Goal: Task Accomplishment & Management: Manage account settings

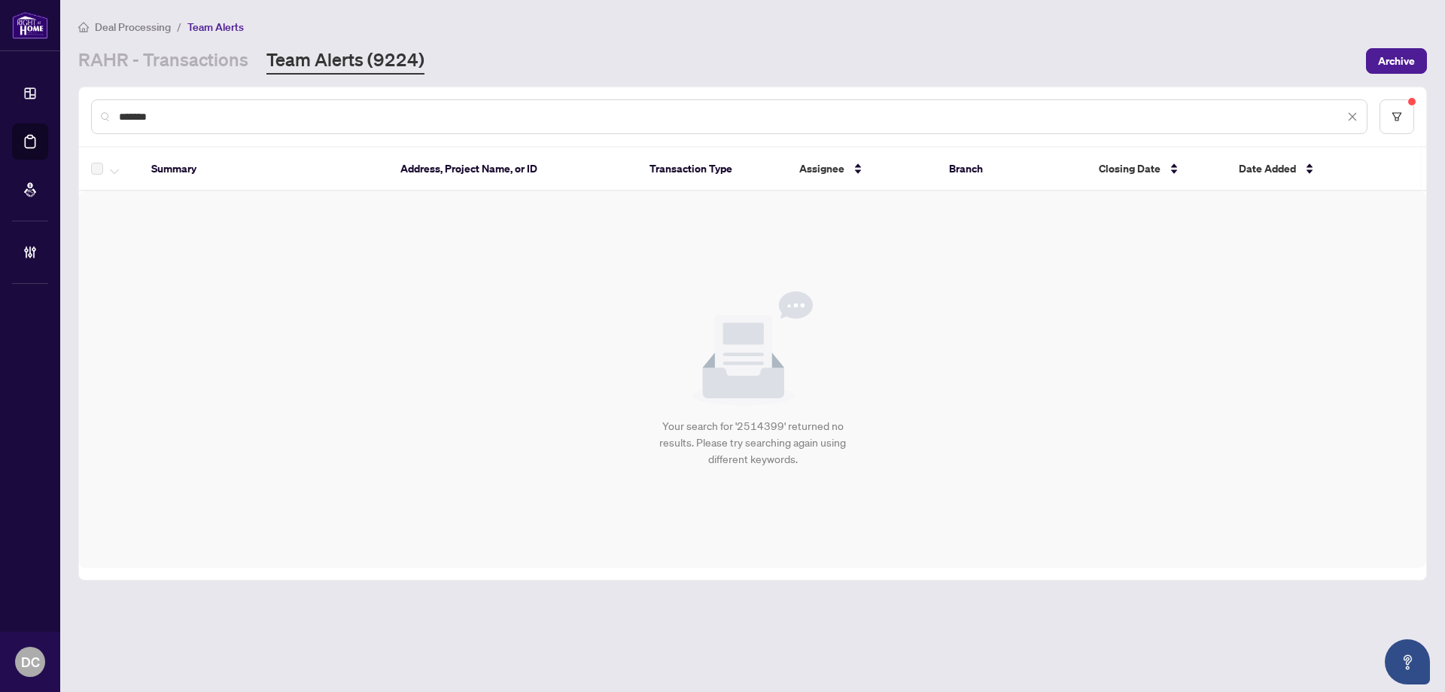
drag, startPoint x: 184, startPoint y: 108, endPoint x: 43, endPoint y: 109, distance: 141.5
click at [43, 109] on div "Dashboard Deal Processing Mortgage Referrals Brokerage Management DC [PERSON_NA…" at bounding box center [722, 346] width 1445 height 692
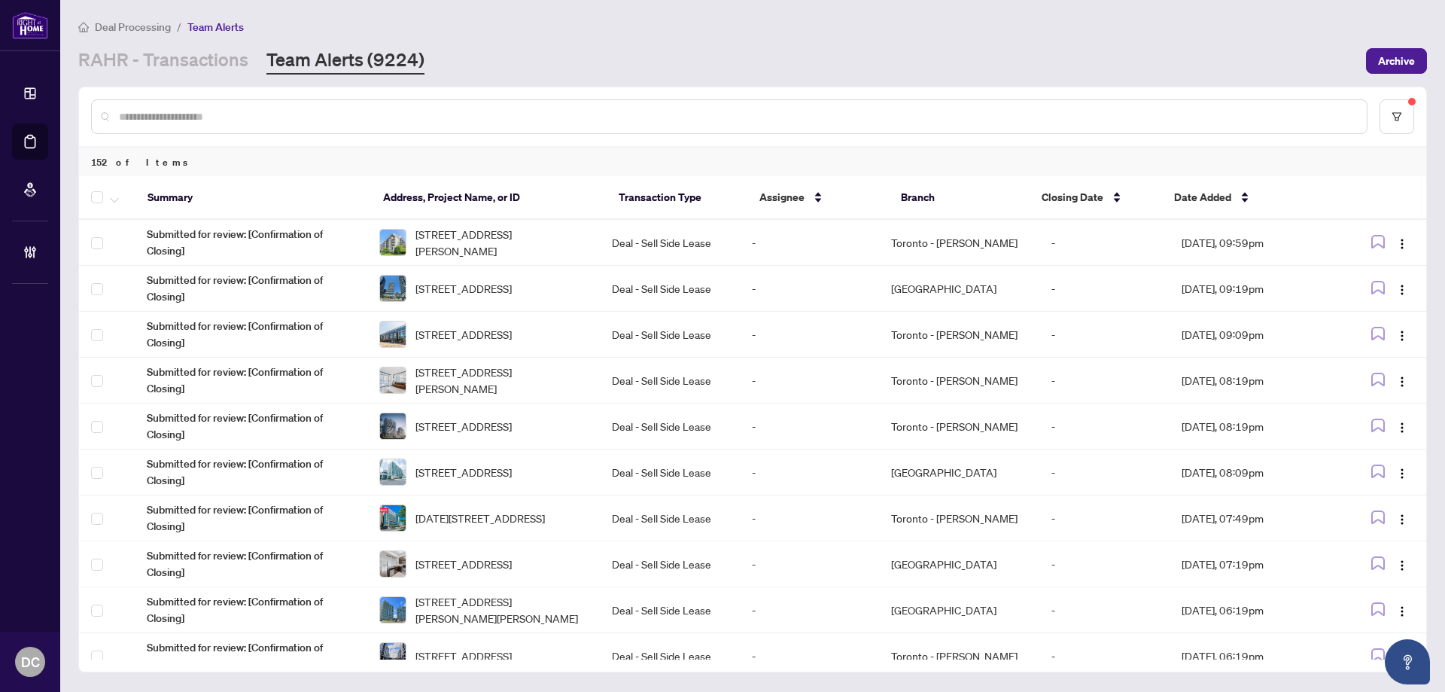
click at [318, 105] on div at bounding box center [729, 116] width 1276 height 35
click at [312, 110] on input "text" at bounding box center [737, 116] width 1236 height 17
paste input "*******"
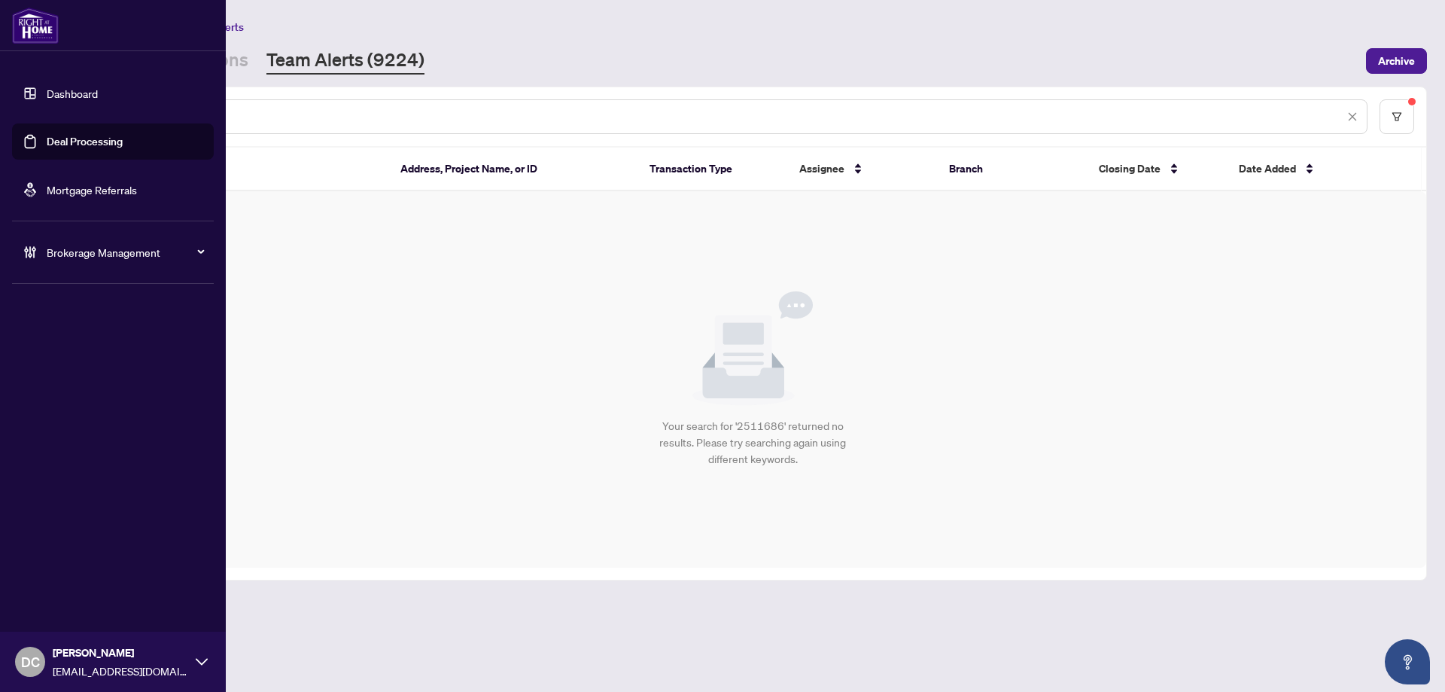
drag, startPoint x: 307, startPoint y: 114, endPoint x: 57, endPoint y: 117, distance: 249.9
click at [57, 117] on div "Dashboard Deal Processing Mortgage Referrals Brokerage Management DC [PERSON_NA…" at bounding box center [722, 346] width 1445 height 692
paste input "text"
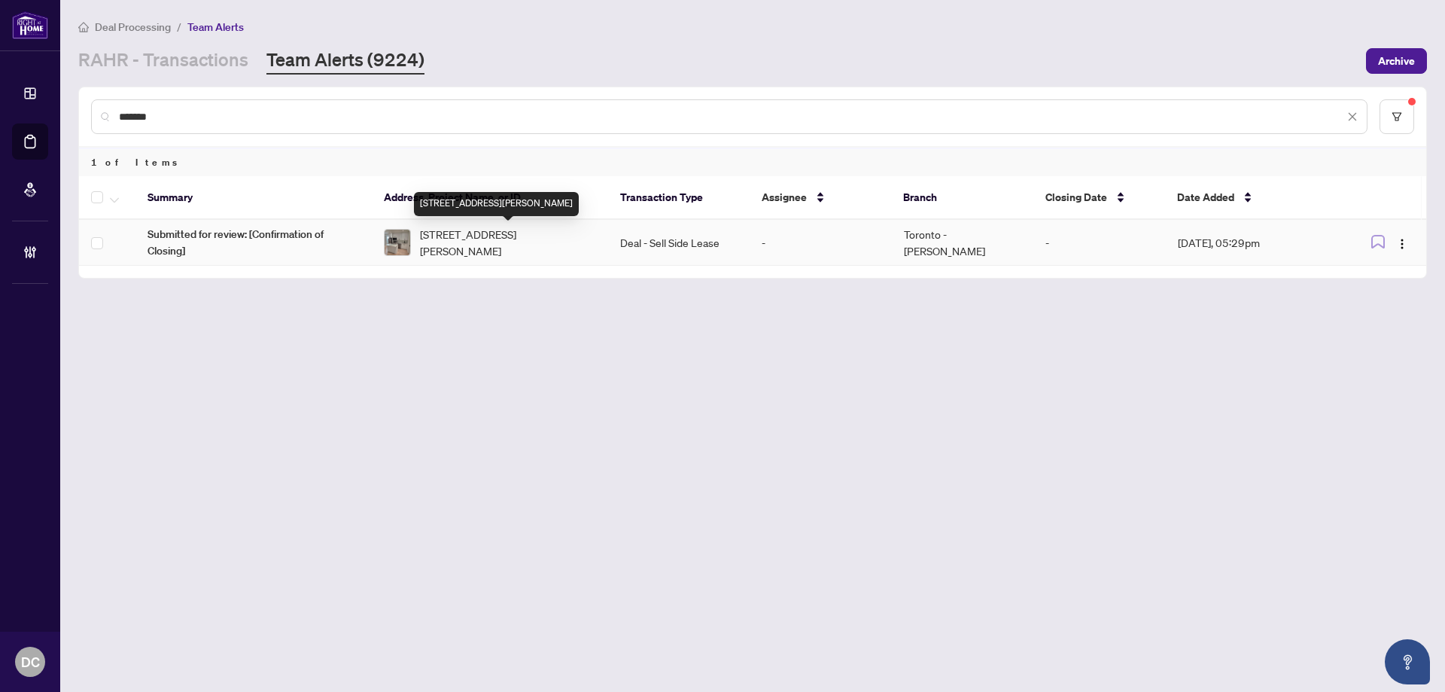
click at [494, 254] on span "[STREET_ADDRESS][PERSON_NAME]" at bounding box center [508, 242] width 176 height 33
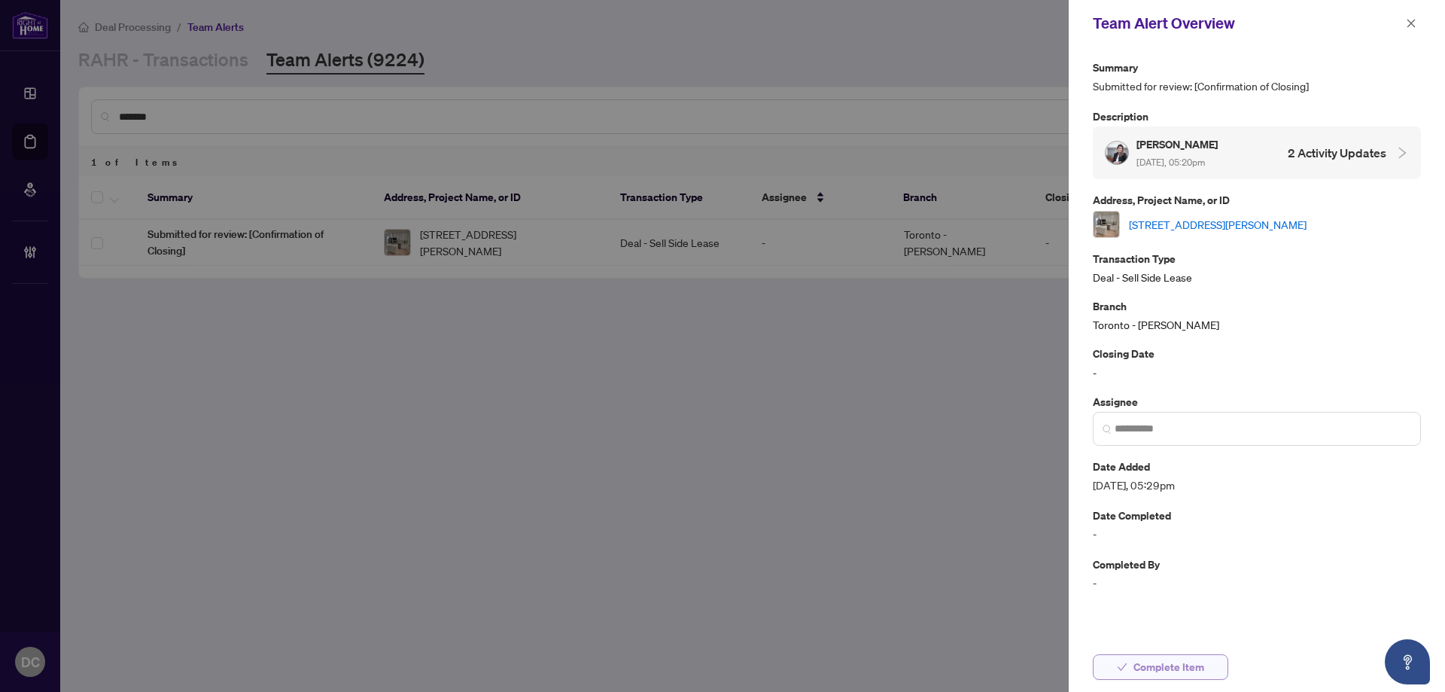
click at [1133, 667] on button "Complete Item" at bounding box center [1160, 667] width 135 height 26
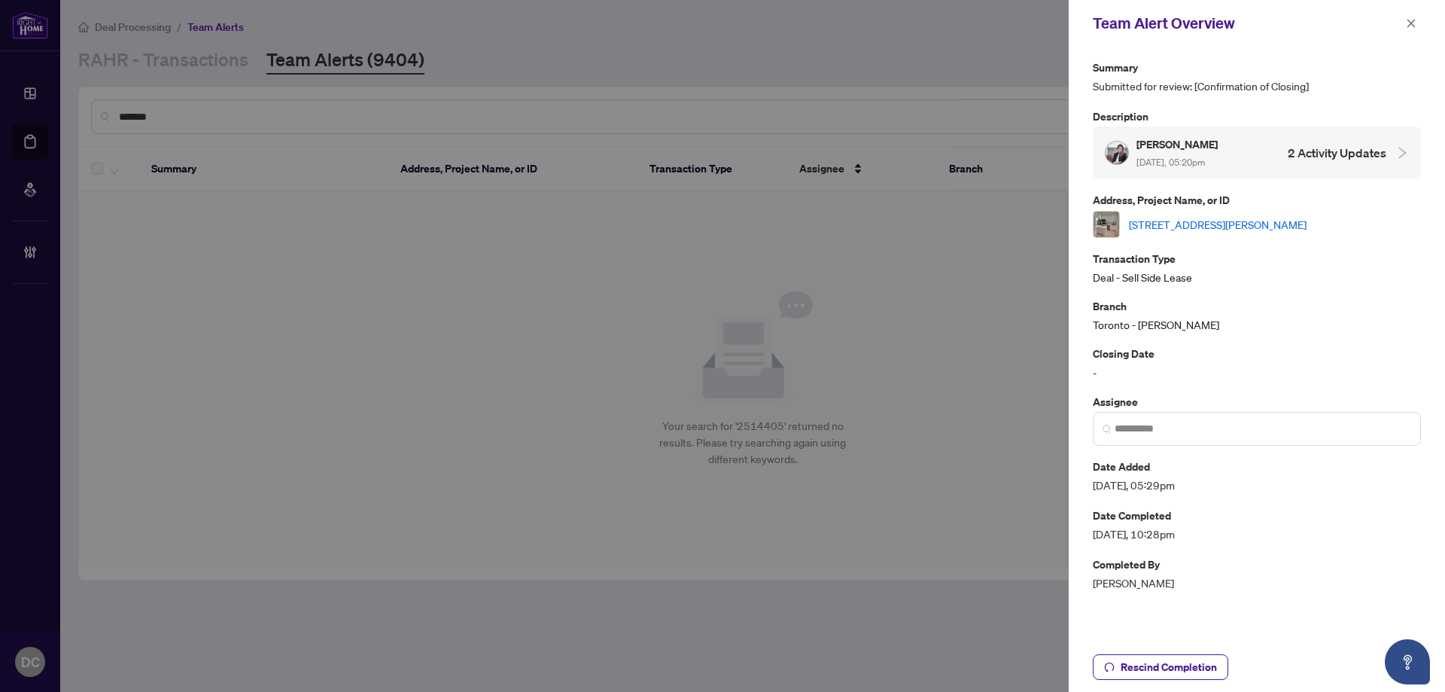
drag, startPoint x: 1407, startPoint y: 26, endPoint x: 790, endPoint y: 337, distance: 691.3
click at [1404, 26] on button "button" at bounding box center [1411, 23] width 20 height 18
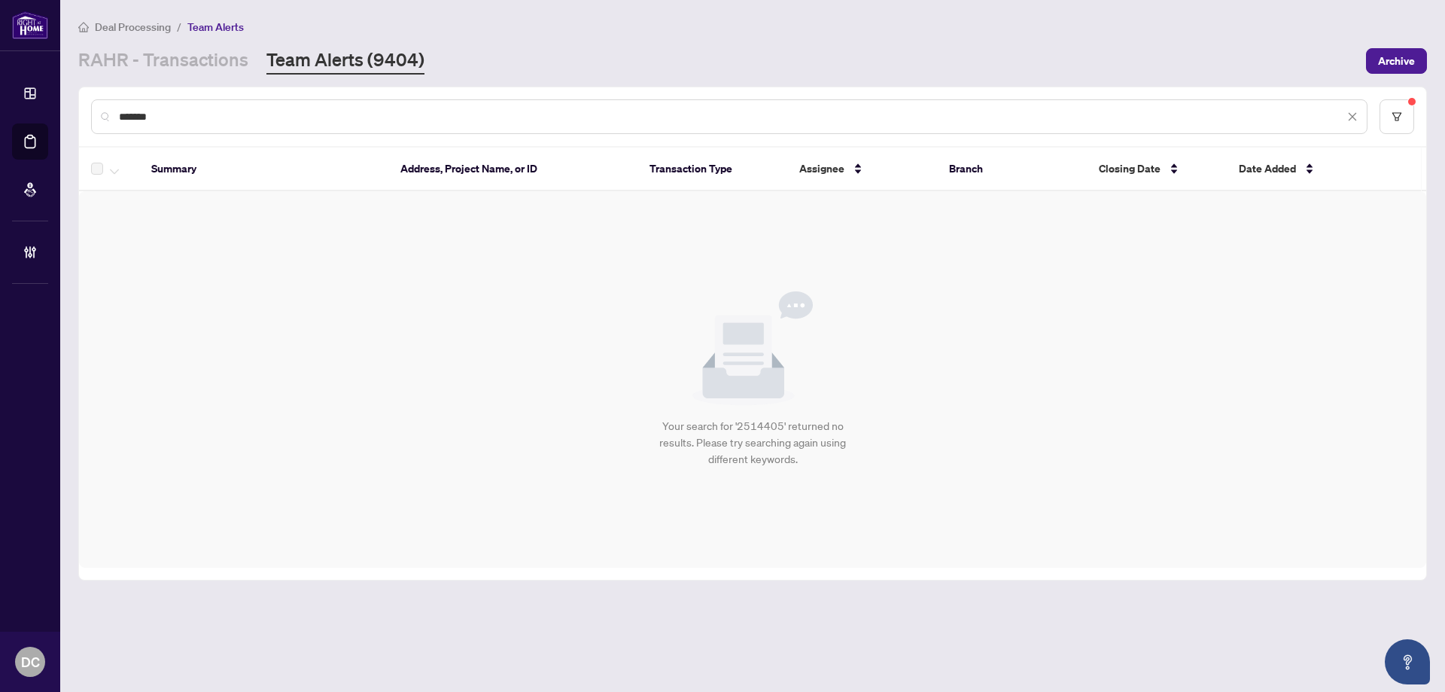
drag, startPoint x: 223, startPoint y: 114, endPoint x: 90, endPoint y: 120, distance: 132.6
click at [90, 120] on div "*******" at bounding box center [752, 116] width 1347 height 59
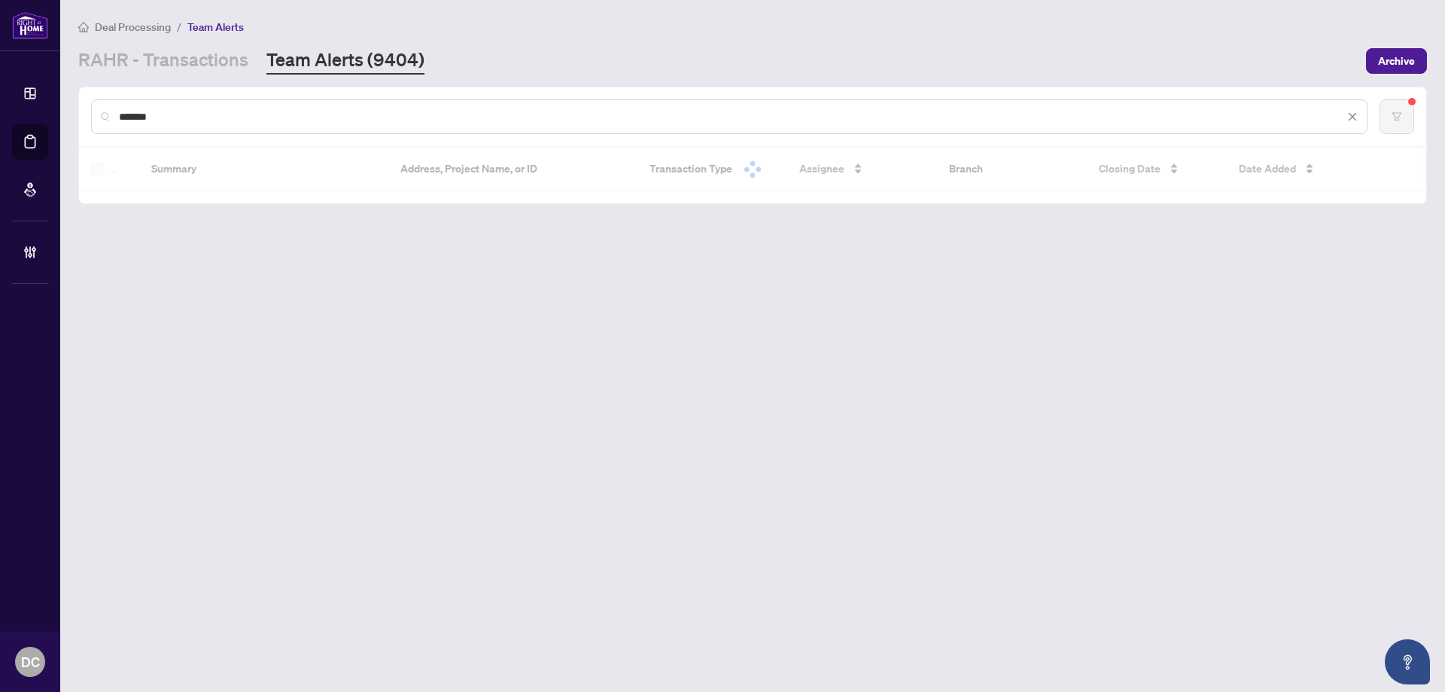
type input "*******"
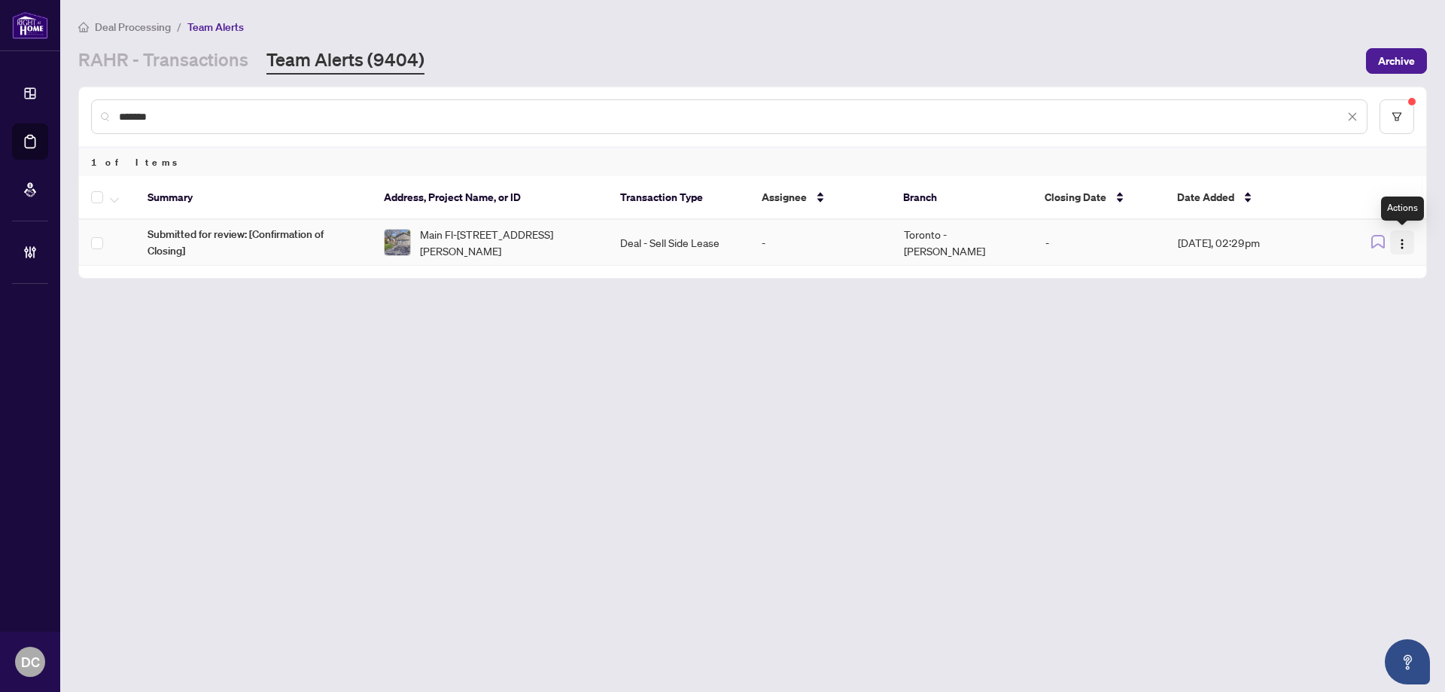
click at [1410, 248] on button "button" at bounding box center [1402, 242] width 24 height 24
click at [1372, 320] on span "Complete Item" at bounding box center [1367, 320] width 70 height 17
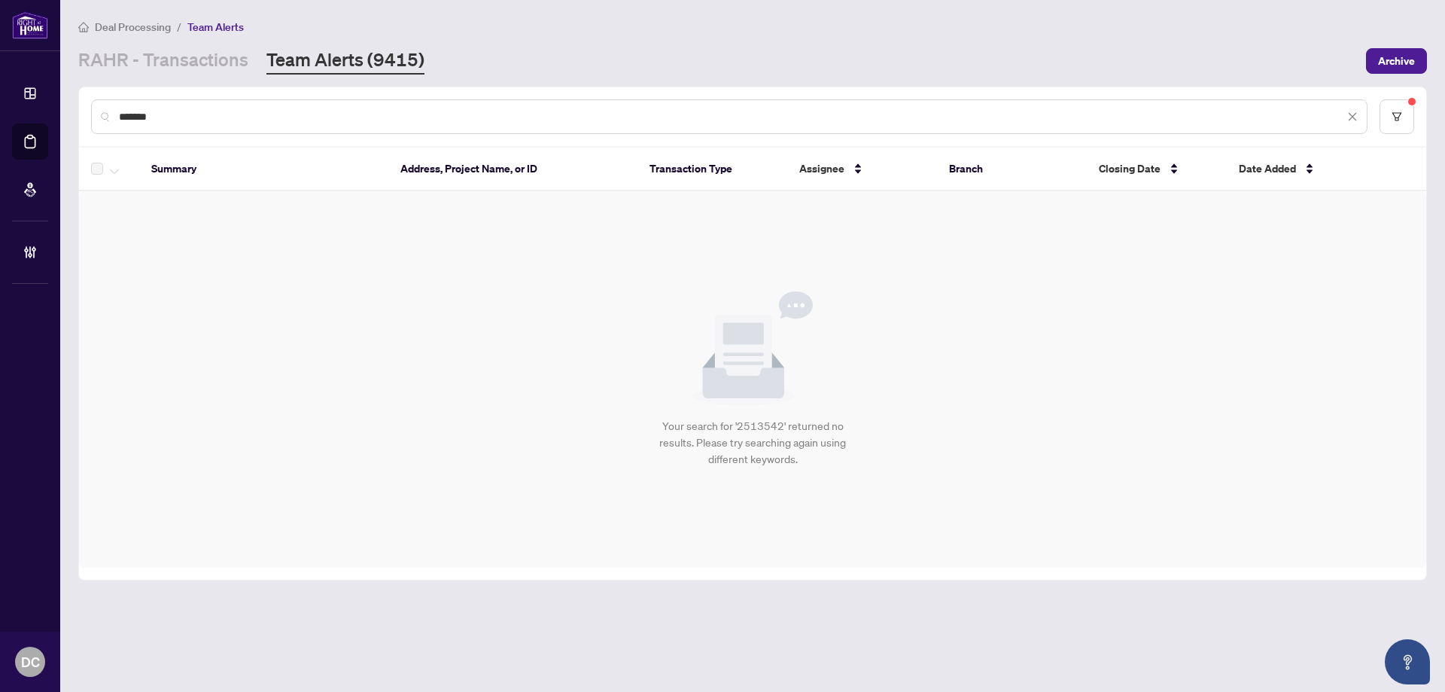
drag, startPoint x: 897, startPoint y: 112, endPoint x: -29, endPoint y: 111, distance: 926.5
click at [0, 111] on html "Dashboard Deal Processing Mortgage Referrals Brokerage Management DC Dawn Chan …" at bounding box center [722, 346] width 1445 height 692
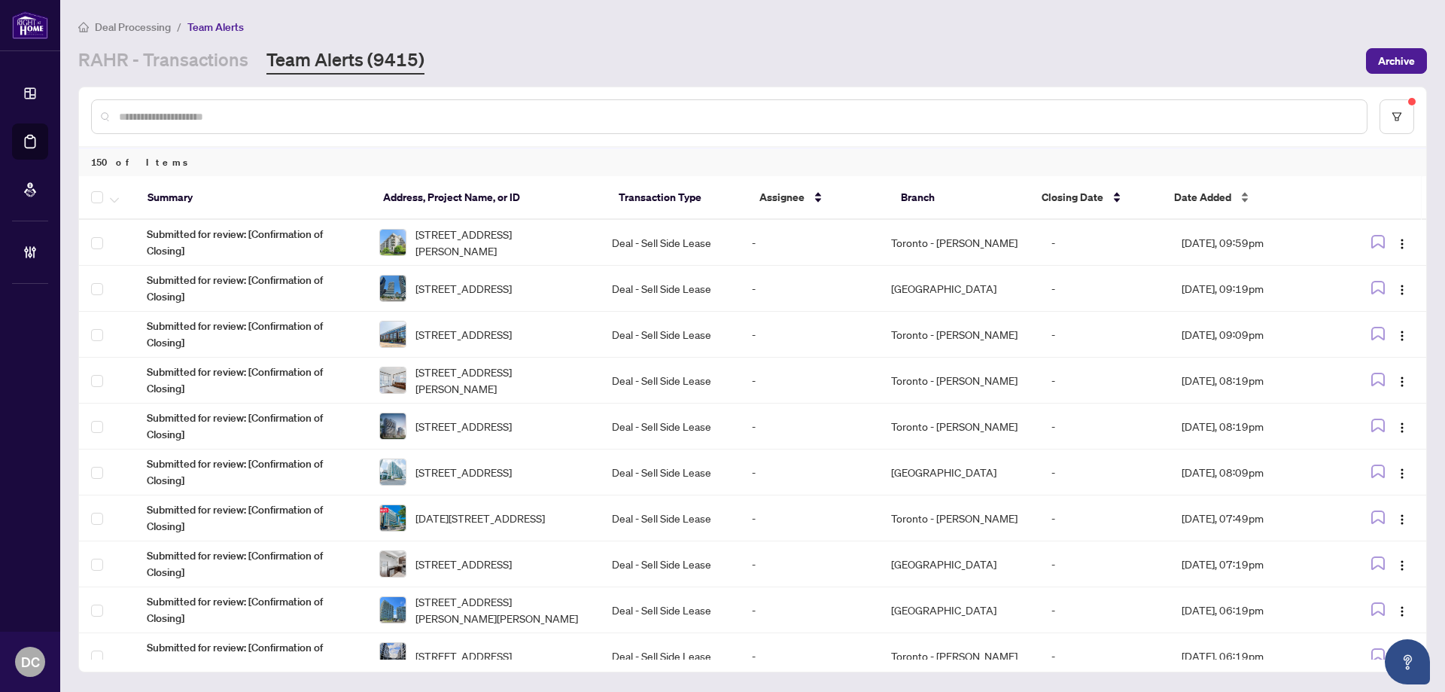
click at [1202, 189] on div "Date Added" at bounding box center [1246, 197] width 145 height 17
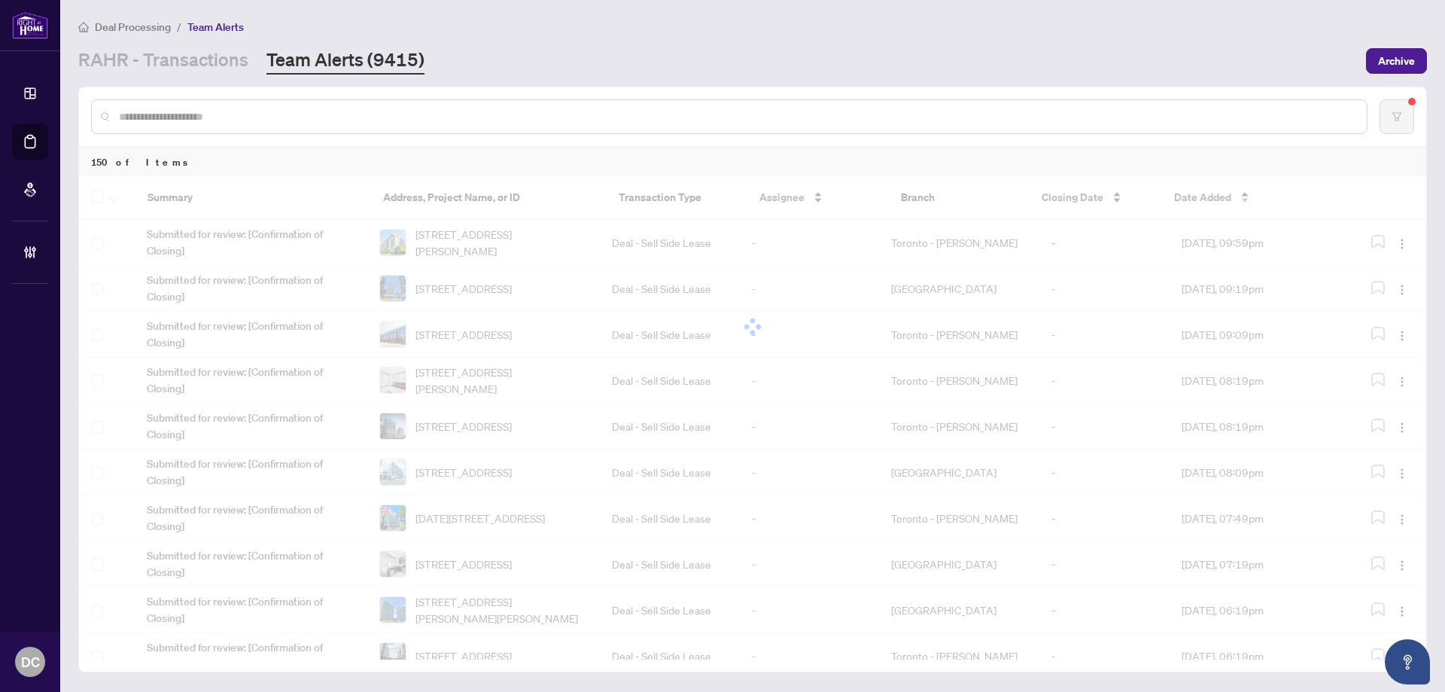
click at [1202, 196] on div at bounding box center [752, 326] width 1347 height 301
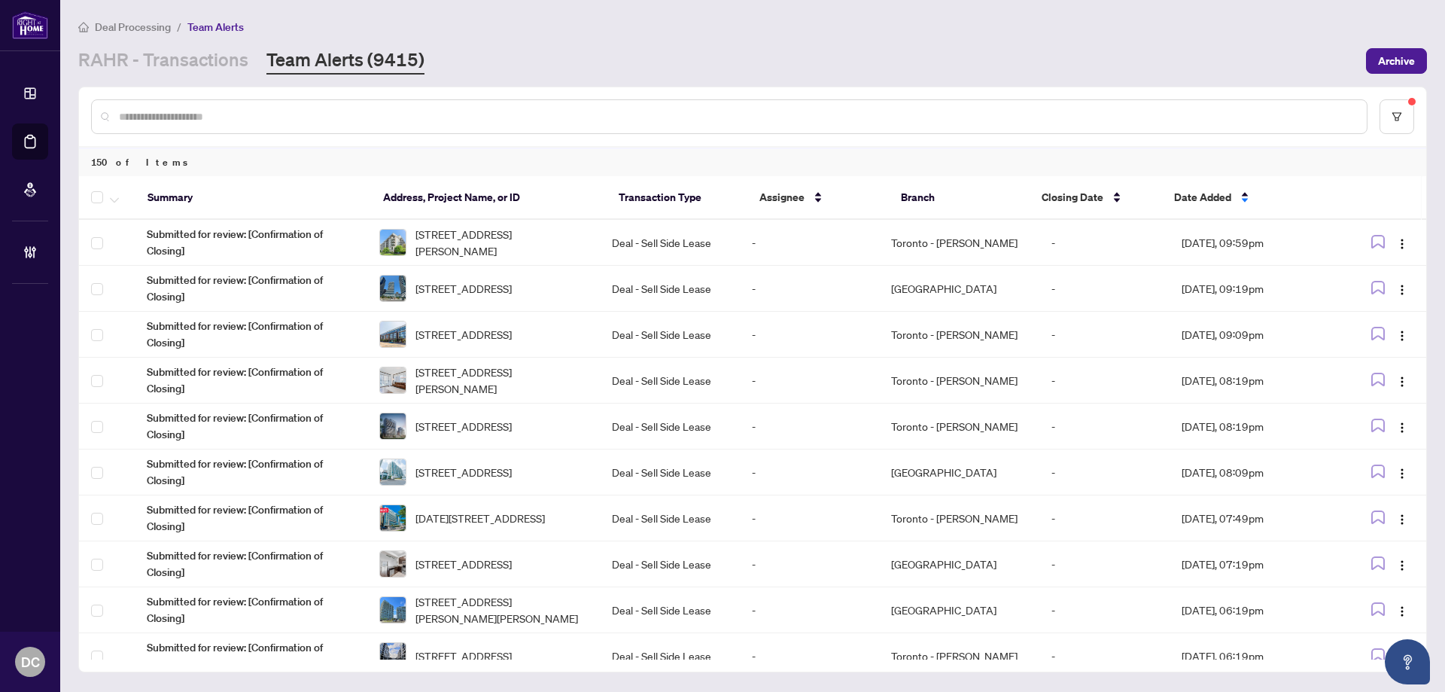
click at [1202, 196] on span "Date Added" at bounding box center [1202, 197] width 57 height 17
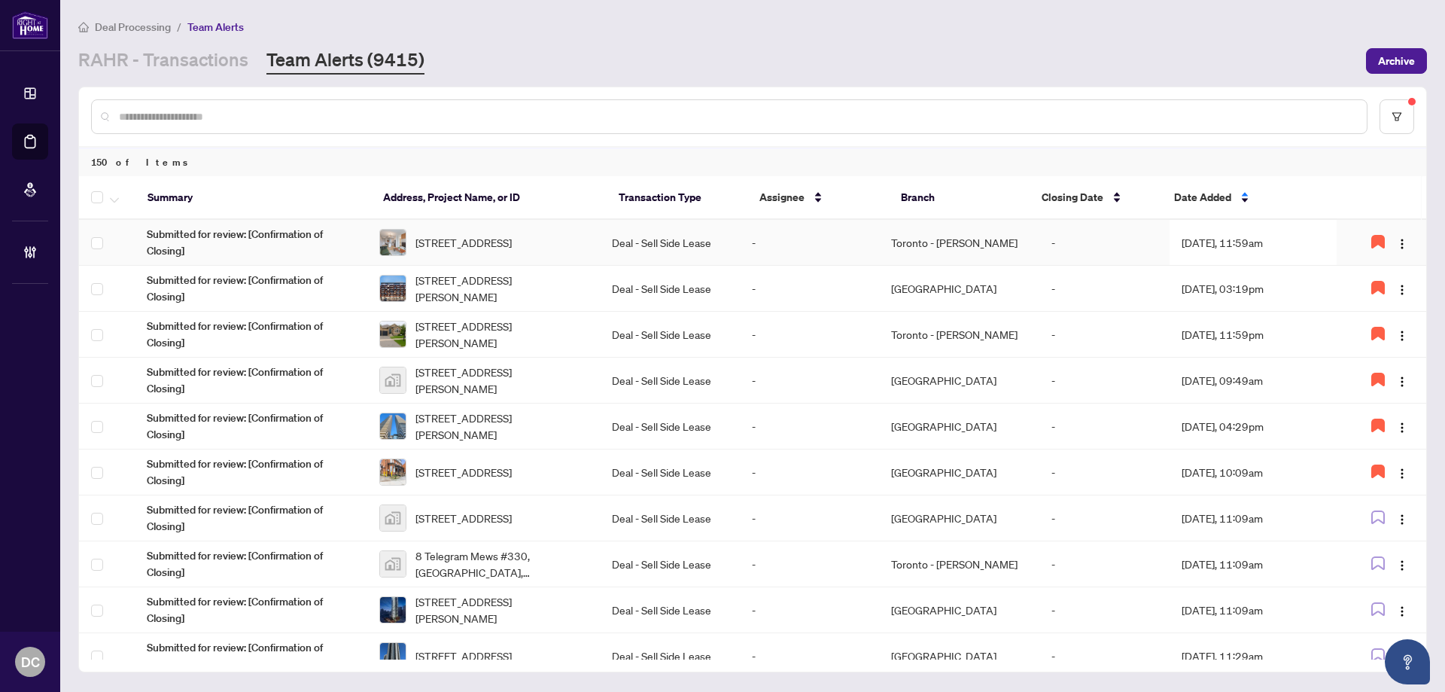
click at [1195, 242] on td "Sep/01/2025, 11:59am" at bounding box center [1254, 243] width 168 height 46
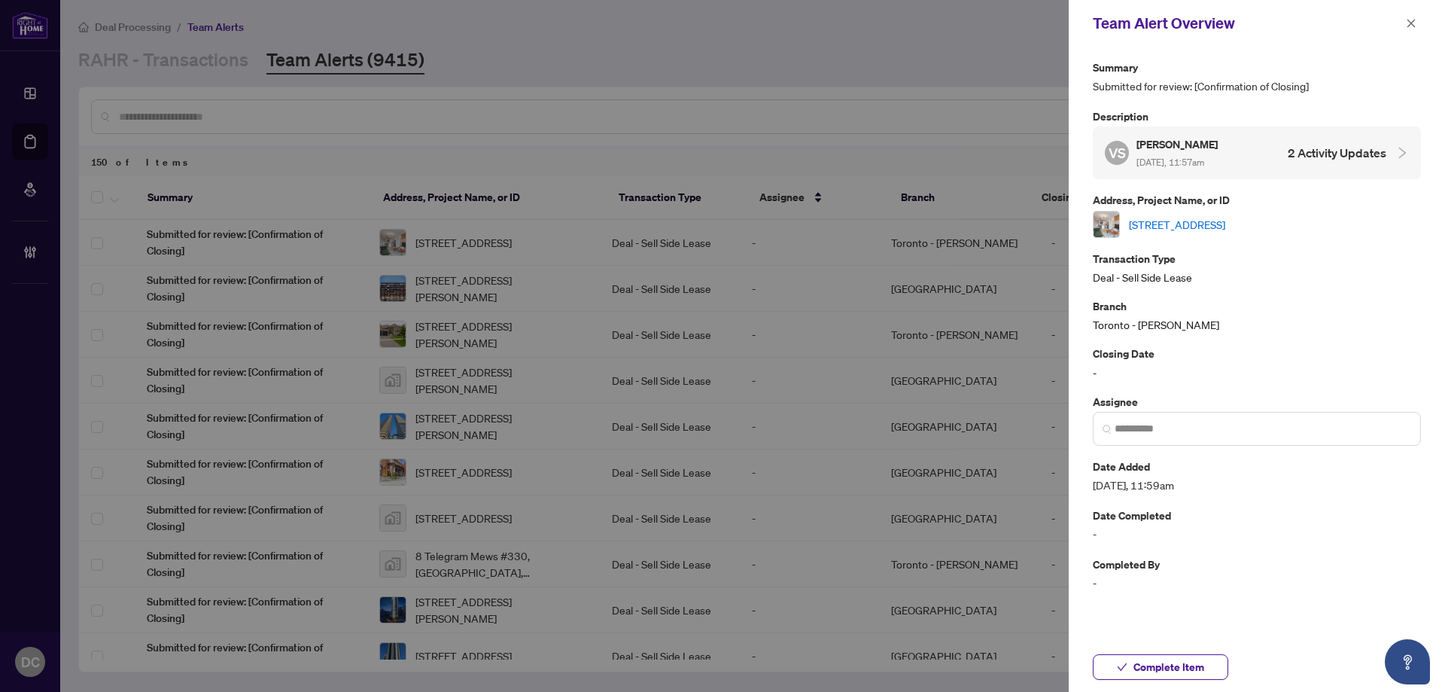
click at [1225, 228] on link "1524-165 Legion Rd, Toronto, Ontario M8Y 0B3, Canada" at bounding box center [1177, 224] width 96 height 17
click at [1418, 25] on button "button" at bounding box center [1411, 23] width 20 height 18
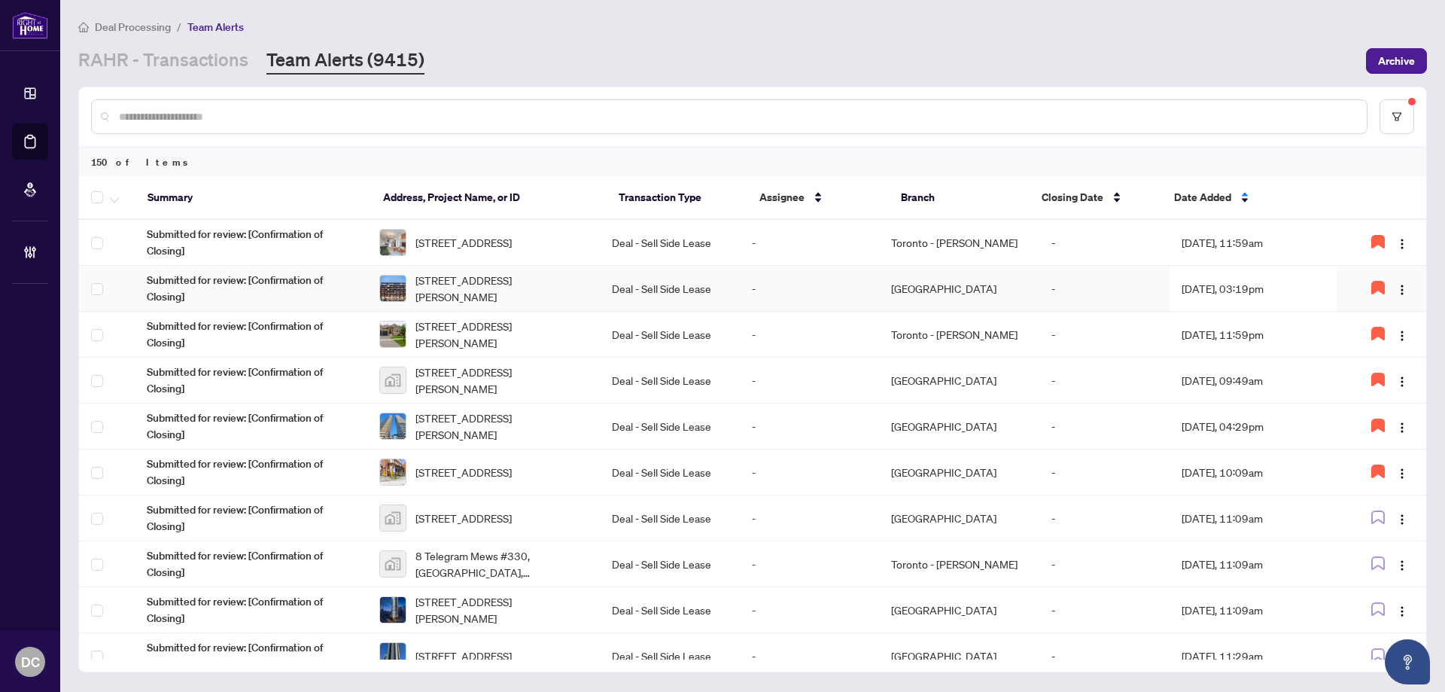
click at [781, 295] on td "-" at bounding box center [809, 289] width 139 height 46
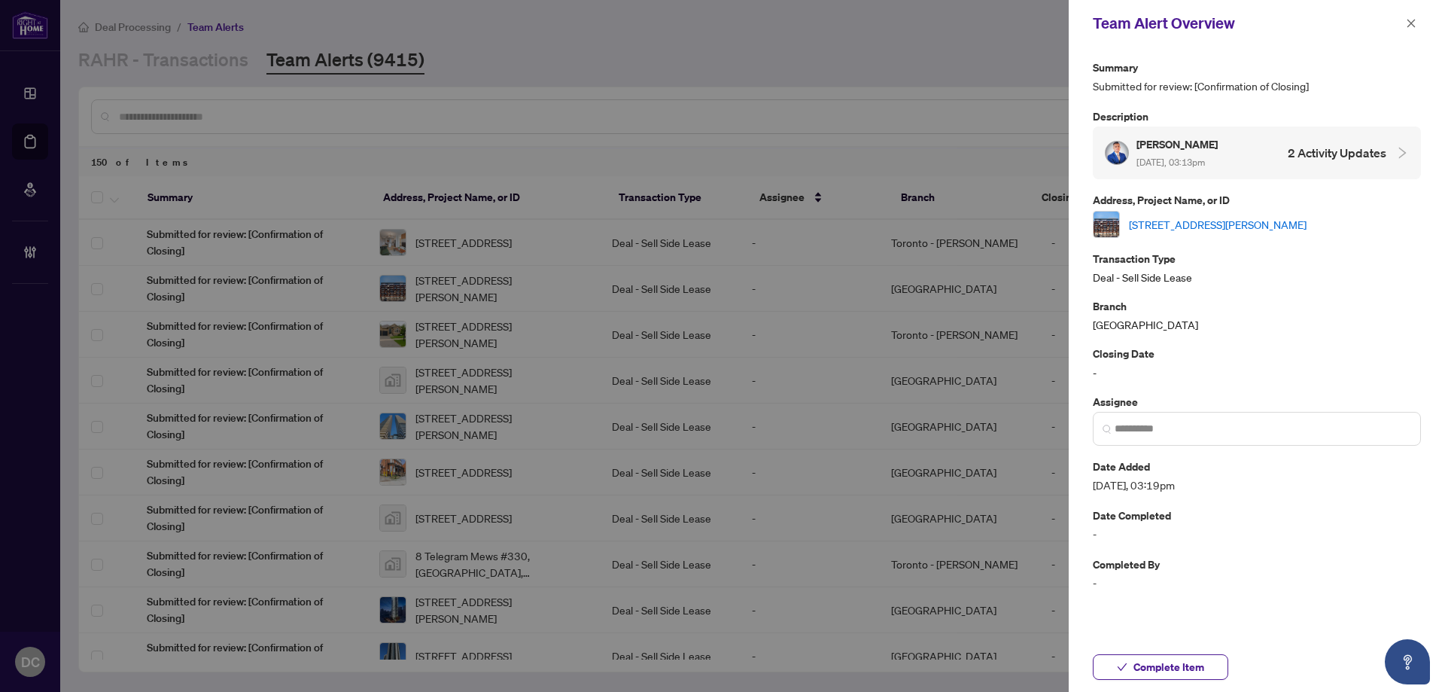
click at [1212, 225] on link "216-10 James St, Ottawa, Ontario K2P 1Y5, Canada" at bounding box center [1218, 224] width 178 height 17
click at [1202, 668] on span "Complete Item" at bounding box center [1168, 667] width 71 height 24
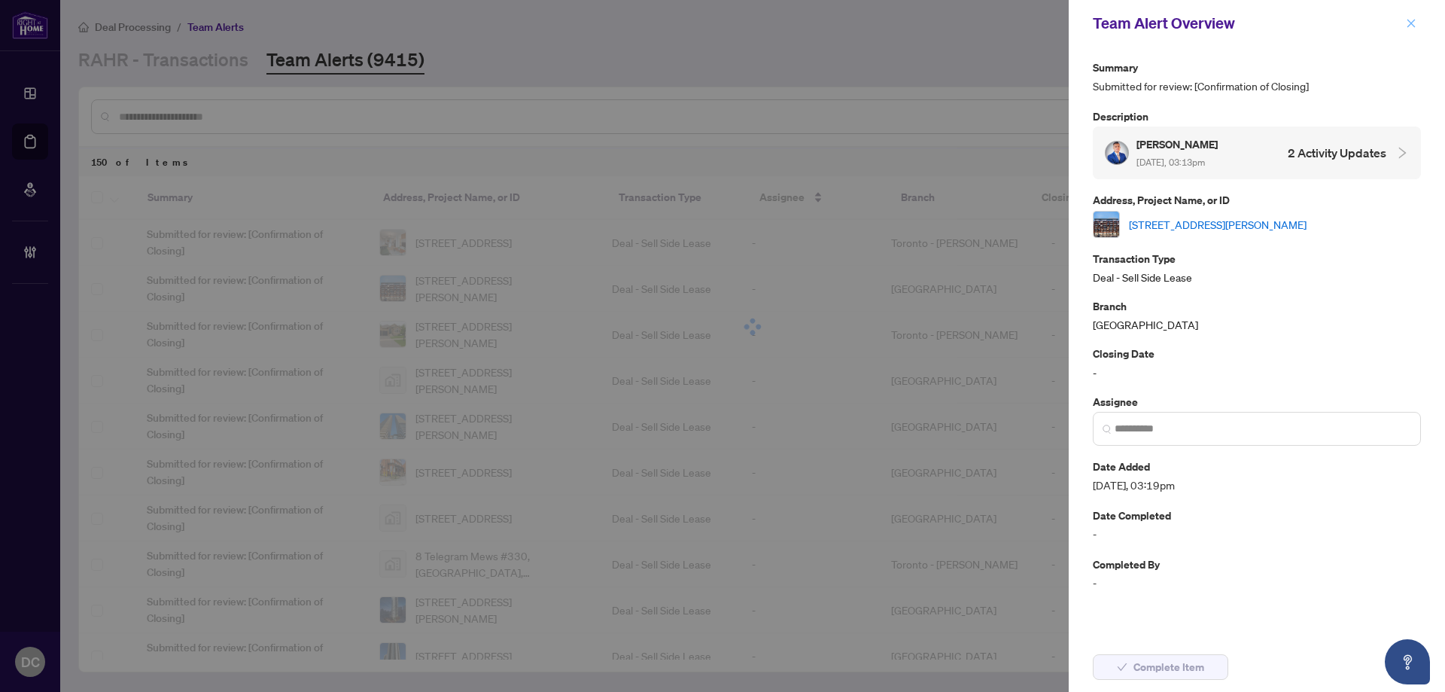
click at [1412, 26] on icon "close" at bounding box center [1411, 23] width 11 height 11
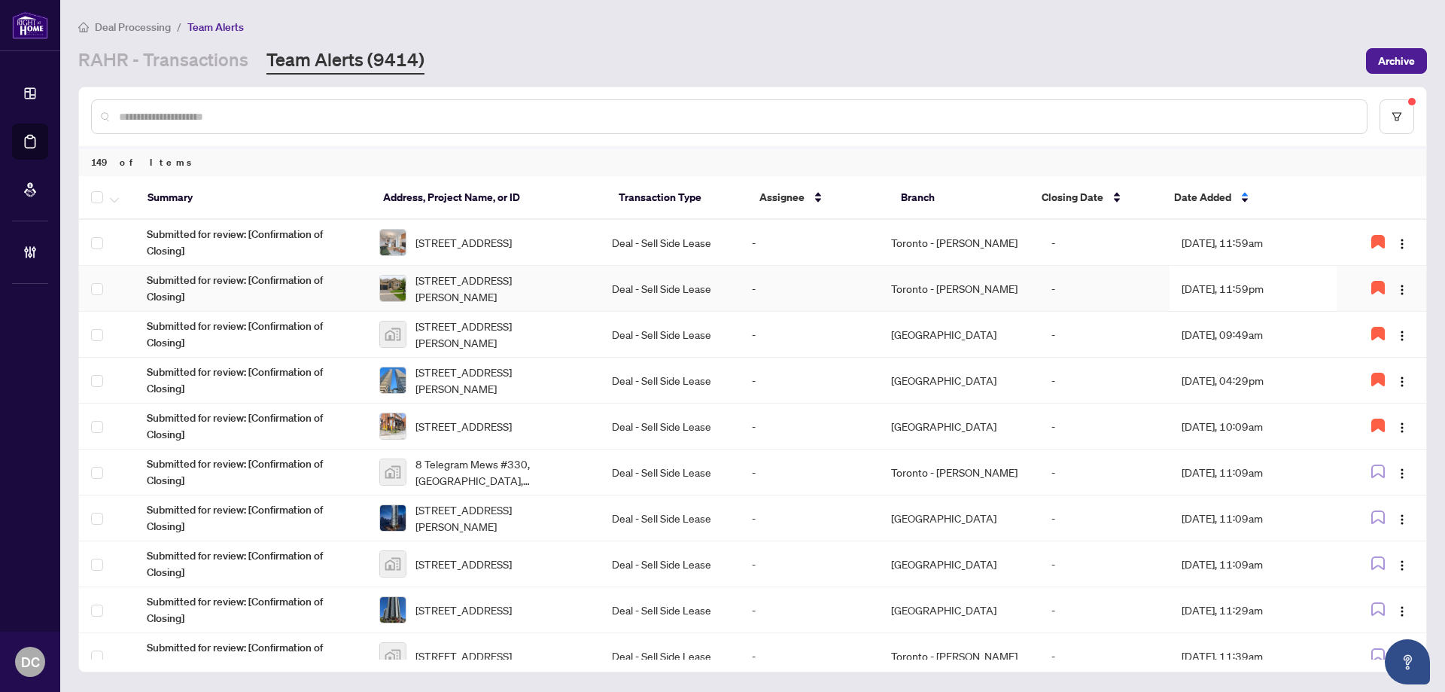
click at [862, 288] on td "-" at bounding box center [809, 289] width 139 height 46
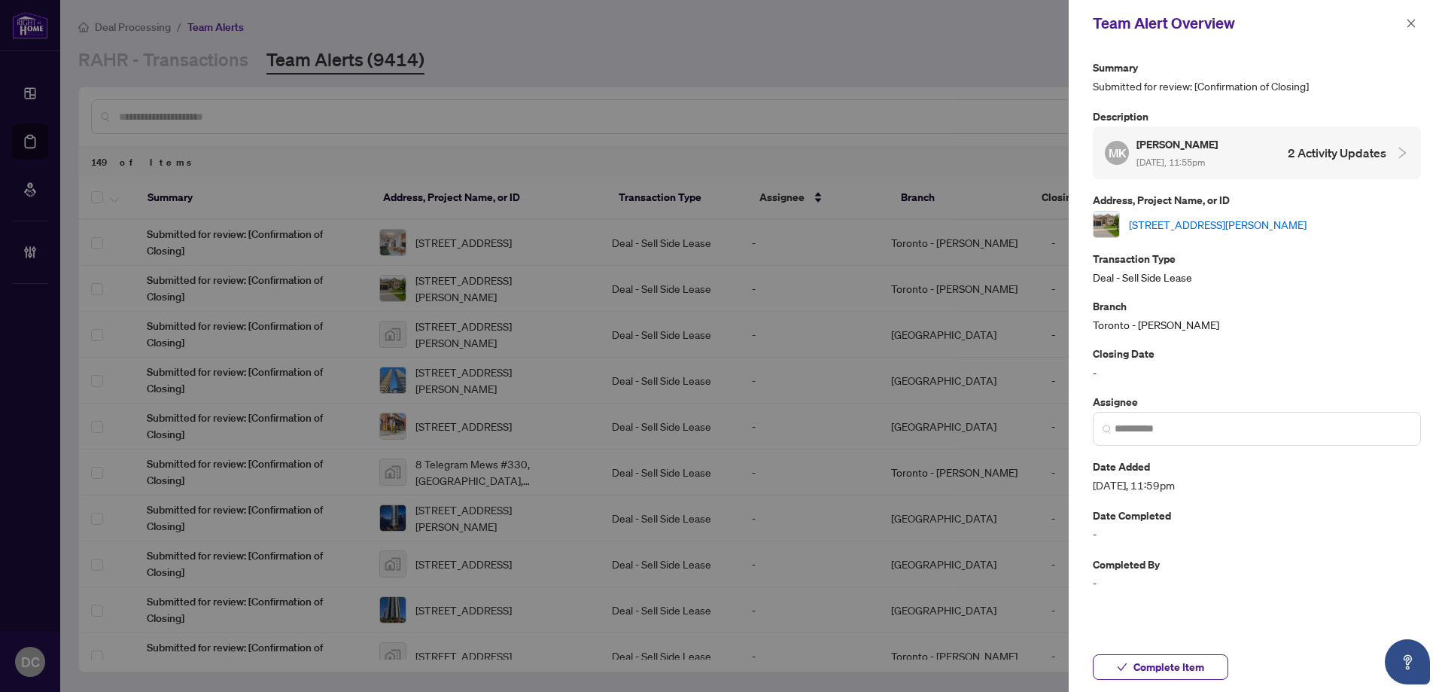
click at [1223, 233] on link "16 Imperial Crown Lane, Barrie, Ontario L4N 0T4, Canada" at bounding box center [1218, 224] width 178 height 17
click at [1416, 29] on span "button" at bounding box center [1411, 23] width 11 height 24
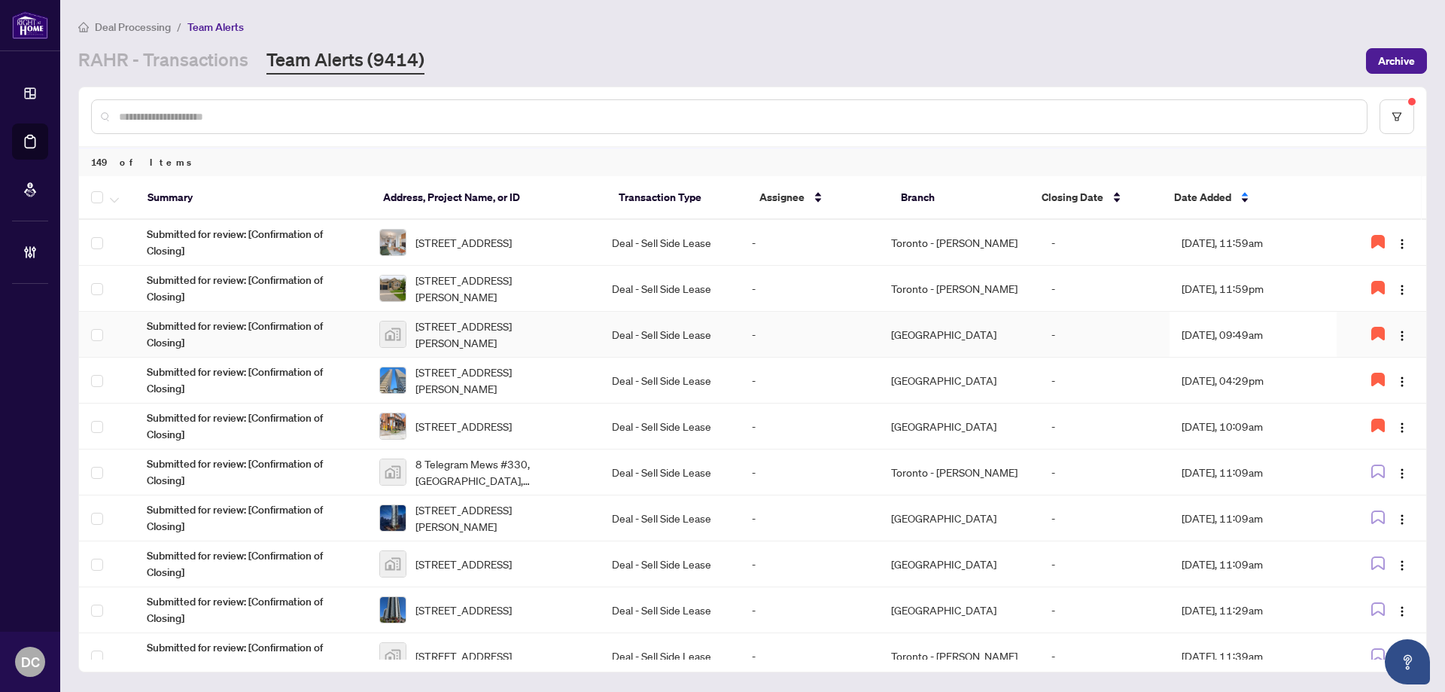
click at [610, 331] on td "Deal - Sell Side Lease" at bounding box center [669, 335] width 139 height 46
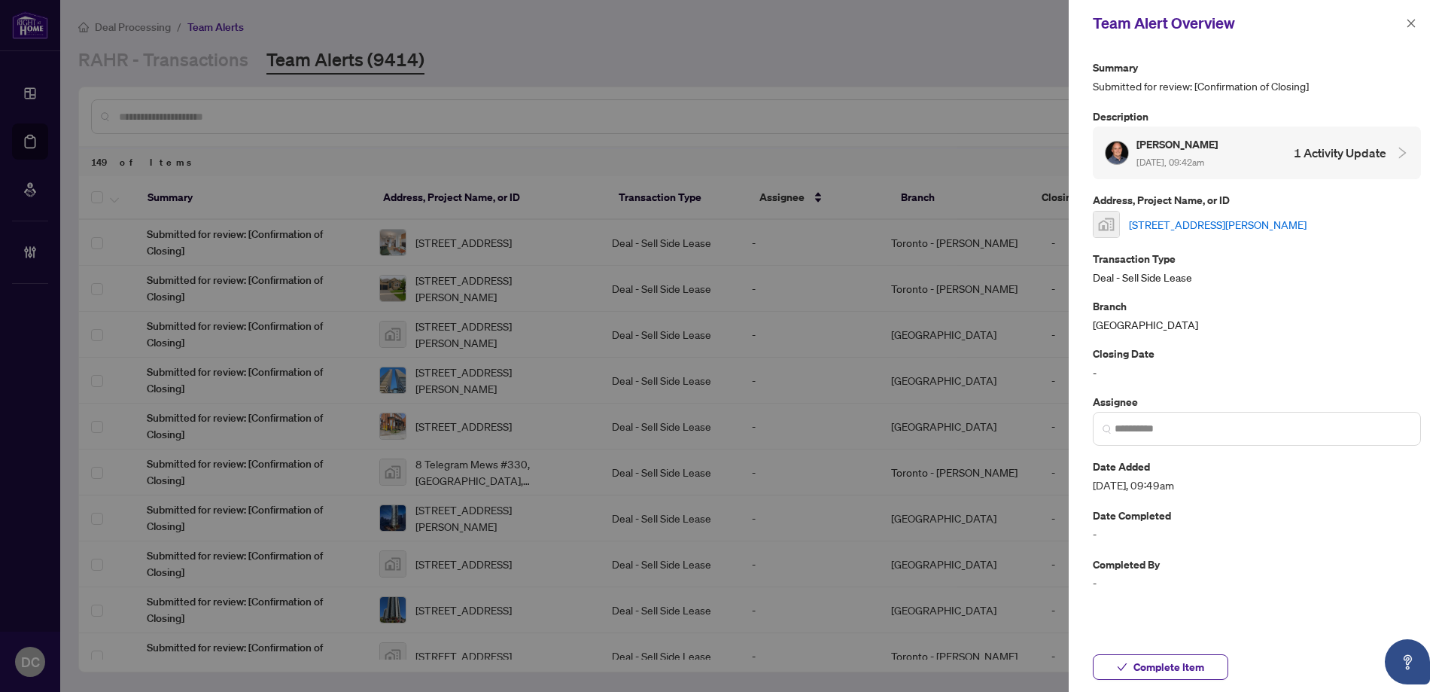
click at [1289, 230] on link "610 Farmstead Dr #214, Milton, Ontario L9T 4M6, Canada" at bounding box center [1218, 224] width 178 height 17
click at [1223, 680] on div "Complete Item" at bounding box center [1257, 667] width 376 height 50
click at [1215, 658] on button "Complete Item" at bounding box center [1160, 667] width 135 height 26
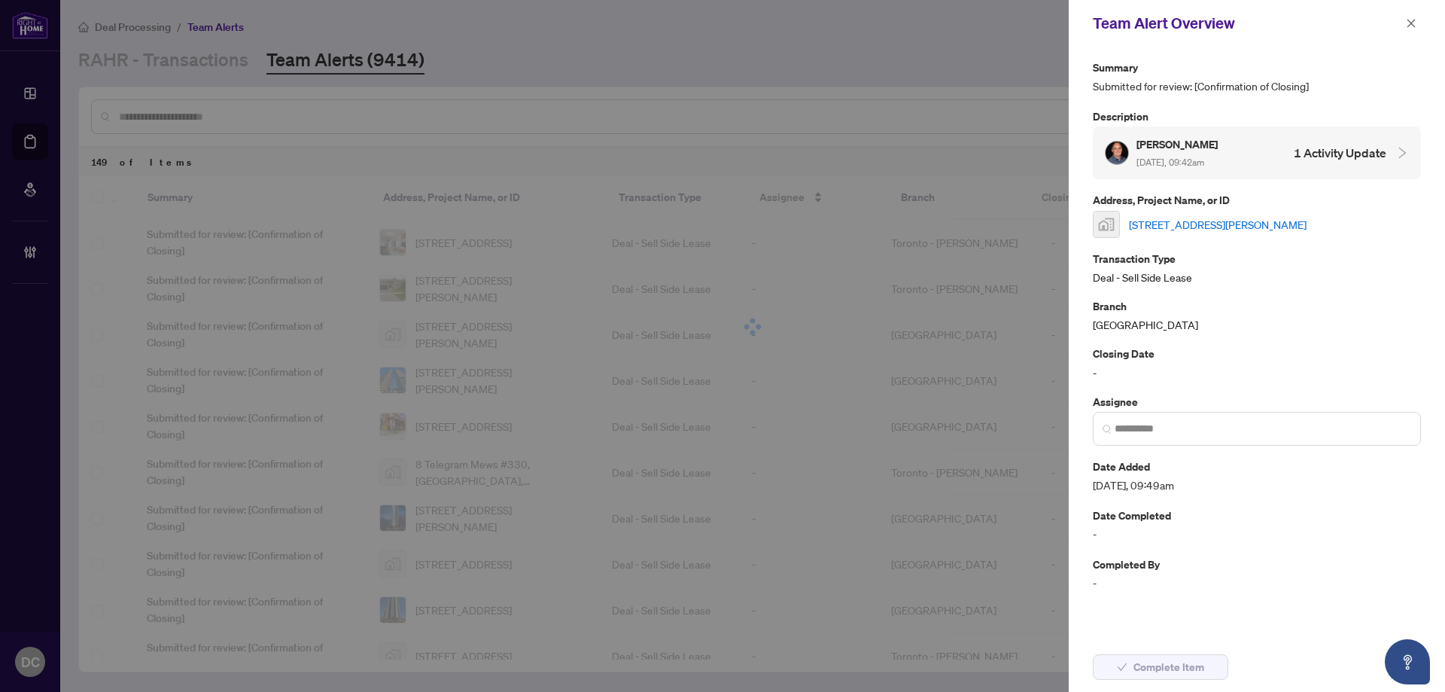
click at [1409, 29] on span "button" at bounding box center [1411, 23] width 11 height 24
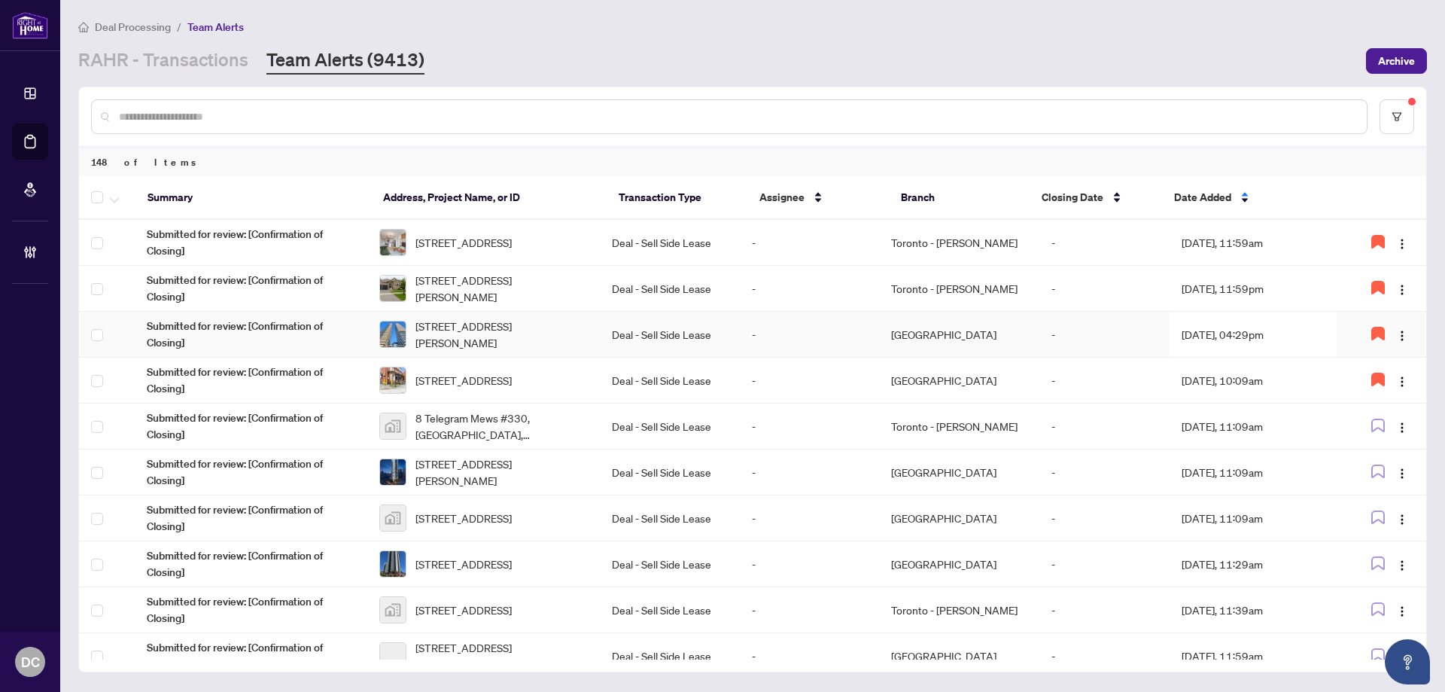
click at [1191, 336] on td "Sep/12/2025, 04:29pm" at bounding box center [1254, 335] width 168 height 46
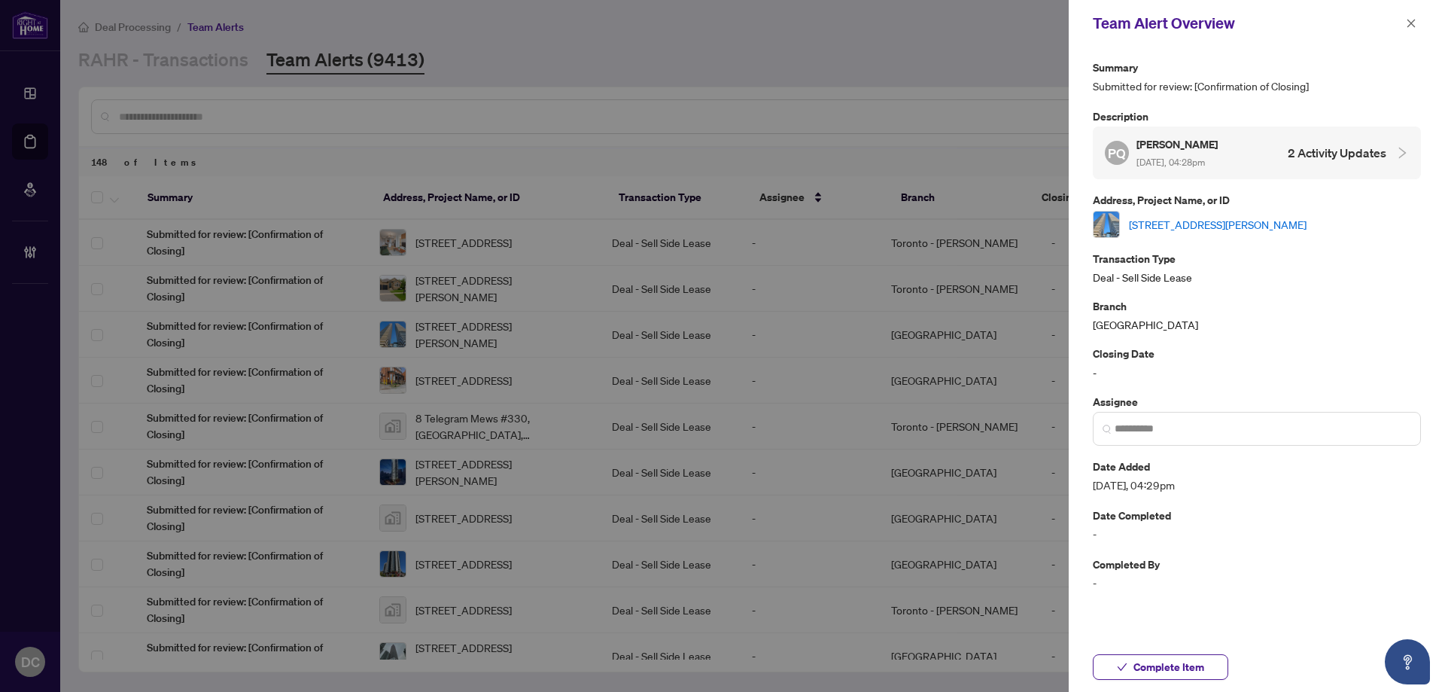
click at [1284, 227] on link "3910-50 Charles St, Toronto, Ontario M4Y 1T1, Canada" at bounding box center [1218, 224] width 178 height 17
click at [1184, 662] on span "Complete Item" at bounding box center [1168, 667] width 71 height 24
click at [1409, 21] on icon "close" at bounding box center [1411, 23] width 8 height 8
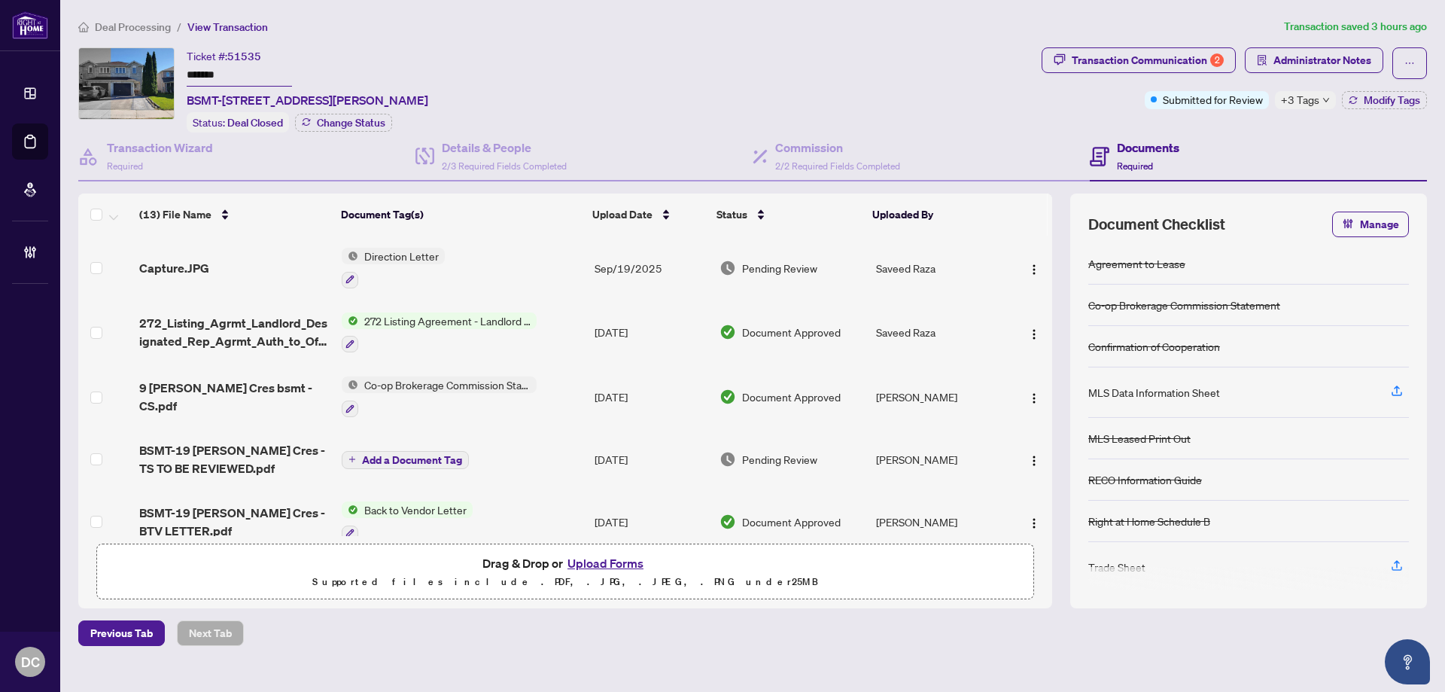
click at [1326, 102] on icon "down" at bounding box center [1326, 100] width 8 height 8
click at [1264, 126] on div "Transaction Communication 2 Administrator Notes Submitted for Review +3 Tags Mo…" at bounding box center [1234, 89] width 391 height 85
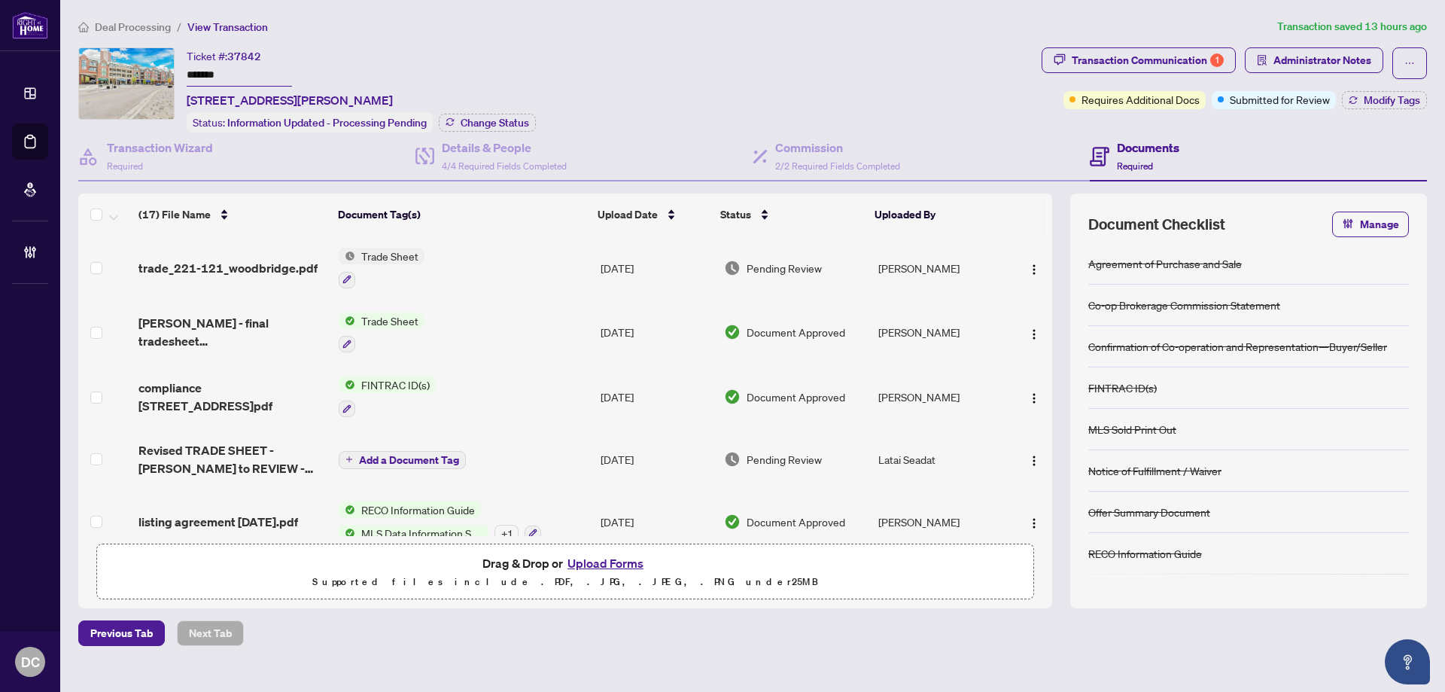
drag, startPoint x: 291, startPoint y: 78, endPoint x: 90, endPoint y: 78, distance: 200.9
click at [90, 78] on div "Ticket #: 37842 ******* 221-121 Woodbridge Ave, Vaughan, Ontario L4L 9E3, Canad…" at bounding box center [556, 89] width 957 height 85
click at [1316, 75] on div "Submitted for Review" at bounding box center [1273, 69] width 98 height 24
click at [1327, 55] on span "Administrator Notes" at bounding box center [1322, 60] width 98 height 24
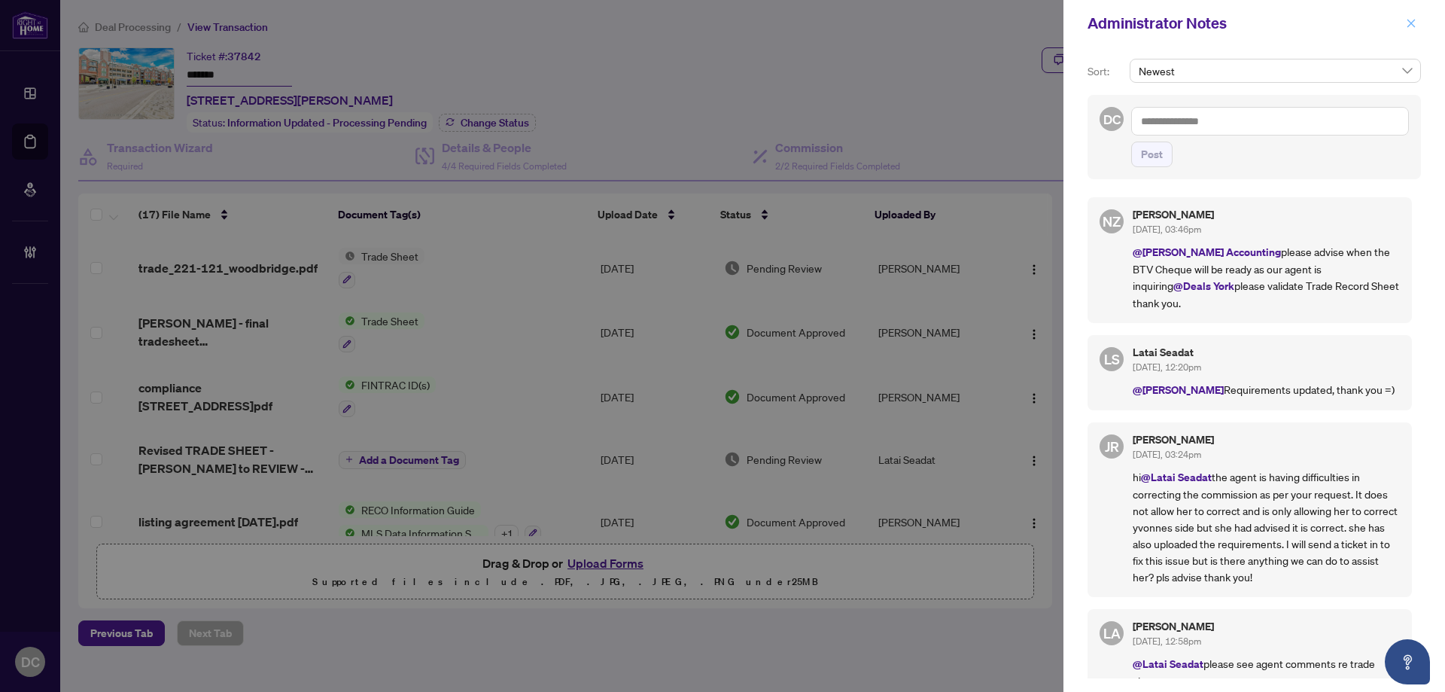
click at [1415, 24] on icon "close" at bounding box center [1411, 23] width 11 height 11
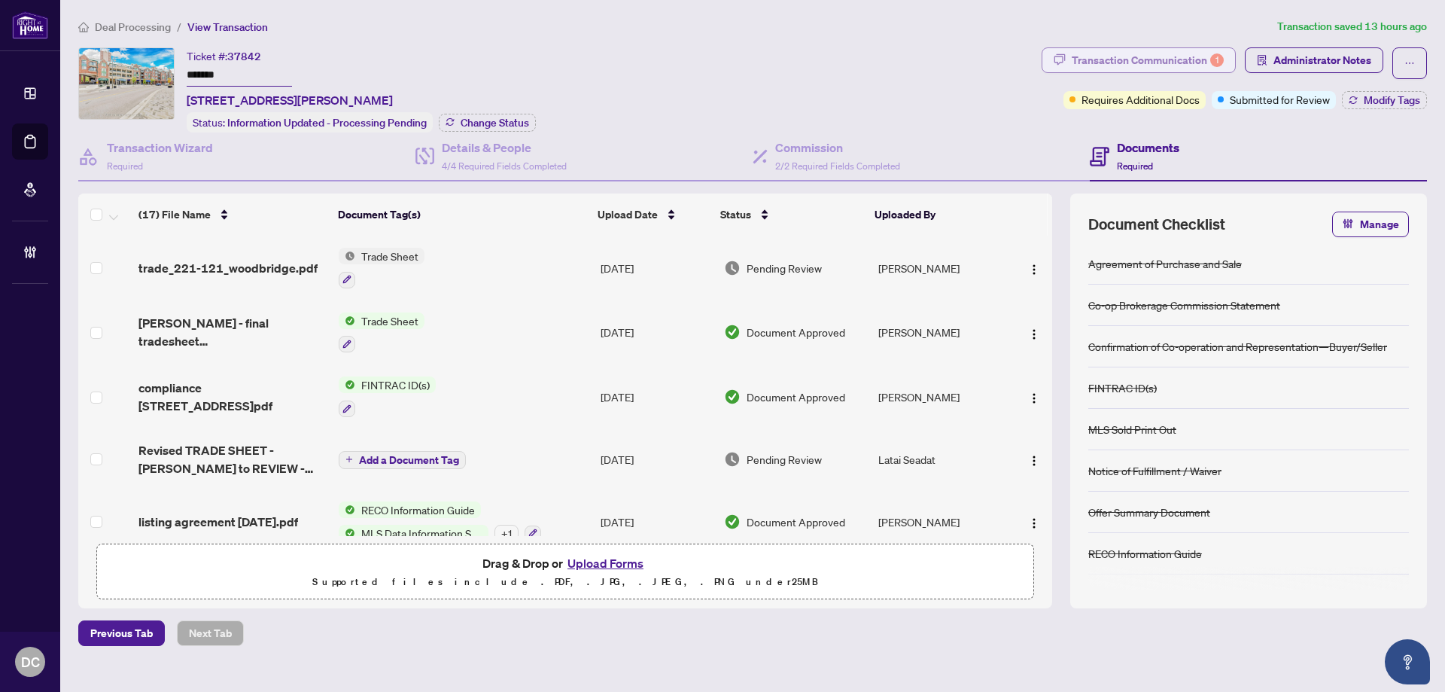
click at [1171, 64] on div "Transaction Communication 1" at bounding box center [1148, 60] width 152 height 24
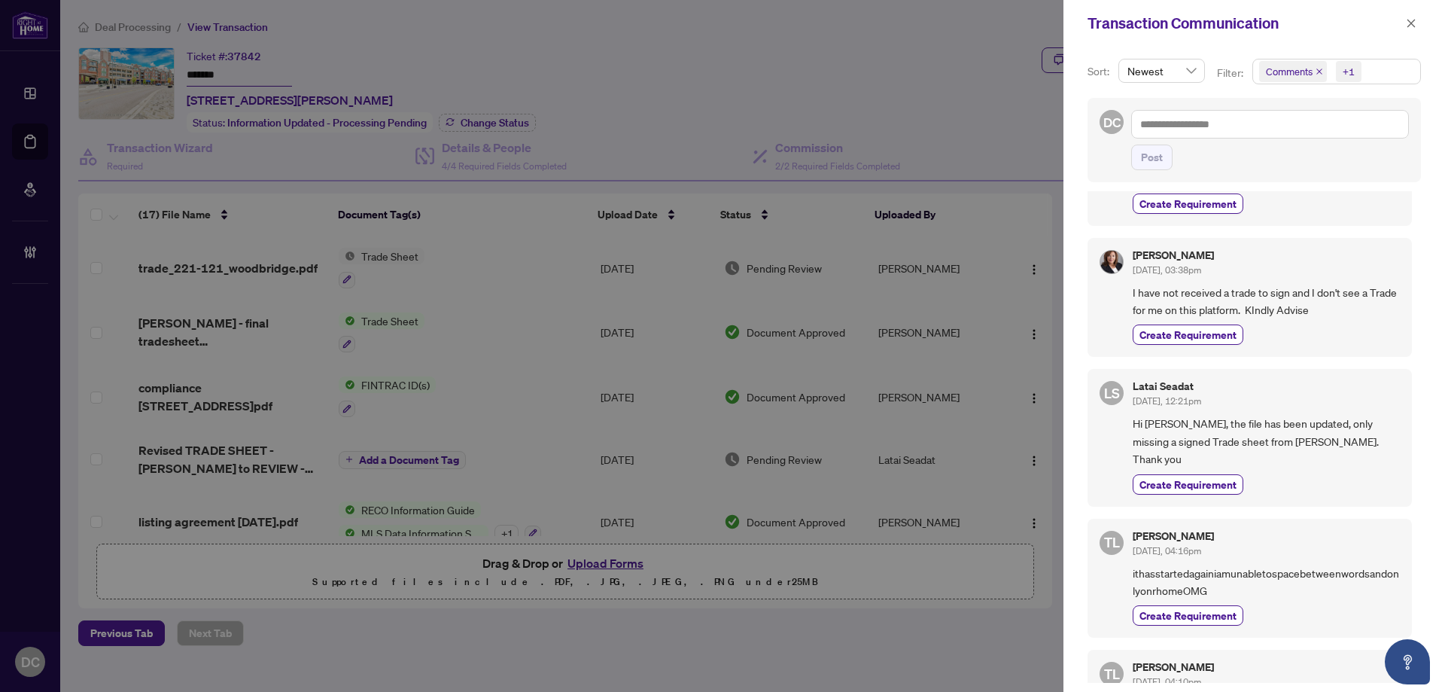
scroll to position [226, 0]
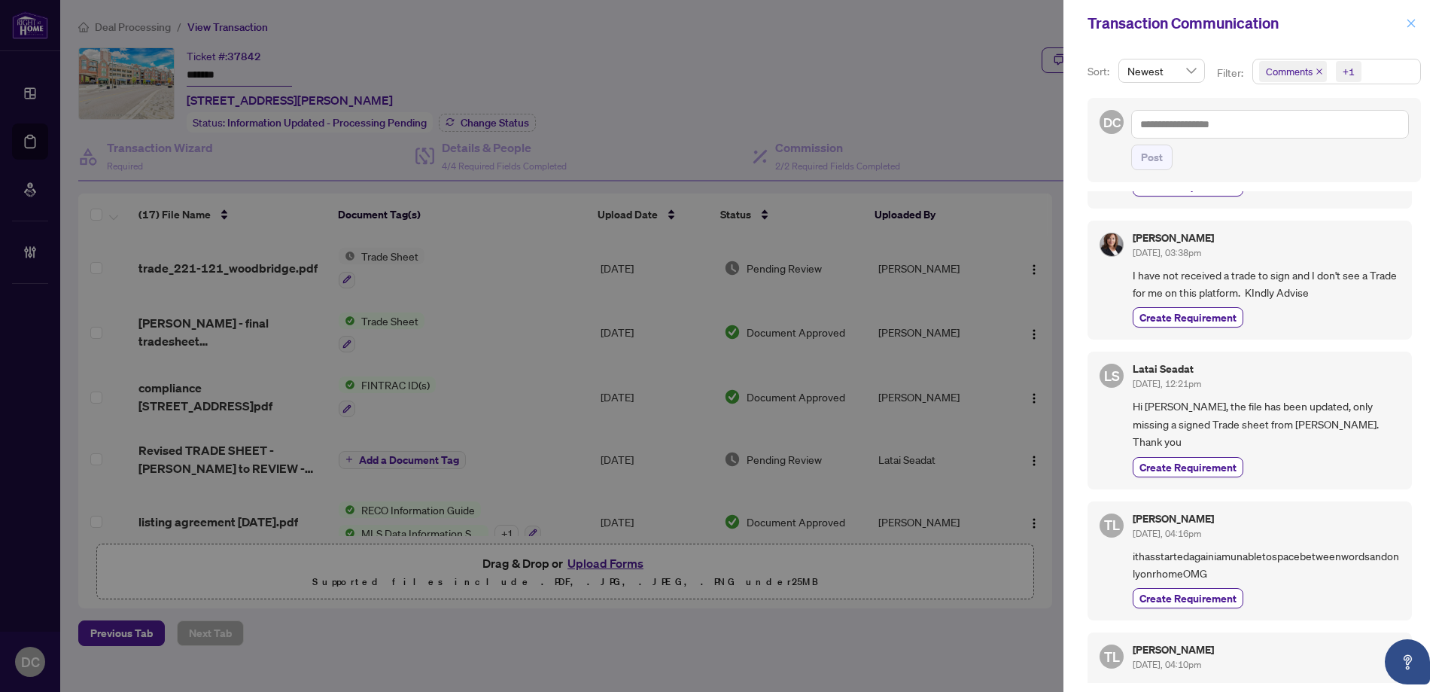
click at [1412, 11] on span "button" at bounding box center [1411, 23] width 11 height 24
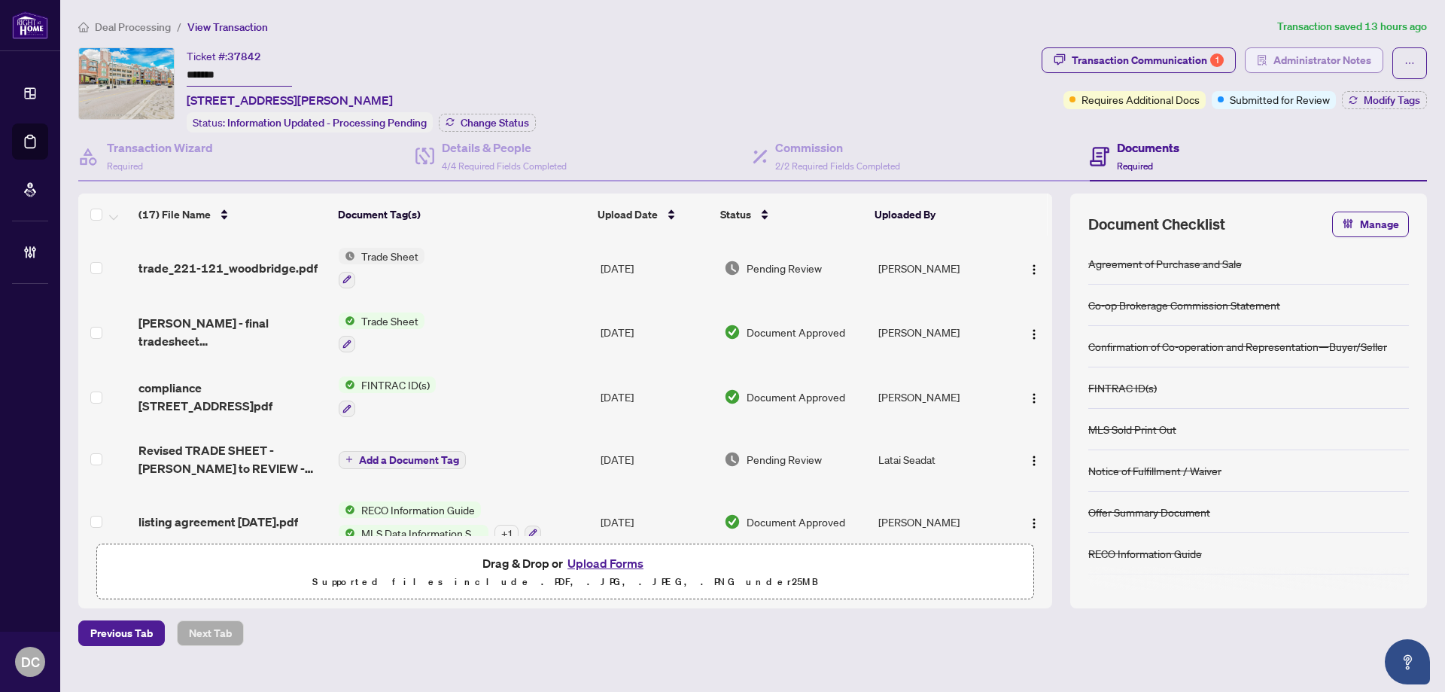
click at [1343, 61] on span "Administrator Notes" at bounding box center [1322, 60] width 98 height 24
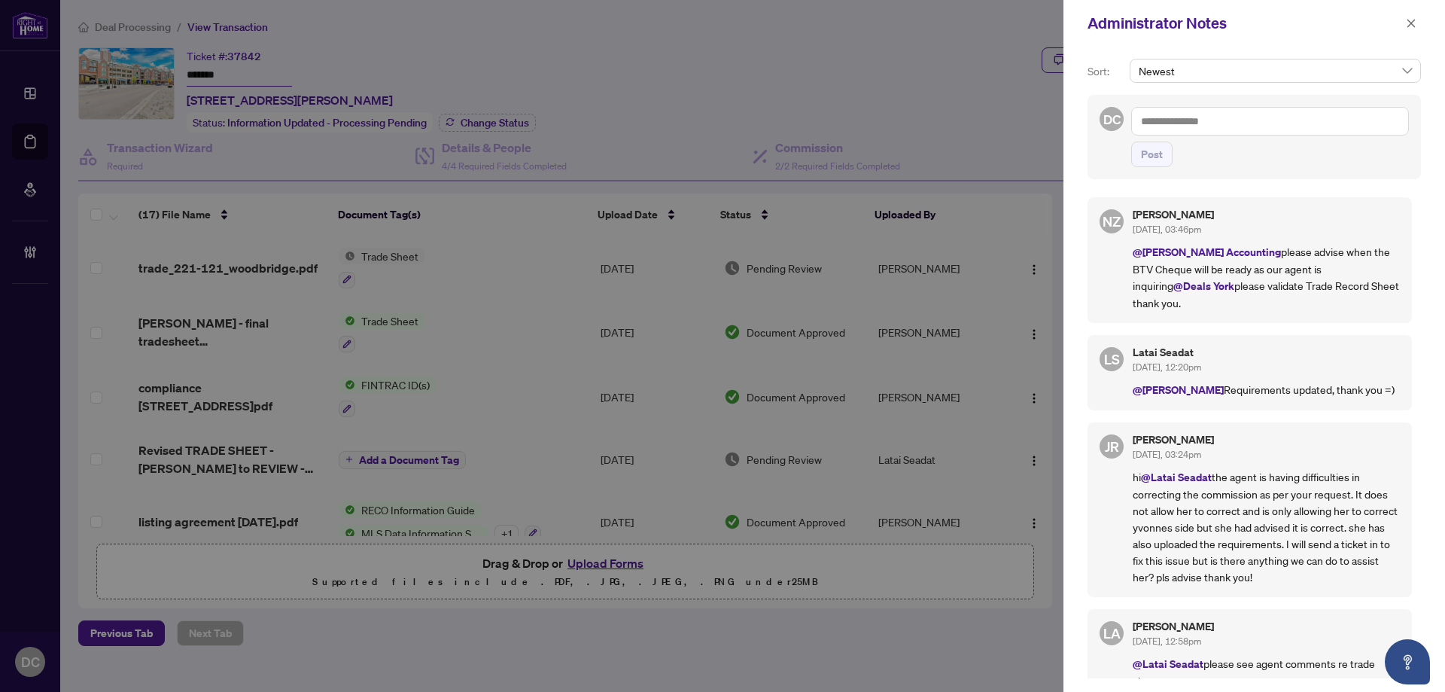
click at [1285, 117] on textarea at bounding box center [1270, 121] width 278 height 29
click at [1279, 127] on textarea at bounding box center [1270, 121] width 278 height 29
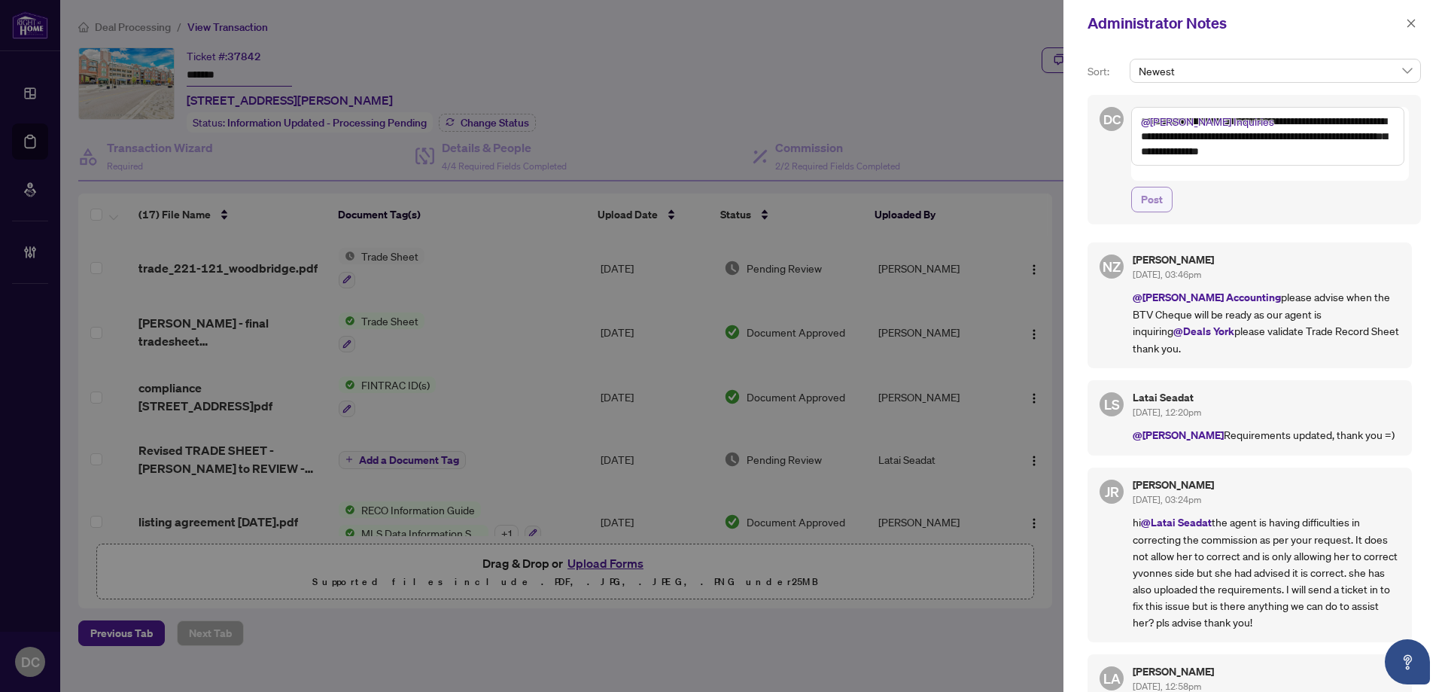
type textarea "**********"
click at [1154, 187] on span "Post" at bounding box center [1152, 199] width 22 height 24
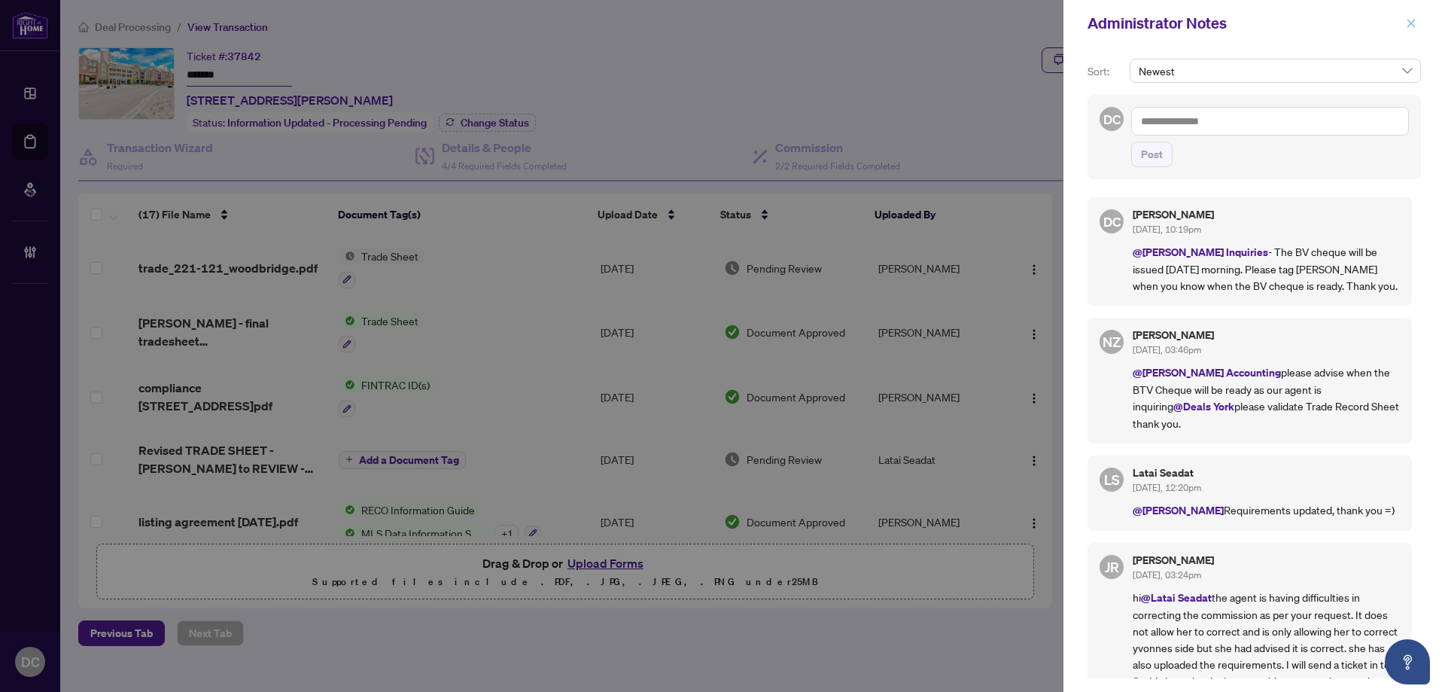
click at [1408, 18] on span "button" at bounding box center [1411, 23] width 11 height 24
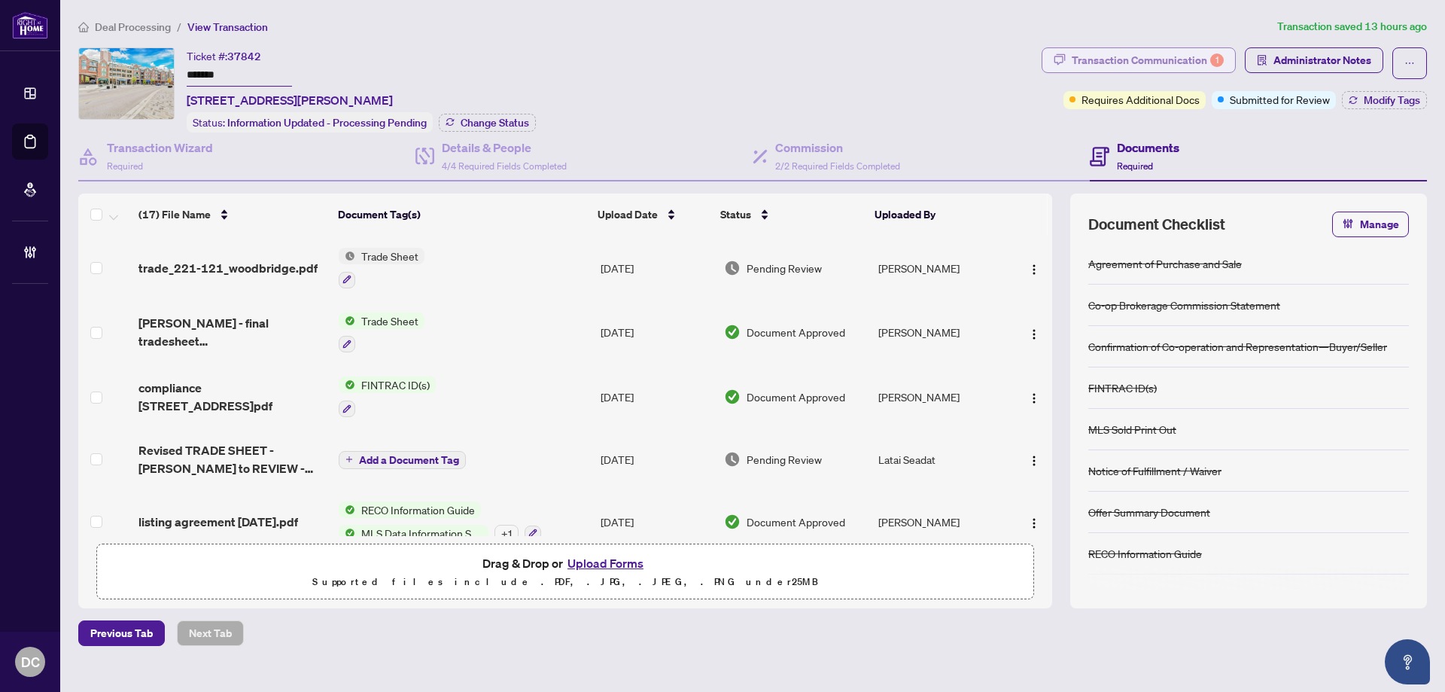
click at [1184, 59] on div "Transaction Communication 1" at bounding box center [1148, 60] width 152 height 24
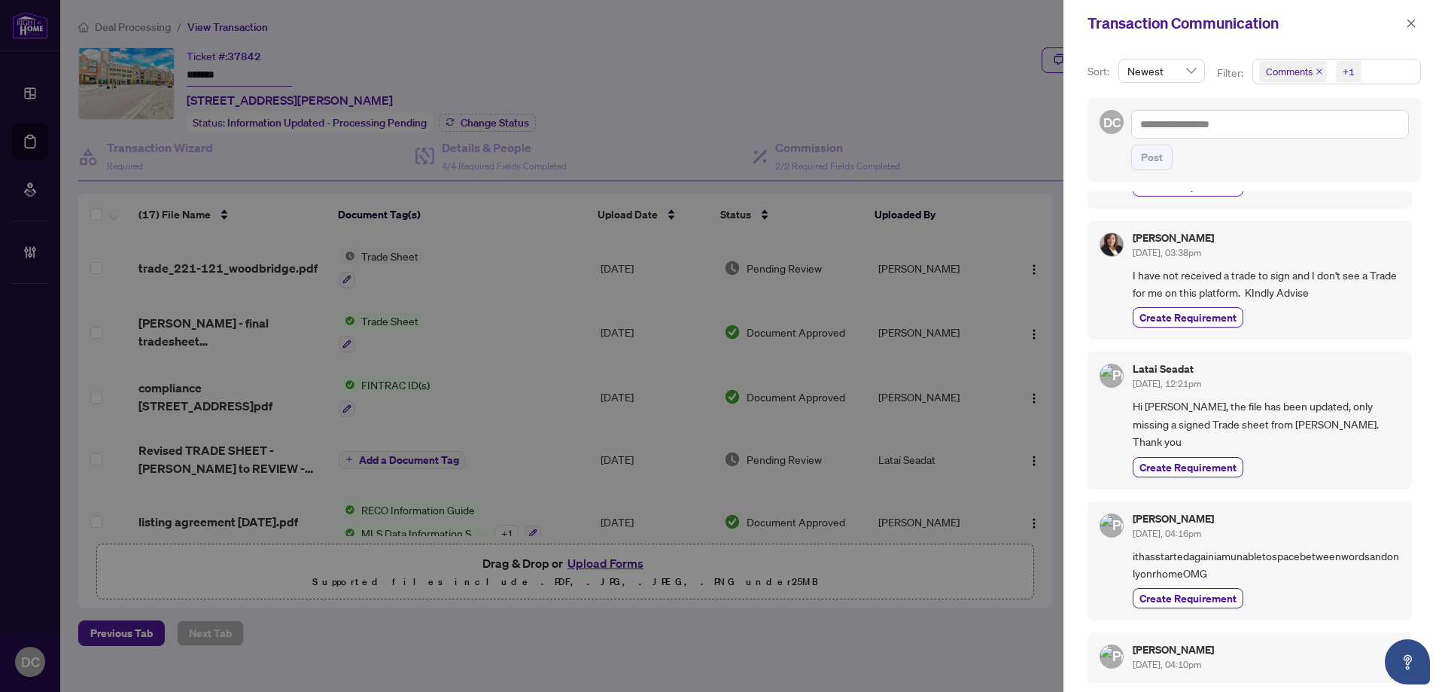
scroll to position [0, 0]
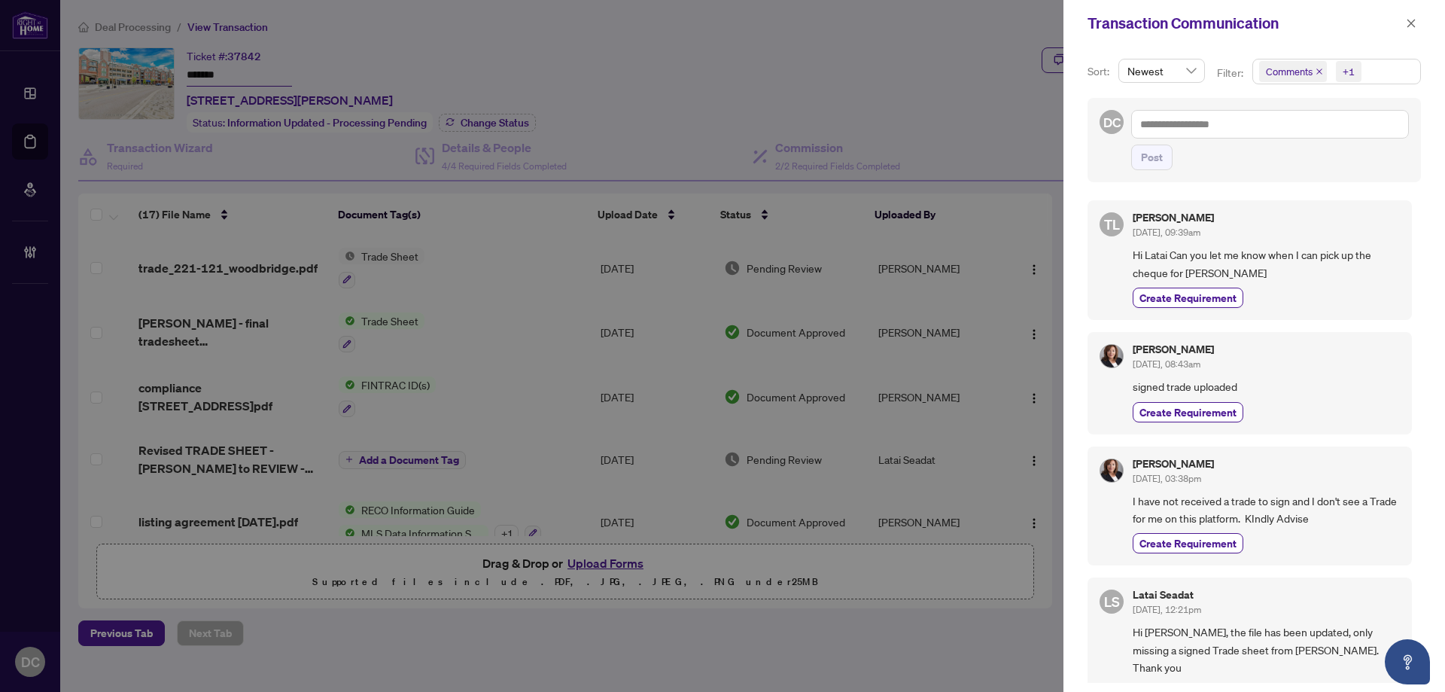
drag, startPoint x: 1413, startPoint y: 17, endPoint x: 1266, endPoint y: 5, distance: 147.3
click at [1413, 20] on span "button" at bounding box center [1411, 23] width 11 height 24
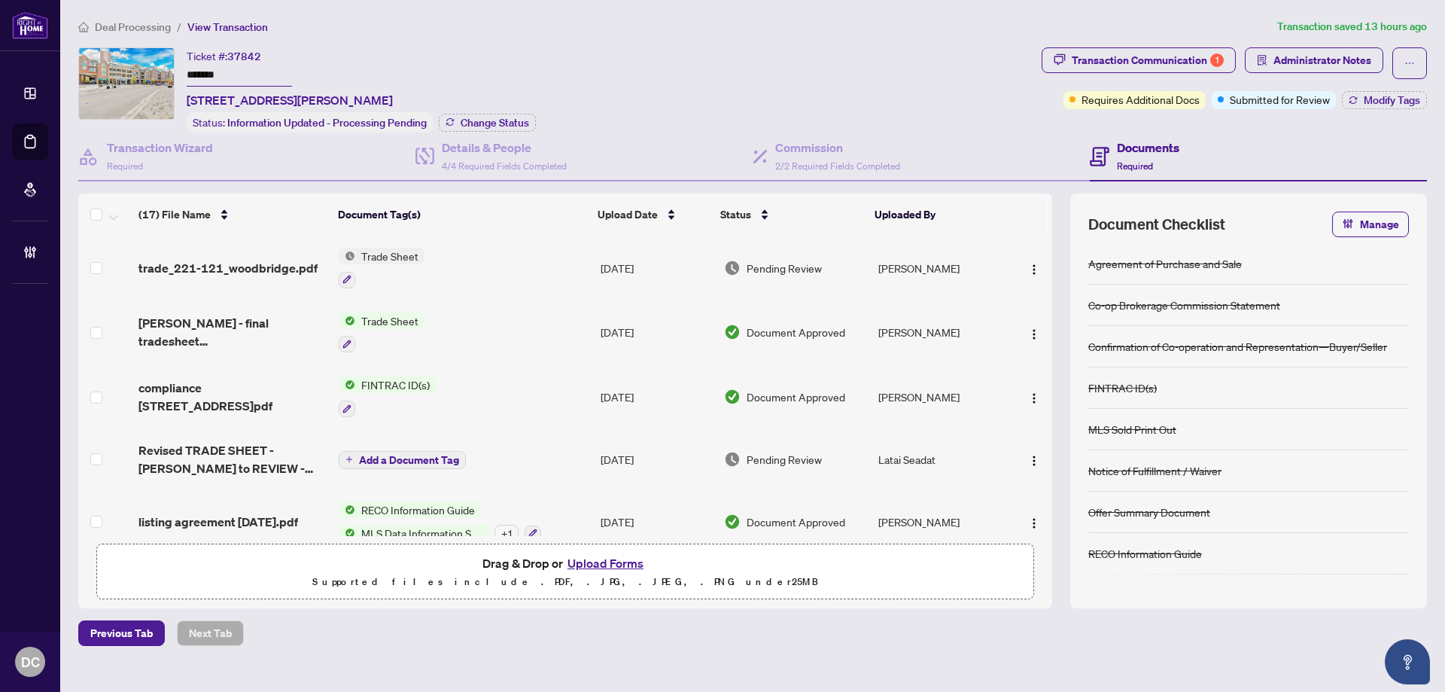
drag, startPoint x: 273, startPoint y: 71, endPoint x: 163, endPoint y: 73, distance: 110.7
click at [163, 73] on div "Ticket #: 37842 ******* 221-121 Woodbridge Ave, Vaughan, Ontario L4L 9E3, Canad…" at bounding box center [556, 89] width 957 height 85
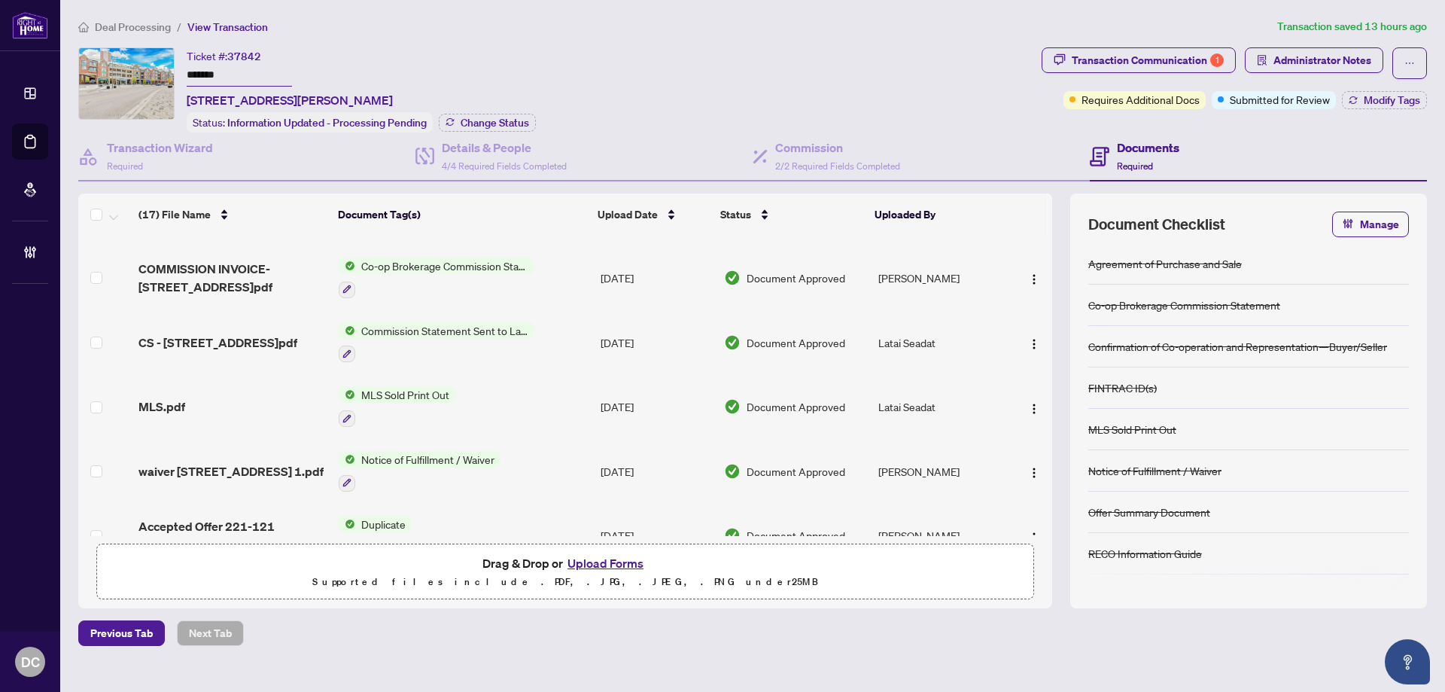
scroll to position [376, 0]
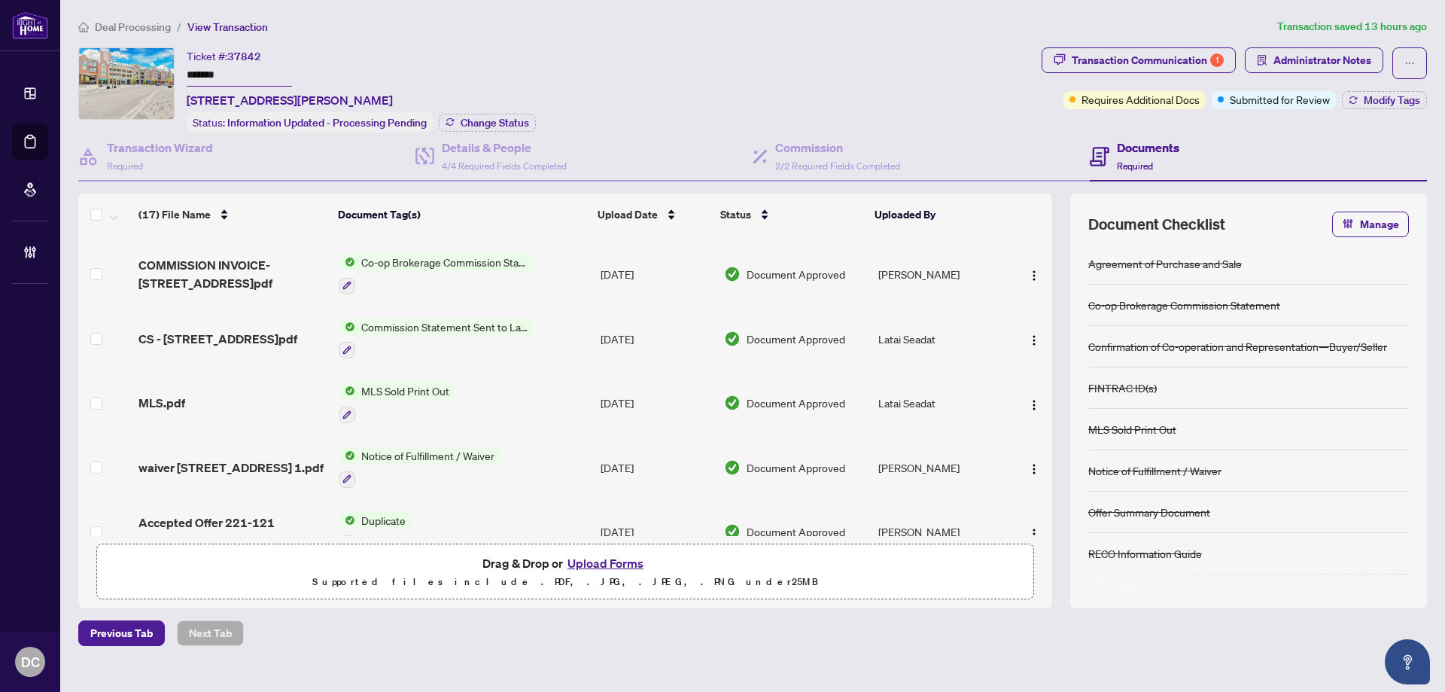
click at [578, 274] on td "Co-op Brokerage Commission Statement" at bounding box center [464, 274] width 262 height 65
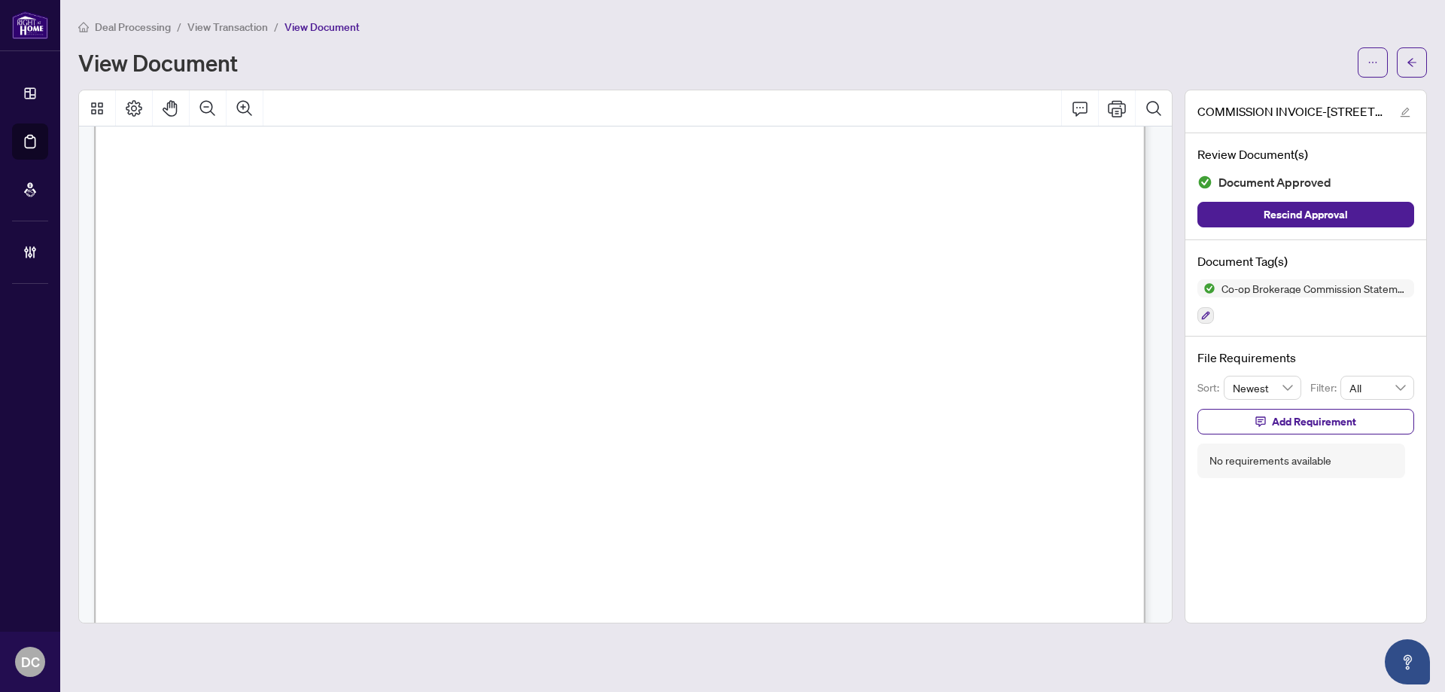
scroll to position [376, 0]
click at [1405, 65] on button "button" at bounding box center [1412, 62] width 30 height 30
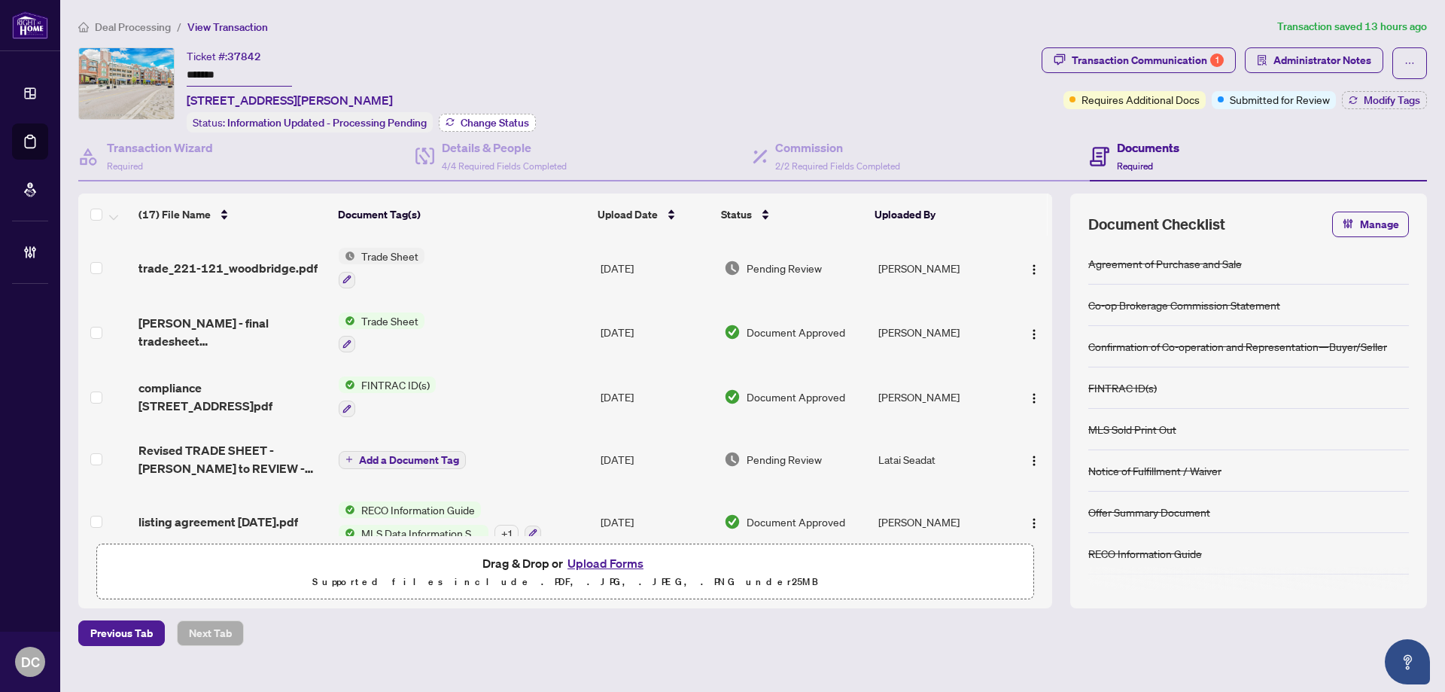
click at [514, 118] on span "Change Status" at bounding box center [495, 122] width 68 height 11
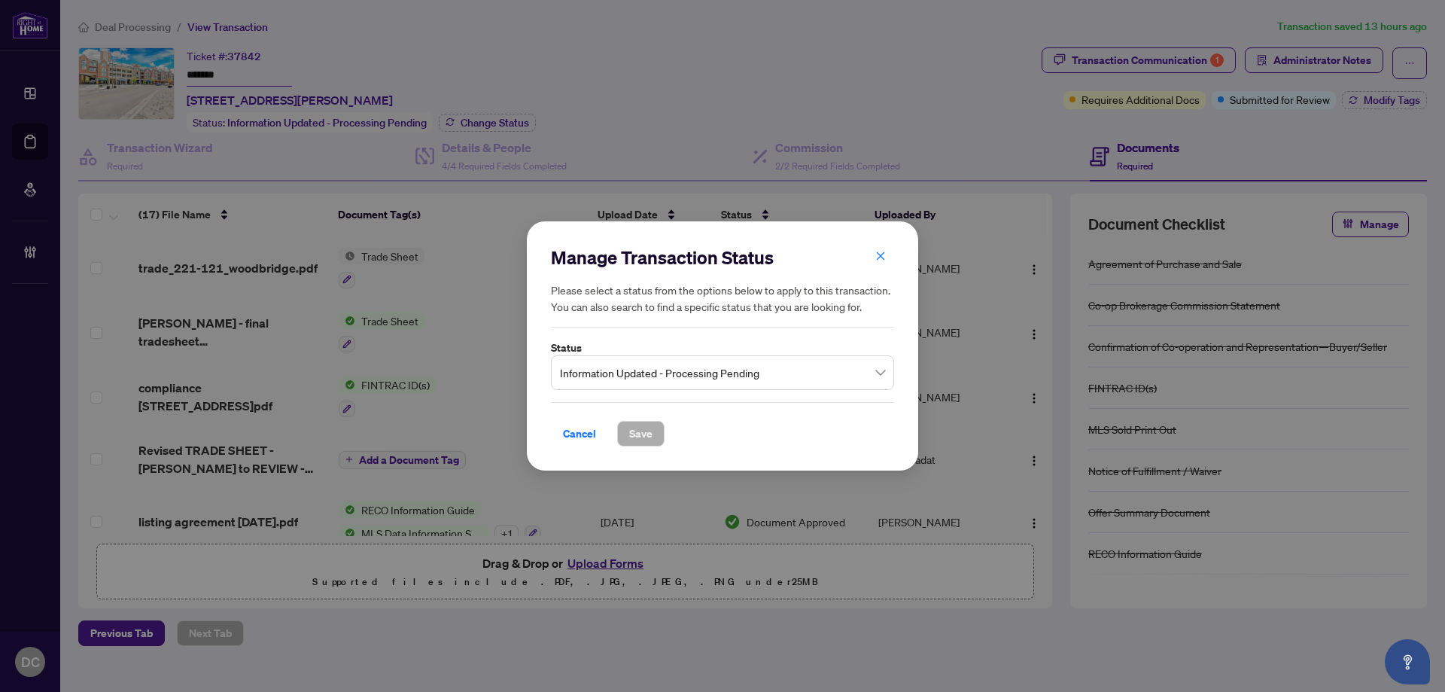
click at [635, 375] on span "Information Updated - Processing Pending" at bounding box center [722, 372] width 325 height 29
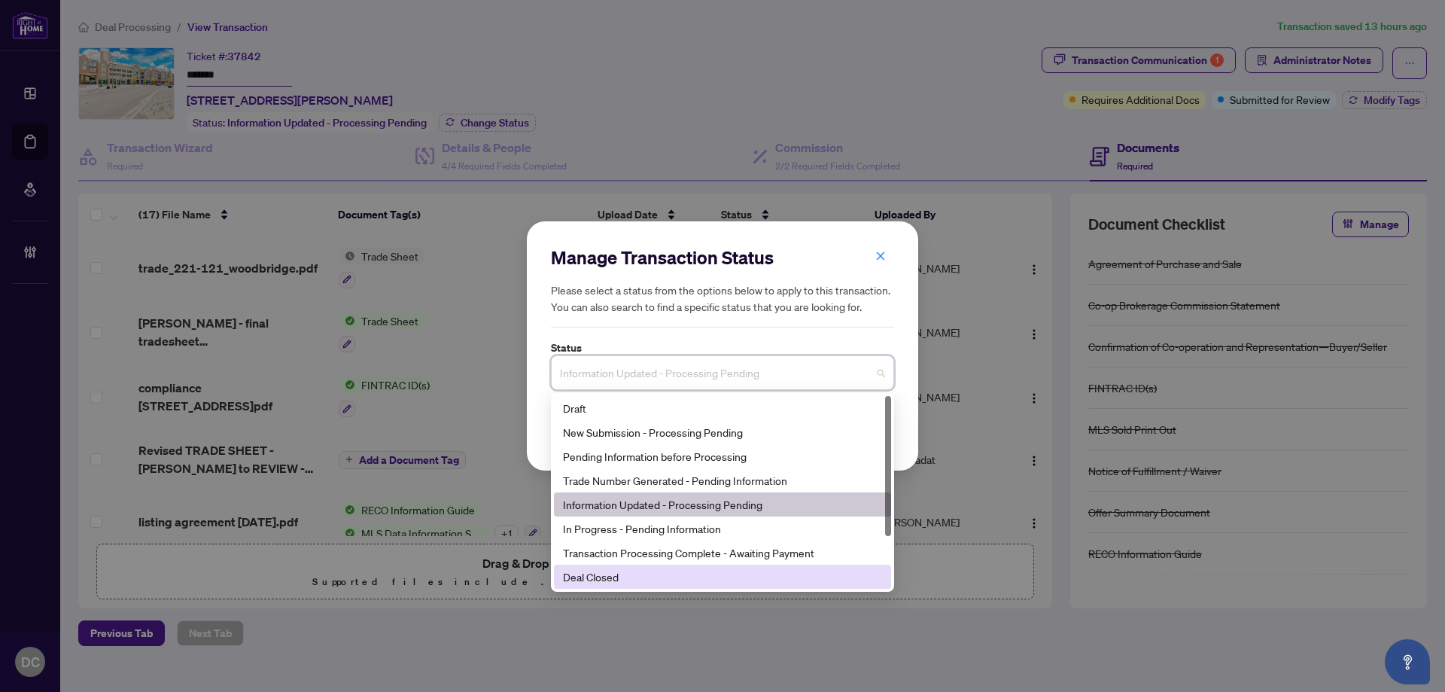
click at [665, 576] on div "Deal Closed" at bounding box center [722, 576] width 319 height 17
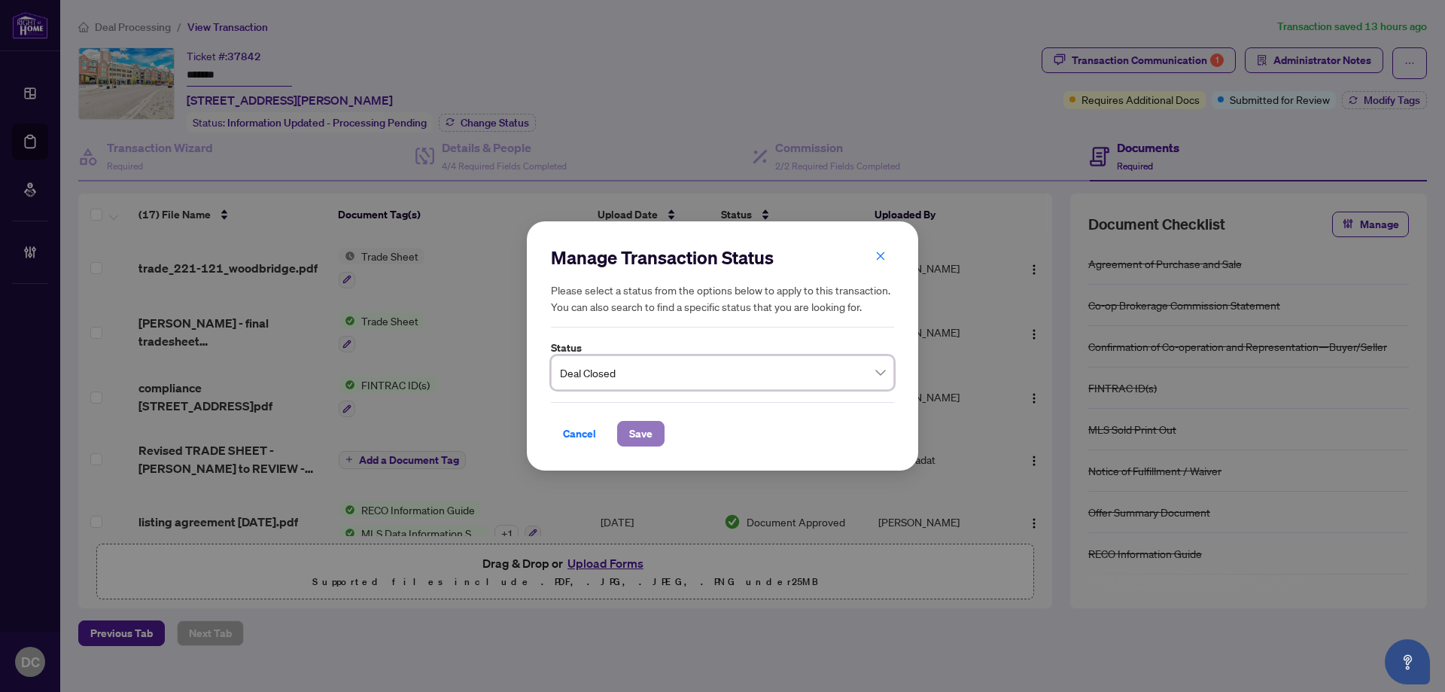
click at [651, 430] on span "Save" at bounding box center [640, 433] width 23 height 24
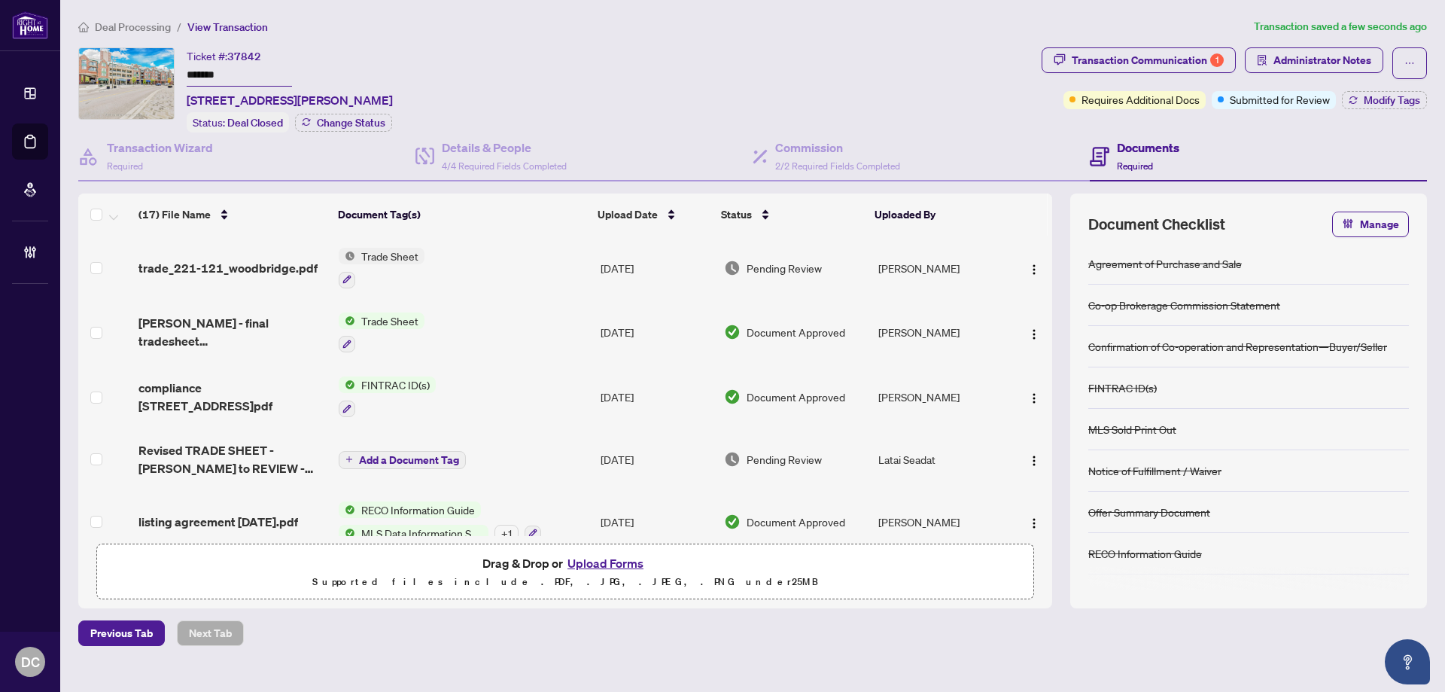
click at [605, 263] on td "[DATE]" at bounding box center [656, 268] width 123 height 65
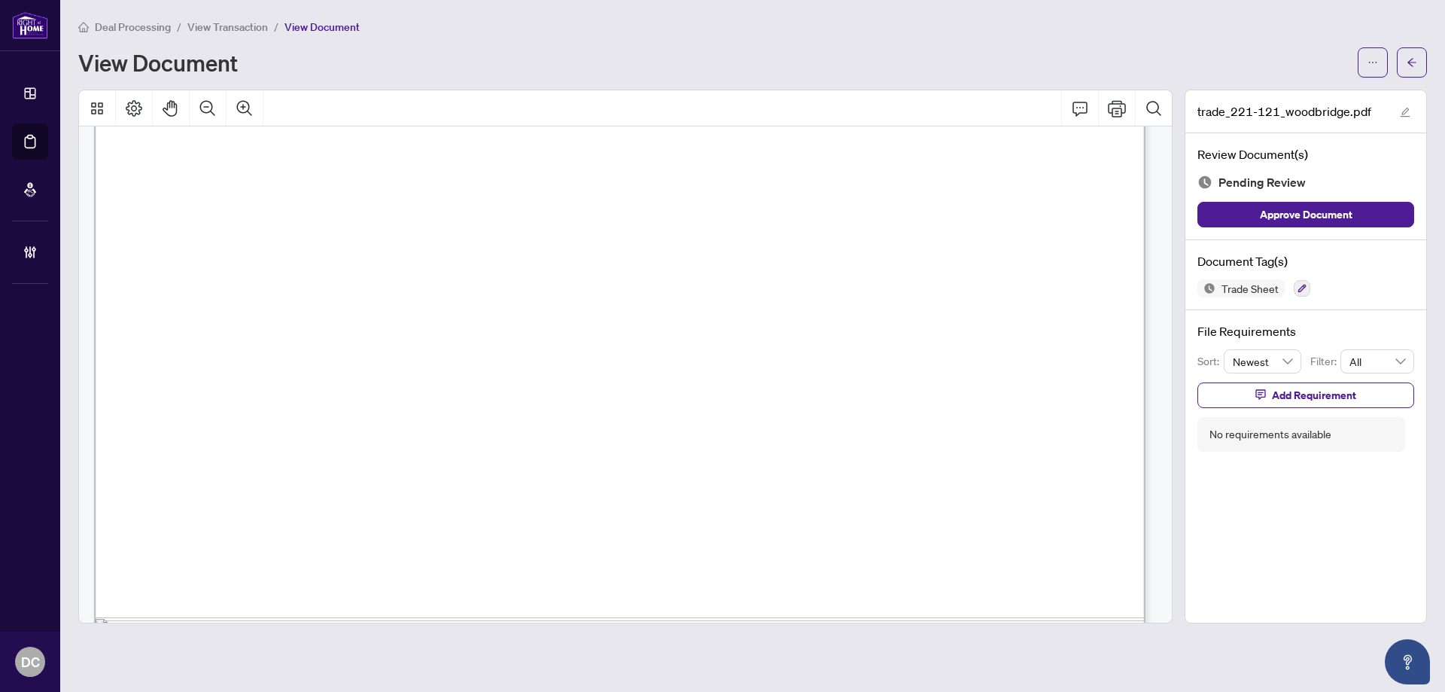
scroll to position [677, 0]
drag, startPoint x: 563, startPoint y: 314, endPoint x: 677, endPoint y: 288, distance: 117.2
click at [1407, 58] on icon "arrow-left" at bounding box center [1412, 62] width 11 height 11
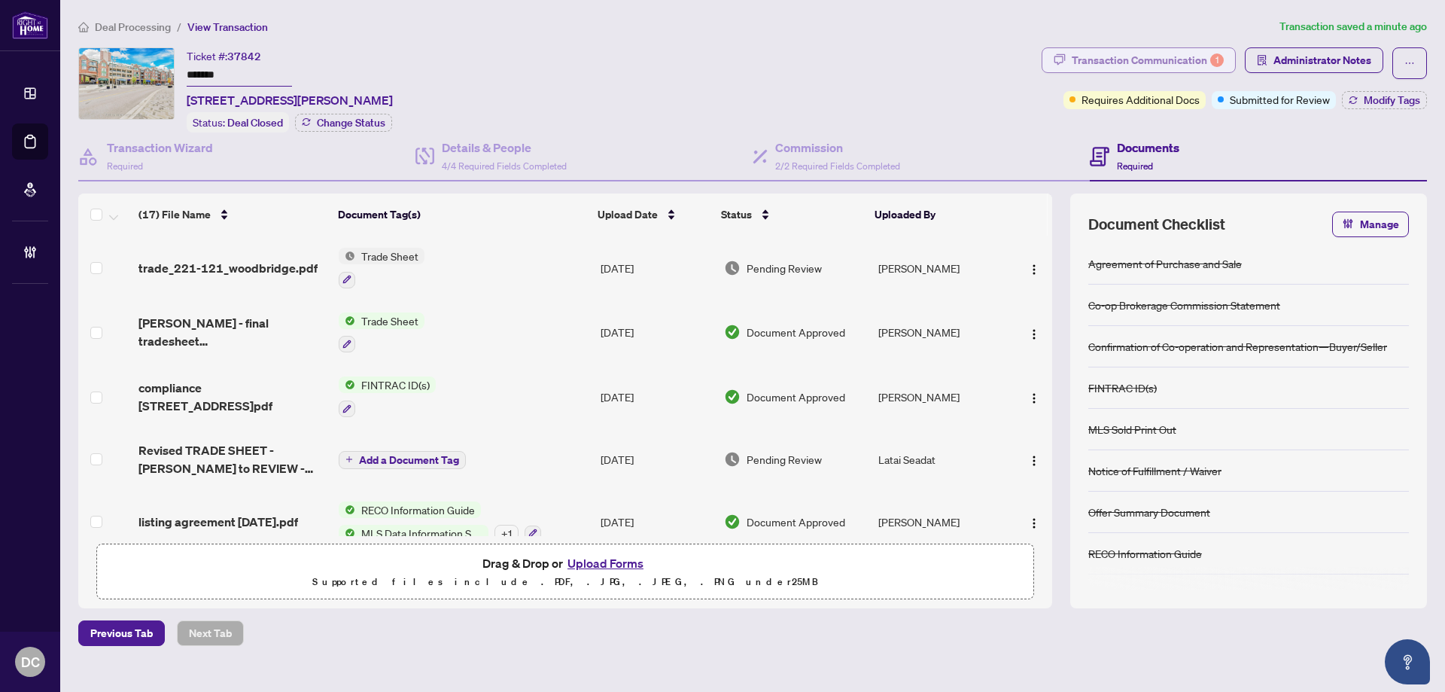
click at [1205, 65] on div "Transaction Communication 1" at bounding box center [1148, 60] width 152 height 24
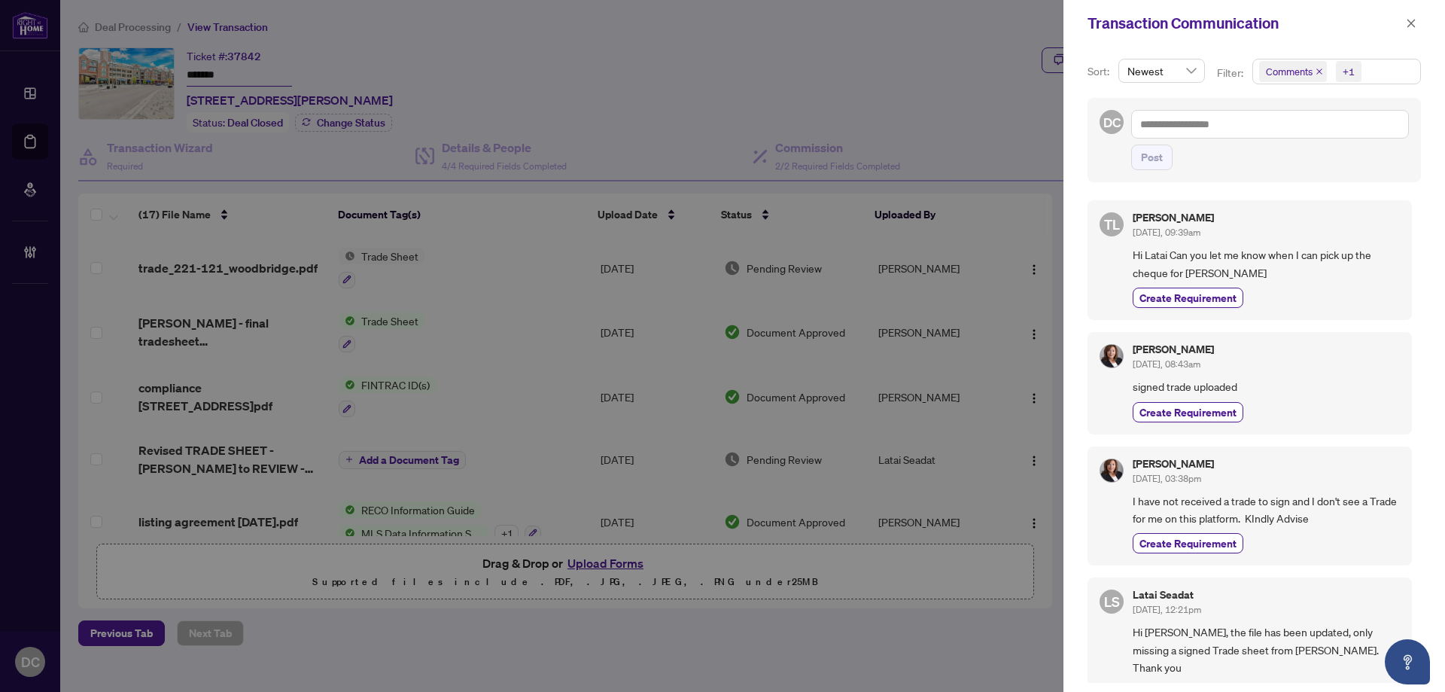
click at [1364, 66] on span "Comments +1" at bounding box center [1336, 71] width 167 height 24
click at [1322, 136] on span "Comments" at bounding box center [1308, 134] width 52 height 14
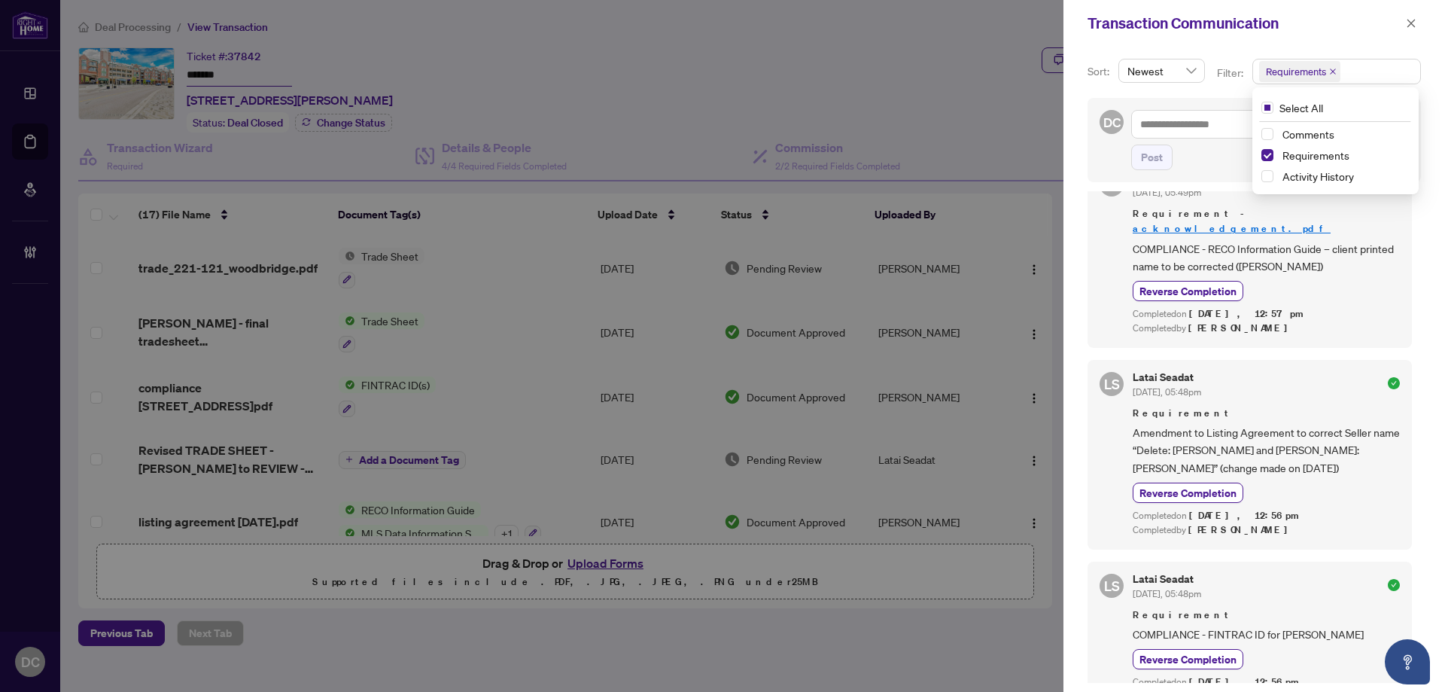
scroll to position [1189, 0]
click at [1411, 20] on icon "close" at bounding box center [1411, 23] width 11 height 11
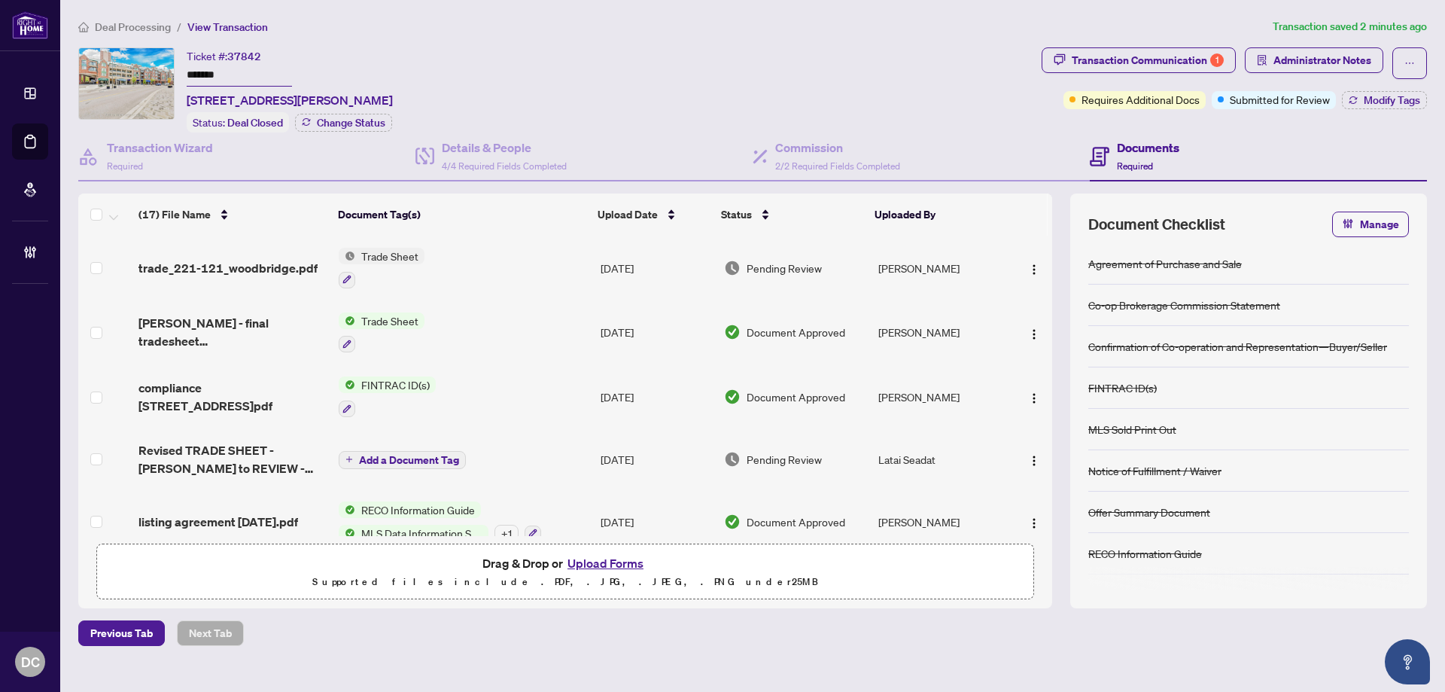
click at [534, 261] on td "Trade Sheet" at bounding box center [464, 268] width 262 height 65
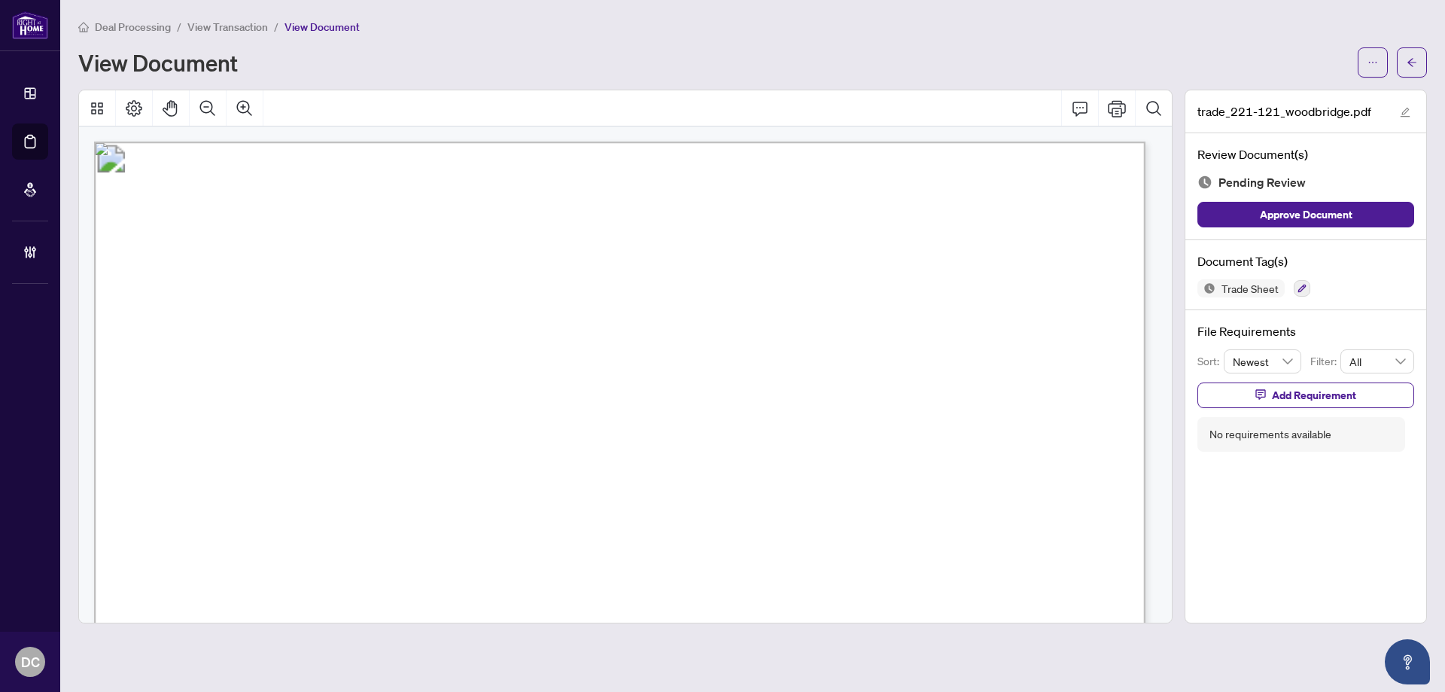
scroll to position [376, 0]
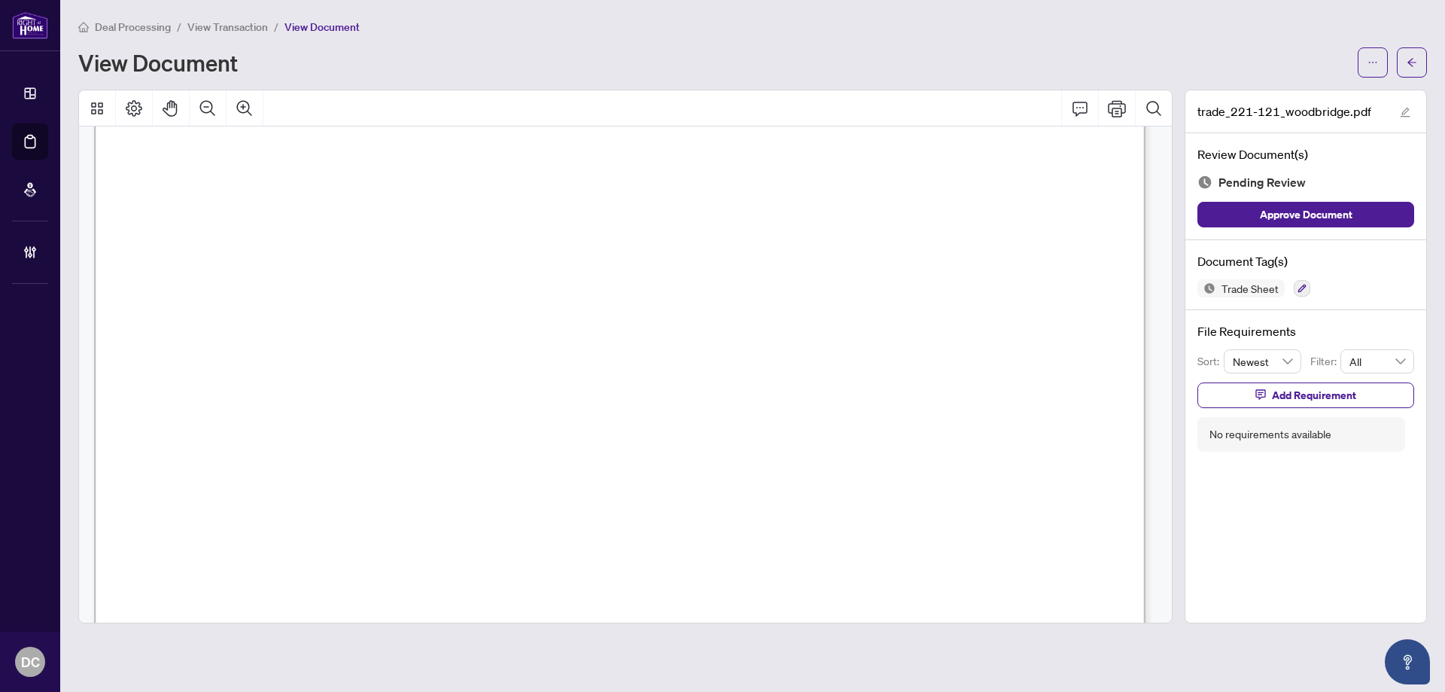
drag, startPoint x: 1404, startPoint y: 62, endPoint x: 1167, endPoint y: 8, distance: 242.6
click at [1404, 62] on button "button" at bounding box center [1412, 62] width 30 height 30
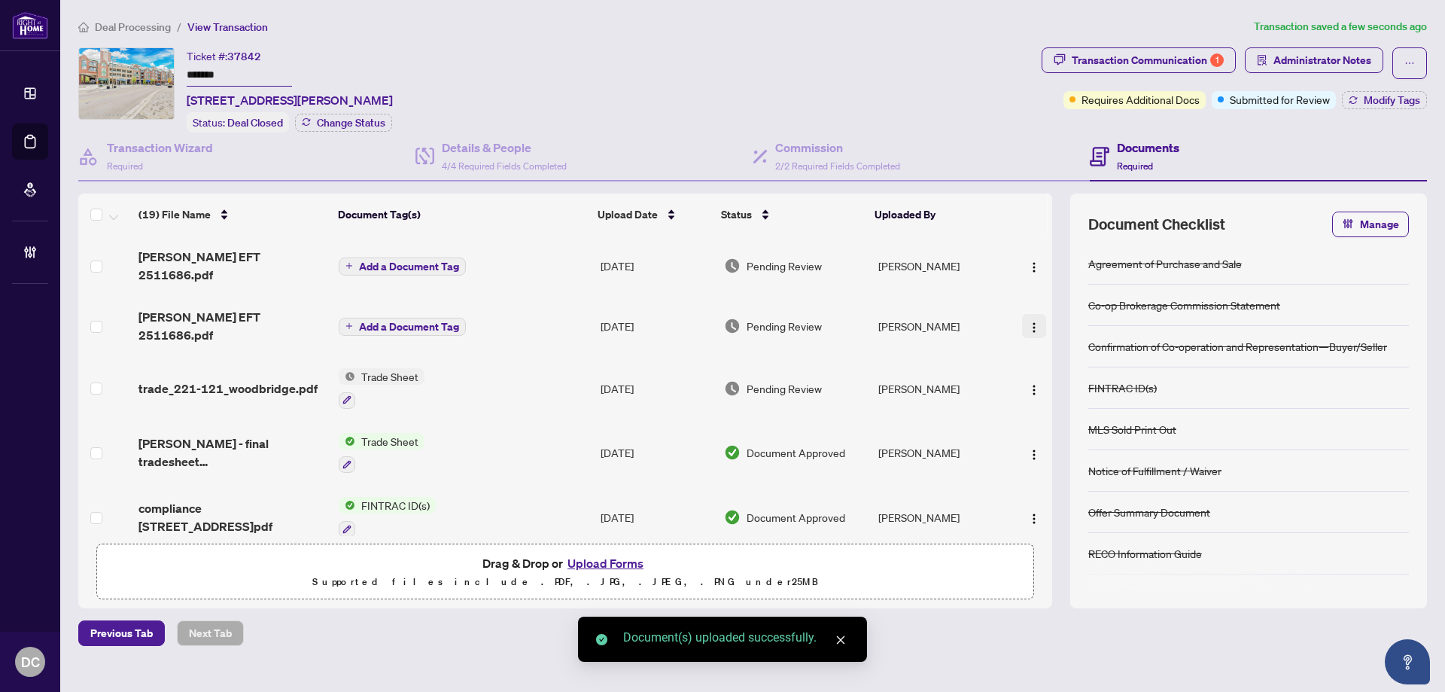
click at [1029, 321] on img "button" at bounding box center [1034, 327] width 12 height 12
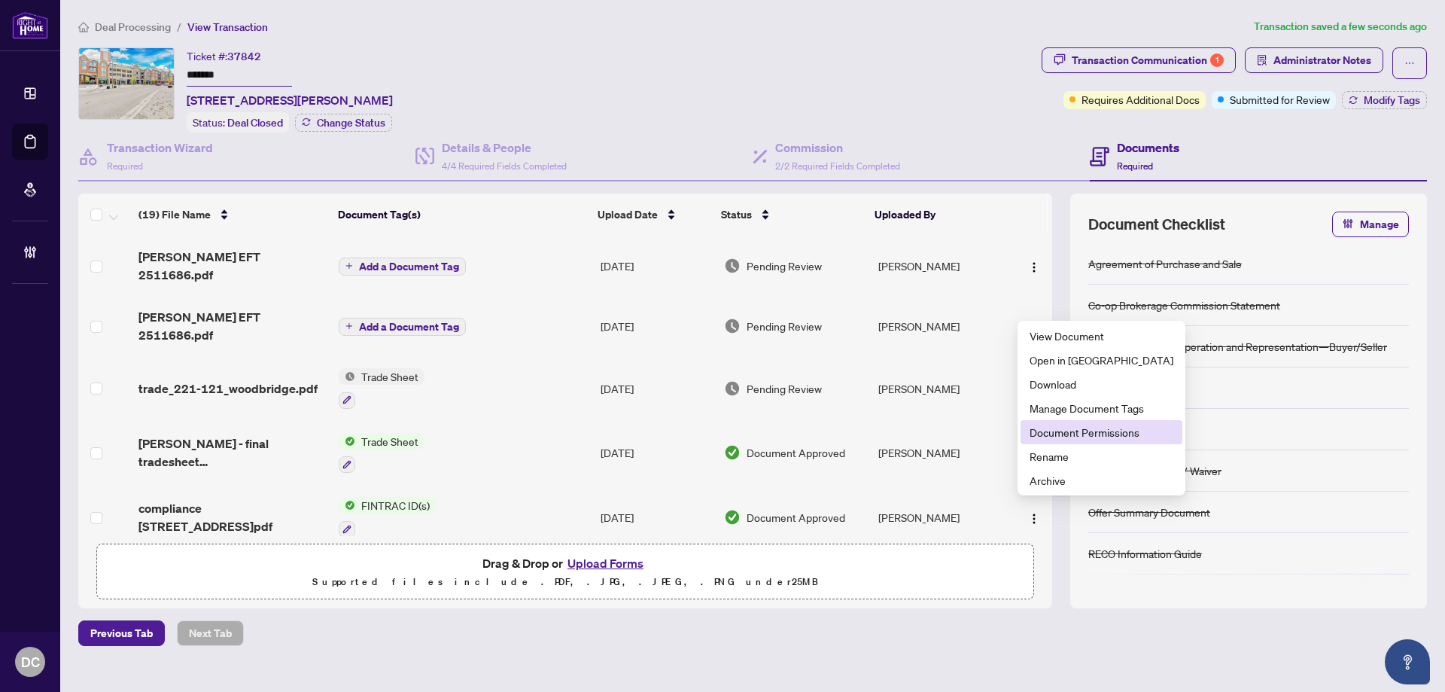
click at [1053, 437] on span "Document Permissions" at bounding box center [1102, 432] width 144 height 17
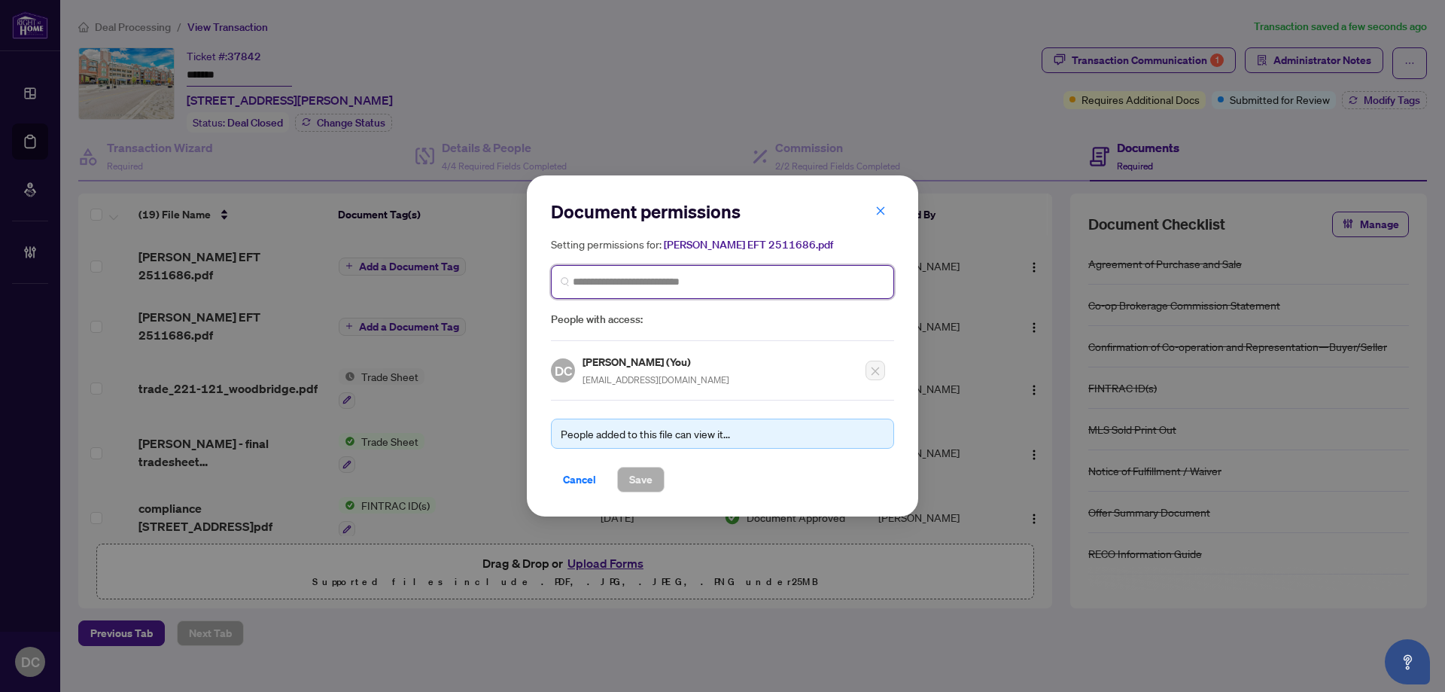
click at [692, 282] on input "search" at bounding box center [729, 282] width 312 height 16
click at [877, 208] on icon "close" at bounding box center [880, 210] width 11 height 11
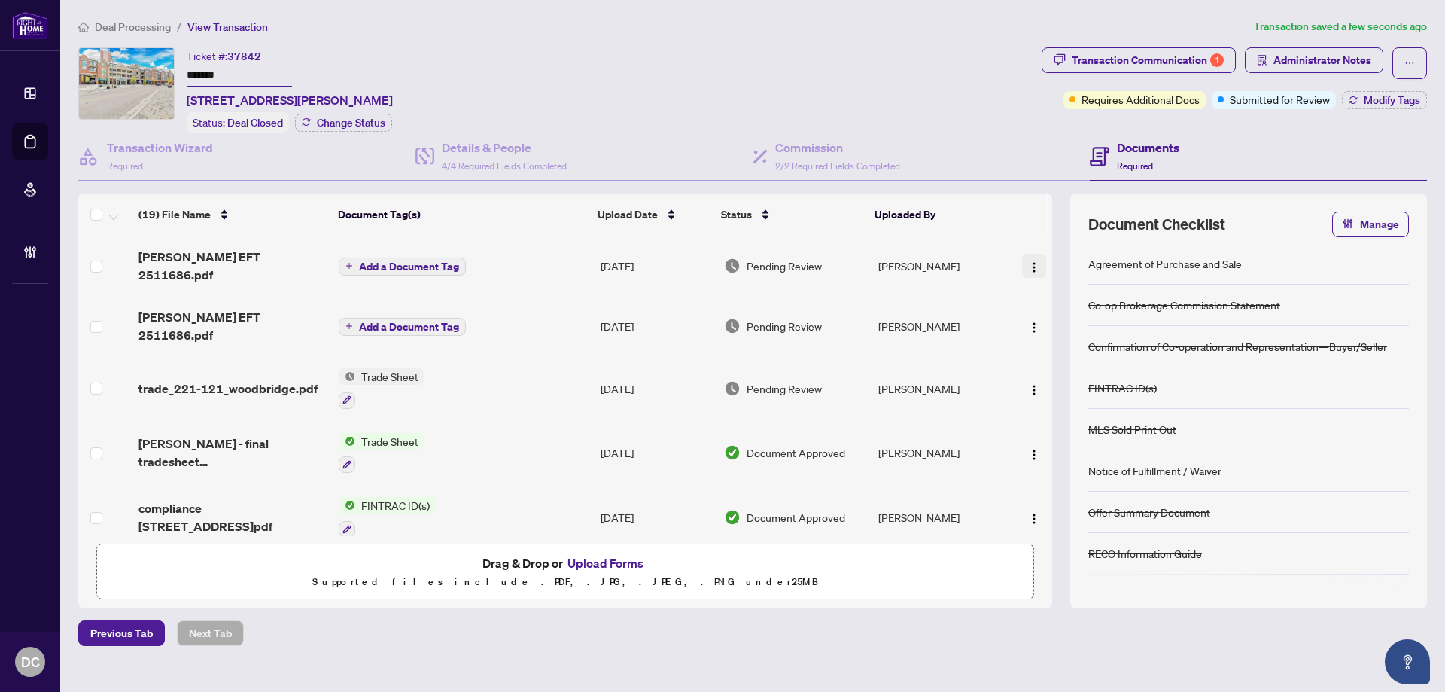
click at [1028, 261] on img "button" at bounding box center [1034, 267] width 12 height 12
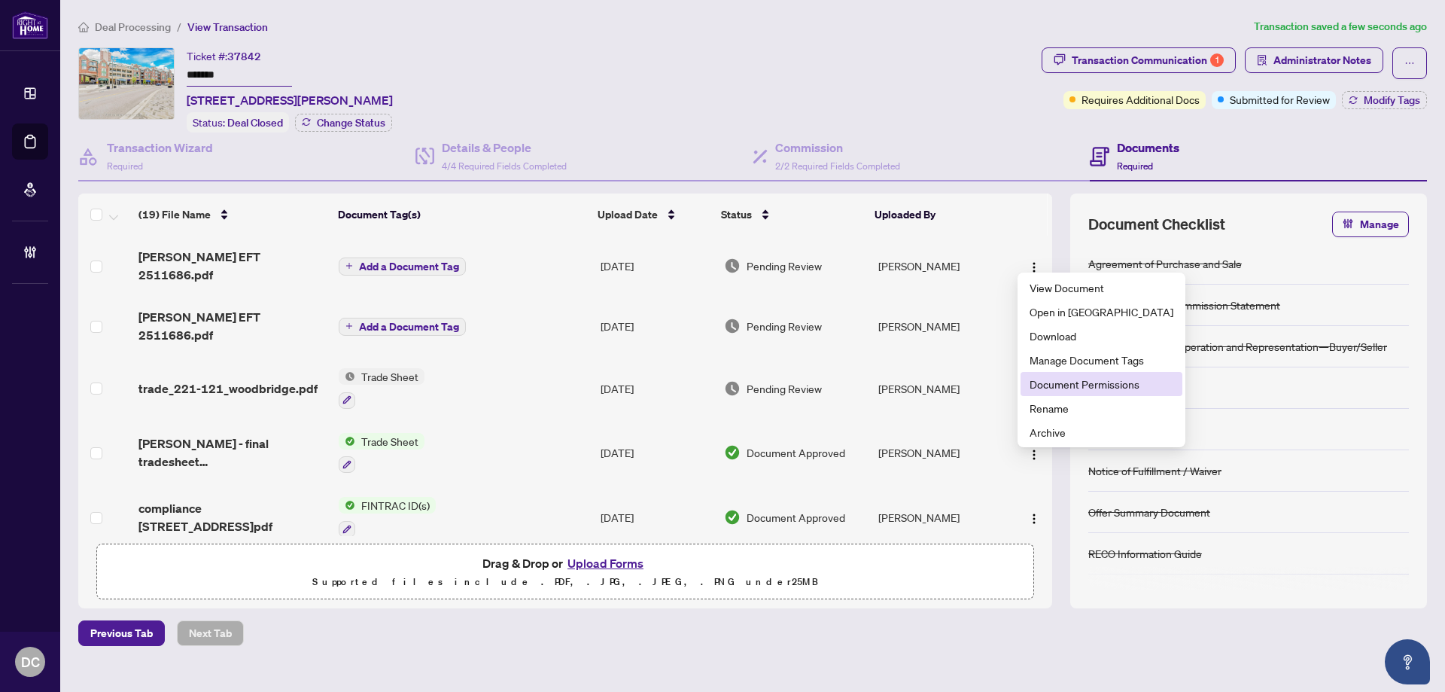
click at [1057, 387] on span "Document Permissions" at bounding box center [1102, 384] width 144 height 17
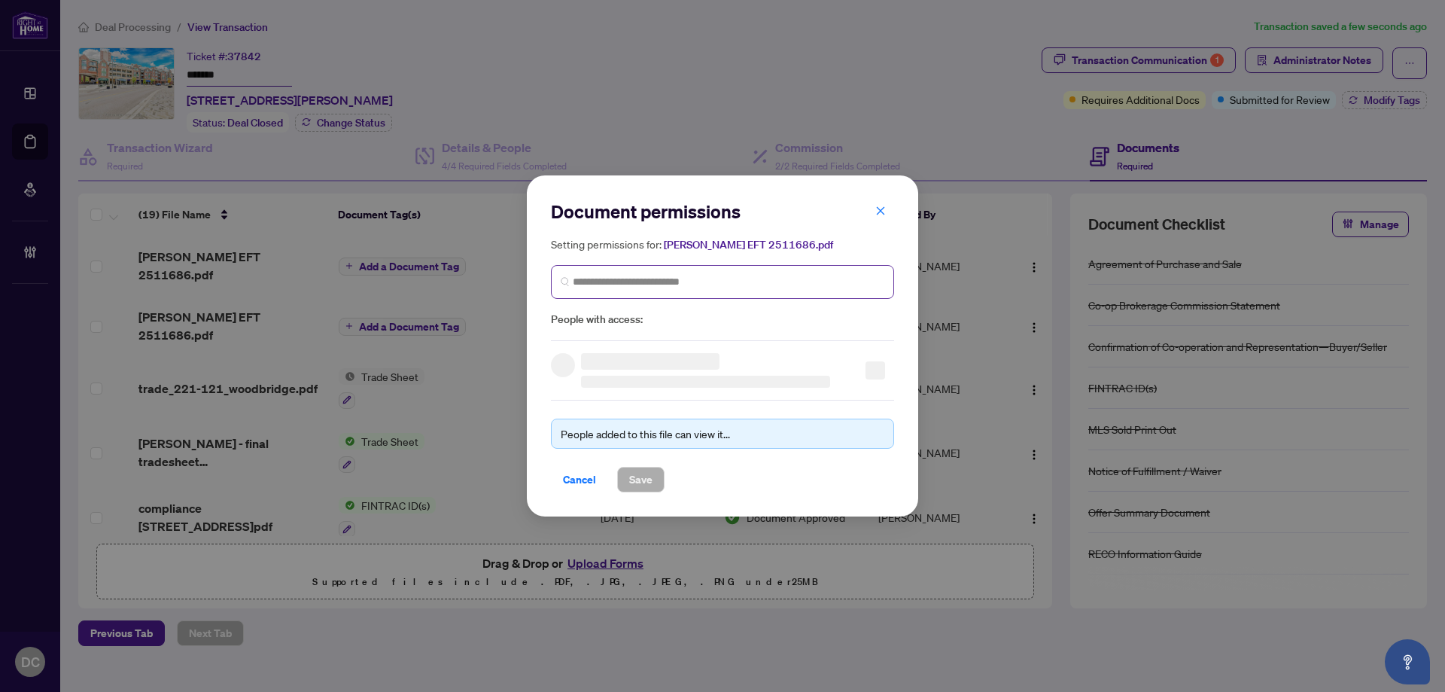
click at [634, 269] on span at bounding box center [722, 282] width 343 height 34
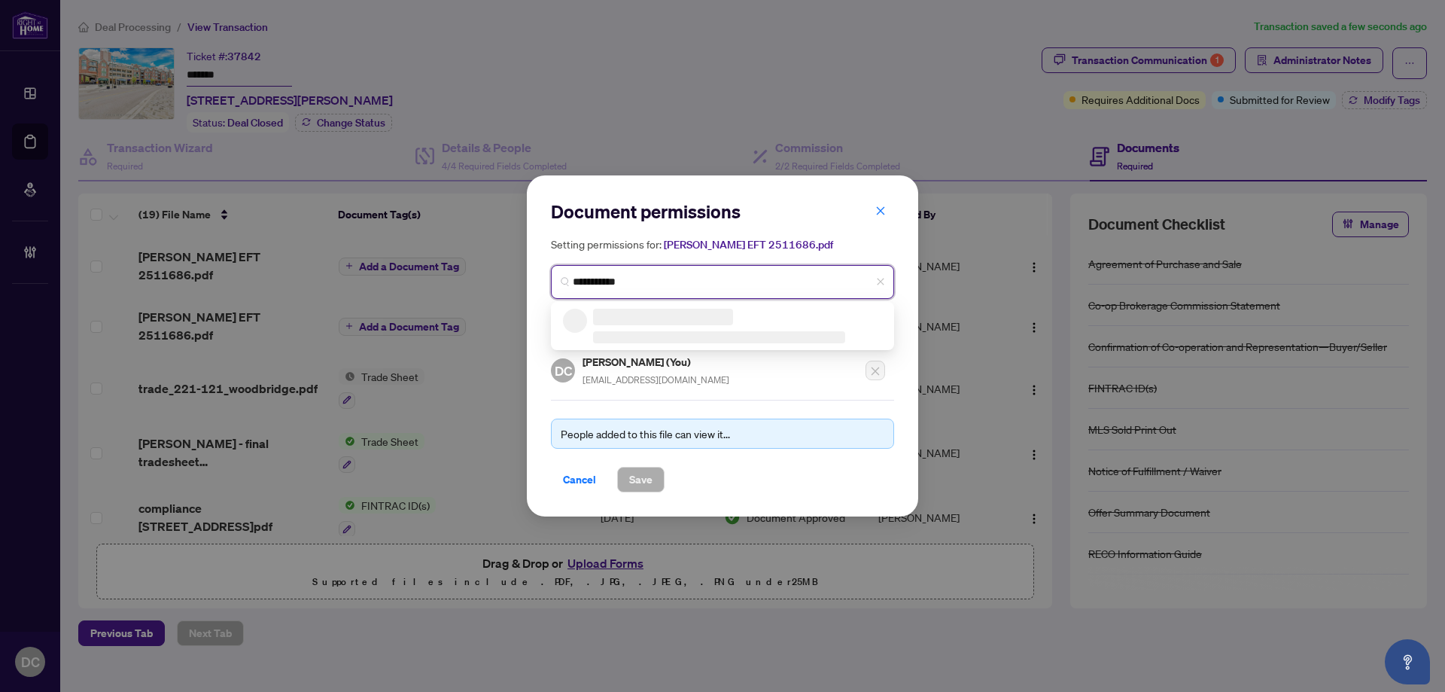
type input "**********"
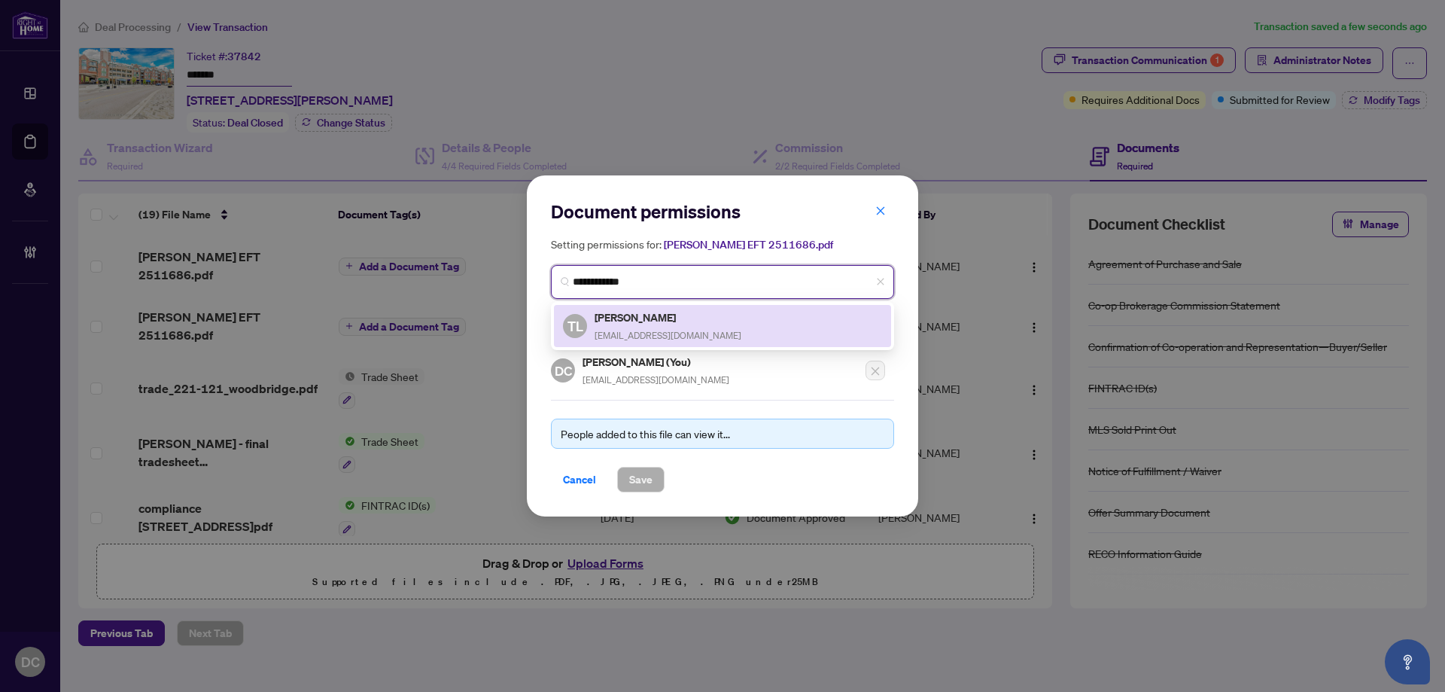
click at [620, 320] on h5 "Teresa Lanni" at bounding box center [668, 317] width 147 height 17
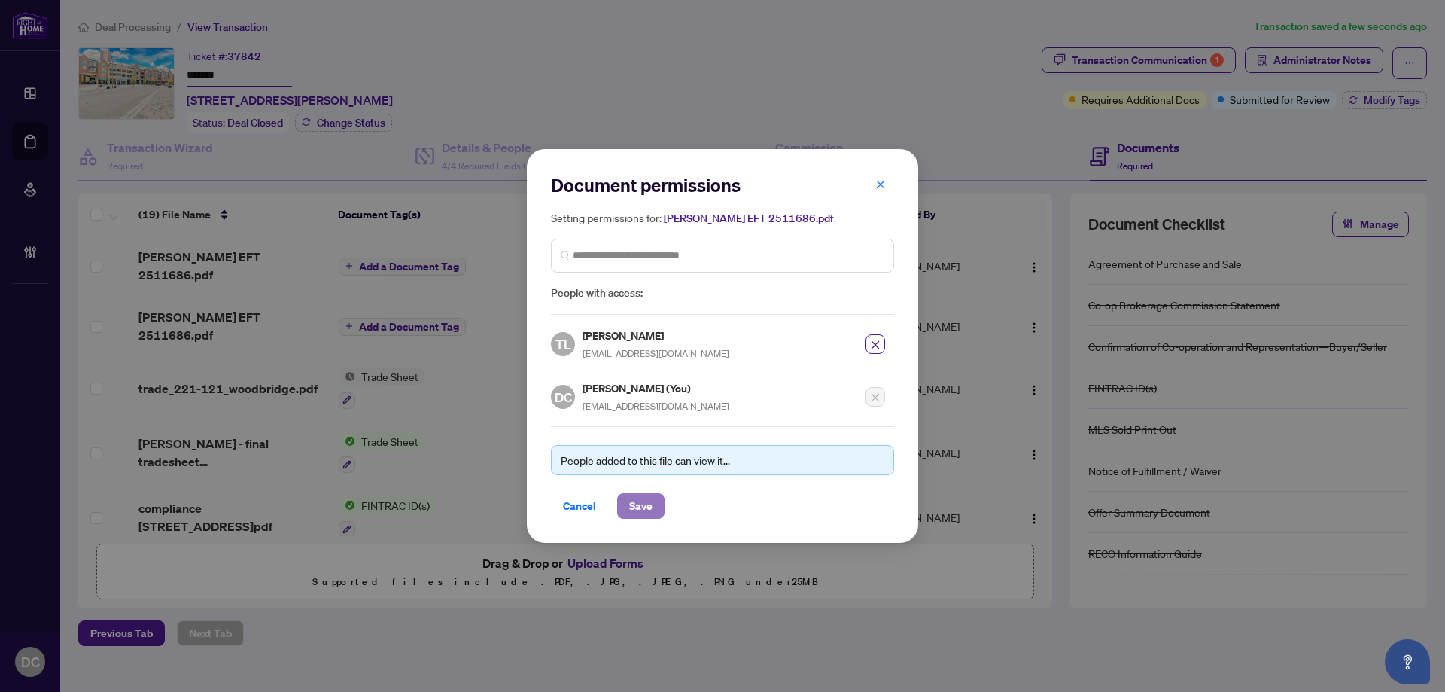
click at [640, 506] on span "Save" at bounding box center [640, 506] width 23 height 24
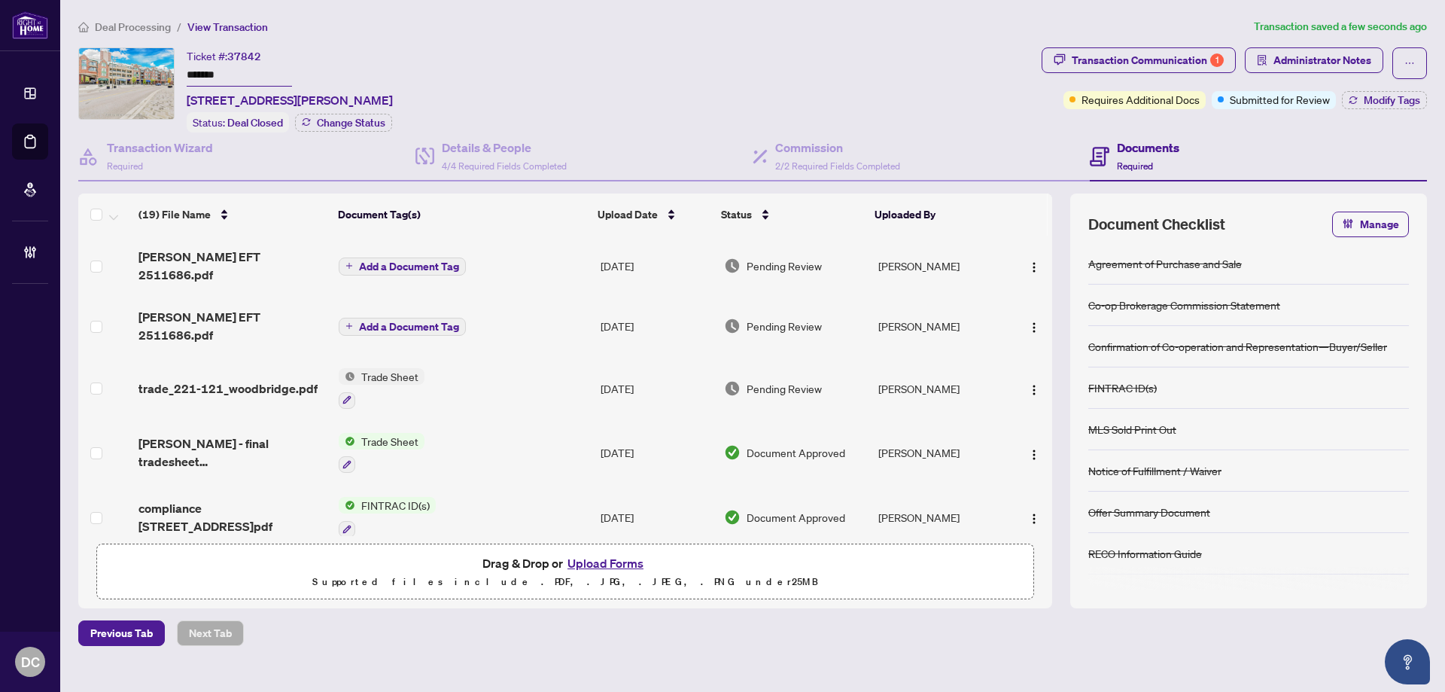
click at [1022, 314] on button "button" at bounding box center [1034, 326] width 24 height 24
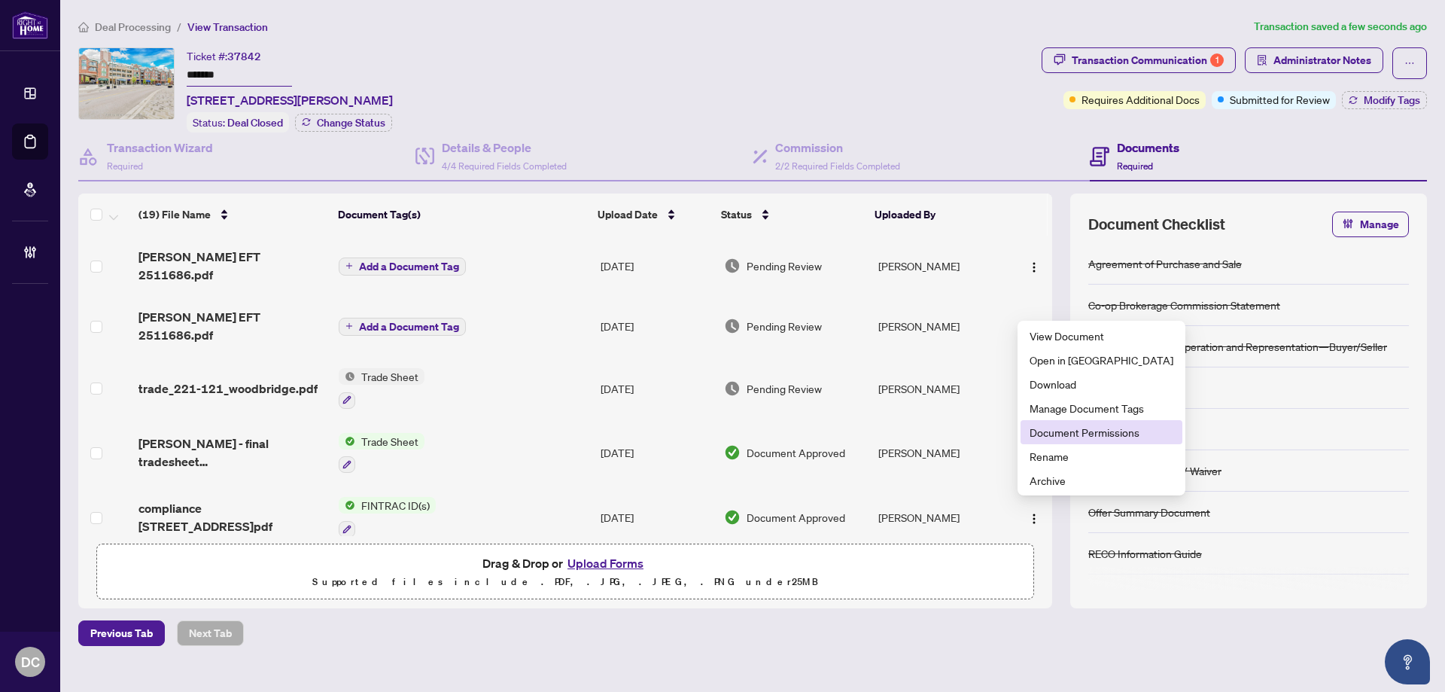
click at [1052, 439] on span "Document Permissions" at bounding box center [1102, 432] width 144 height 17
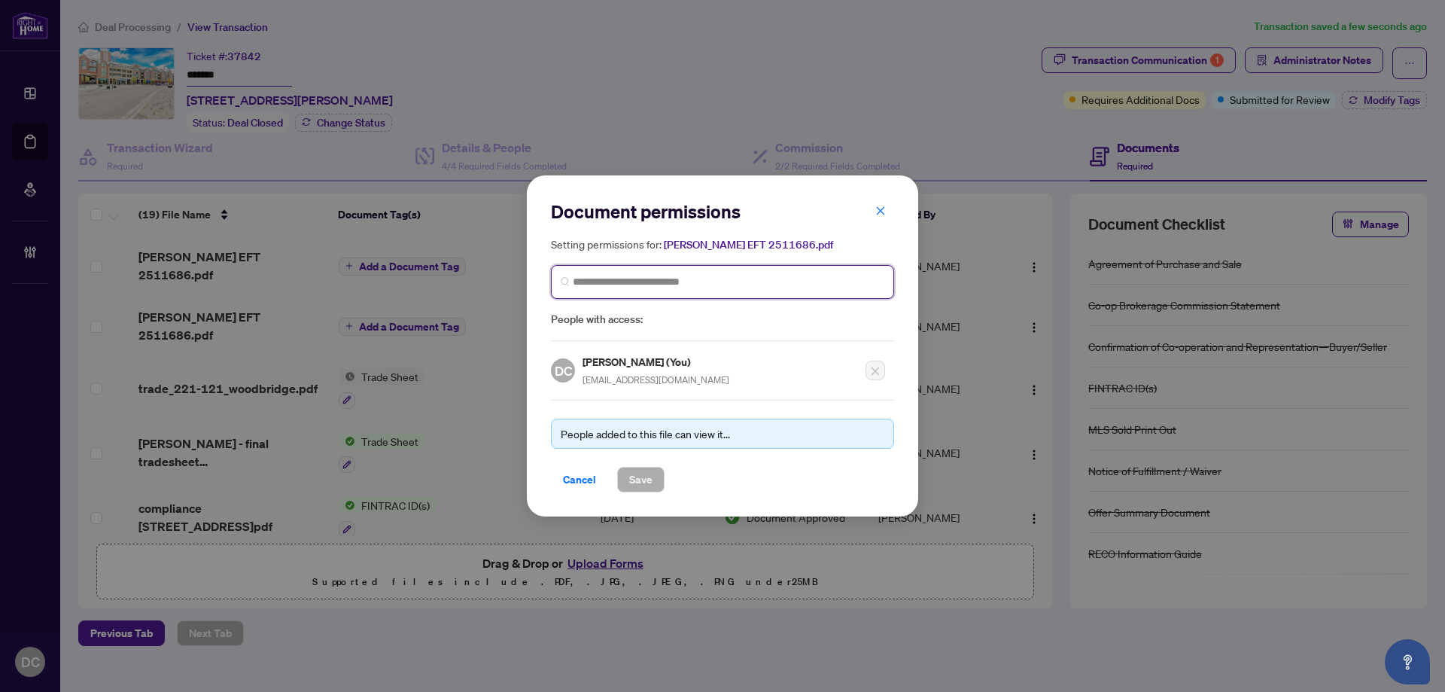
click at [760, 282] on input "search" at bounding box center [729, 282] width 312 height 16
click at [609, 286] on input "**********" at bounding box center [729, 282] width 312 height 16
click at [644, 278] on input "**********" at bounding box center [729, 282] width 312 height 16
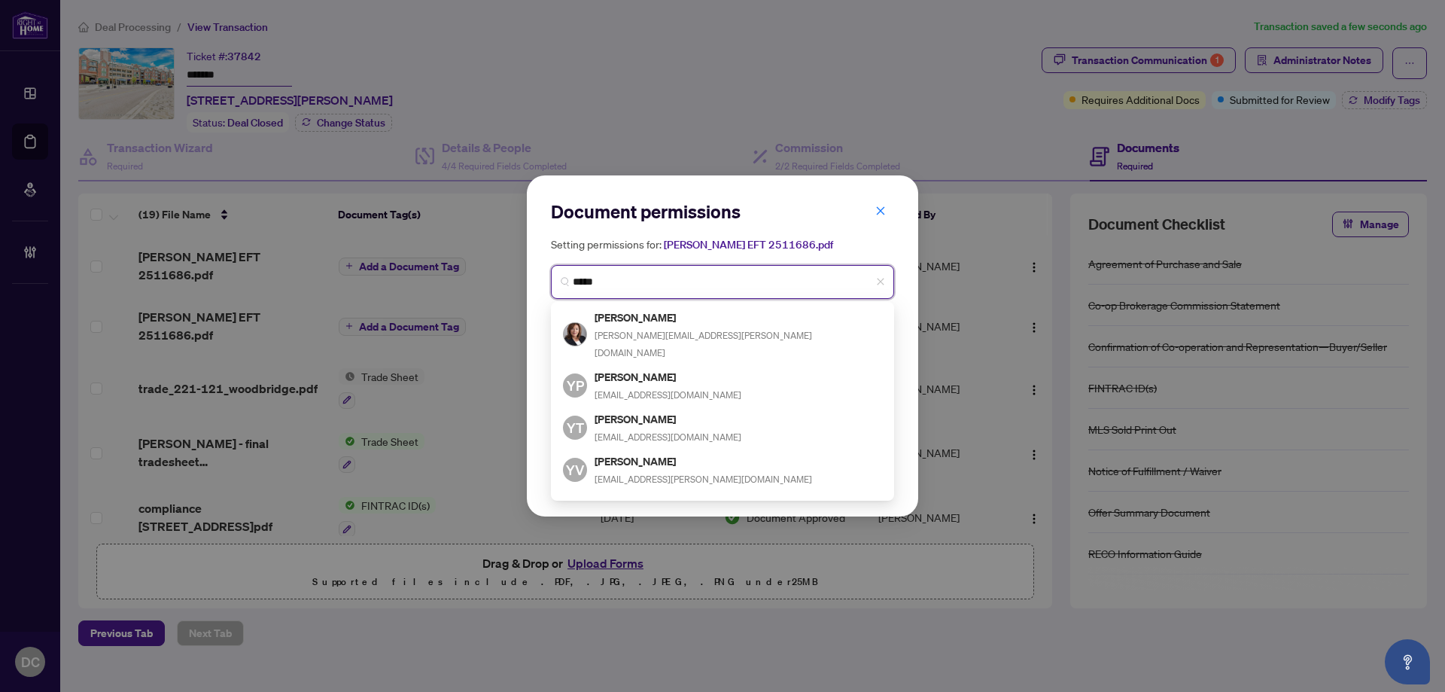
type input "******"
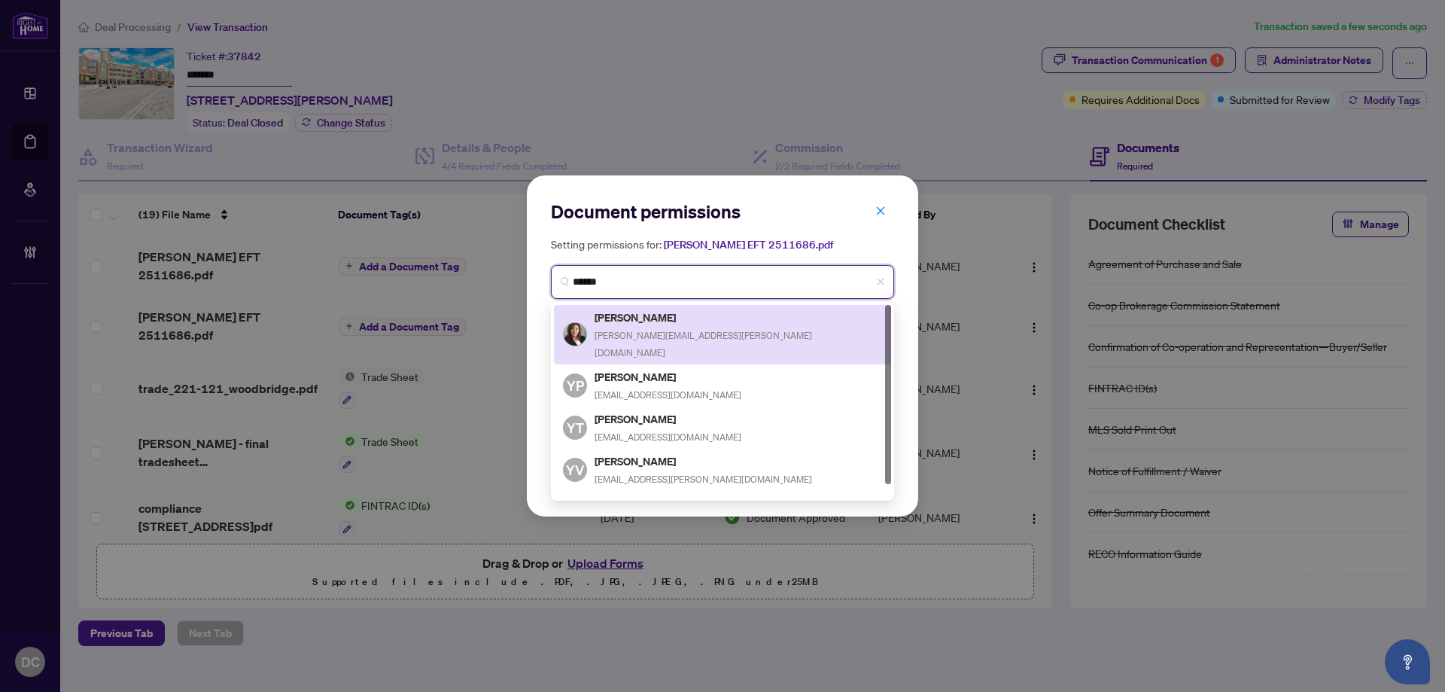
click at [663, 314] on h5 "Yvonne Alexiou" at bounding box center [738, 317] width 287 height 17
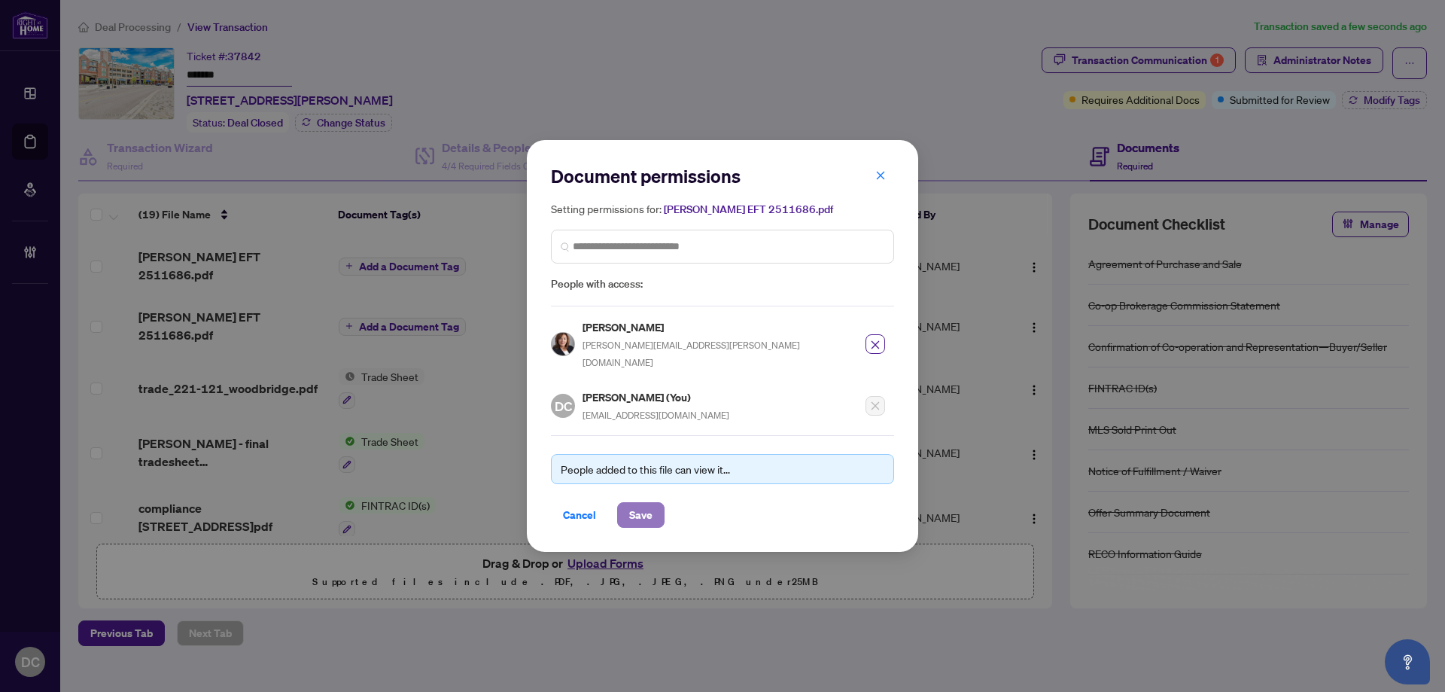
click at [643, 503] on span "Save" at bounding box center [640, 515] width 23 height 24
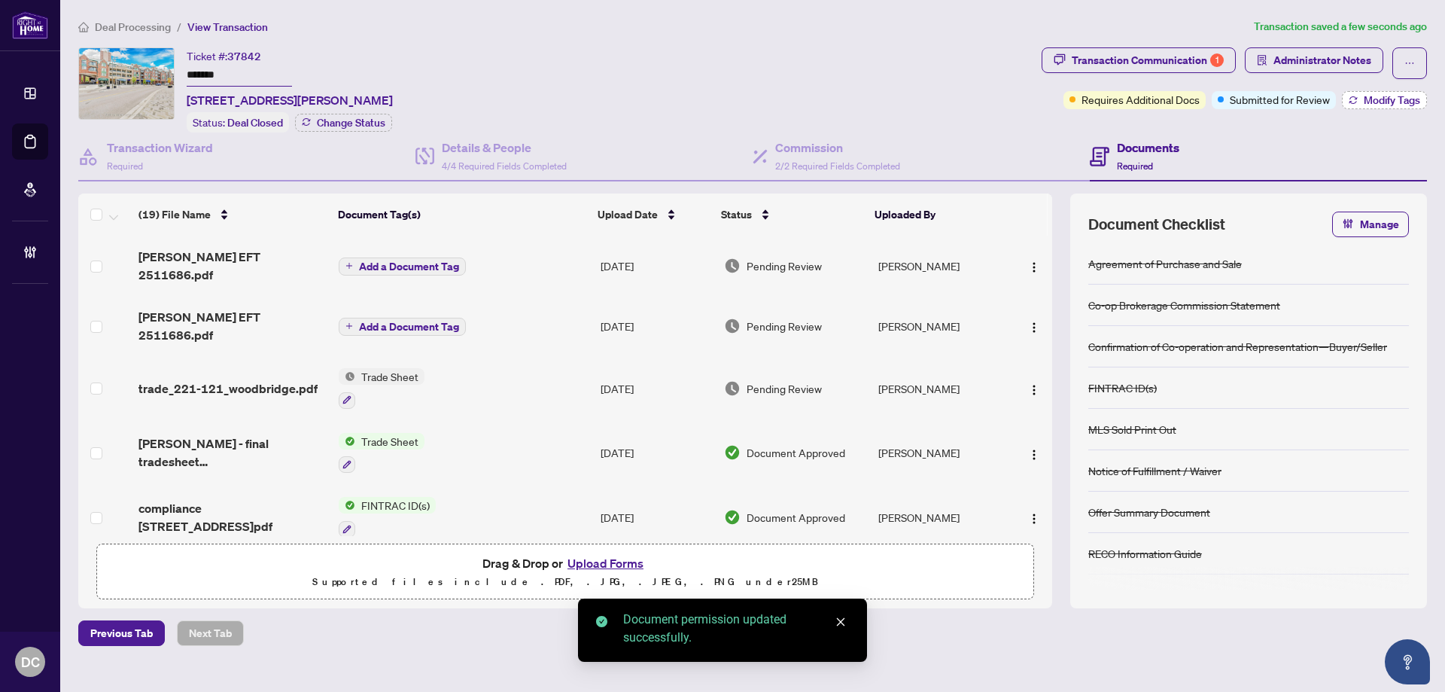
click at [1376, 101] on span "Modify Tags" at bounding box center [1392, 100] width 56 height 11
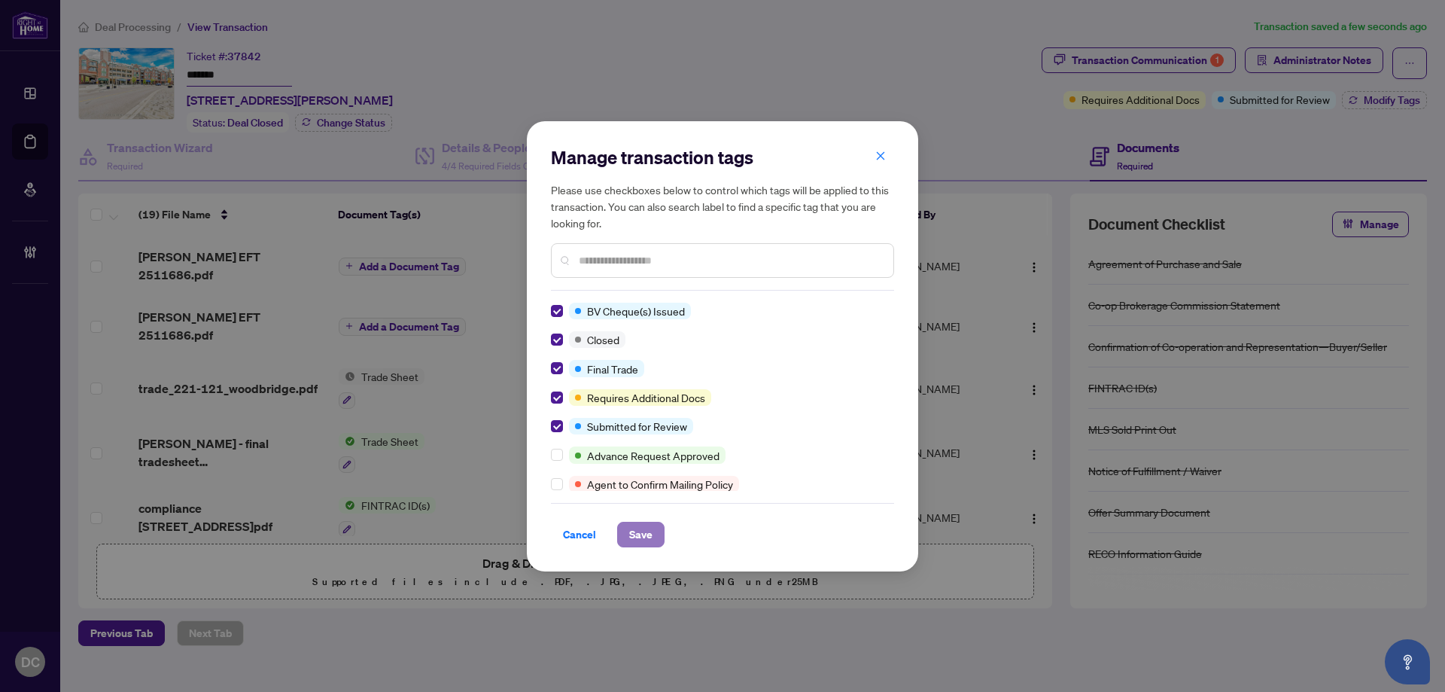
click at [643, 539] on span "Save" at bounding box center [640, 534] width 23 height 24
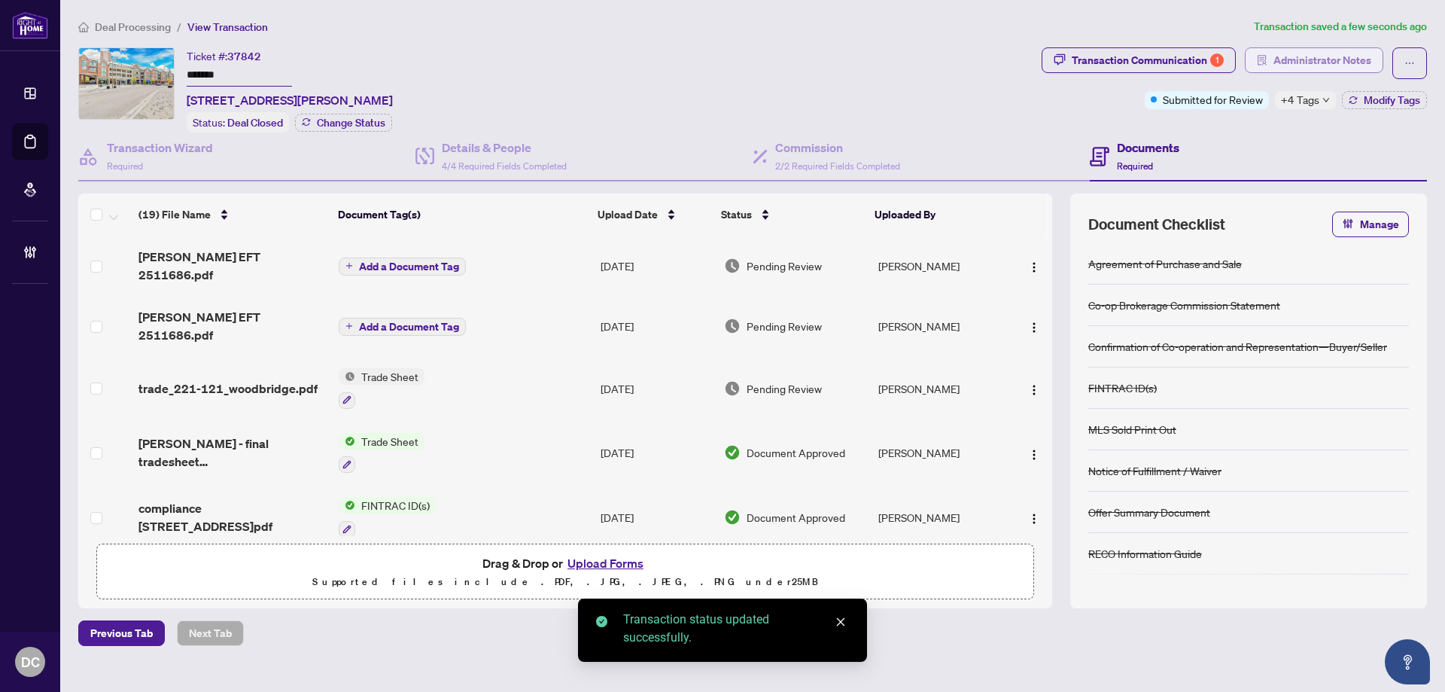
click at [1337, 58] on span "Administrator Notes" at bounding box center [1322, 60] width 98 height 24
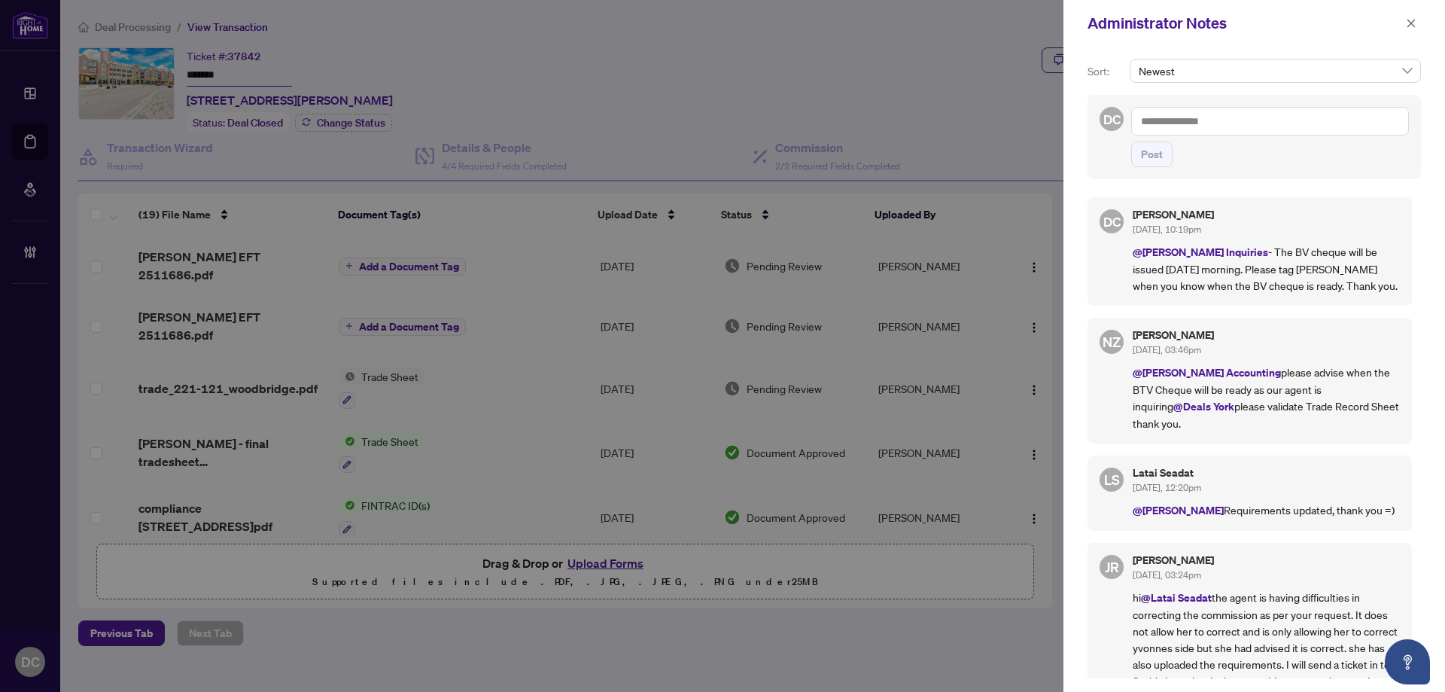
click at [1273, 125] on textarea at bounding box center [1270, 121] width 278 height 29
paste textarea "**********"
type textarea "**********"
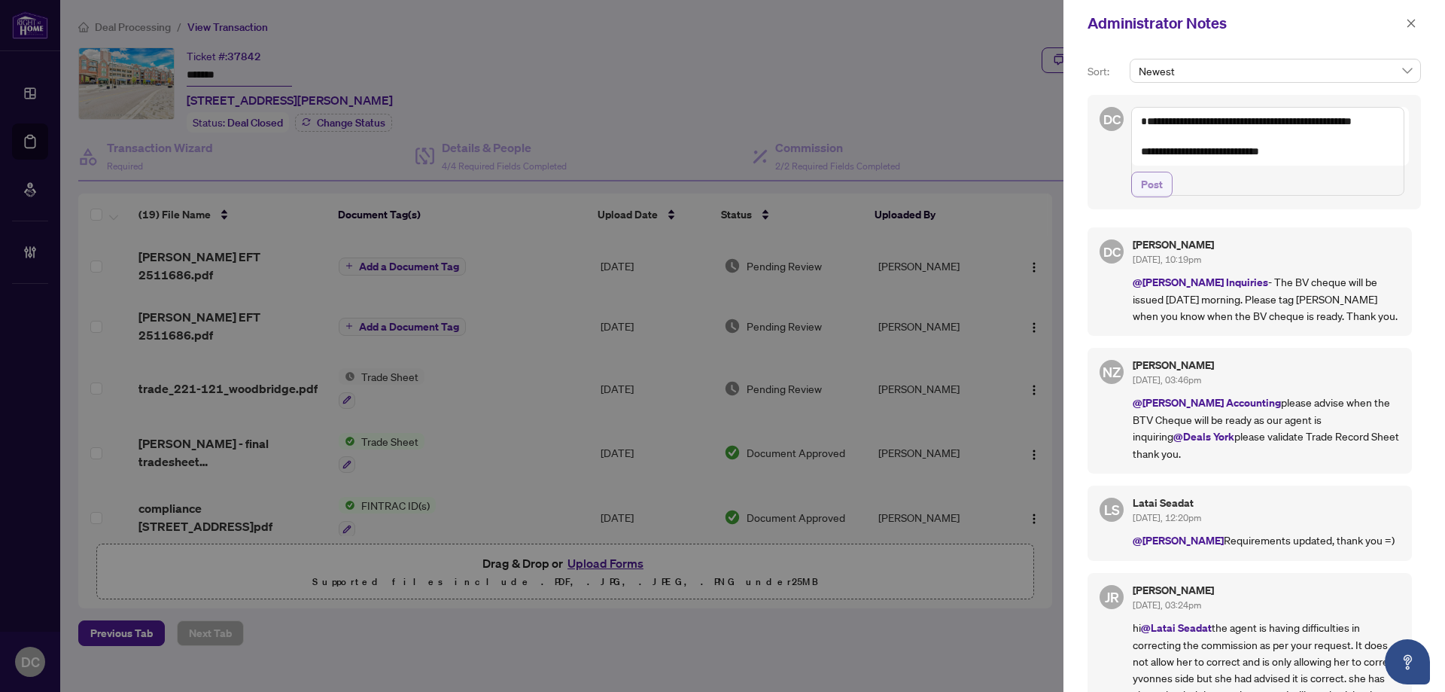
click at [1152, 196] on span "Post" at bounding box center [1152, 184] width 22 height 24
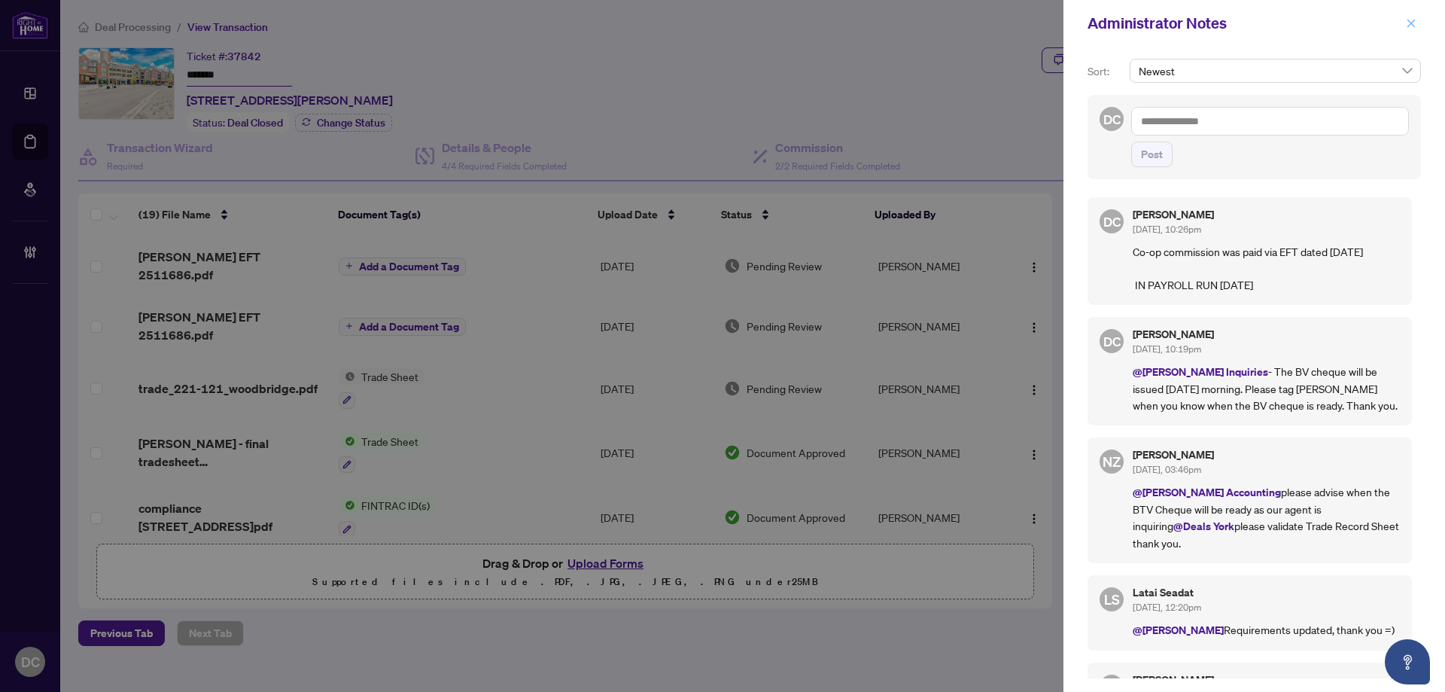
click at [1404, 23] on button "button" at bounding box center [1411, 23] width 20 height 18
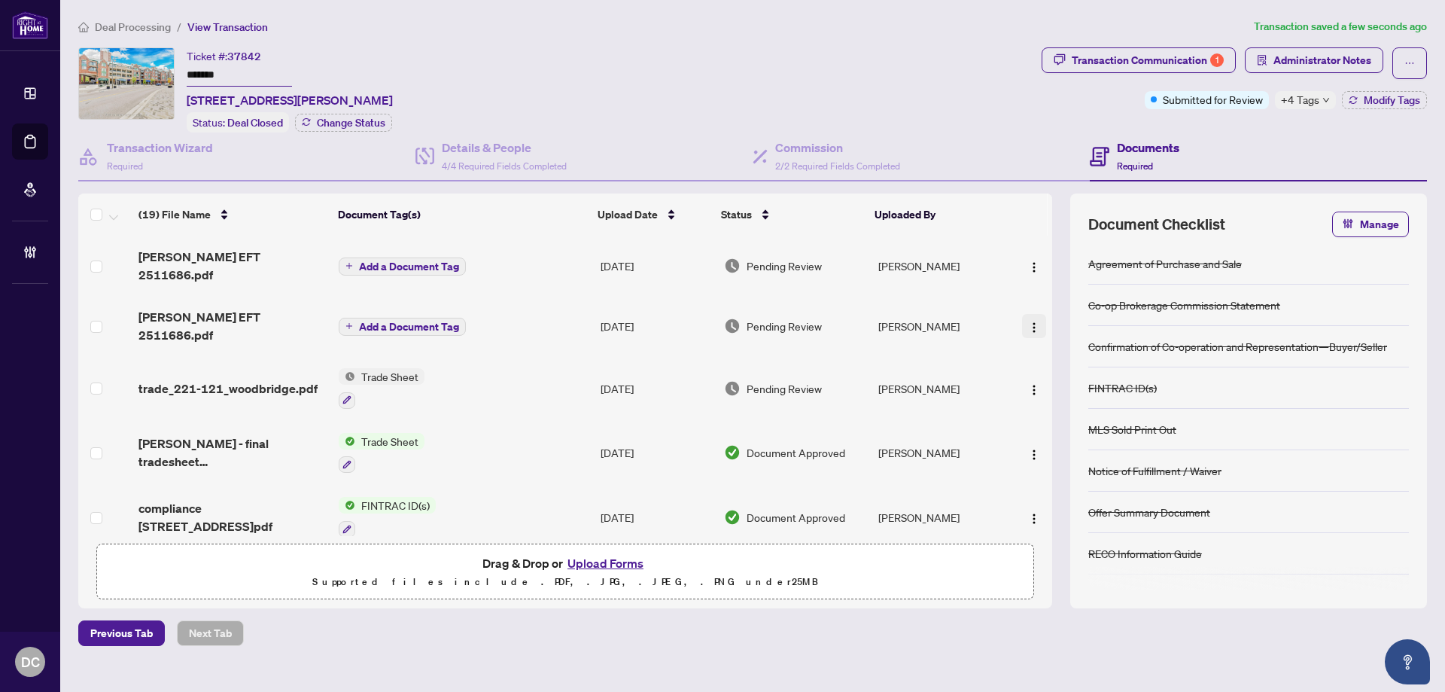
click at [1028, 321] on img "button" at bounding box center [1034, 327] width 12 height 12
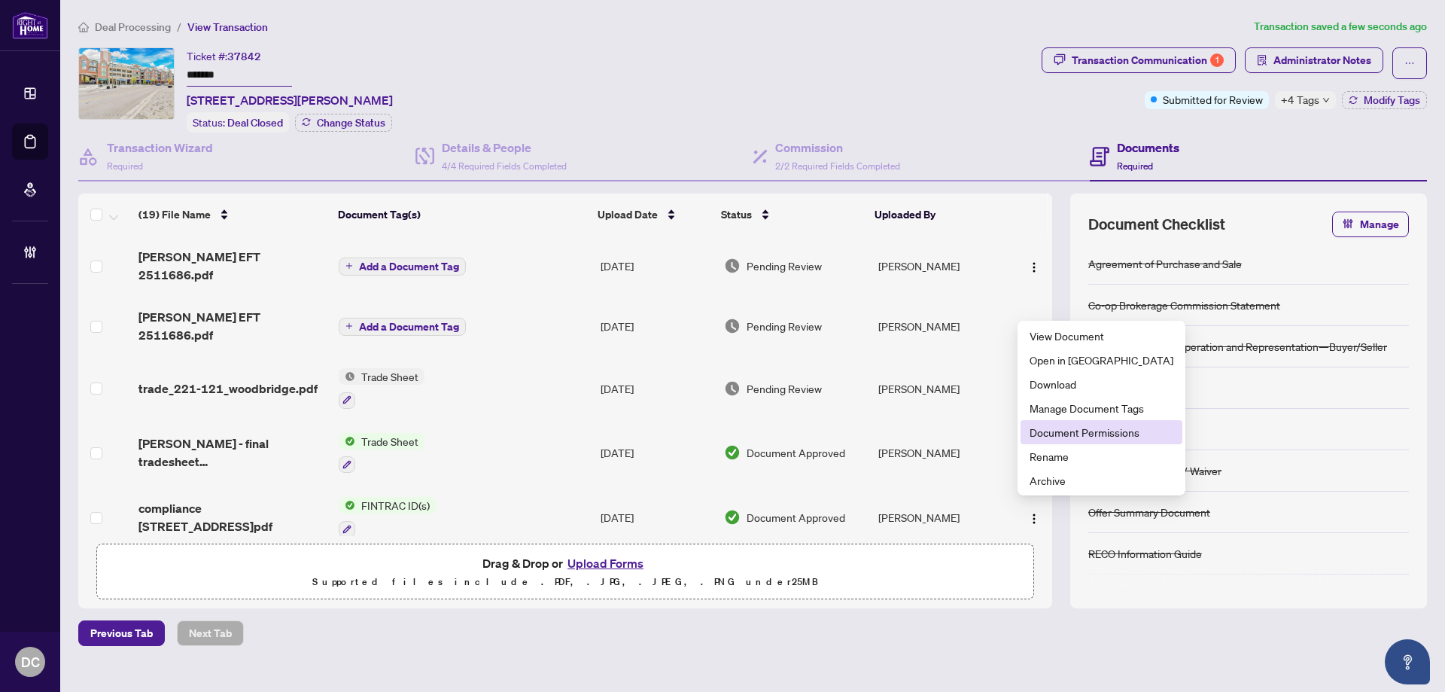
click at [1067, 427] on span "Document Permissions" at bounding box center [1102, 432] width 144 height 17
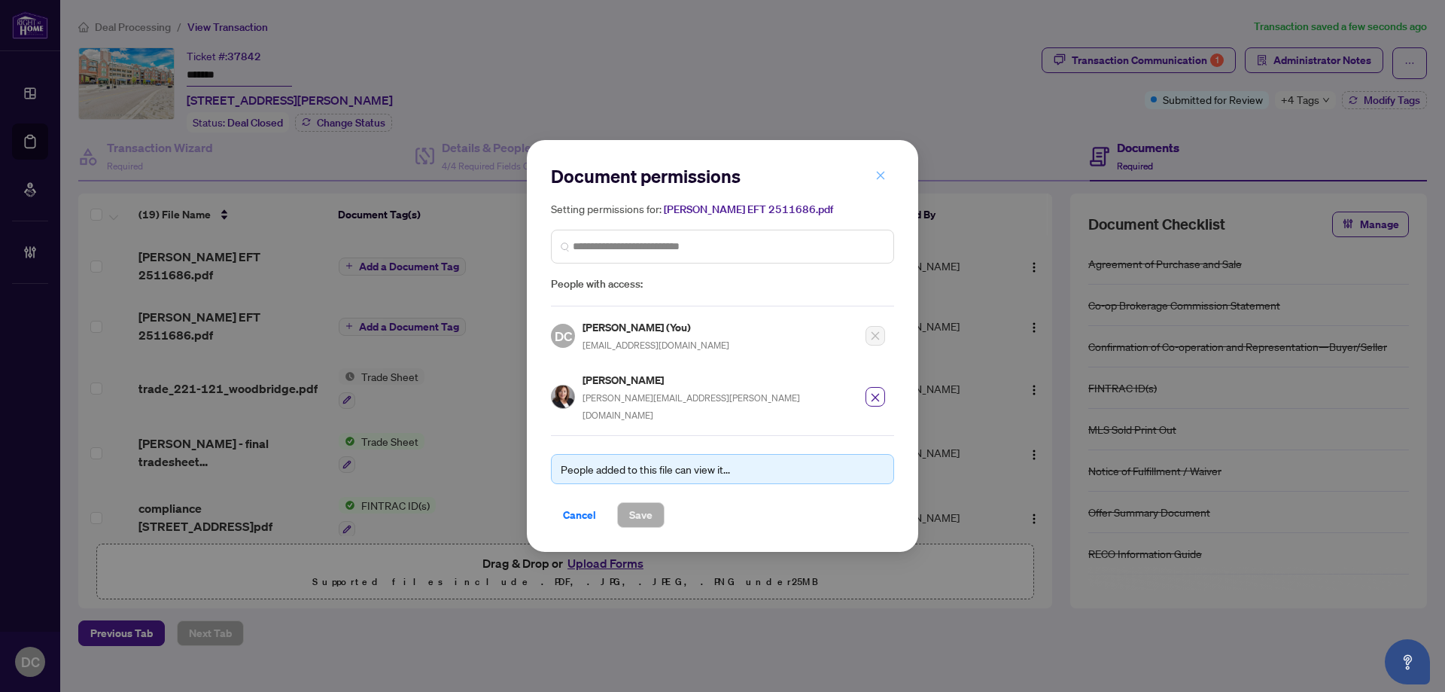
click at [878, 181] on icon "close" at bounding box center [880, 175] width 11 height 11
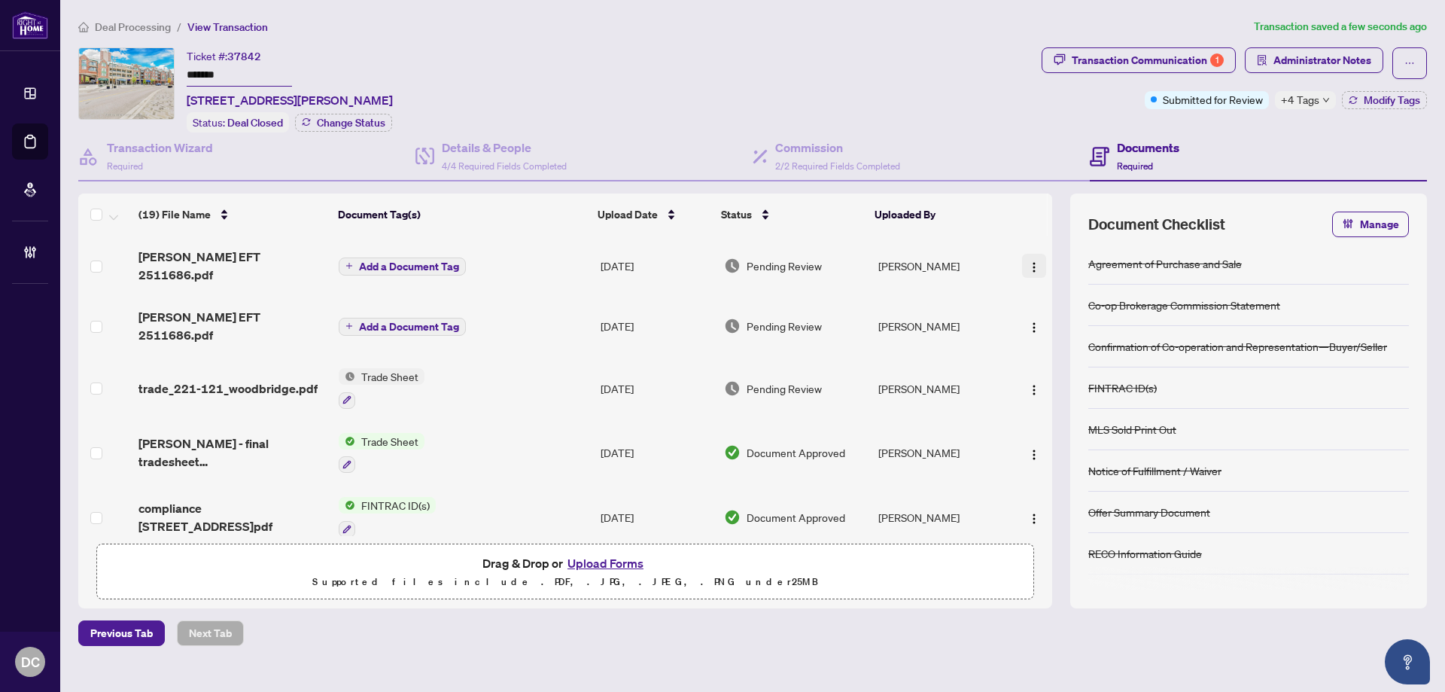
click at [1028, 261] on img "button" at bounding box center [1034, 267] width 12 height 12
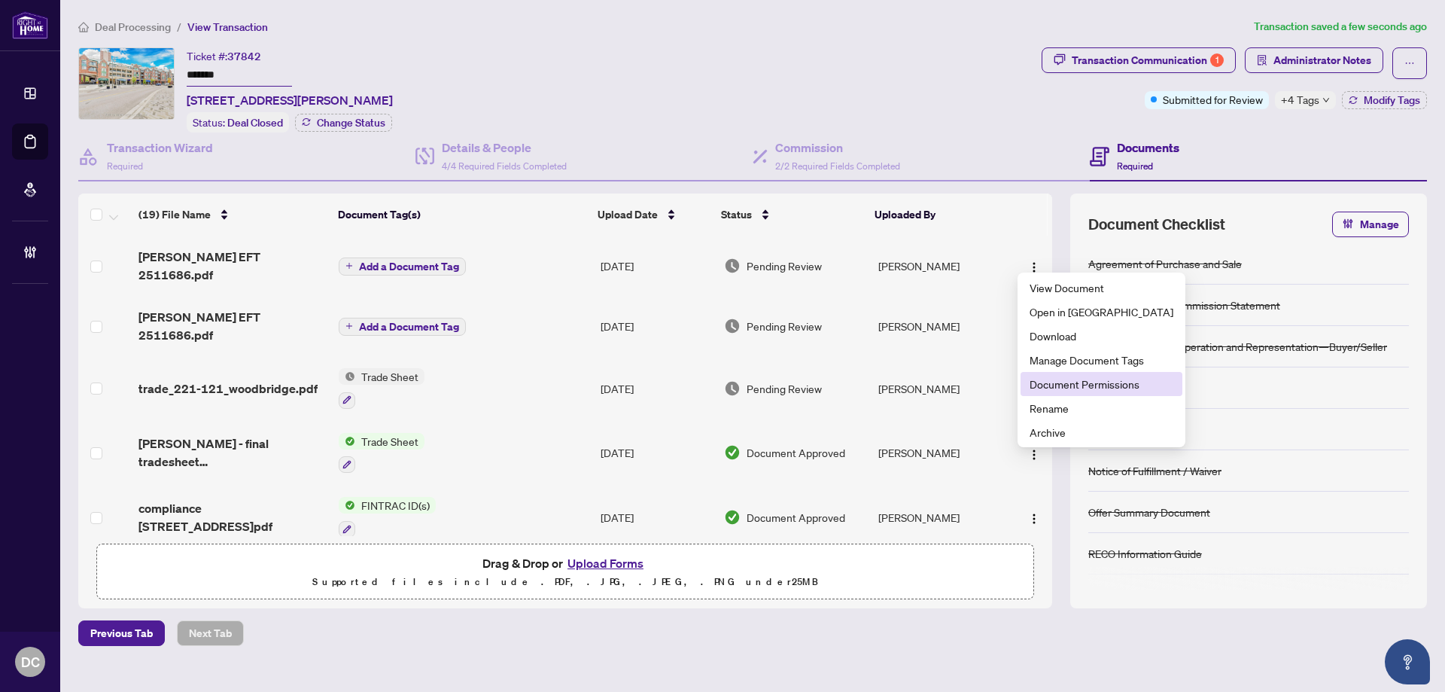
click at [1082, 383] on span "Document Permissions" at bounding box center [1102, 384] width 144 height 17
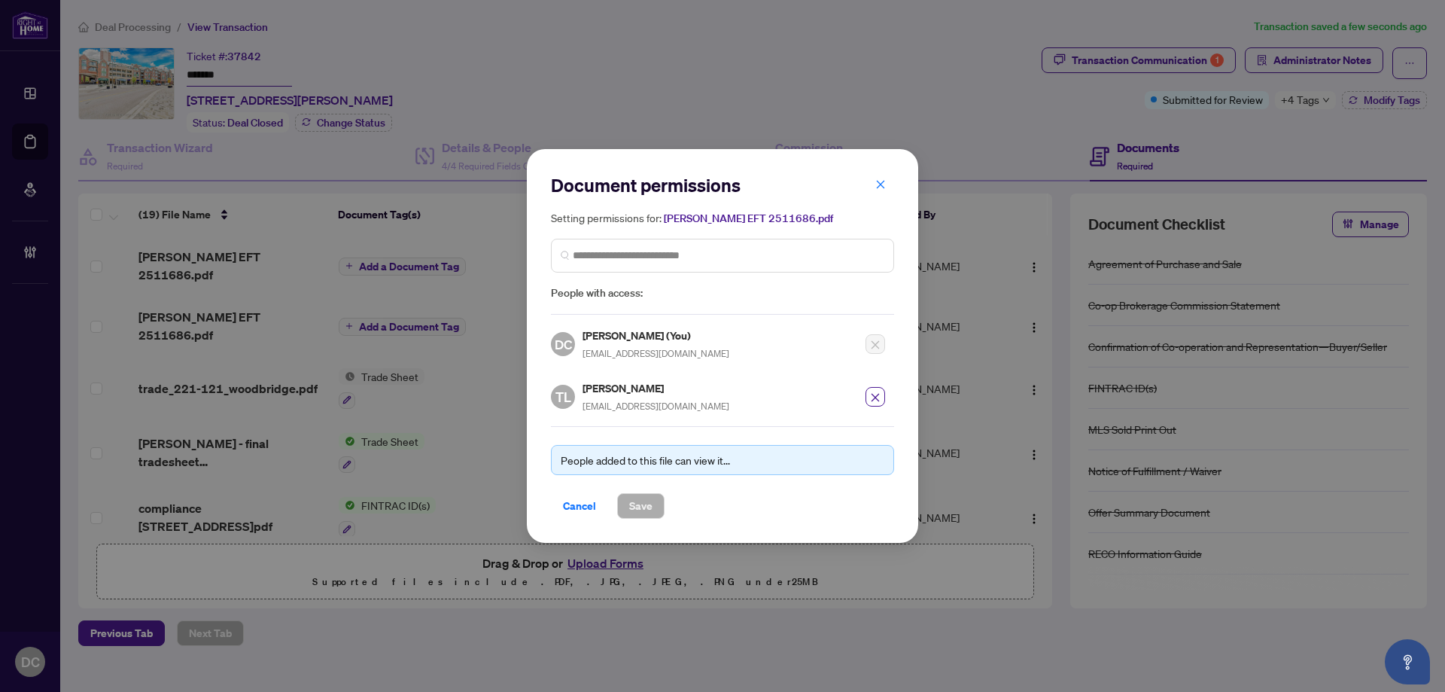
drag, startPoint x: 884, startPoint y: 187, endPoint x: 869, endPoint y: 180, distance: 16.2
click at [884, 187] on icon "close" at bounding box center [880, 184] width 11 height 11
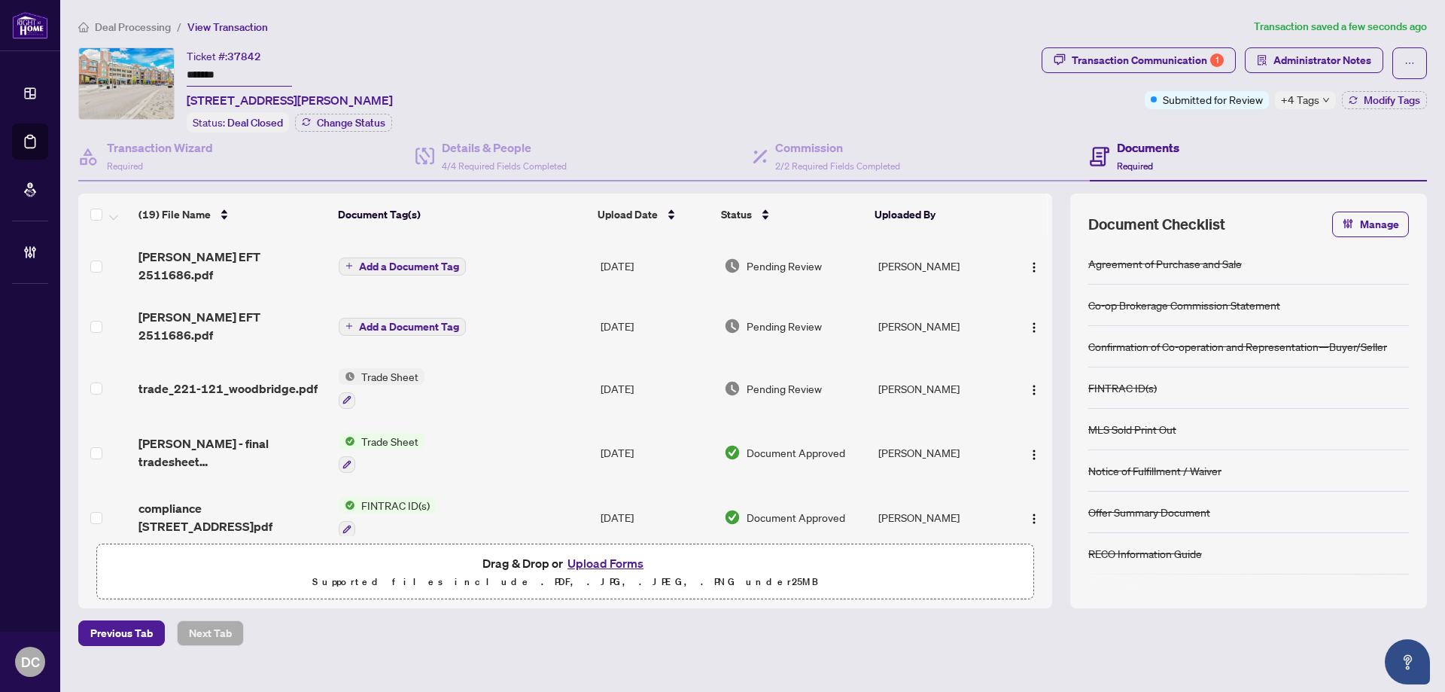
click at [162, 25] on span "Deal Processing" at bounding box center [133, 27] width 76 height 14
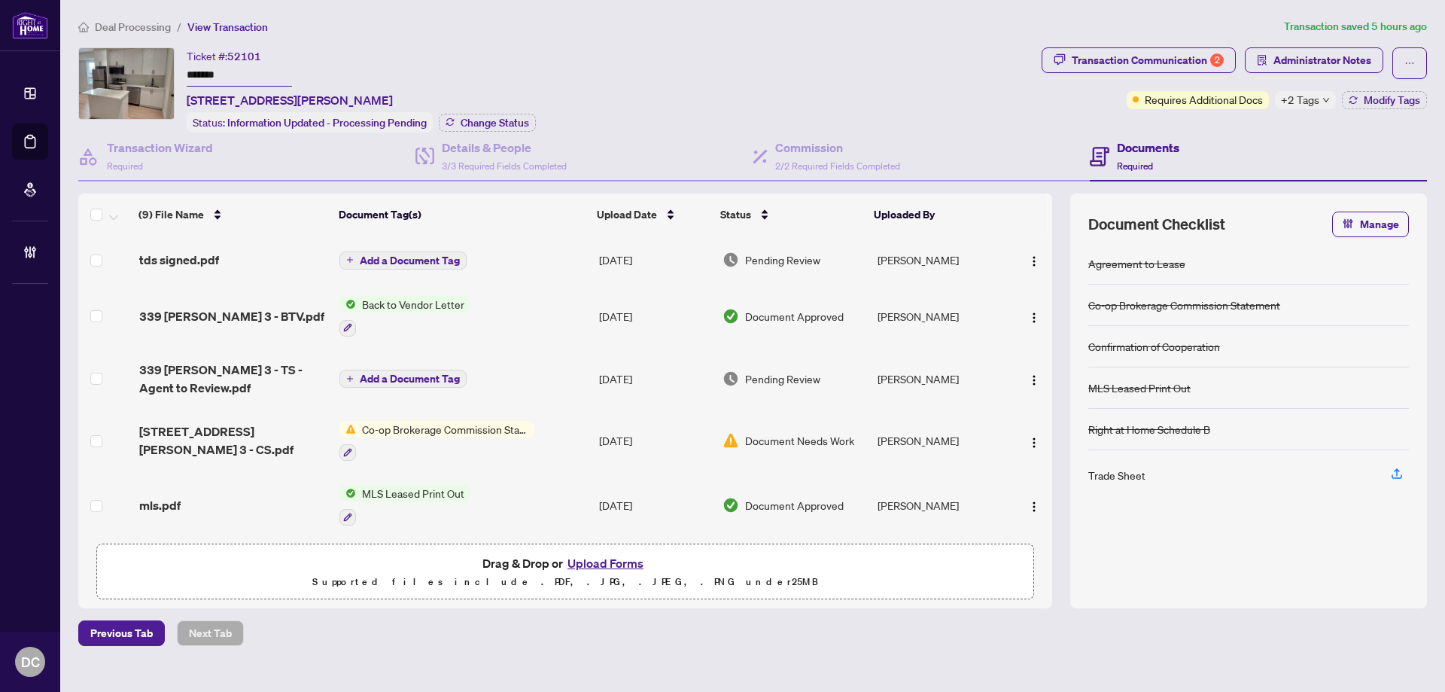
drag, startPoint x: 283, startPoint y: 75, endPoint x: 114, endPoint y: 90, distance: 169.9
click at [96, 76] on div "Ticket #: 52101 ******* Unit 3-339 Ranee Ave Ave, Toronto, Ontario M6A 1N9, Can…" at bounding box center [556, 89] width 957 height 85
click at [494, 119] on span "Change Status" at bounding box center [495, 122] width 68 height 11
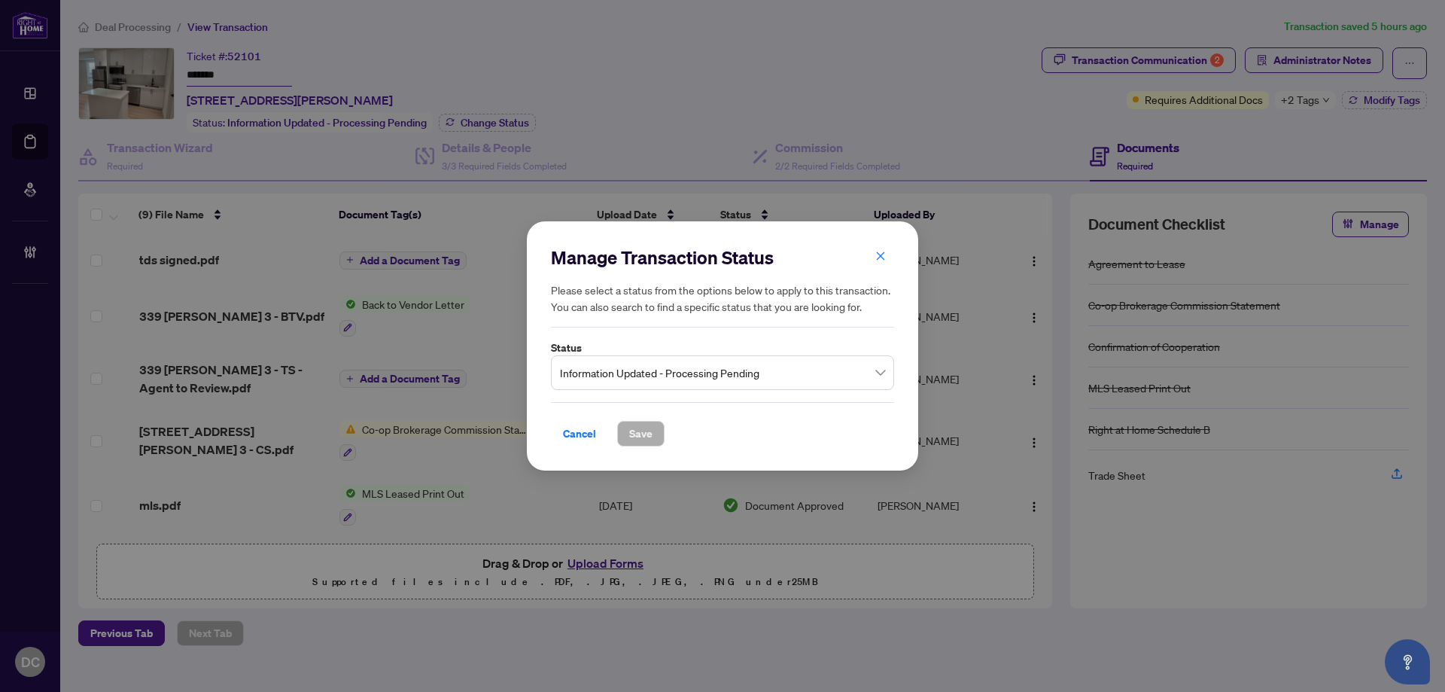
click at [808, 370] on span "Information Updated - Processing Pending" at bounding box center [722, 372] width 325 height 29
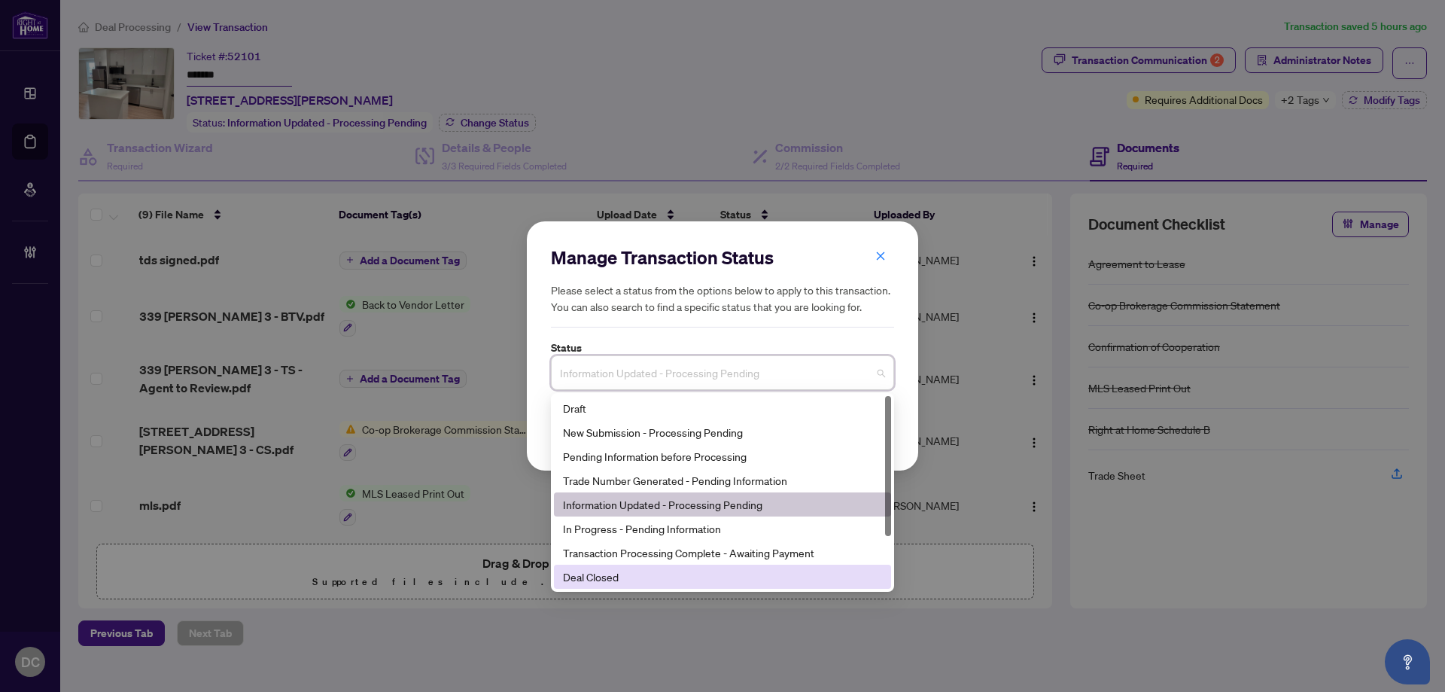
click at [656, 579] on div "Deal Closed" at bounding box center [722, 576] width 319 height 17
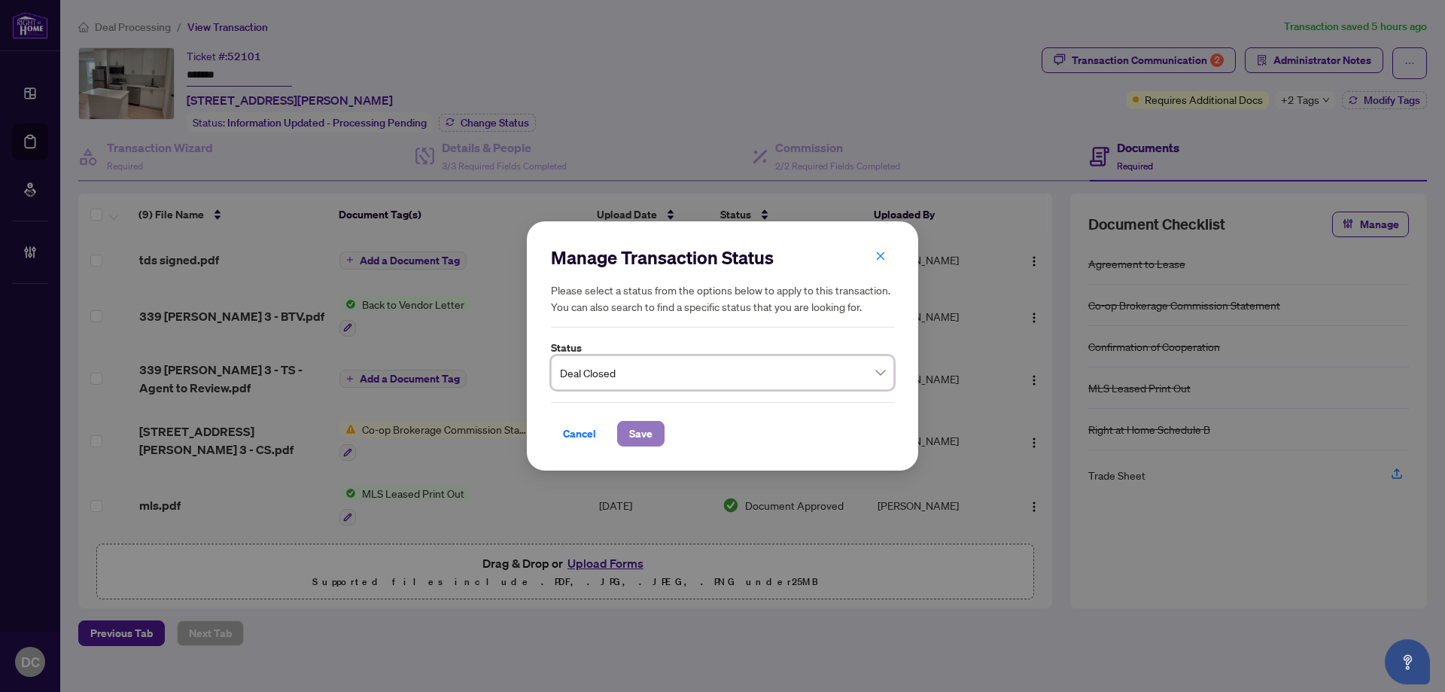
drag, startPoint x: 646, startPoint y: 430, endPoint x: 732, endPoint y: 348, distance: 118.7
click at [646, 430] on span "Save" at bounding box center [640, 433] width 23 height 24
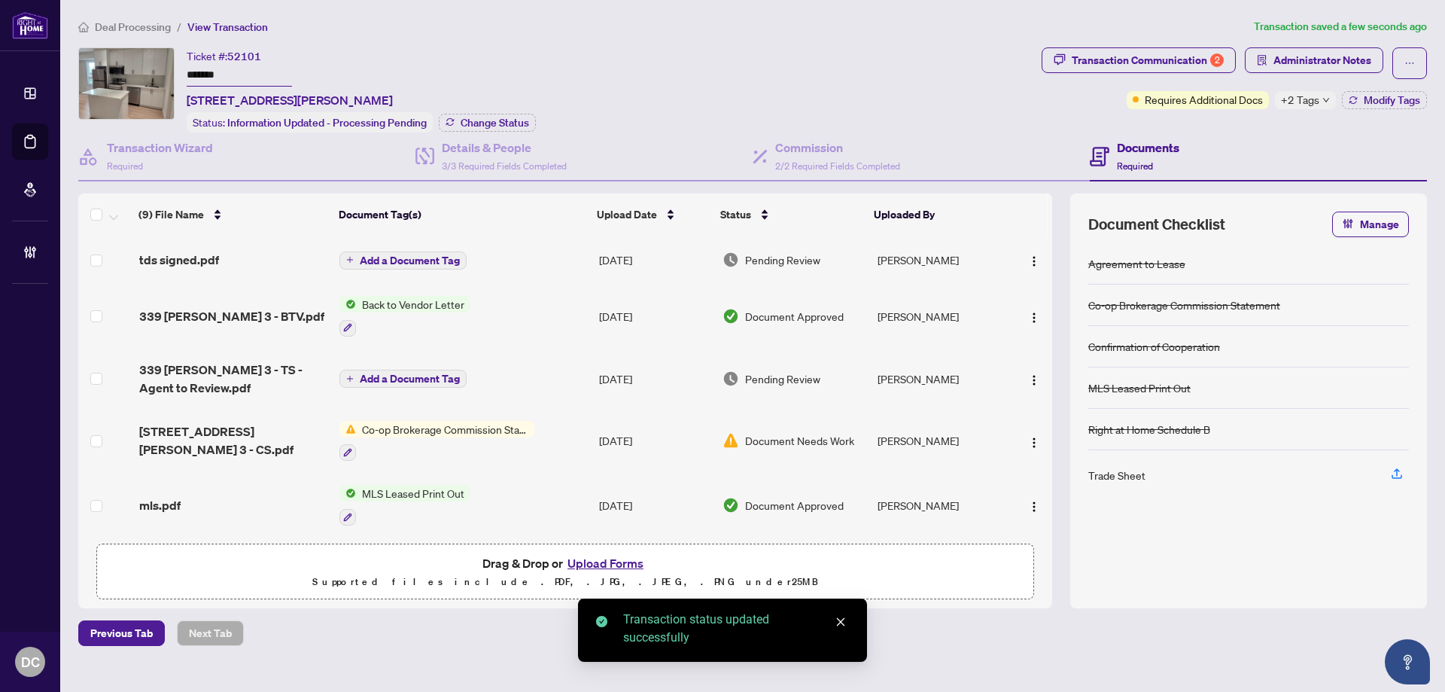
click at [1315, 101] on span "+2 Tags" at bounding box center [1300, 99] width 38 height 17
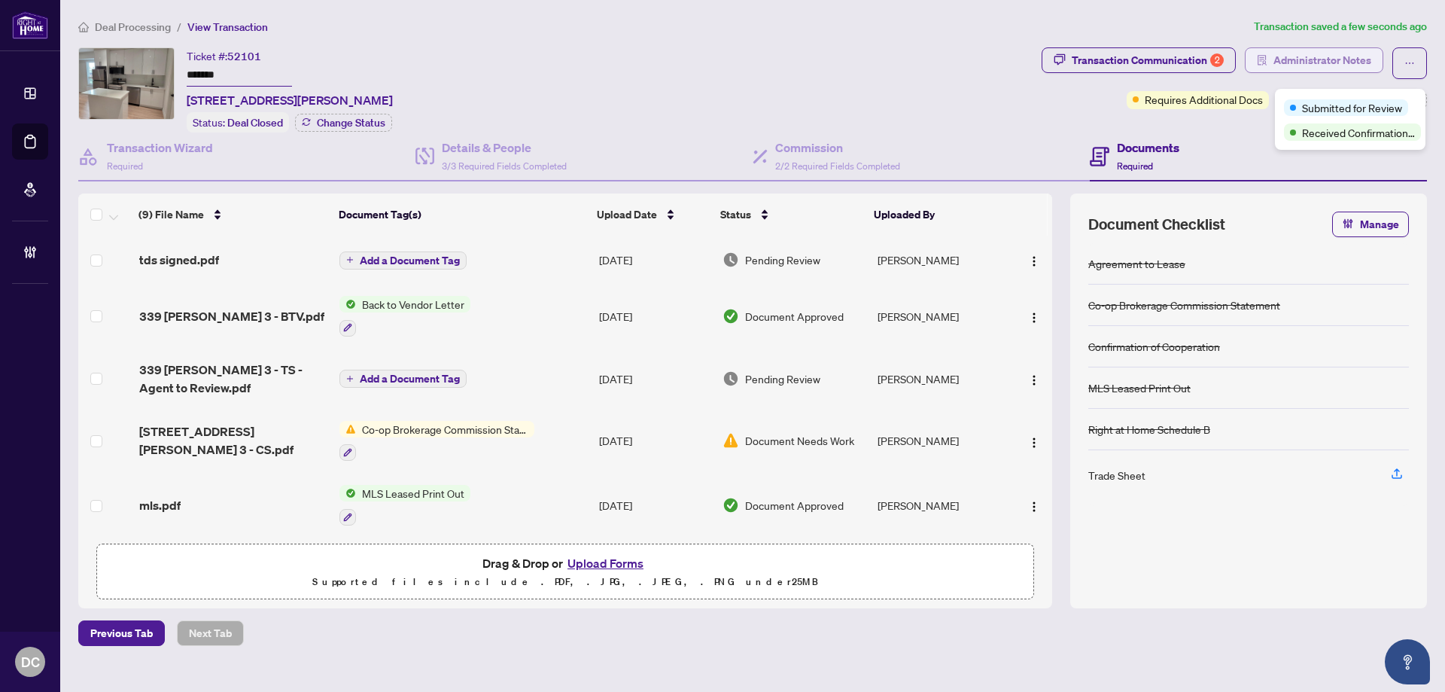
click at [1301, 65] on span "Administrator Notes" at bounding box center [1322, 60] width 98 height 24
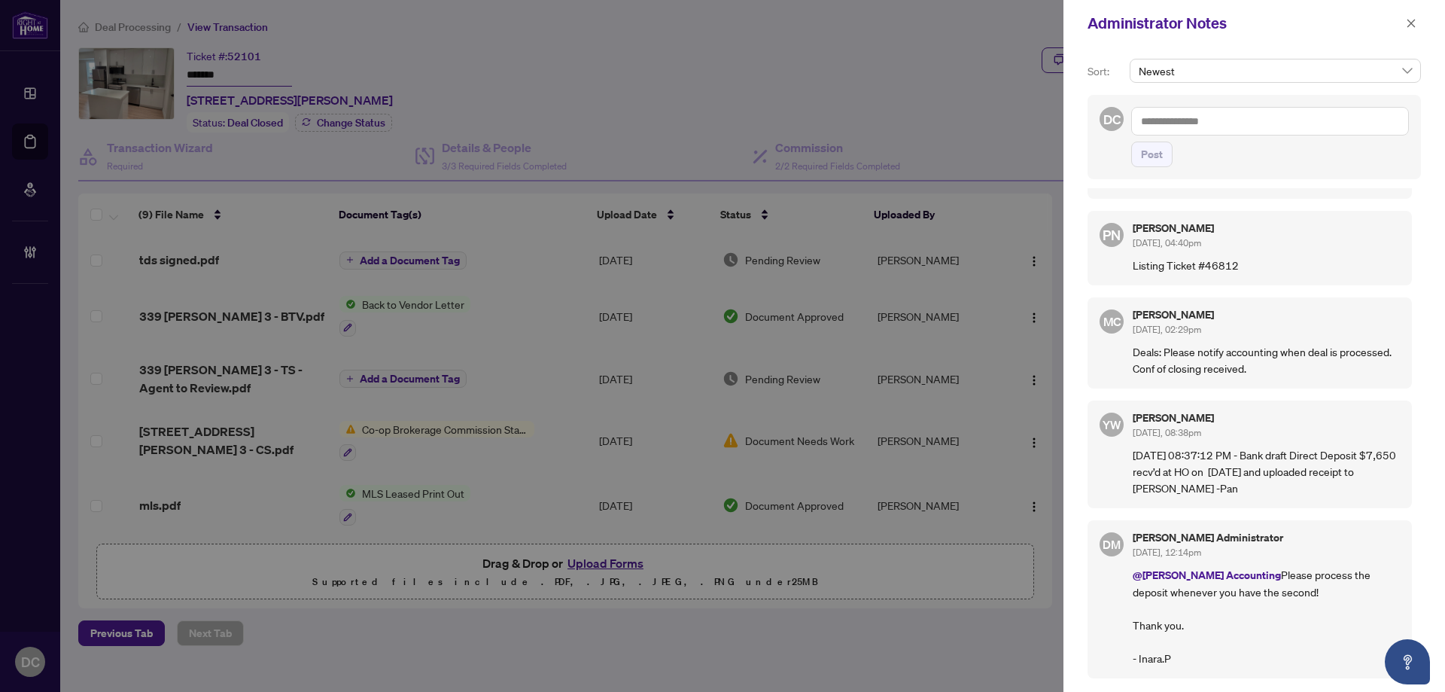
scroll to position [122, 0]
click at [1414, 23] on icon "close" at bounding box center [1411, 23] width 11 height 11
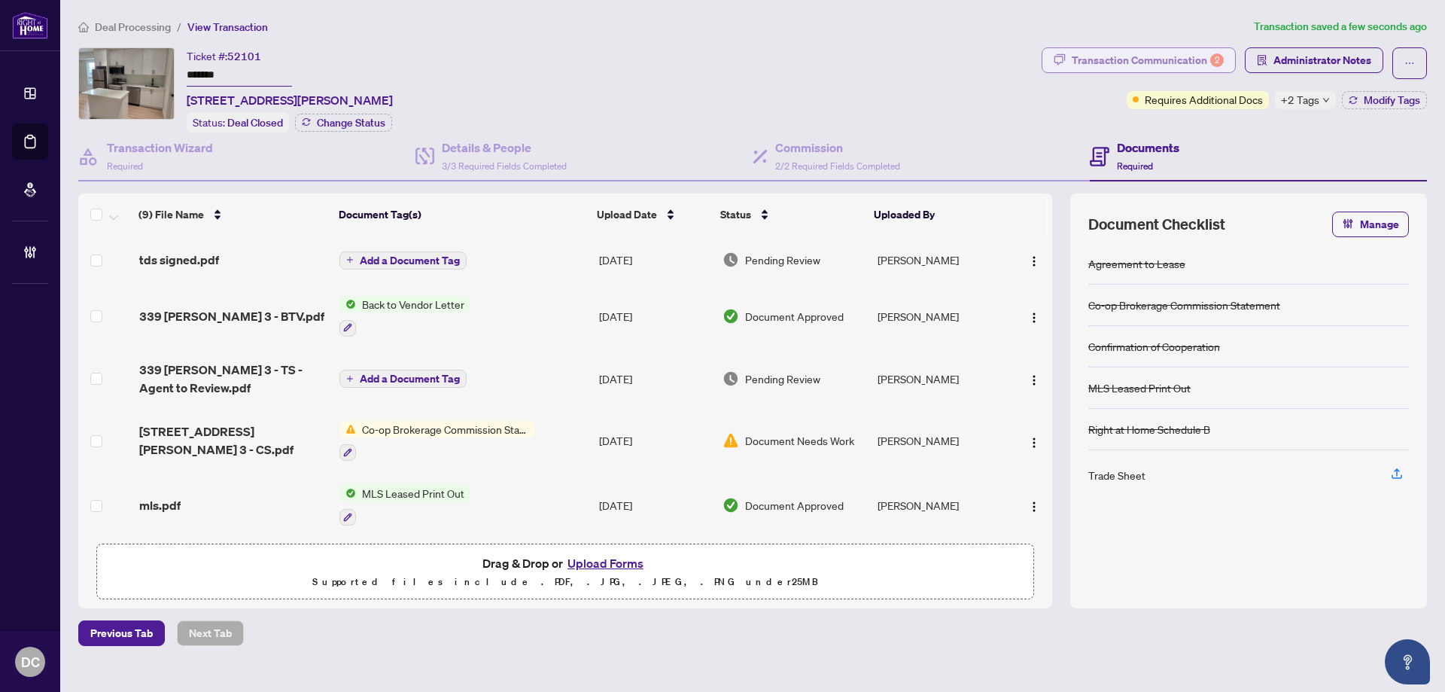
click at [1148, 61] on div "Transaction Communication 2" at bounding box center [1148, 60] width 152 height 24
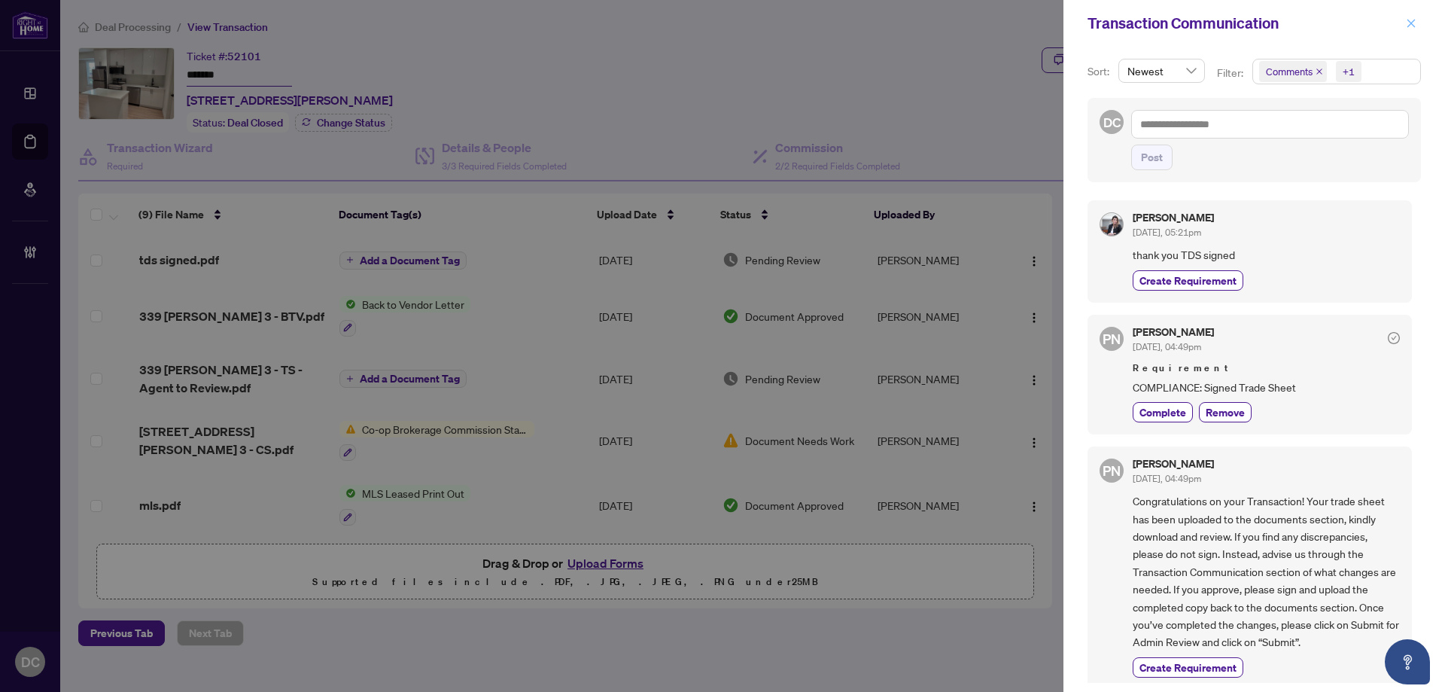
click at [1410, 26] on icon "close" at bounding box center [1411, 23] width 11 height 11
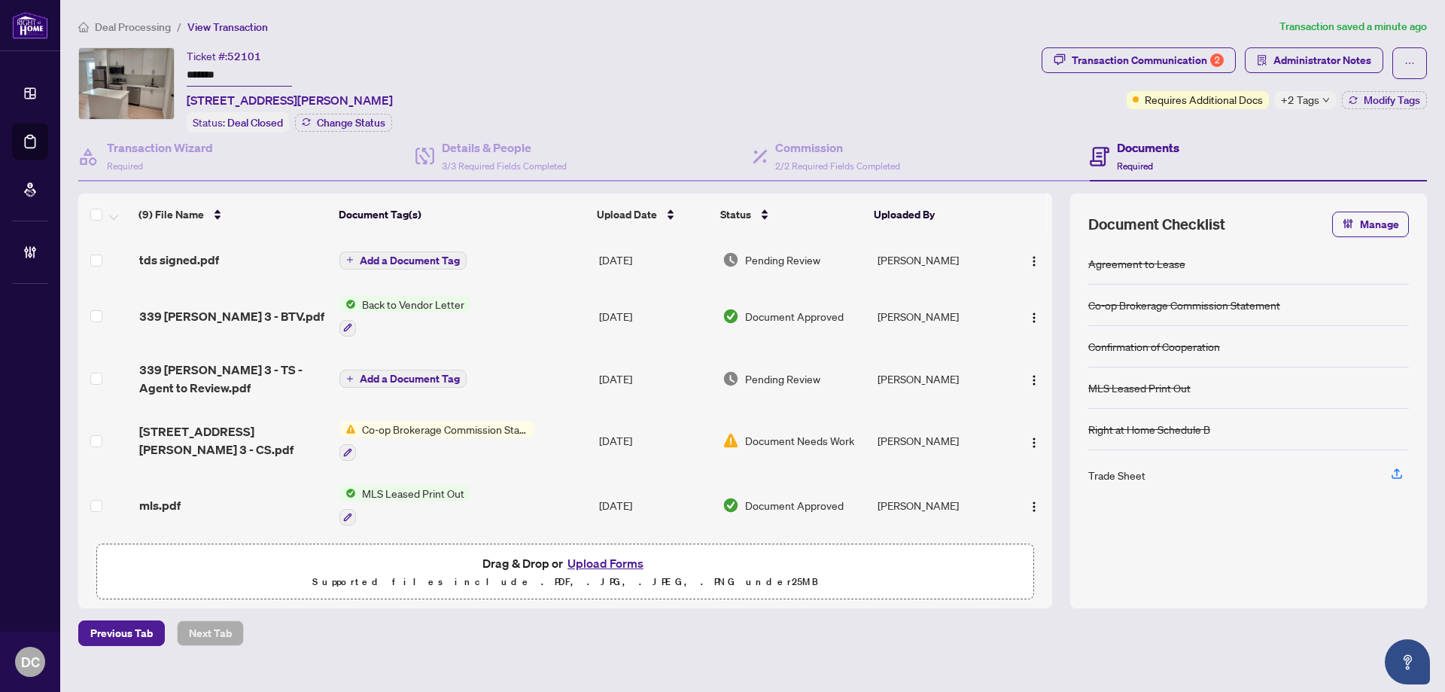
click at [571, 432] on td "Co-op Brokerage Commission Statement" at bounding box center [463, 441] width 260 height 65
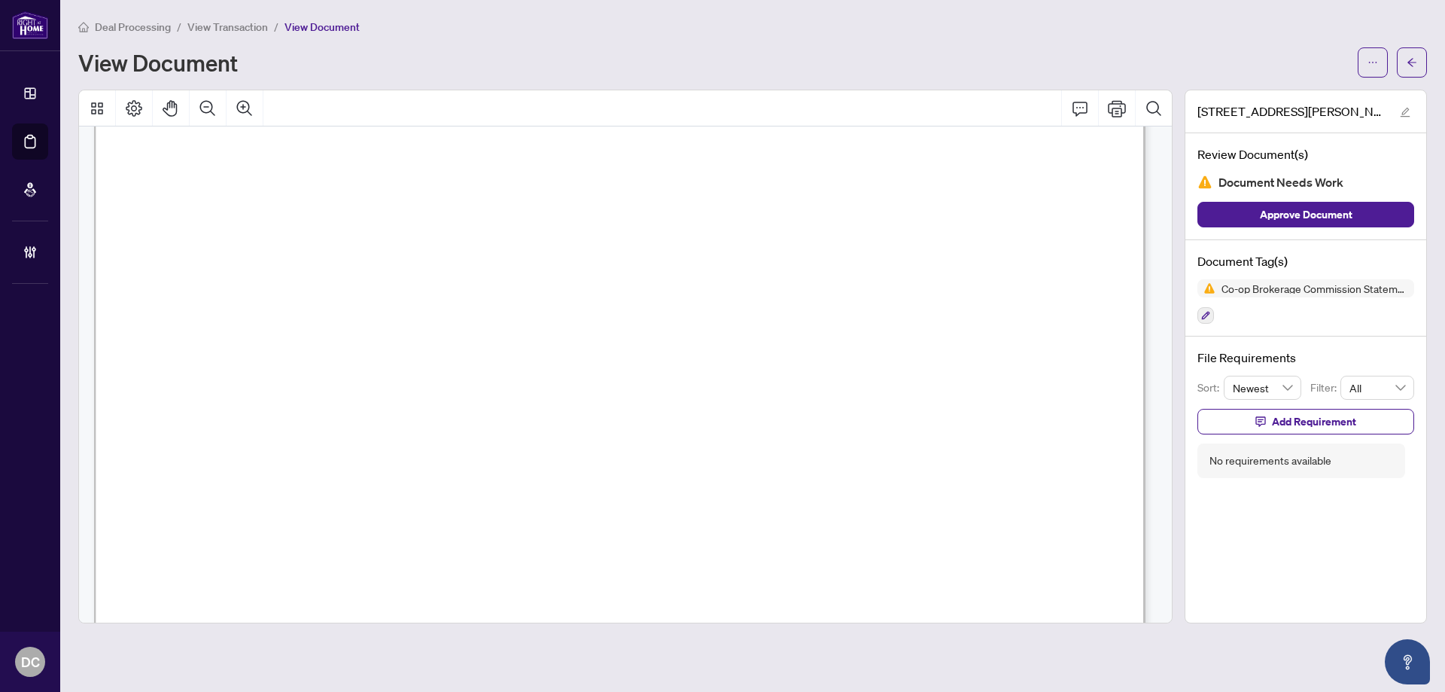
scroll to position [301, 0]
click at [1415, 63] on icon "arrow-left" at bounding box center [1412, 62] width 11 height 11
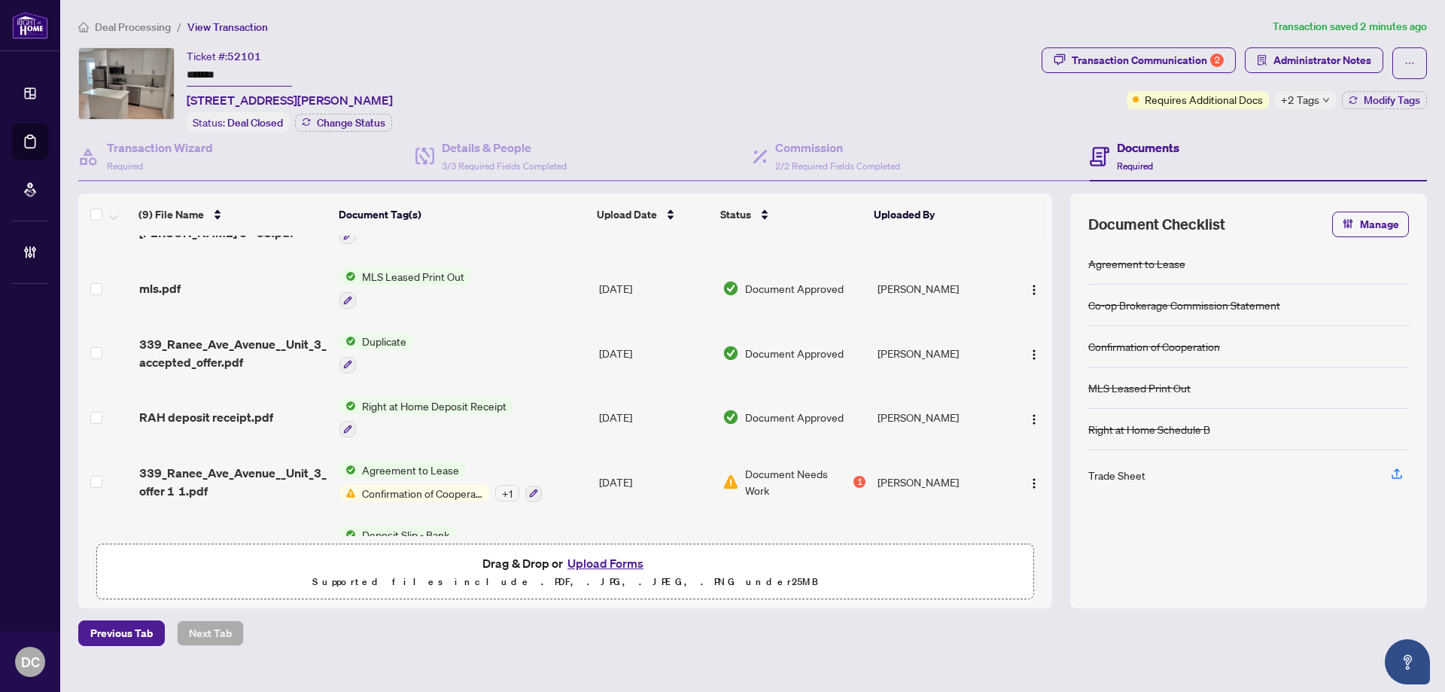
scroll to position [226, 0]
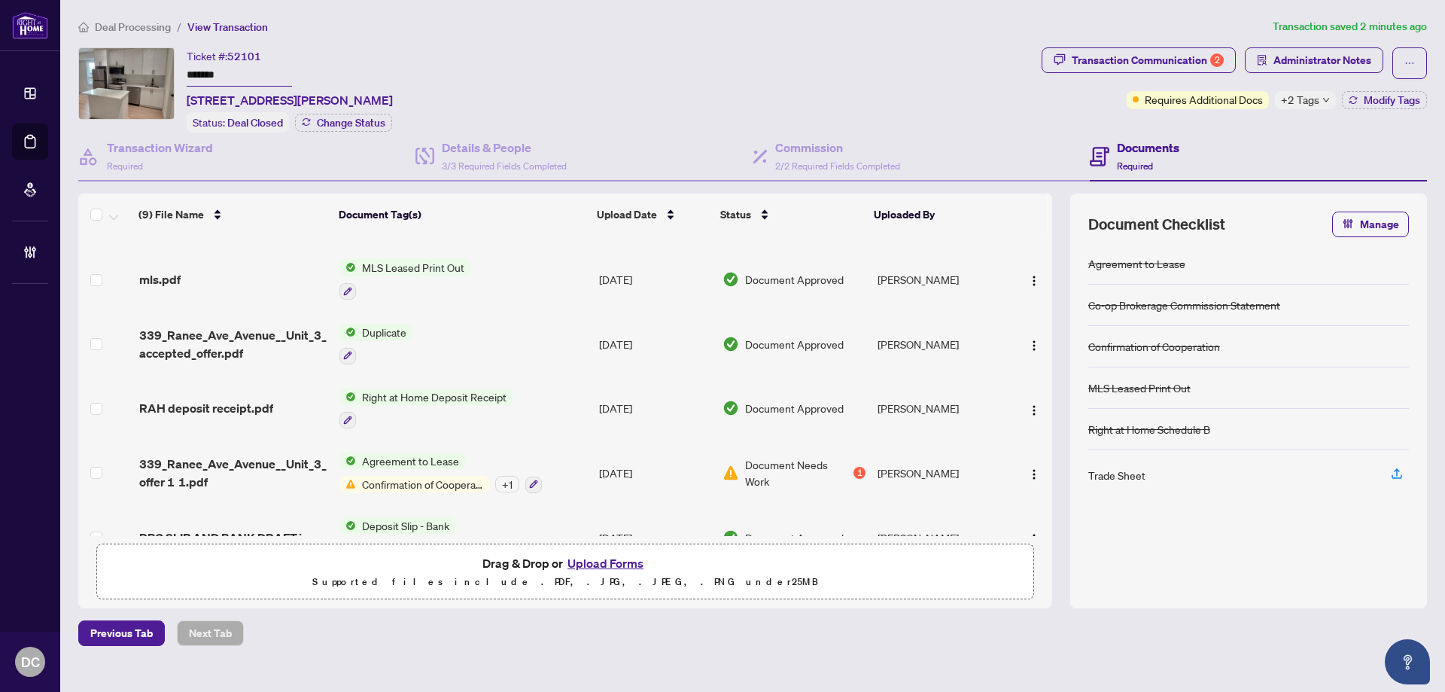
click at [586, 469] on td "Agreement to Lease Confirmation of Cooperation + 1" at bounding box center [463, 472] width 260 height 65
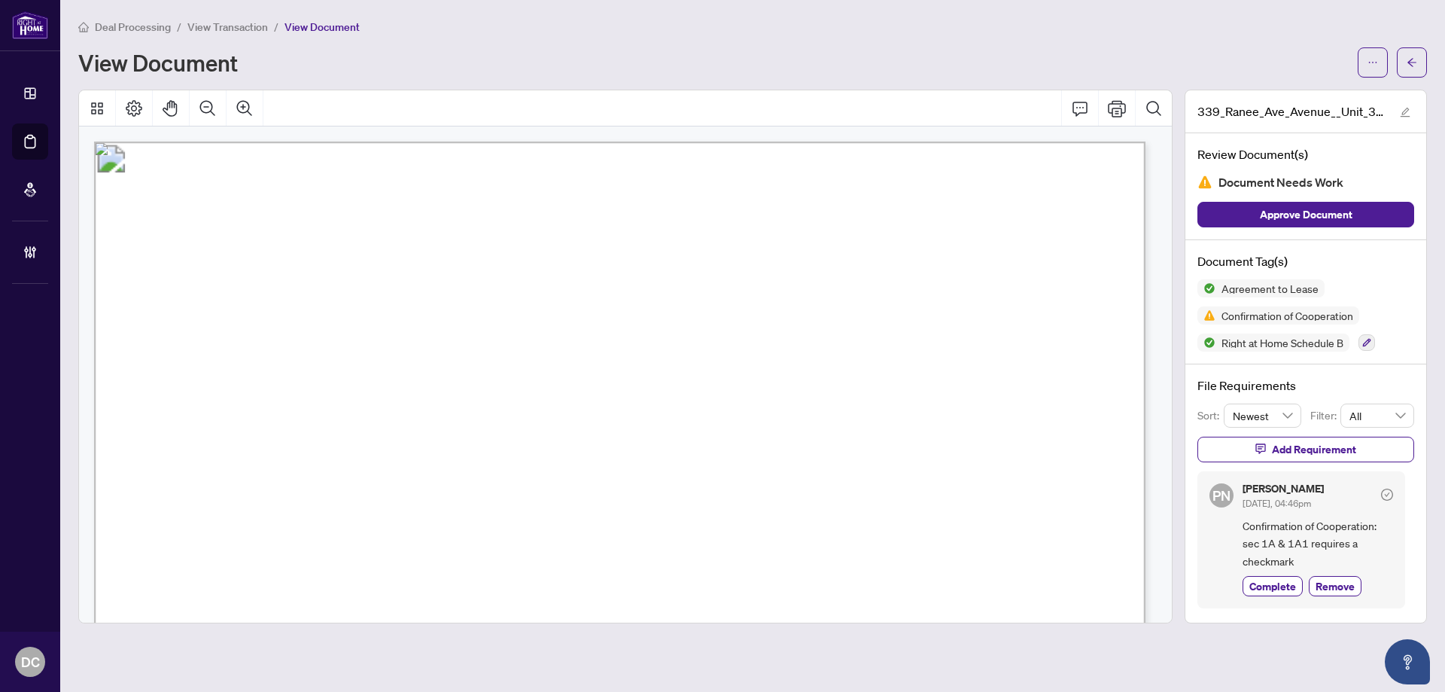
scroll to position [496, 0]
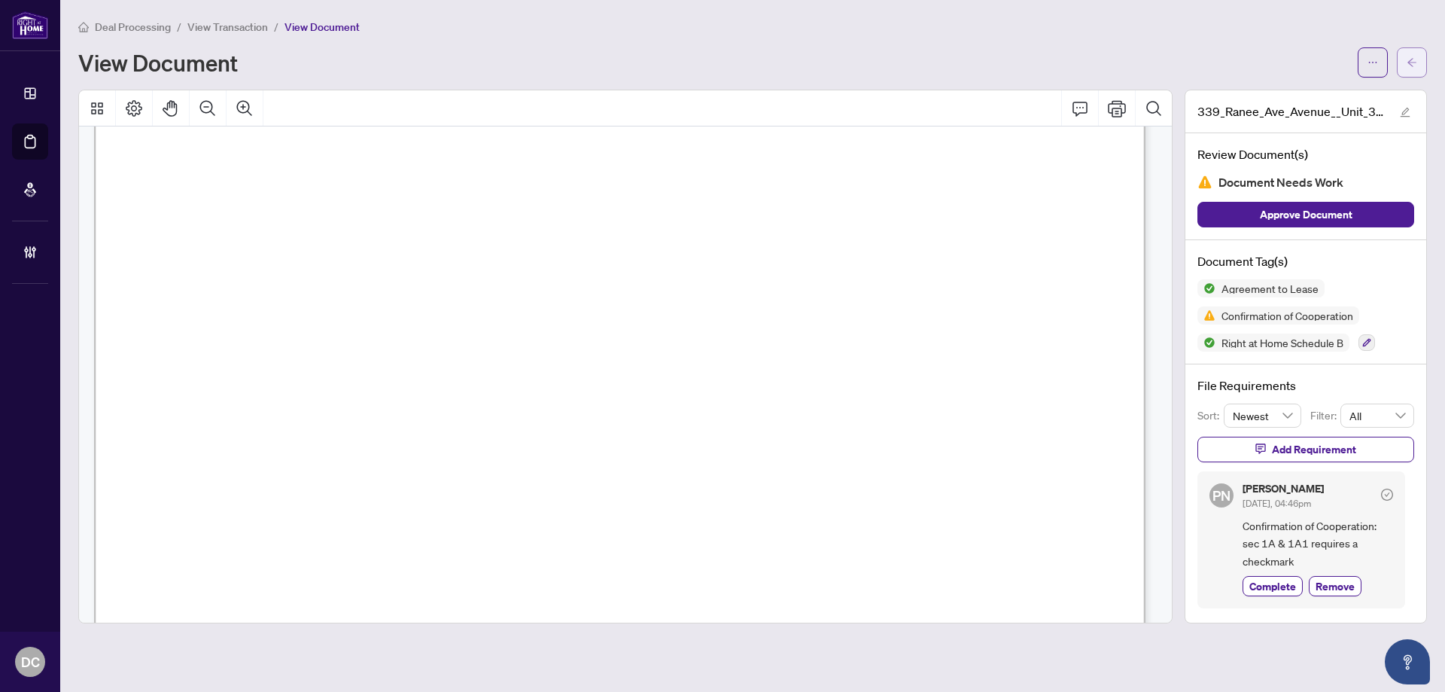
click at [1413, 64] on icon "arrow-left" at bounding box center [1412, 62] width 11 height 11
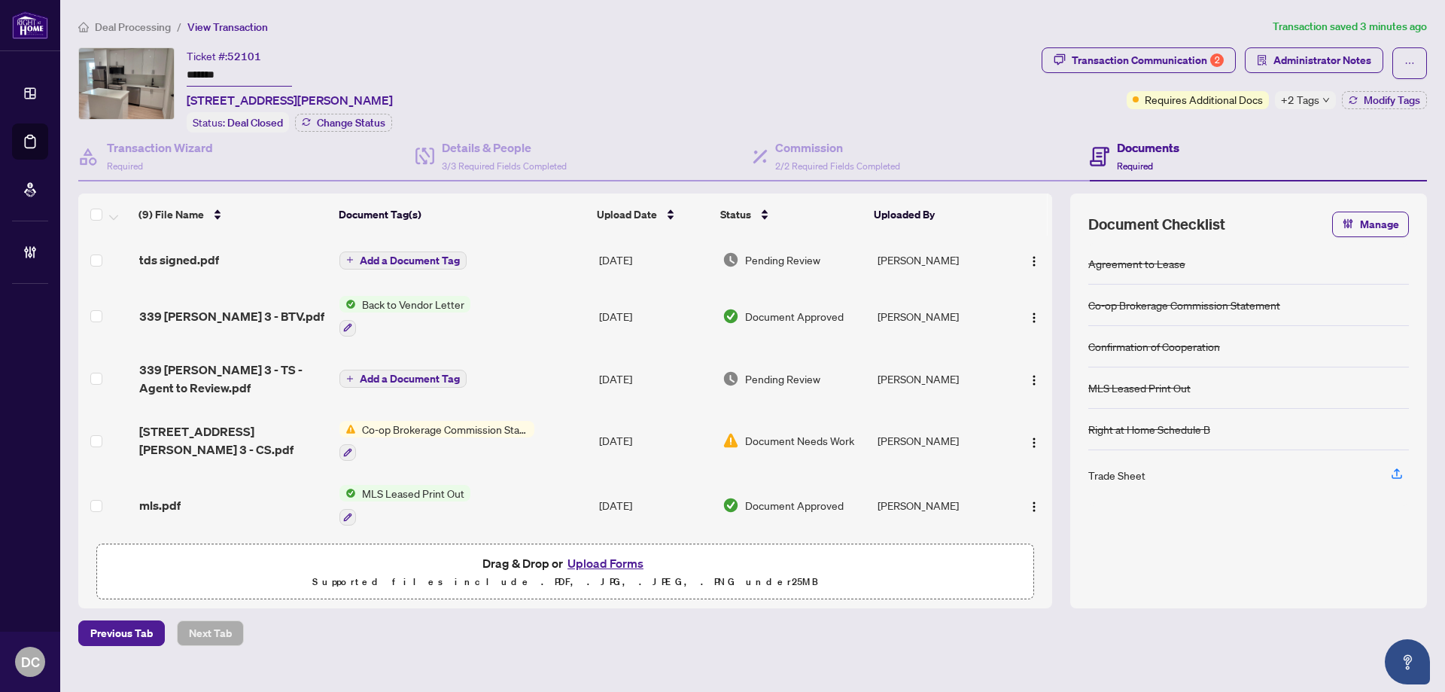
drag, startPoint x: 250, startPoint y: 76, endPoint x: 141, endPoint y: 76, distance: 109.1
click at [141, 76] on div "Ticket #: 52101 ******* Unit 3-339 Ranee Ave Ave, Toronto, Ontario M6A 1N9, Can…" at bounding box center [556, 89] width 957 height 85
click at [1324, 98] on icon "down" at bounding box center [1326, 100] width 8 height 8
click at [1242, 129] on div "Transaction Communication 2 Administrator Notes Requires Additional Docs +2 Tag…" at bounding box center [1234, 89] width 391 height 85
click at [1380, 99] on span "Modify Tags" at bounding box center [1392, 100] width 56 height 11
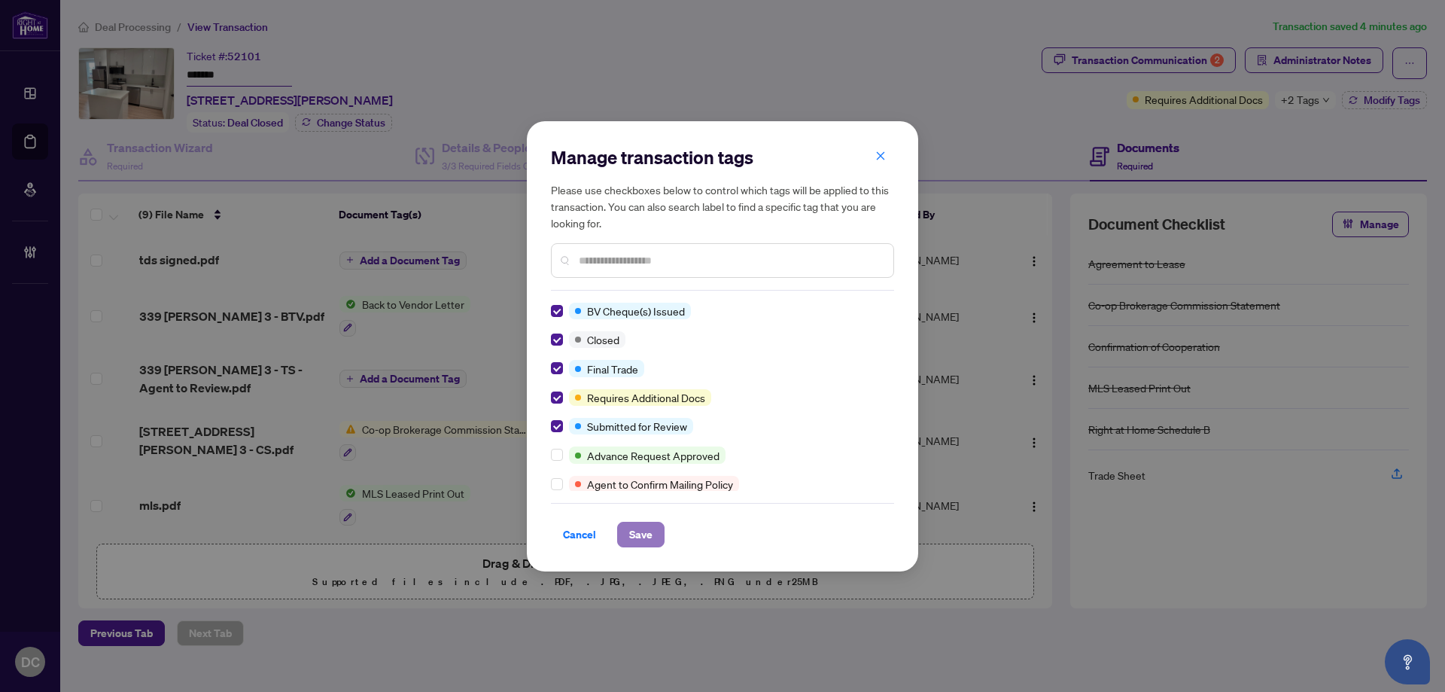
click at [656, 537] on button "Save" at bounding box center [640, 535] width 47 height 26
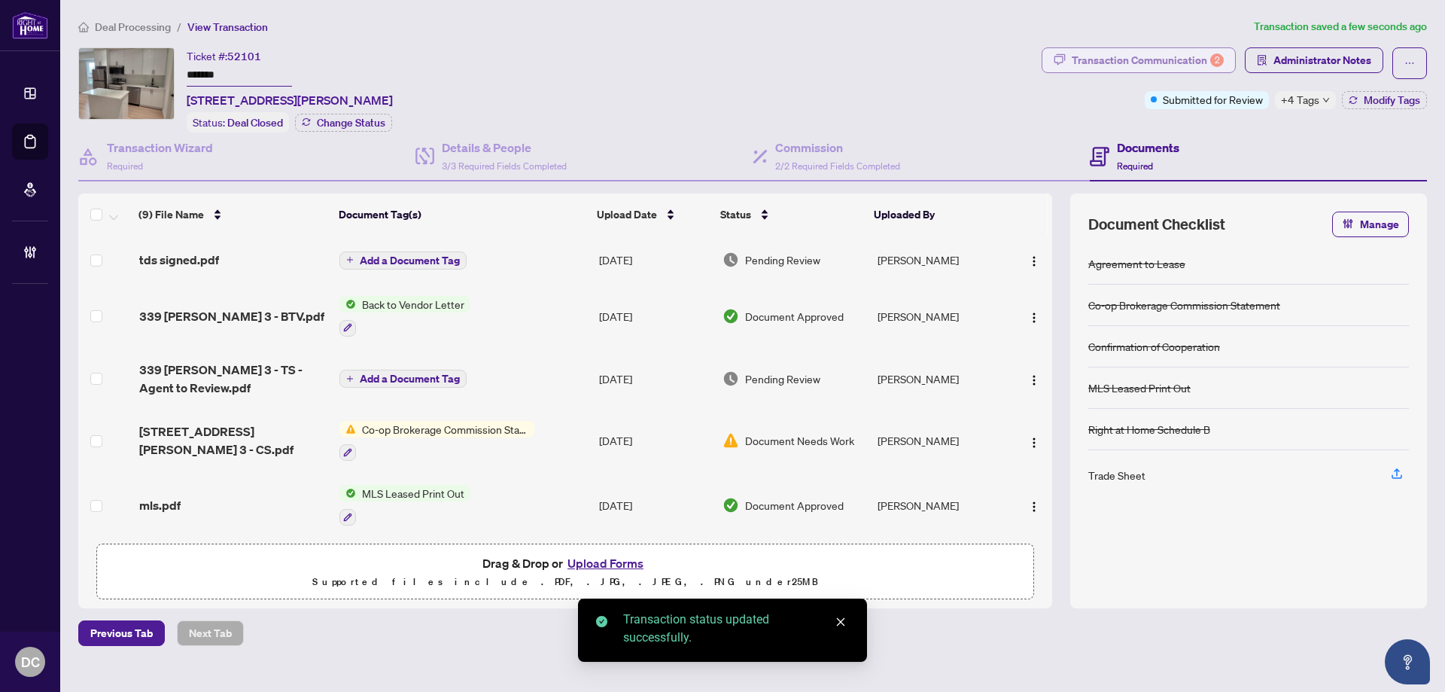
click at [1164, 65] on div "Transaction Communication 2" at bounding box center [1148, 60] width 152 height 24
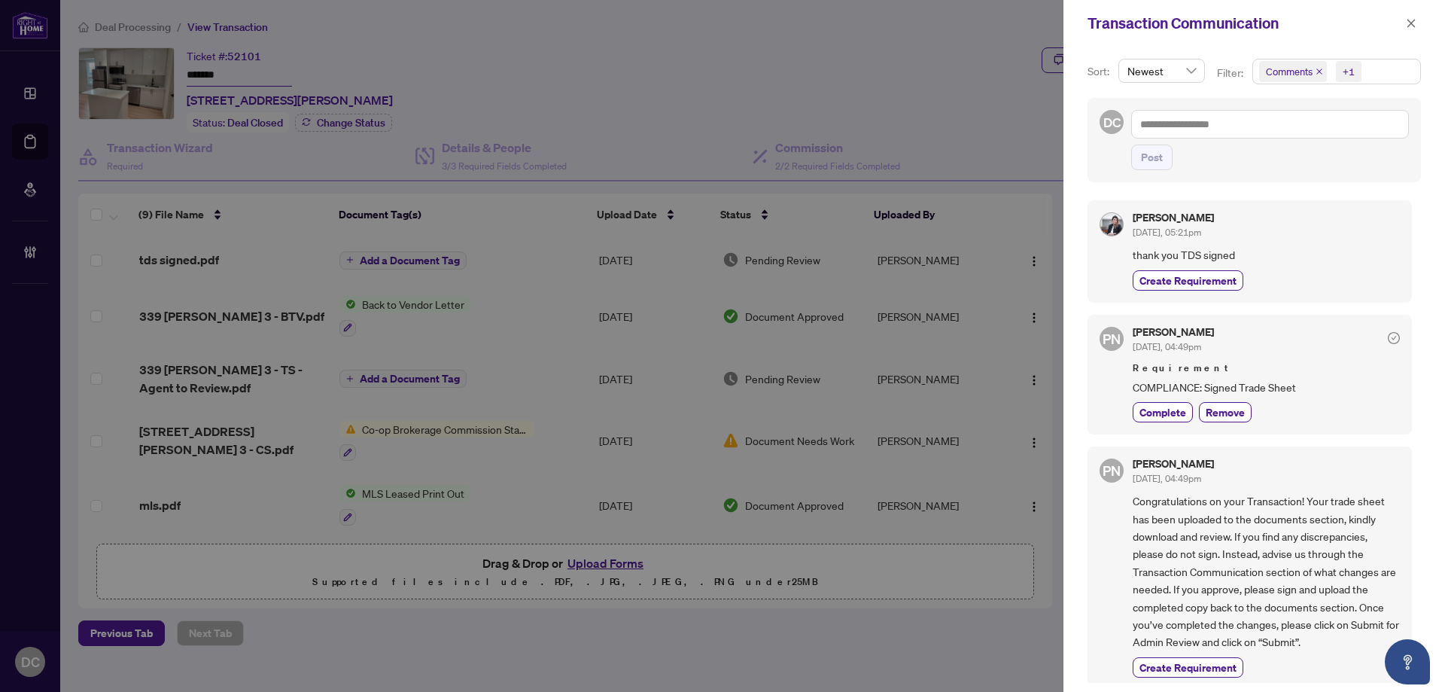
click at [1360, 78] on span "+1" at bounding box center [1349, 71] width 26 height 21
click at [1312, 135] on span "Comments" at bounding box center [1308, 134] width 52 height 14
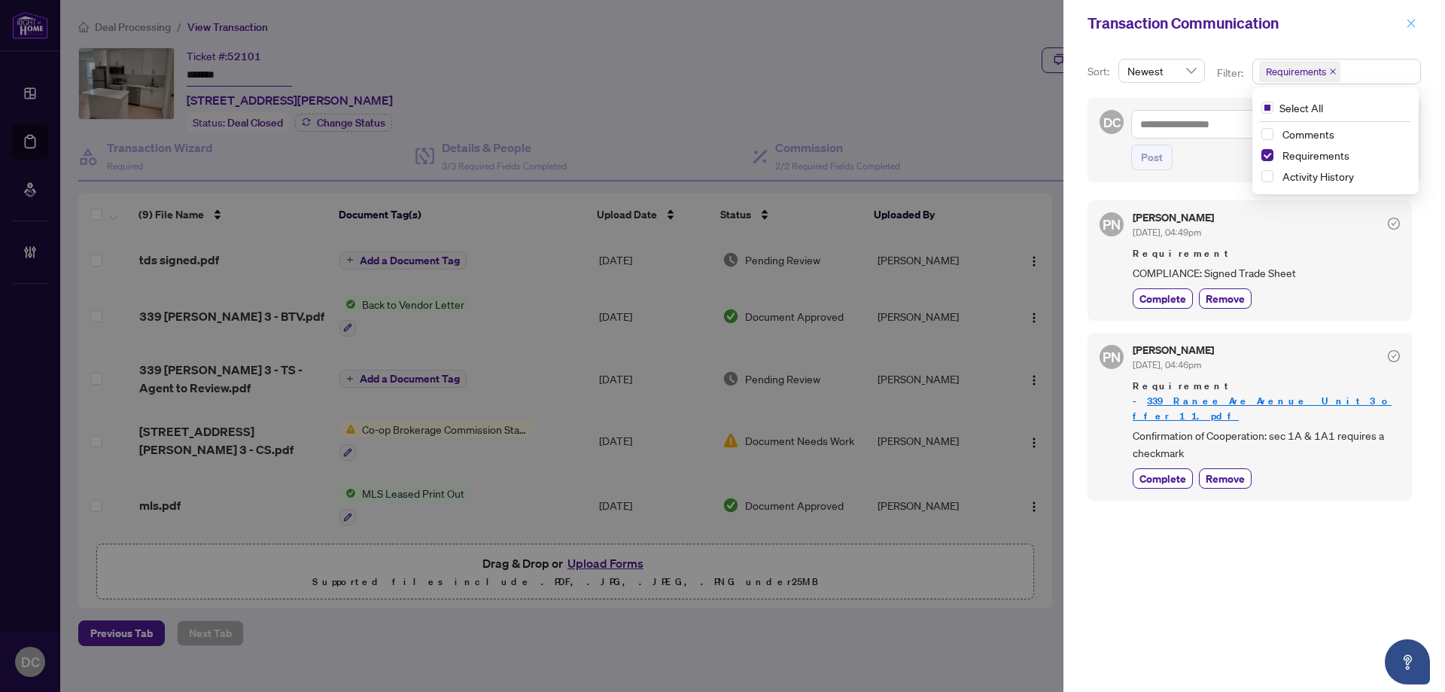
click at [1409, 17] on span "button" at bounding box center [1411, 23] width 11 height 24
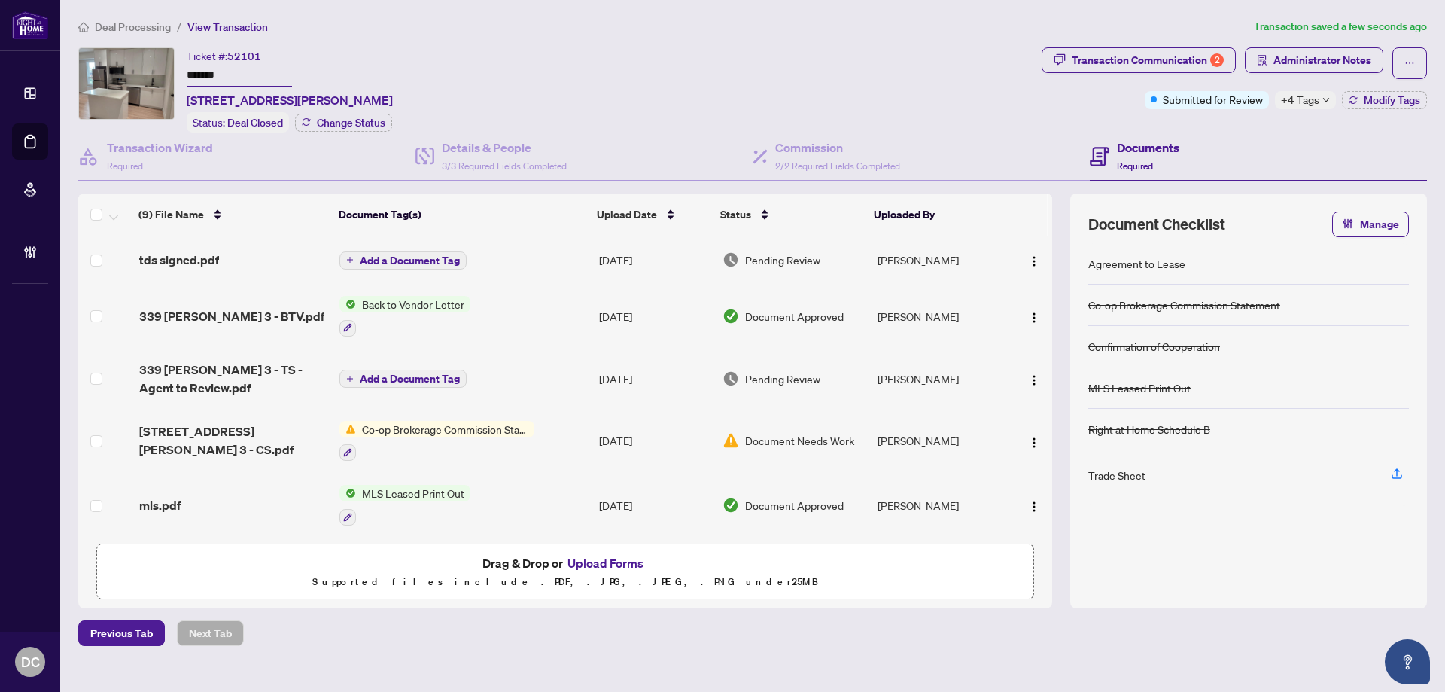
click at [503, 260] on td "Add a Document Tag" at bounding box center [463, 260] width 260 height 48
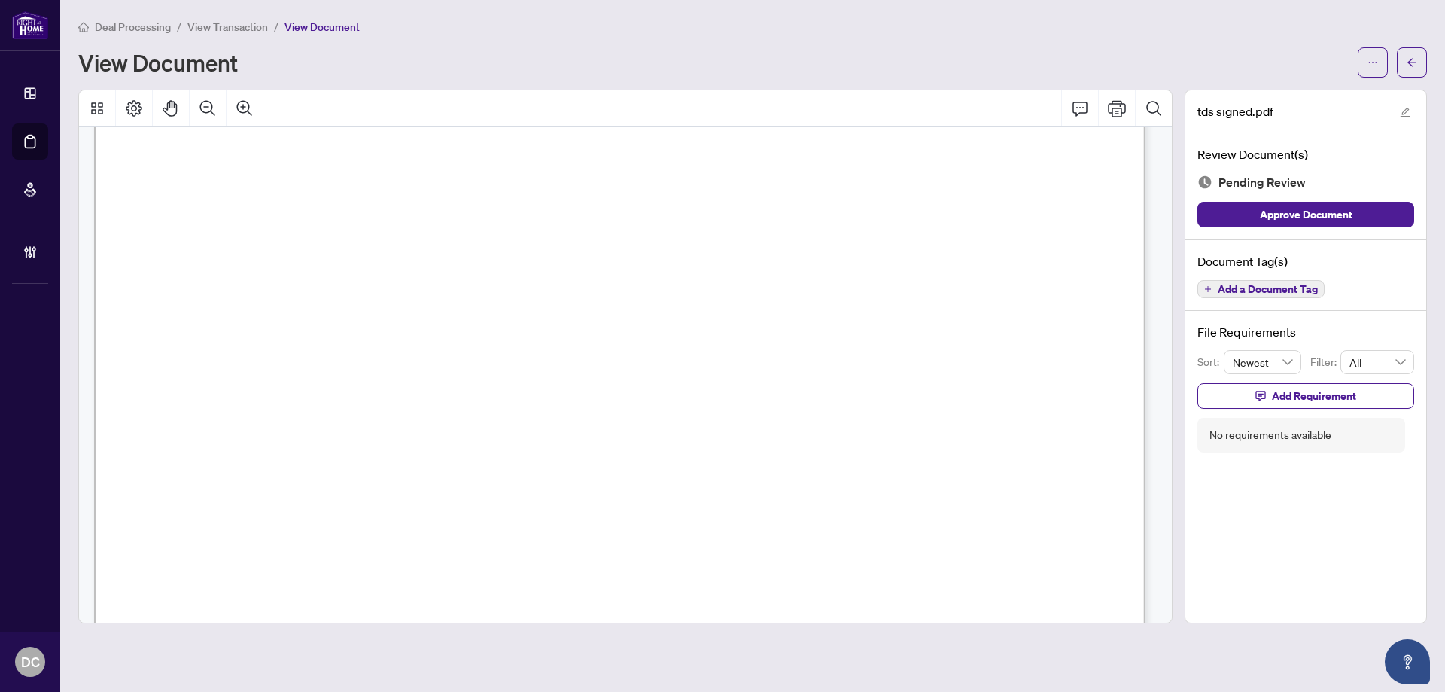
scroll to position [602, 0]
click at [1403, 68] on button "button" at bounding box center [1412, 62] width 30 height 30
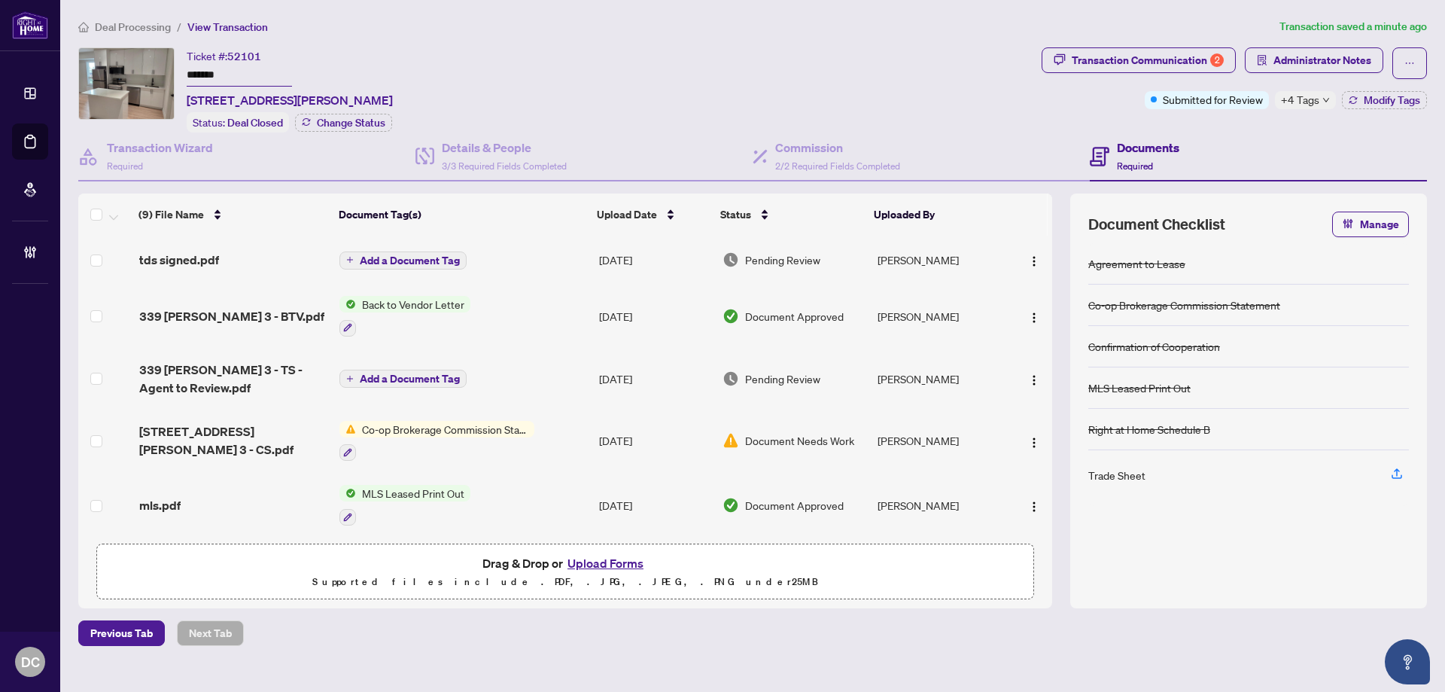
click at [1317, 99] on span "+4 Tags" at bounding box center [1300, 99] width 38 height 17
click at [1240, 138] on div "Documents Required" at bounding box center [1258, 156] width 337 height 49
click at [1304, 61] on span "Administrator Notes" at bounding box center [1322, 60] width 98 height 24
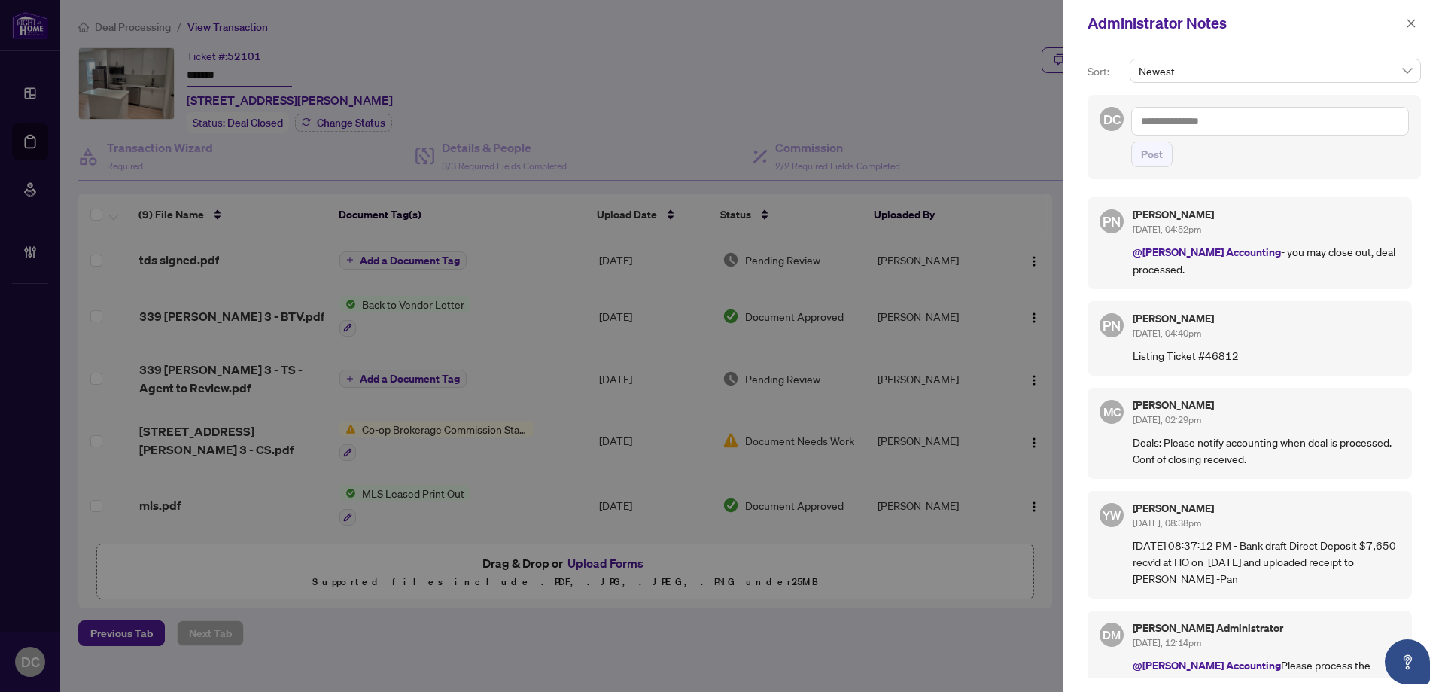
click at [1292, 123] on textarea at bounding box center [1270, 121] width 278 height 29
paste textarea "**********"
type textarea "**********"
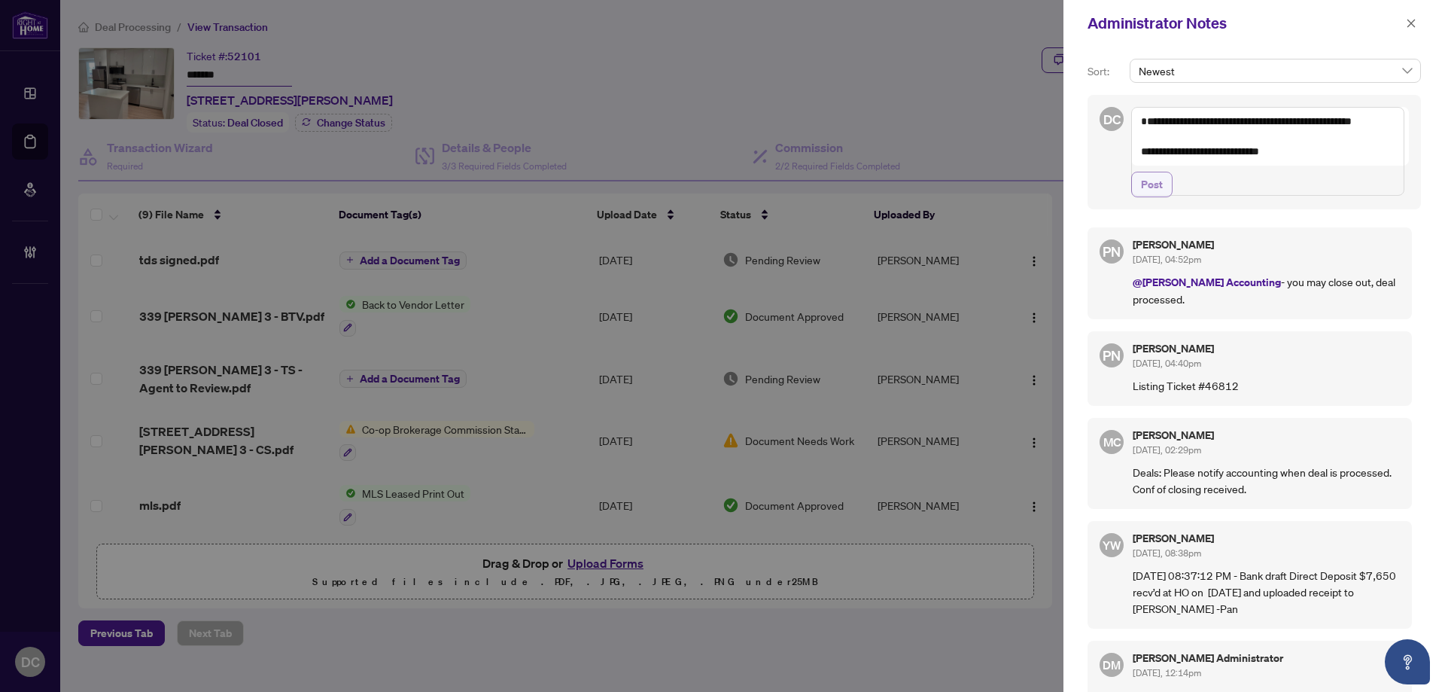
click at [1148, 196] on span "Post" at bounding box center [1152, 184] width 22 height 24
click at [1413, 26] on icon "close" at bounding box center [1411, 23] width 8 height 8
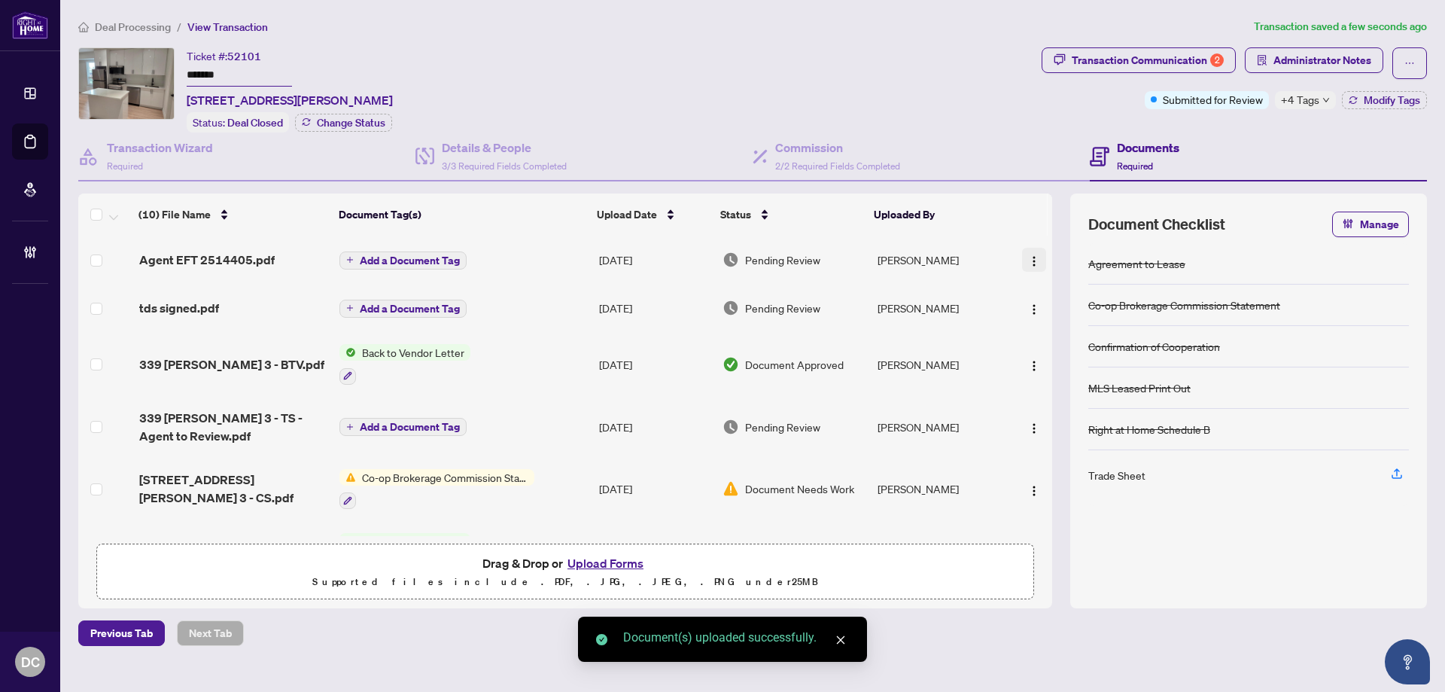
click at [1031, 255] on img "button" at bounding box center [1034, 261] width 12 height 12
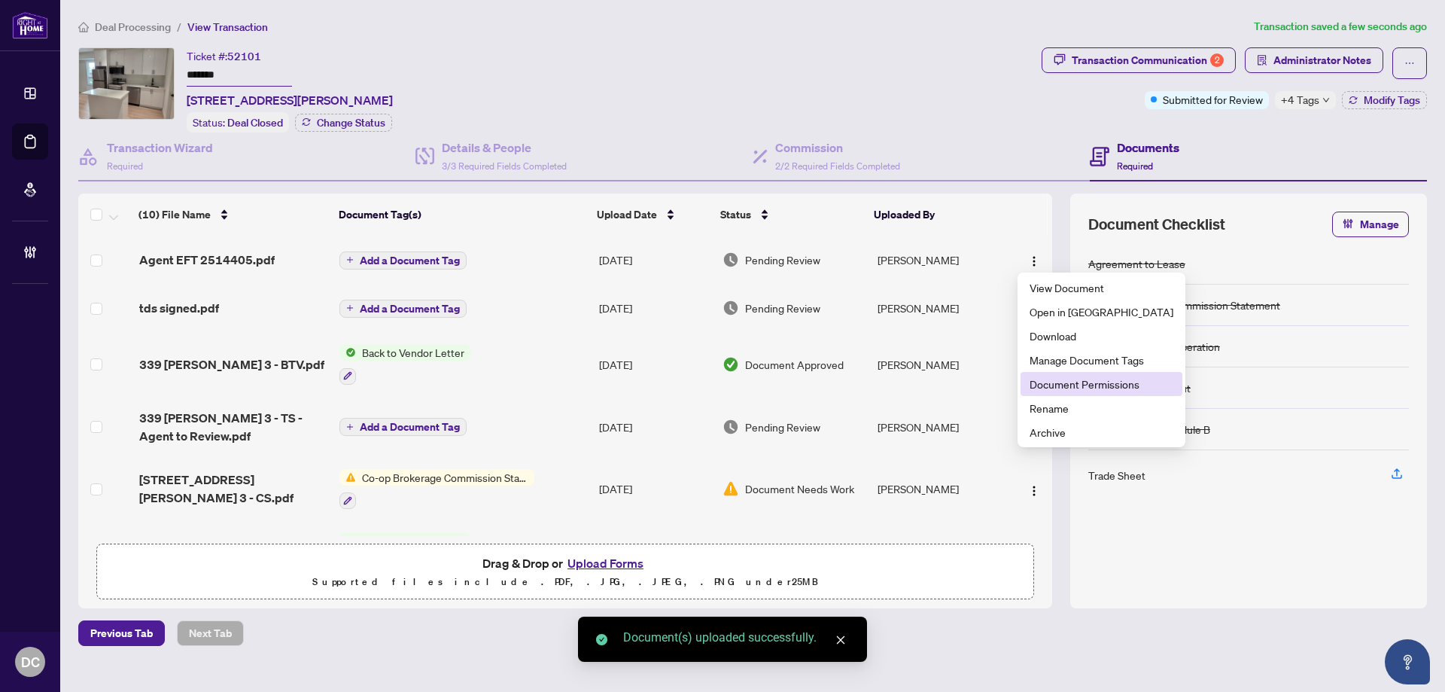
click at [1078, 381] on span "Document Permissions" at bounding box center [1102, 384] width 144 height 17
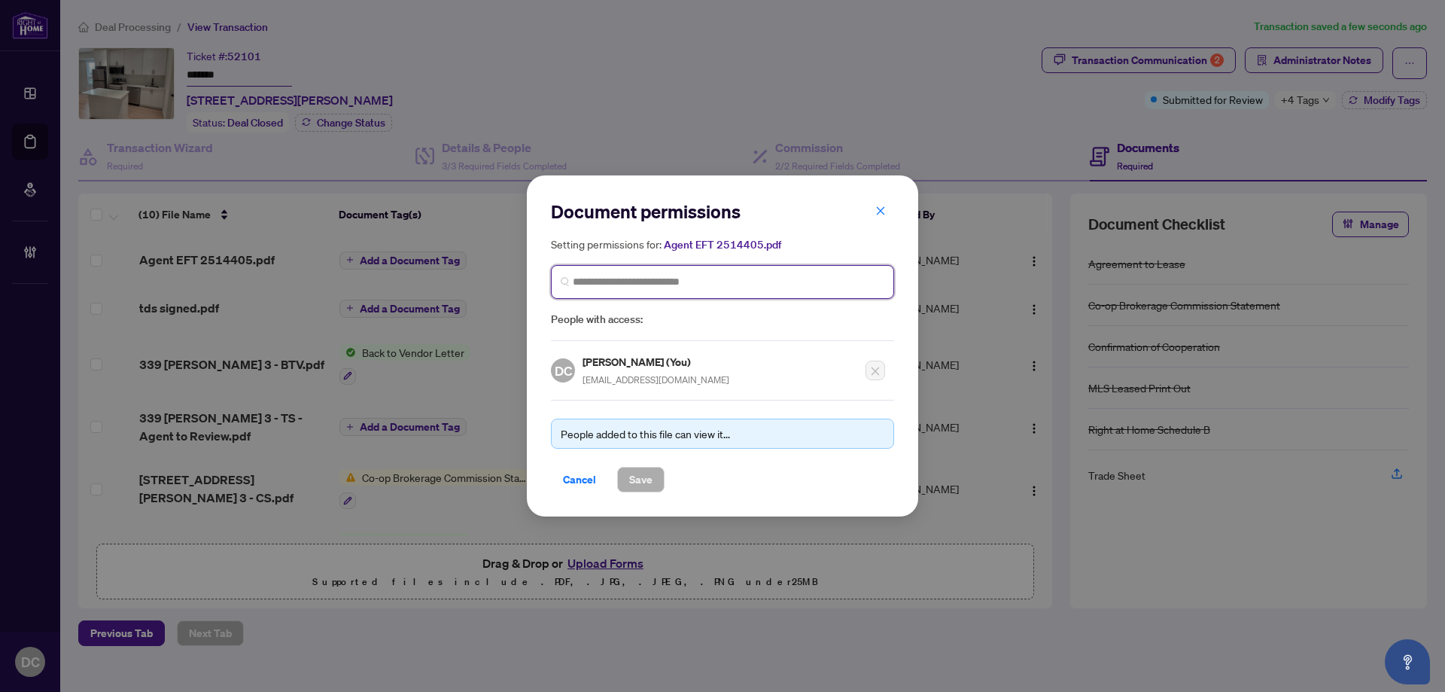
click at [806, 281] on input "search" at bounding box center [729, 282] width 312 height 16
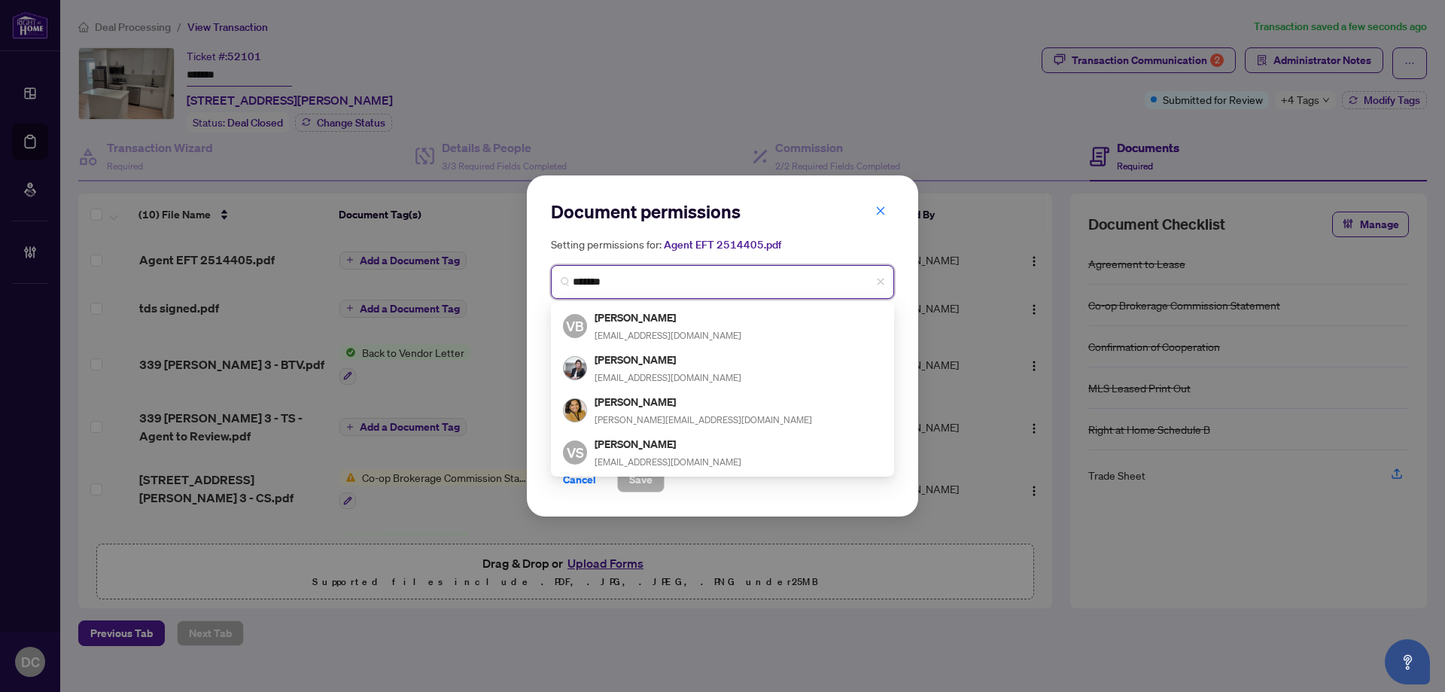
click at [680, 281] on input "*******" at bounding box center [729, 282] width 312 height 16
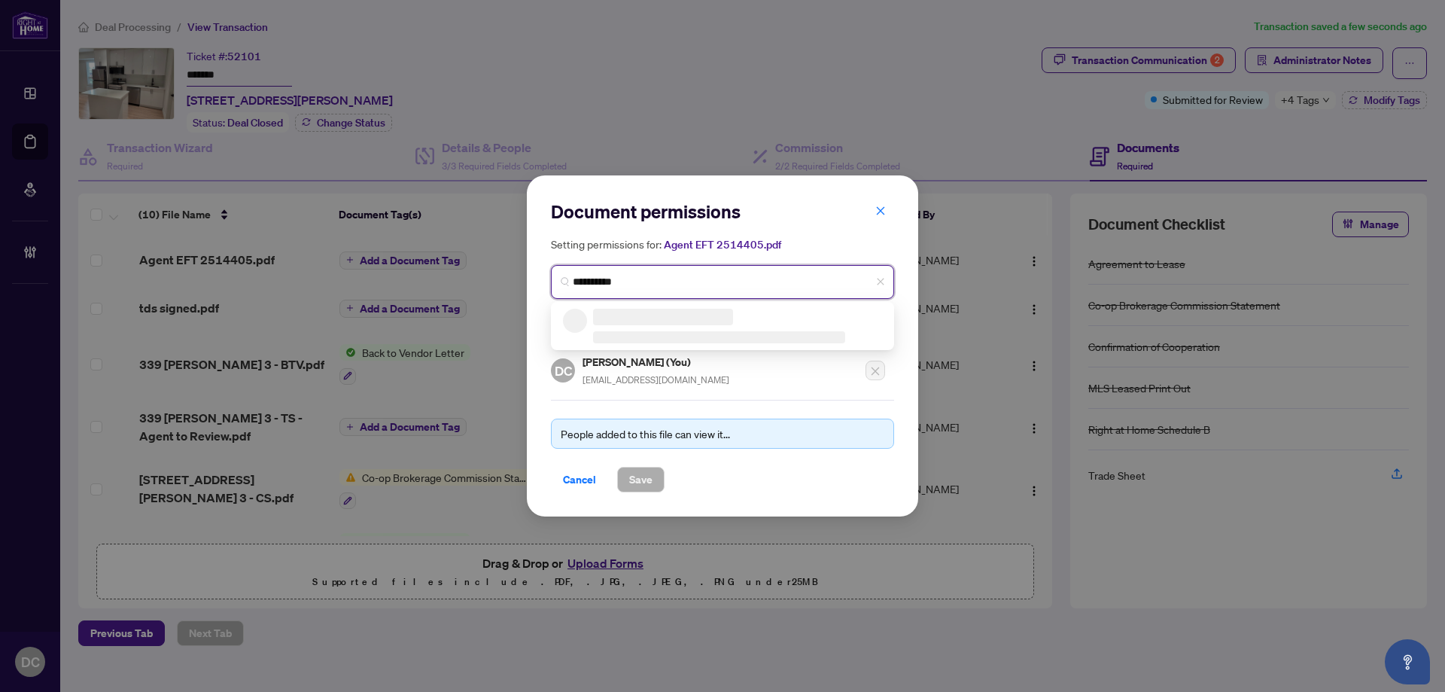
type input "**********"
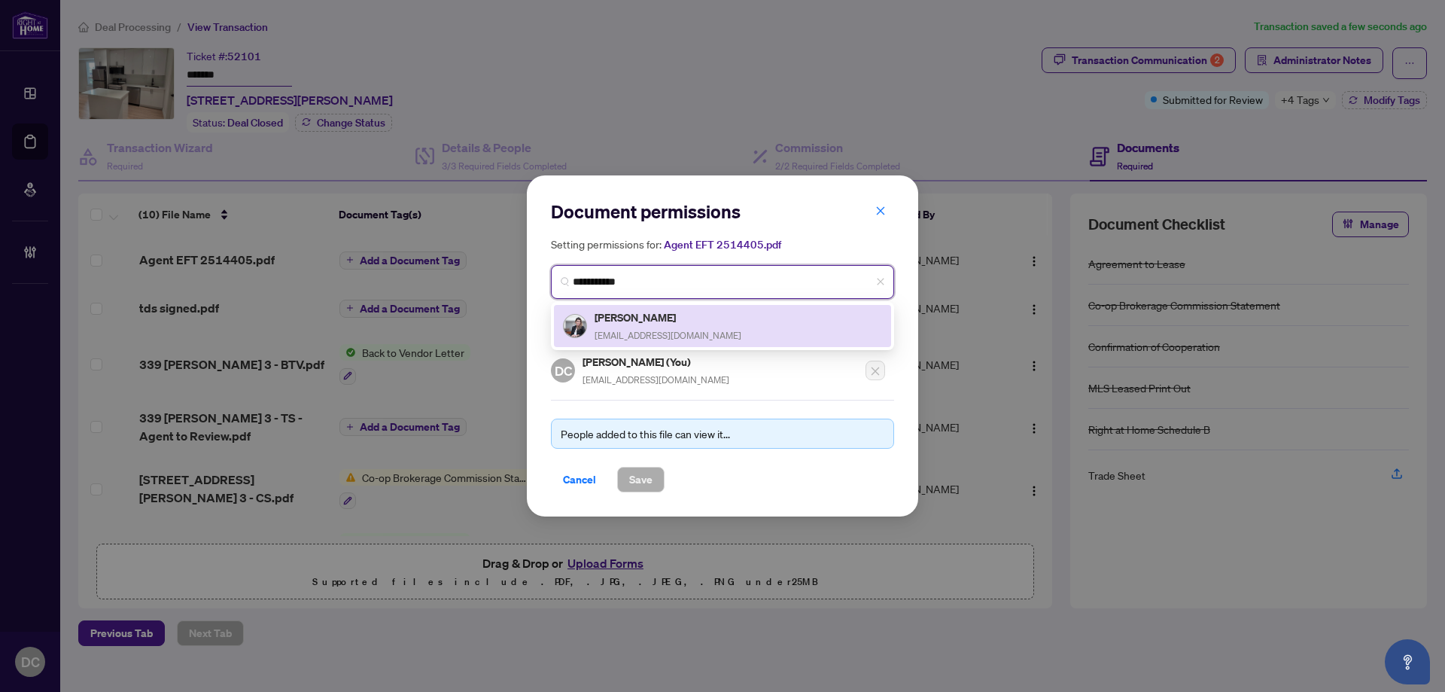
click at [680, 318] on h5 "Vanessa Diniz Arbulu" at bounding box center [668, 317] width 147 height 17
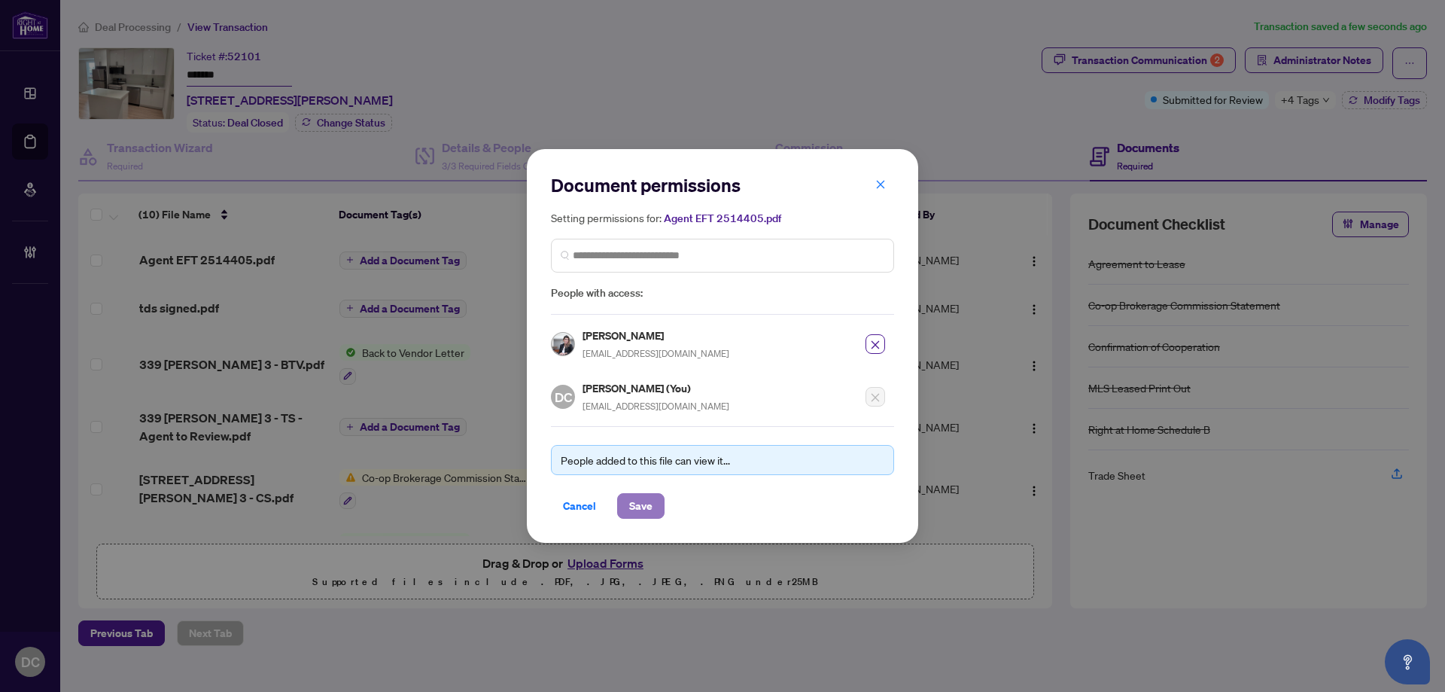
click at [641, 510] on span "Save" at bounding box center [640, 506] width 23 height 24
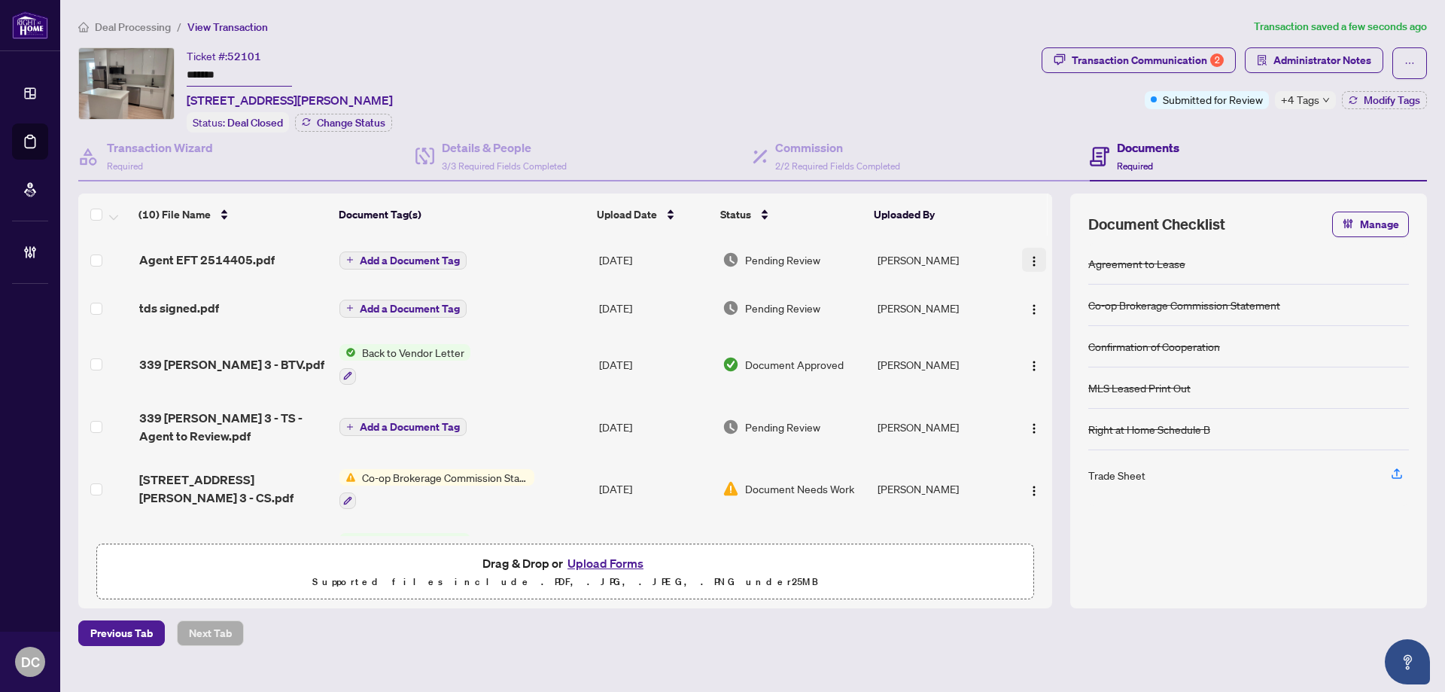
click at [1028, 263] on img "button" at bounding box center [1034, 261] width 12 height 12
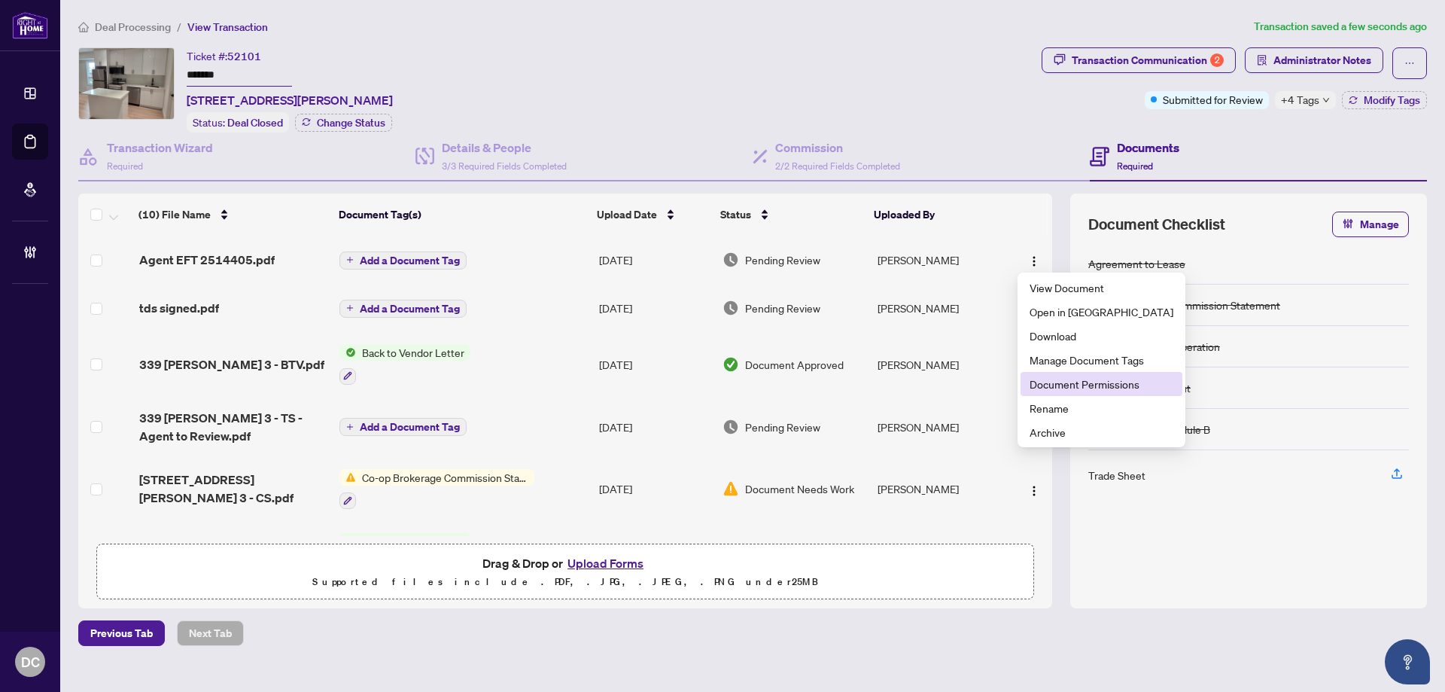
click at [1051, 391] on span "Document Permissions" at bounding box center [1102, 384] width 144 height 17
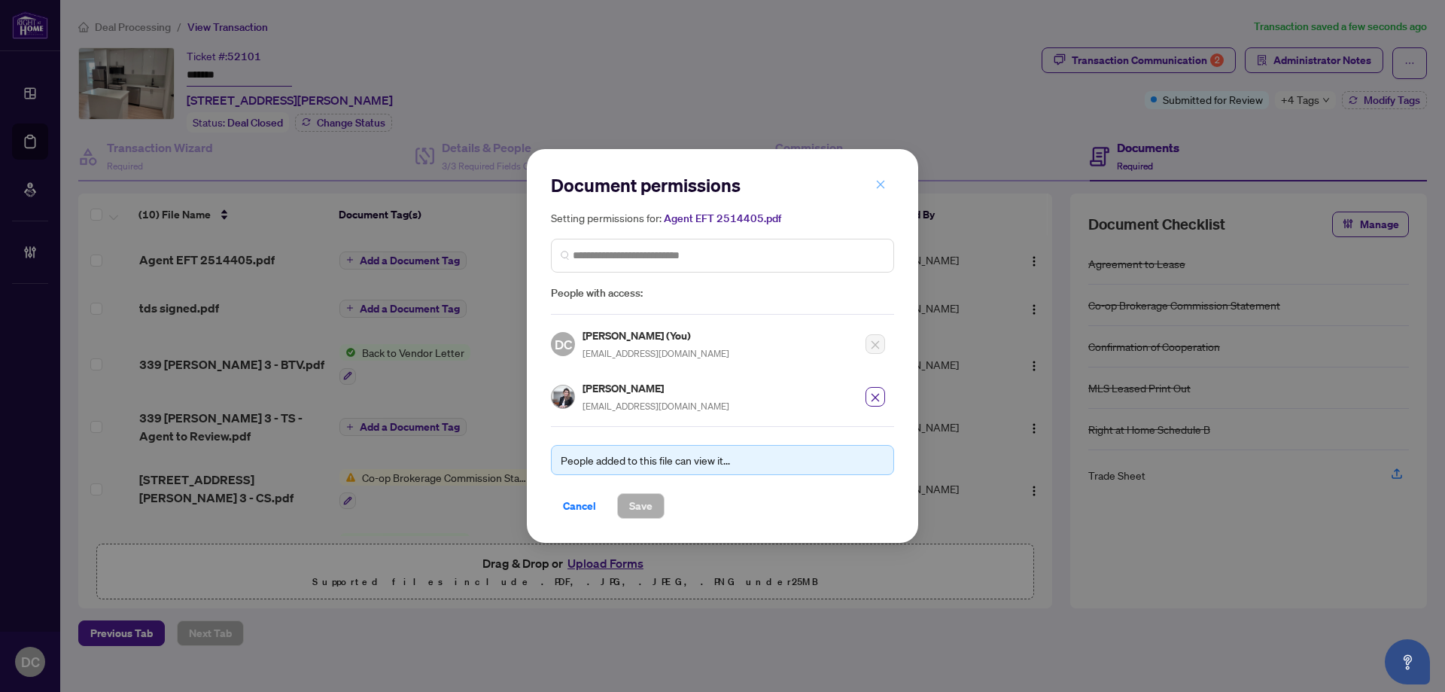
click at [880, 184] on icon "close" at bounding box center [880, 184] width 11 height 11
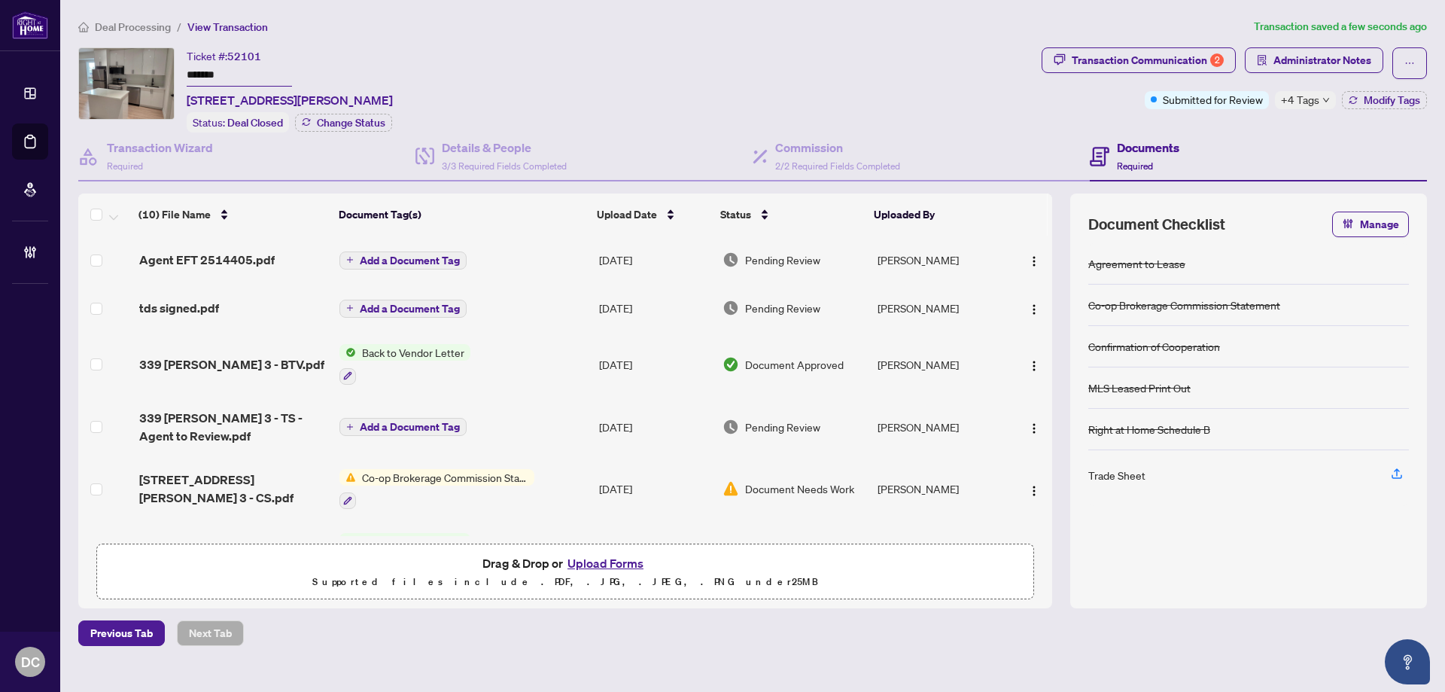
click at [1315, 99] on span "+4 Tags" at bounding box center [1300, 99] width 38 height 17
click at [1233, 140] on div "Documents Required" at bounding box center [1258, 156] width 337 height 49
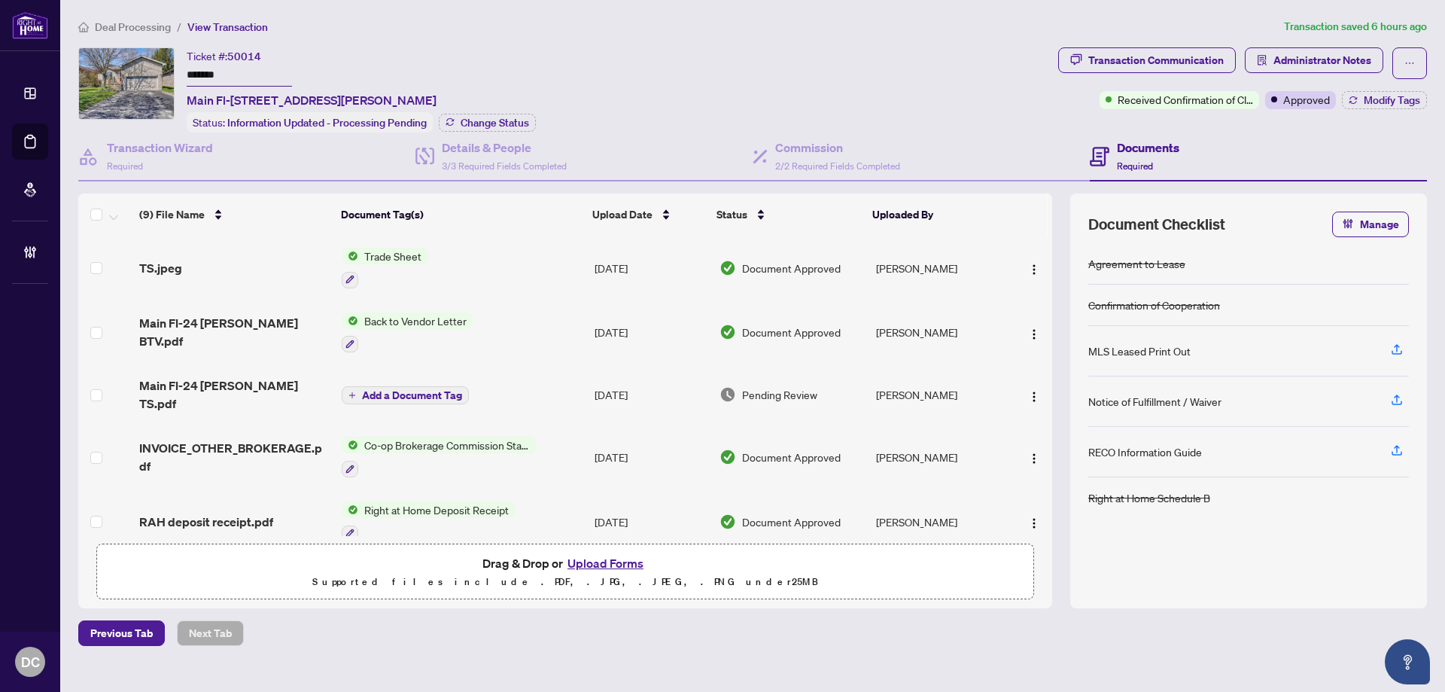
drag, startPoint x: 270, startPoint y: 78, endPoint x: 77, endPoint y: 75, distance: 193.4
click at [77, 75] on div "Ticket #: 50014 ******* Main Fl-[STREET_ADDRESS][PERSON_NAME] Status: Informati…" at bounding box center [565, 89] width 980 height 85
click at [518, 117] on span "Change Status" at bounding box center [495, 122] width 68 height 11
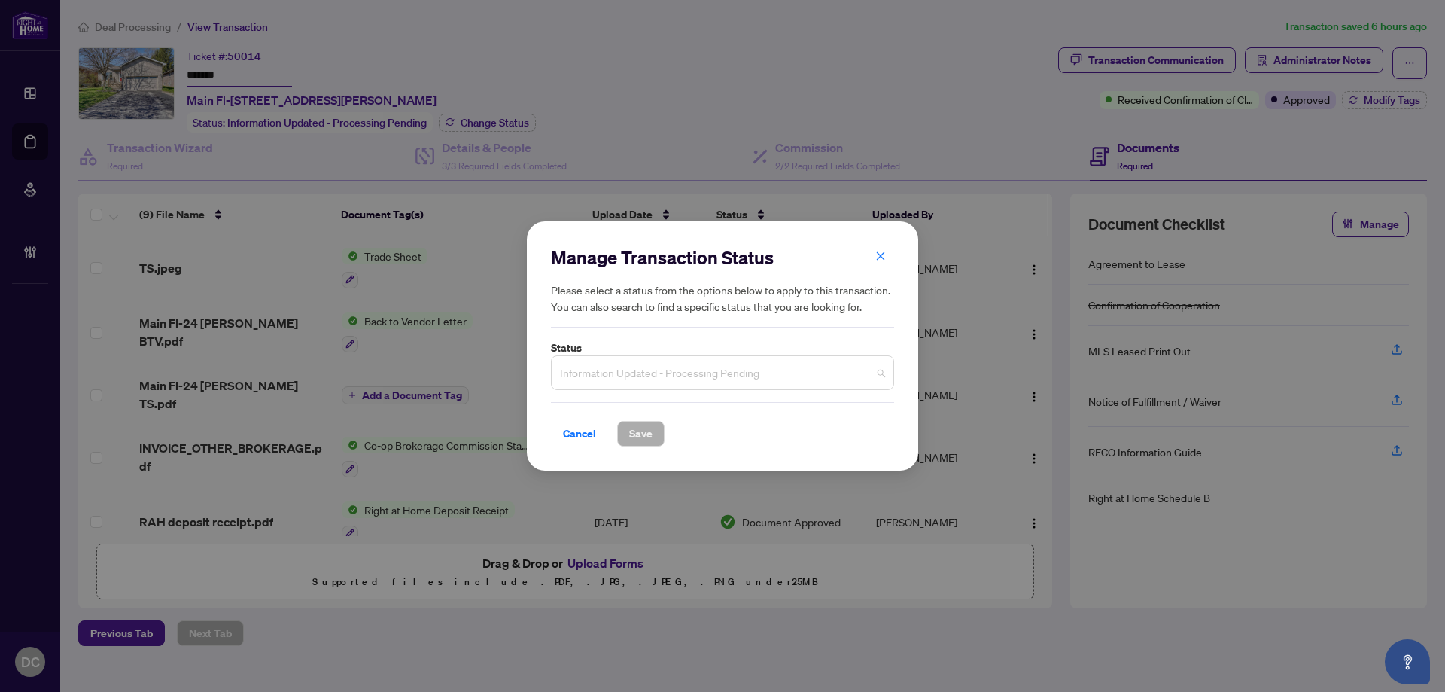
click at [718, 380] on span "Information Updated - Processing Pending" at bounding box center [722, 372] width 325 height 29
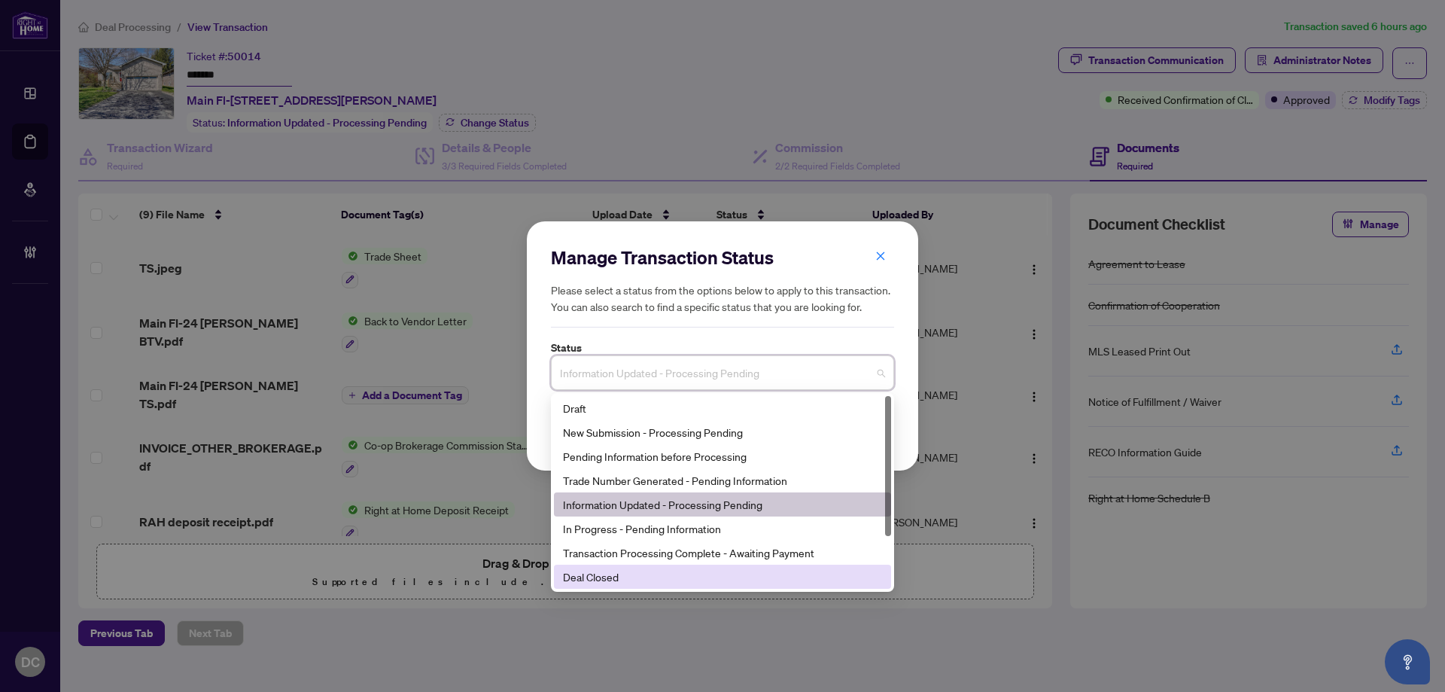
drag, startPoint x: 612, startPoint y: 576, endPoint x: 656, endPoint y: 544, distance: 54.5
click at [614, 574] on div "Deal Closed" at bounding box center [722, 576] width 319 height 17
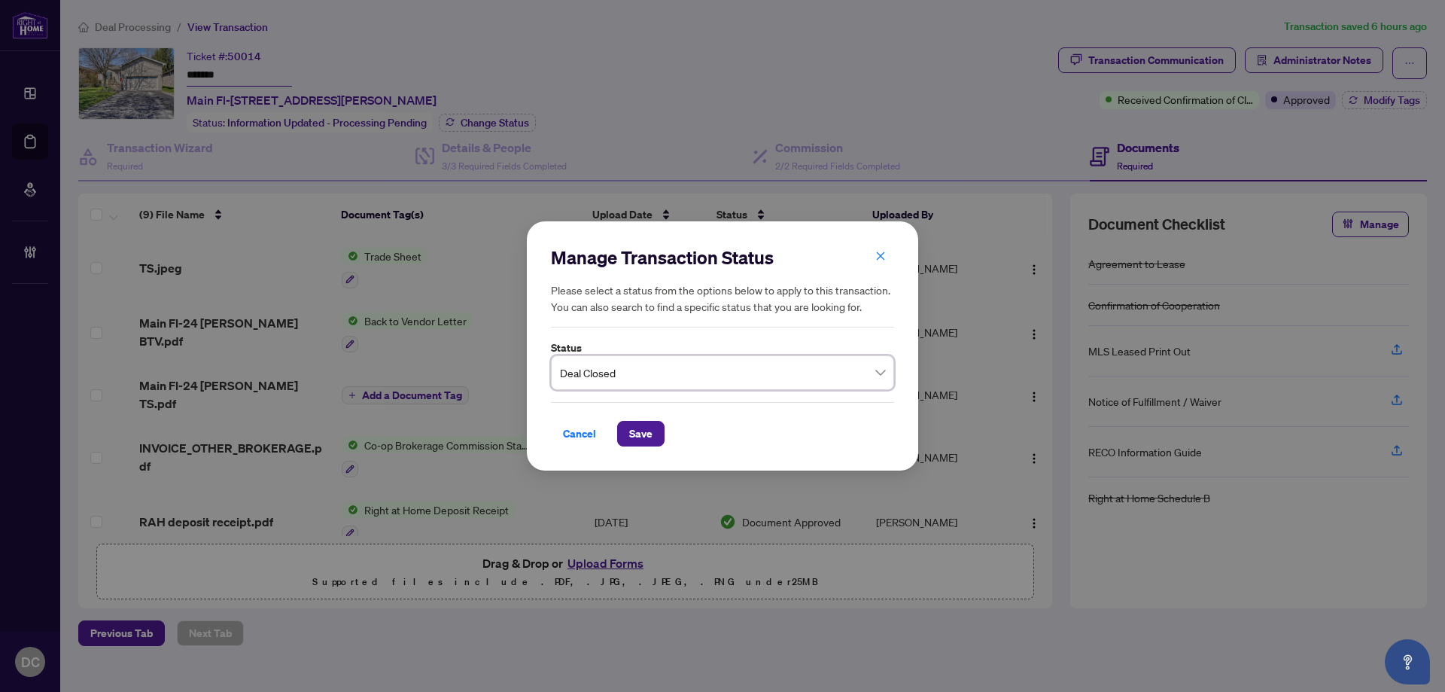
drag, startPoint x: 654, startPoint y: 428, endPoint x: 653, endPoint y: 411, distance: 17.3
click at [653, 428] on button "Save" at bounding box center [640, 434] width 47 height 26
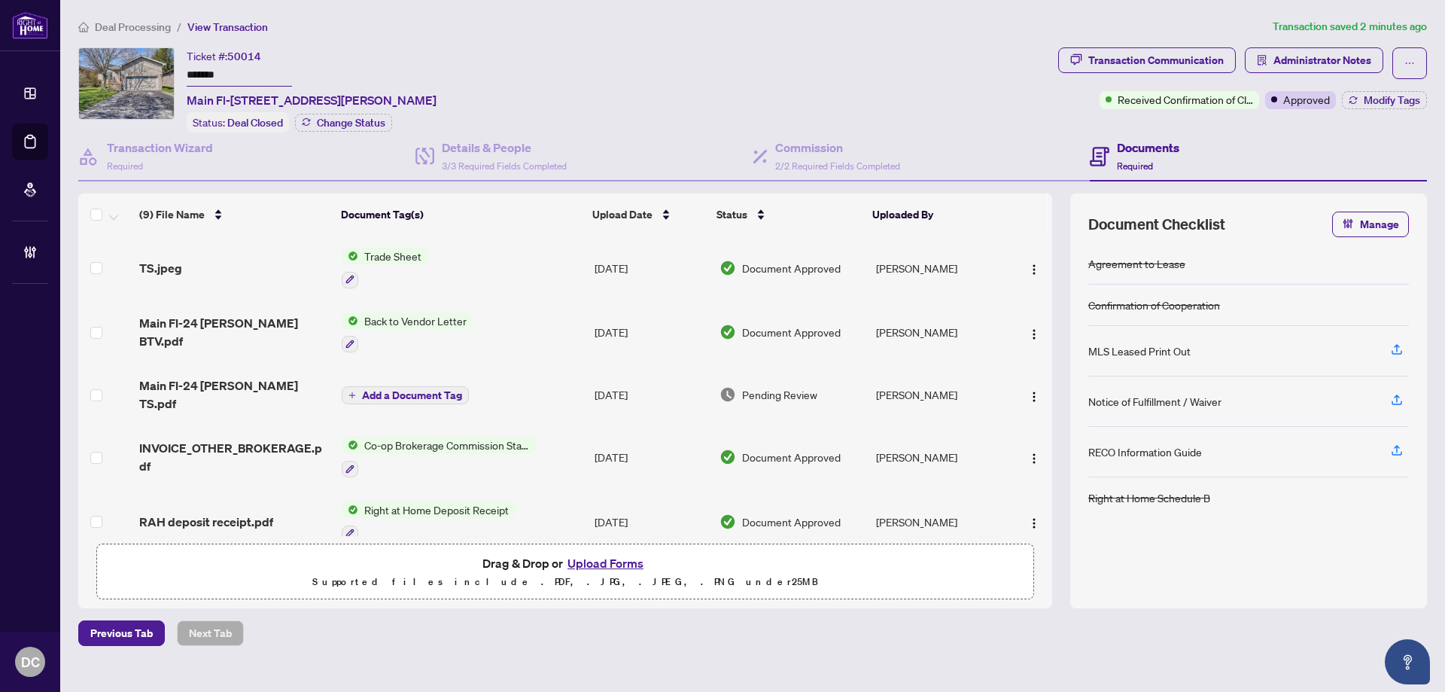
drag, startPoint x: 236, startPoint y: 69, endPoint x: 134, endPoint y: 68, distance: 102.4
click at [134, 68] on div "Ticket #: 50014 ******* Main Fl-24 O'shaughnessy Cres, Barrie, Ontario L4N 7M1,…" at bounding box center [565, 89] width 974 height 85
click at [1192, 65] on div "Transaction Communication" at bounding box center [1155, 60] width 135 height 24
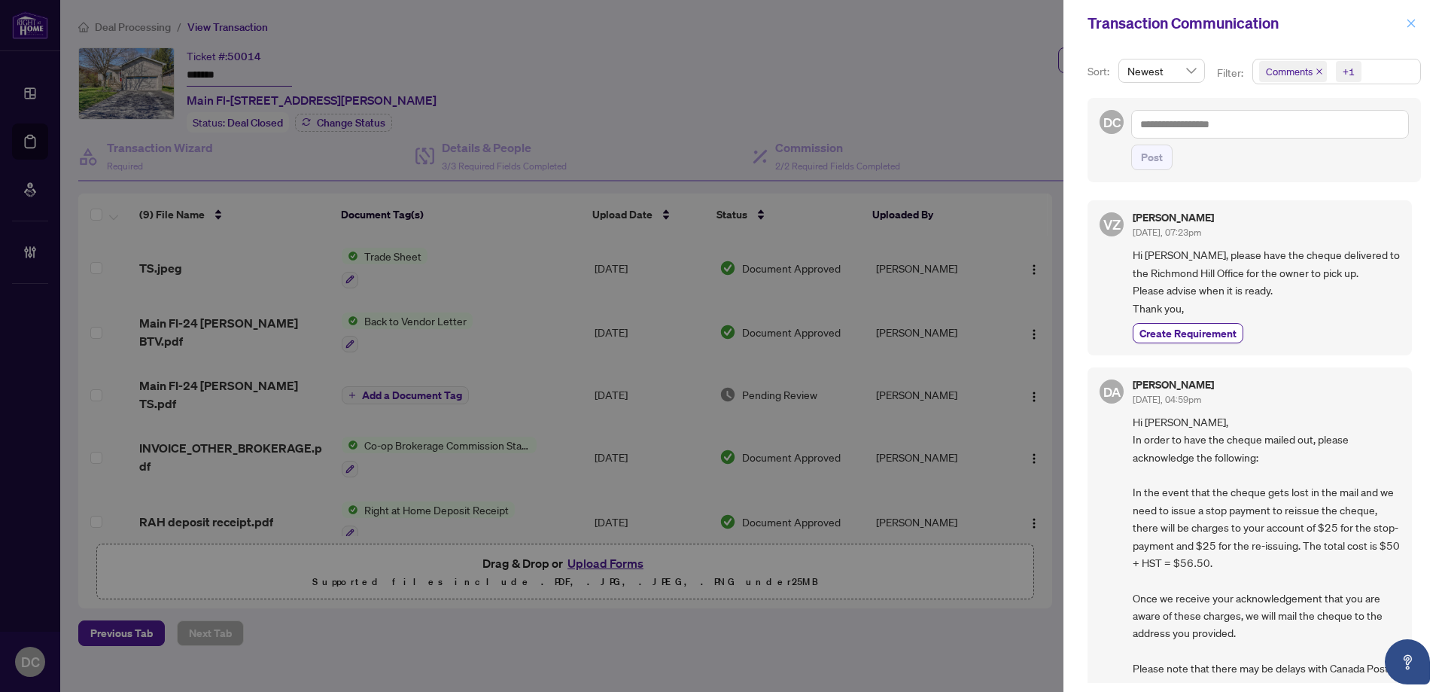
drag, startPoint x: 1417, startPoint y: 21, endPoint x: 892, endPoint y: 111, distance: 532.9
click at [1416, 21] on button "button" at bounding box center [1411, 23] width 20 height 18
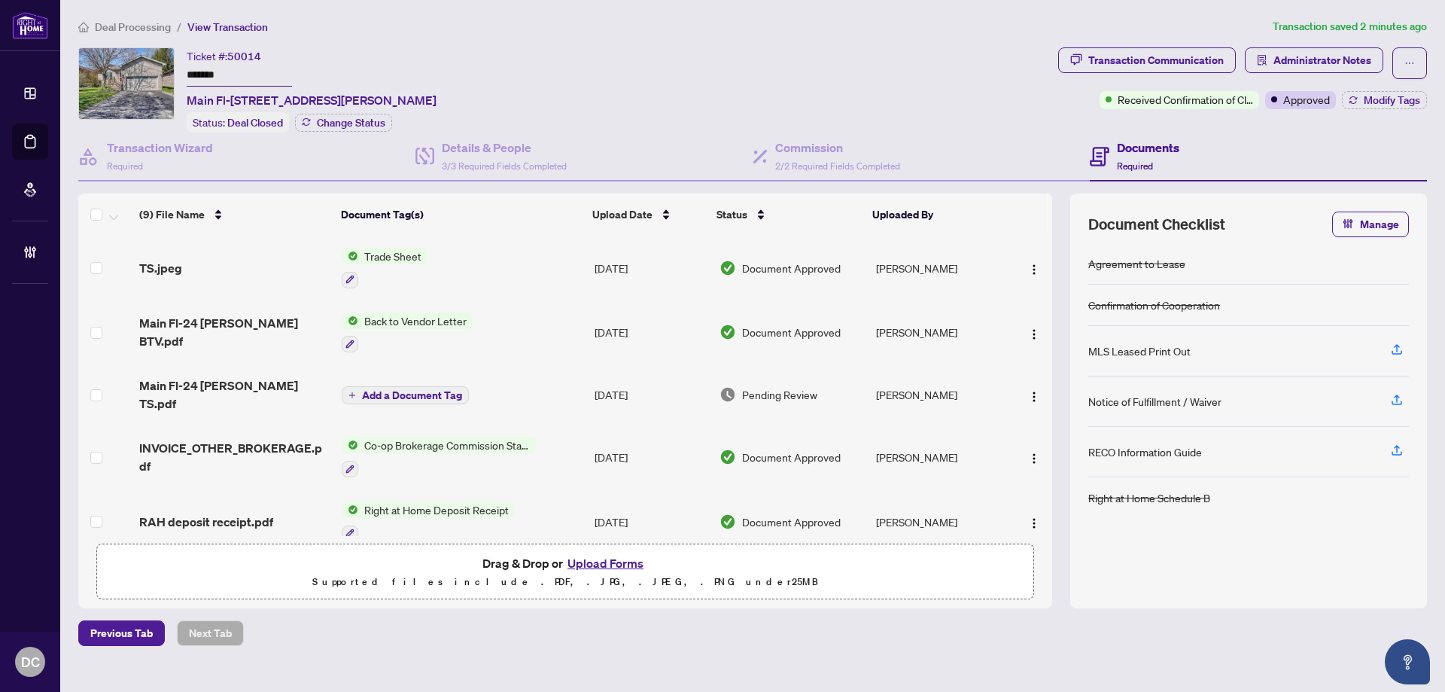
click at [557, 446] on td "Co-op Brokerage Commission Statement" at bounding box center [462, 456] width 253 height 65
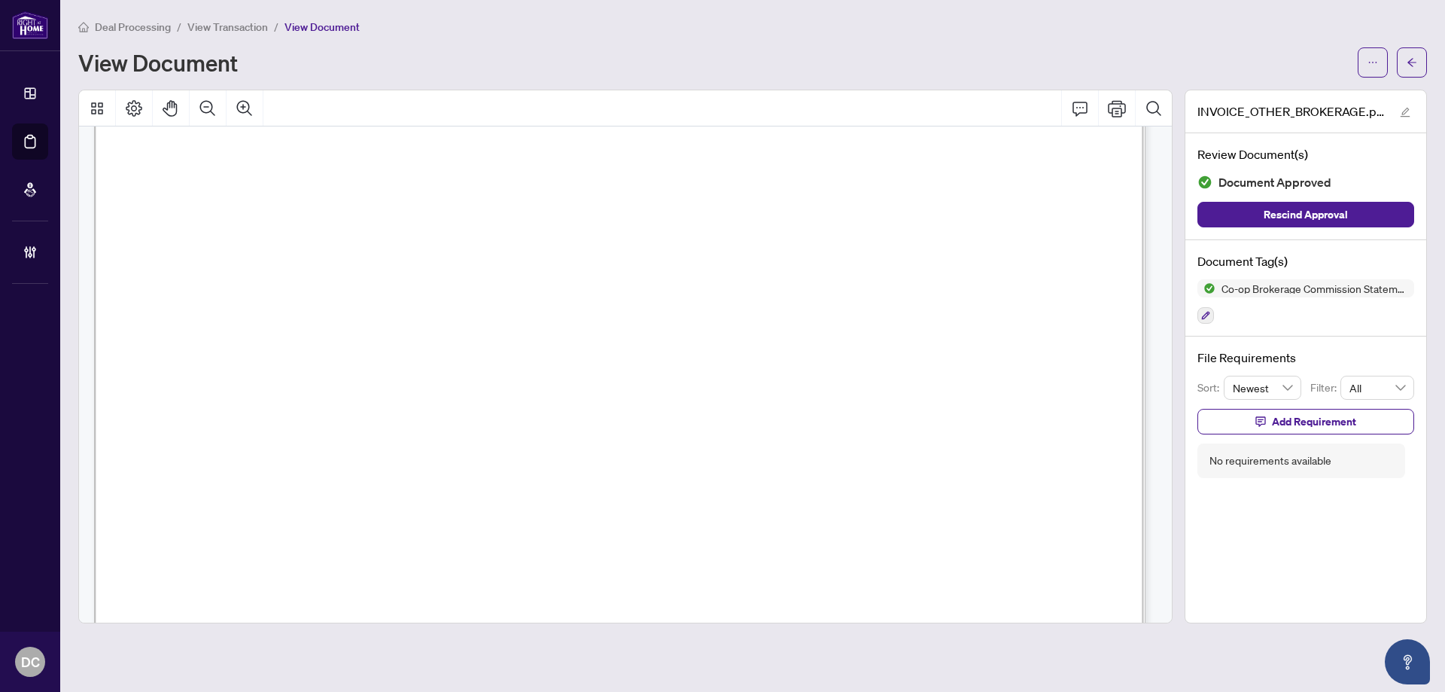
scroll to position [452, 0]
drag, startPoint x: 1416, startPoint y: 62, endPoint x: 27, endPoint y: 357, distance: 1419.7
click at [1416, 62] on icon "arrow-left" at bounding box center [1412, 62] width 11 height 11
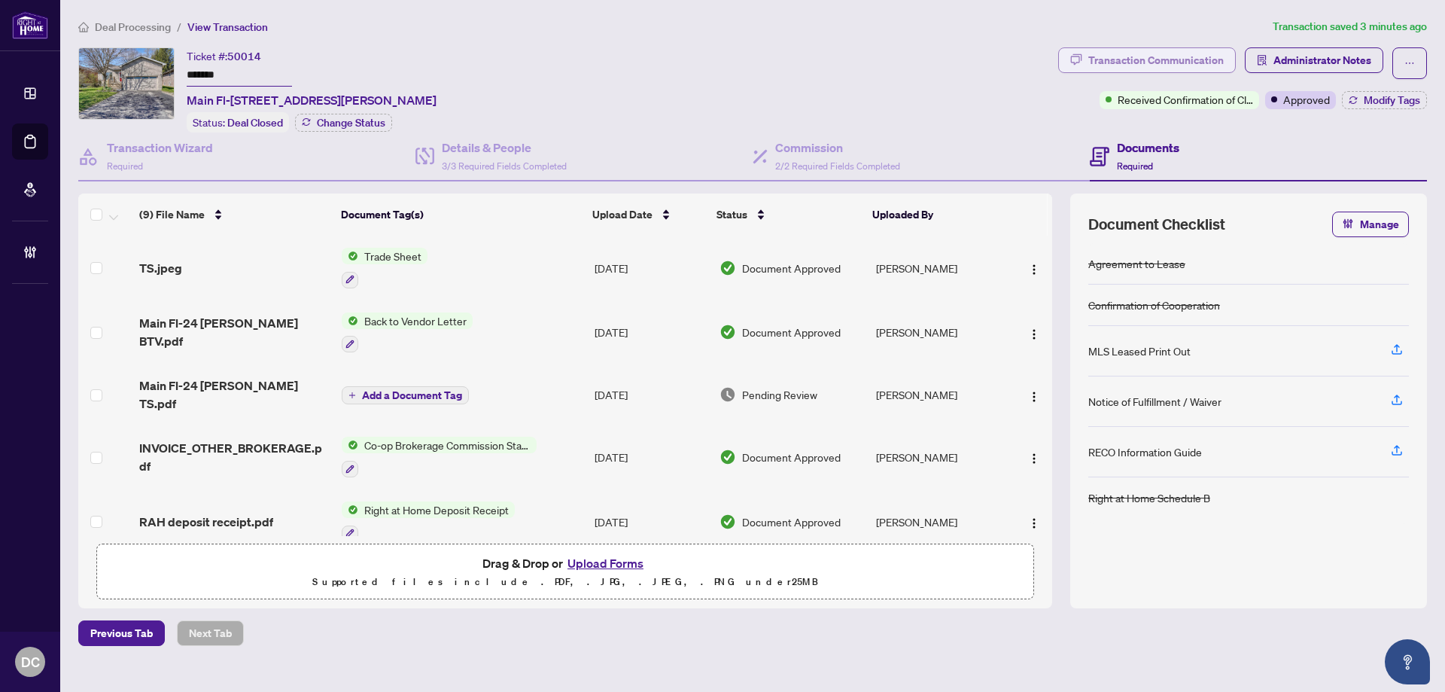
click at [1182, 59] on div "Transaction Communication" at bounding box center [1155, 60] width 135 height 24
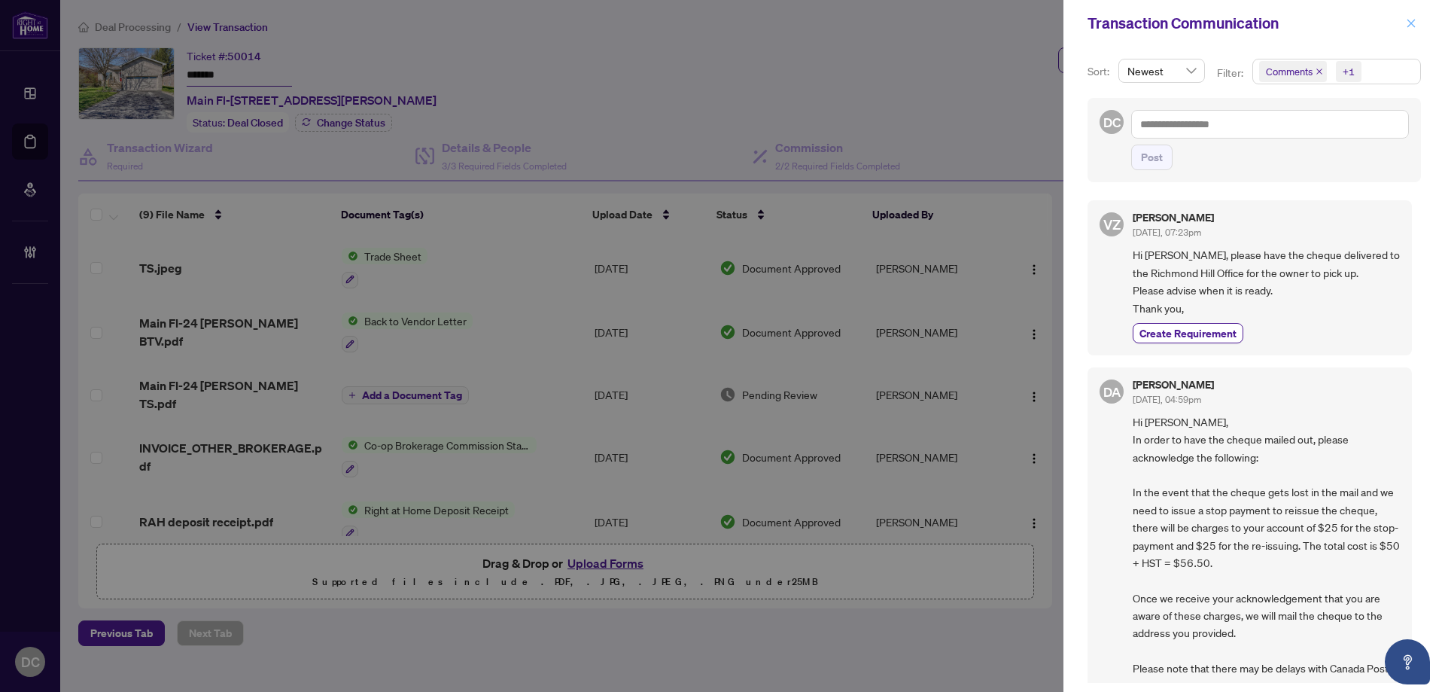
drag, startPoint x: 1411, startPoint y: 25, endPoint x: 1289, endPoint y: 14, distance: 122.4
click at [1410, 25] on icon "close" at bounding box center [1411, 23] width 11 height 11
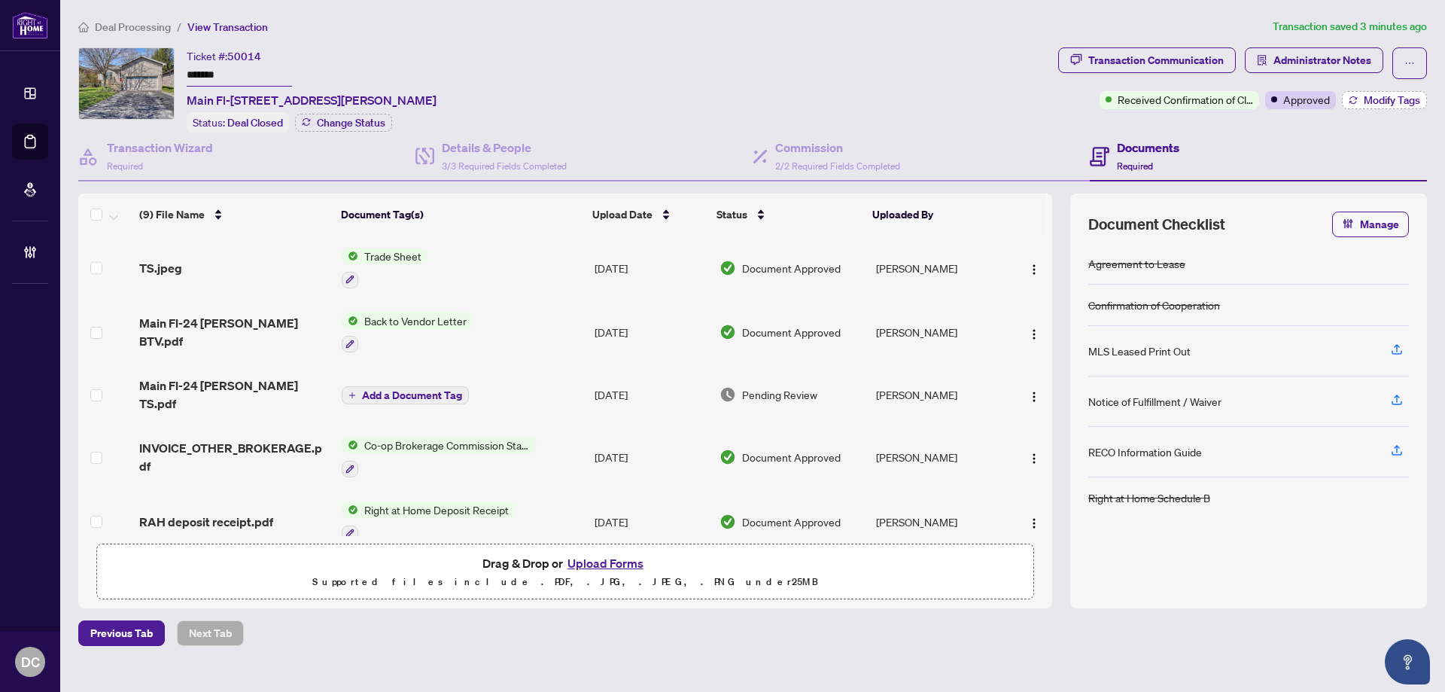
click at [1383, 98] on span "Modify Tags" at bounding box center [1392, 100] width 56 height 11
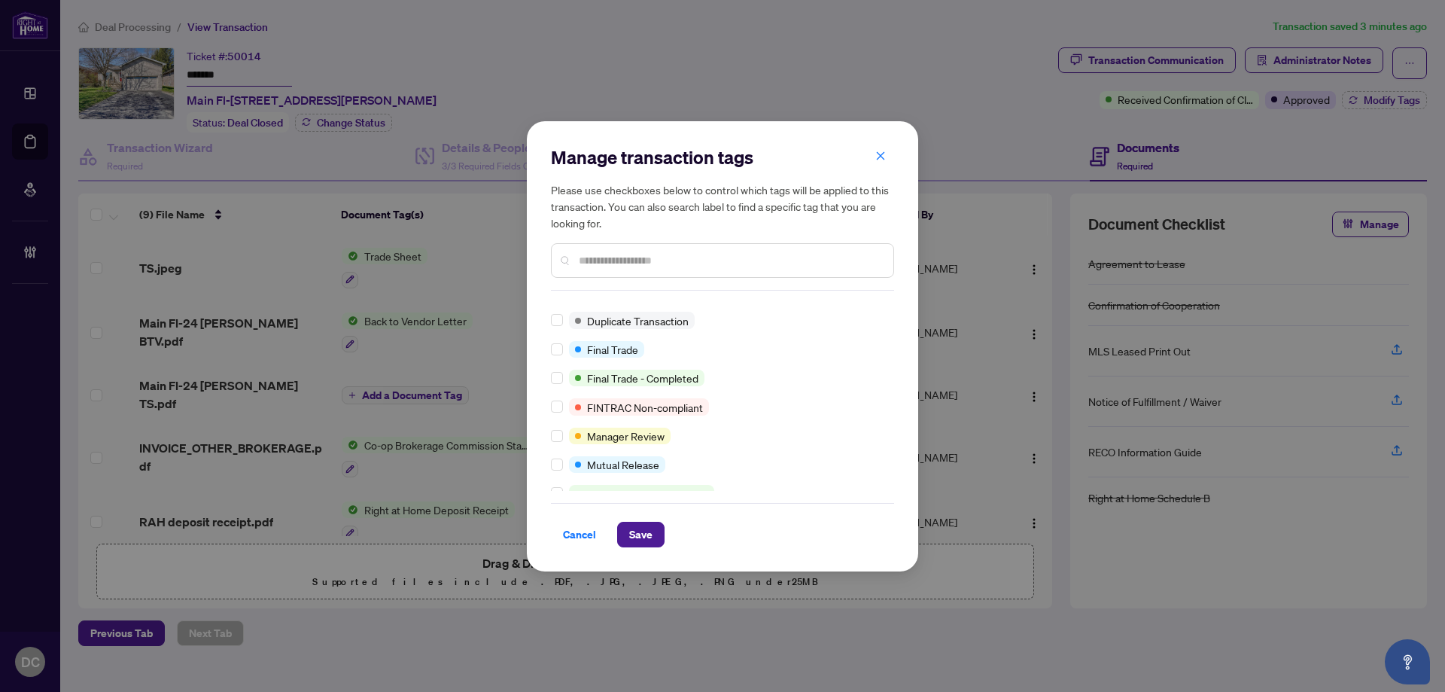
scroll to position [48, 0]
click at [642, 533] on span "Save" at bounding box center [640, 534] width 23 height 24
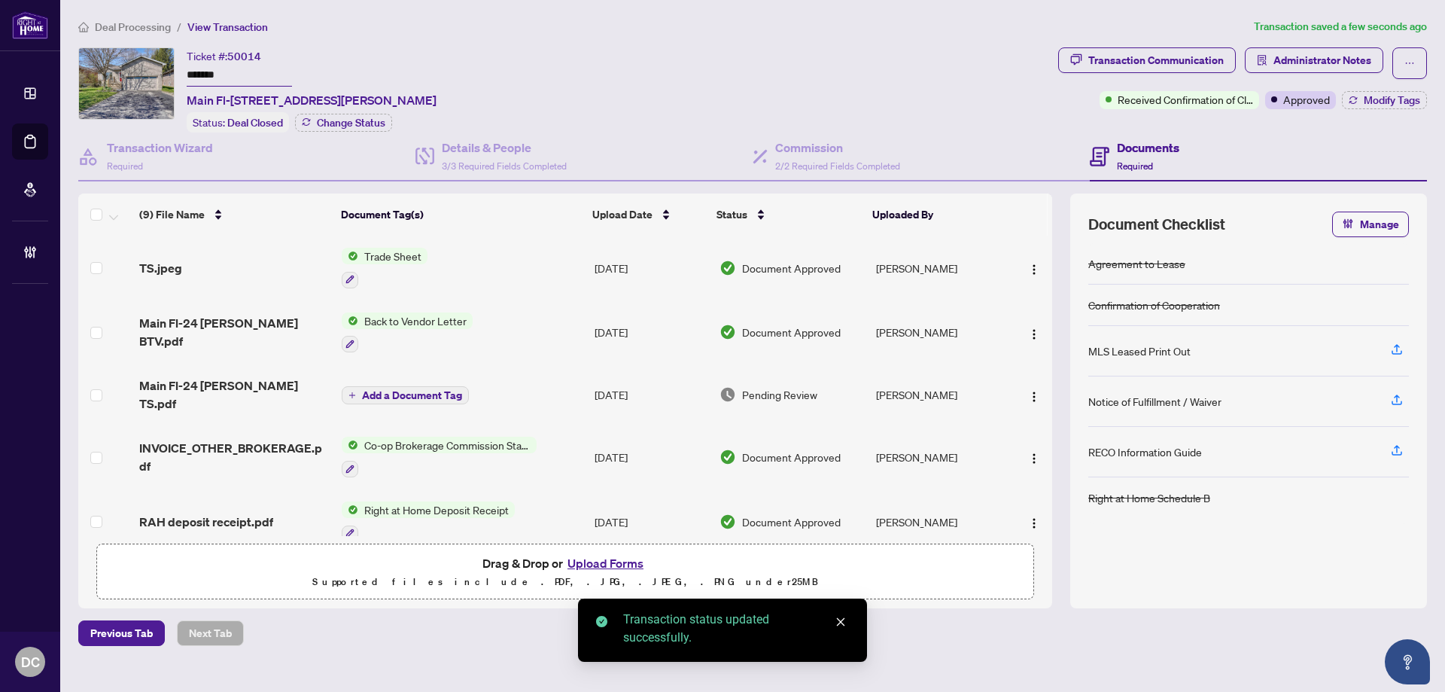
click at [1344, 62] on span "Administrator Notes" at bounding box center [1322, 60] width 98 height 24
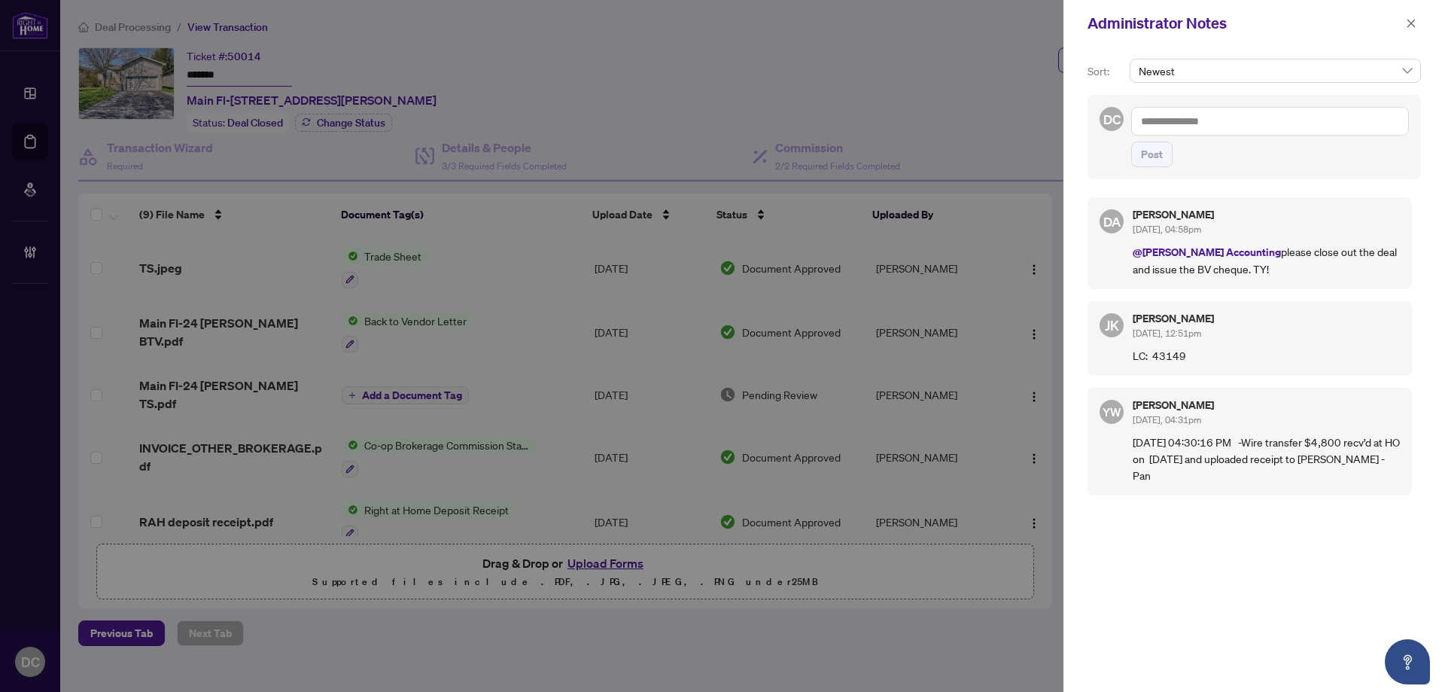
click at [1334, 116] on textarea at bounding box center [1270, 121] width 278 height 29
paste textarea "**********"
type textarea "**********"
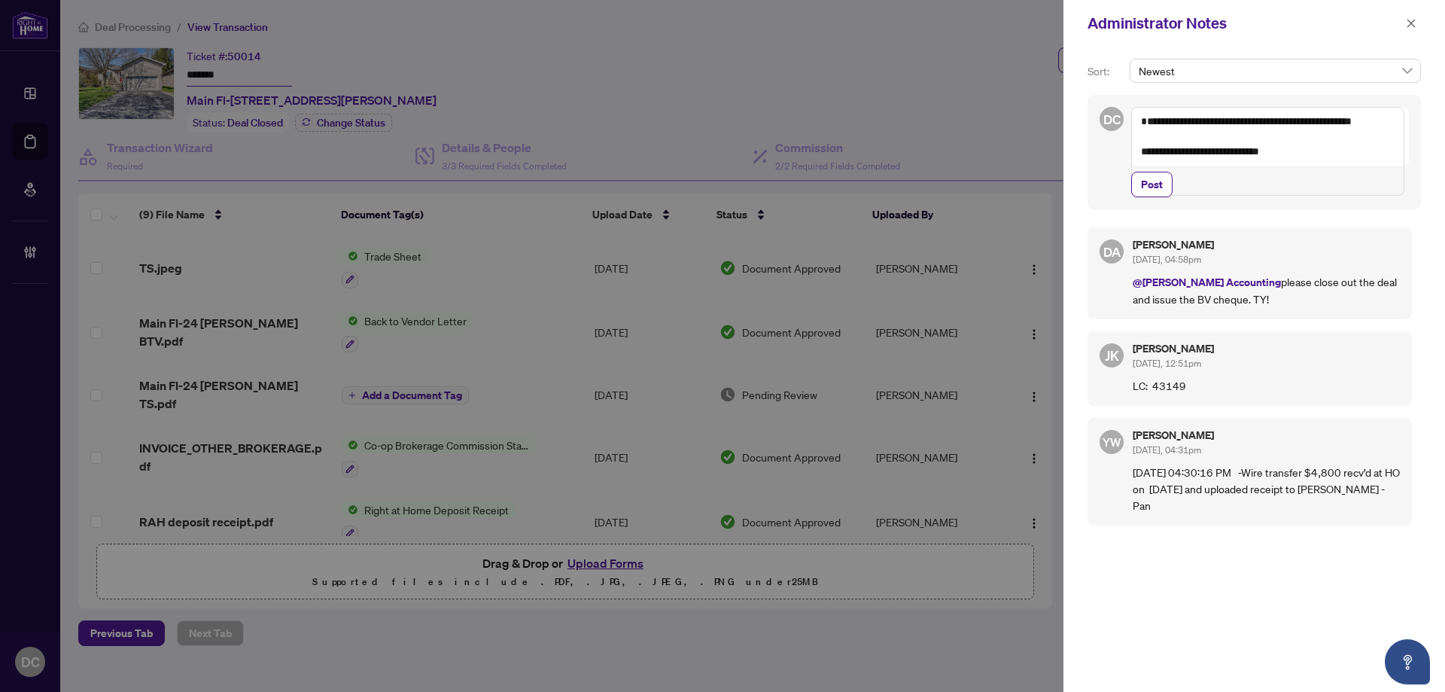
drag, startPoint x: 1161, startPoint y: 219, endPoint x: 1180, endPoint y: 226, distance: 20.7
click at [1161, 196] on span "Post" at bounding box center [1152, 184] width 22 height 24
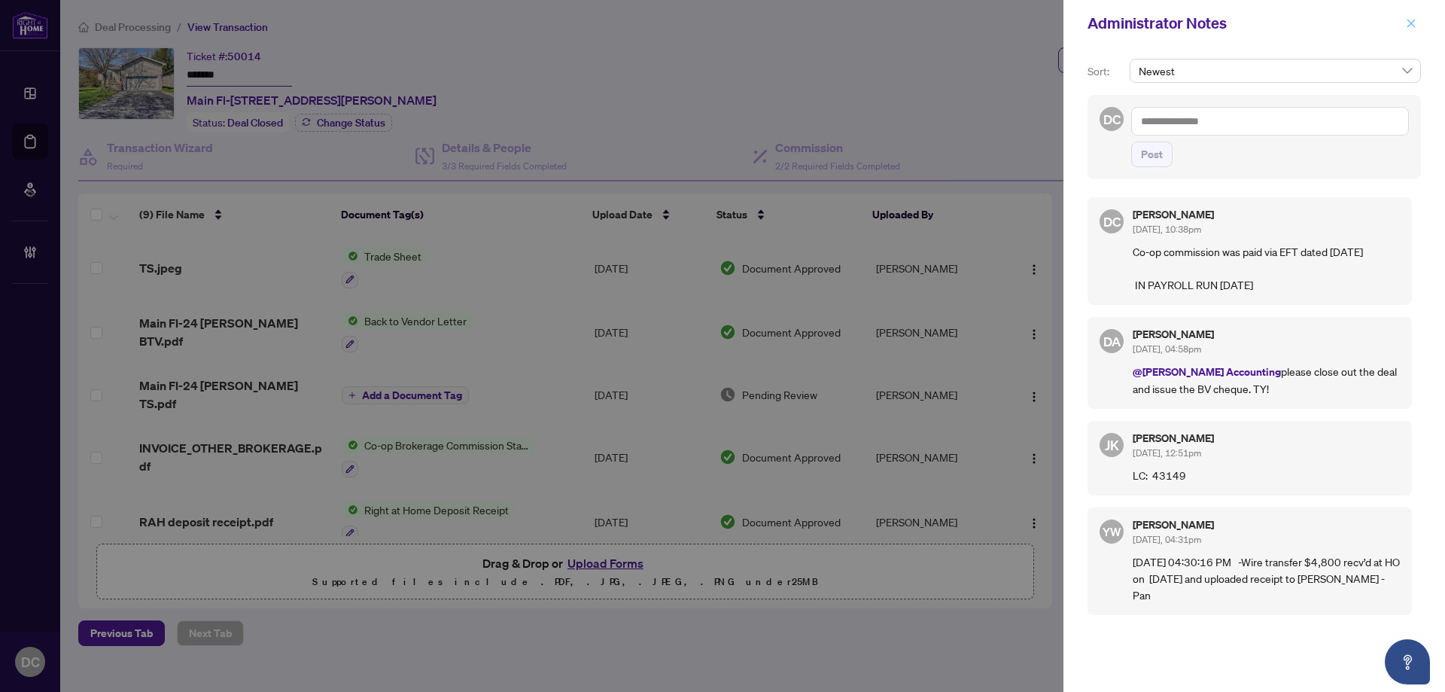
click at [1408, 20] on icon "close" at bounding box center [1411, 23] width 8 height 8
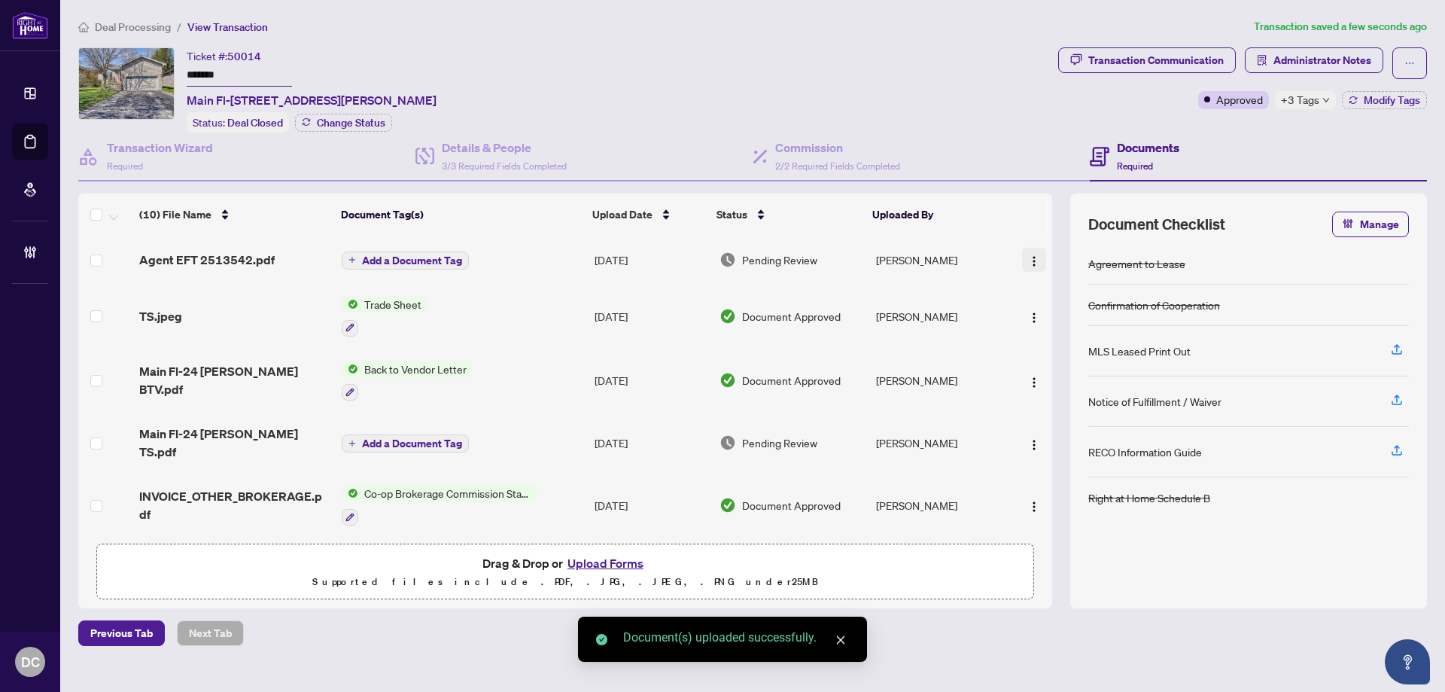
click at [1030, 258] on img "button" at bounding box center [1034, 261] width 12 height 12
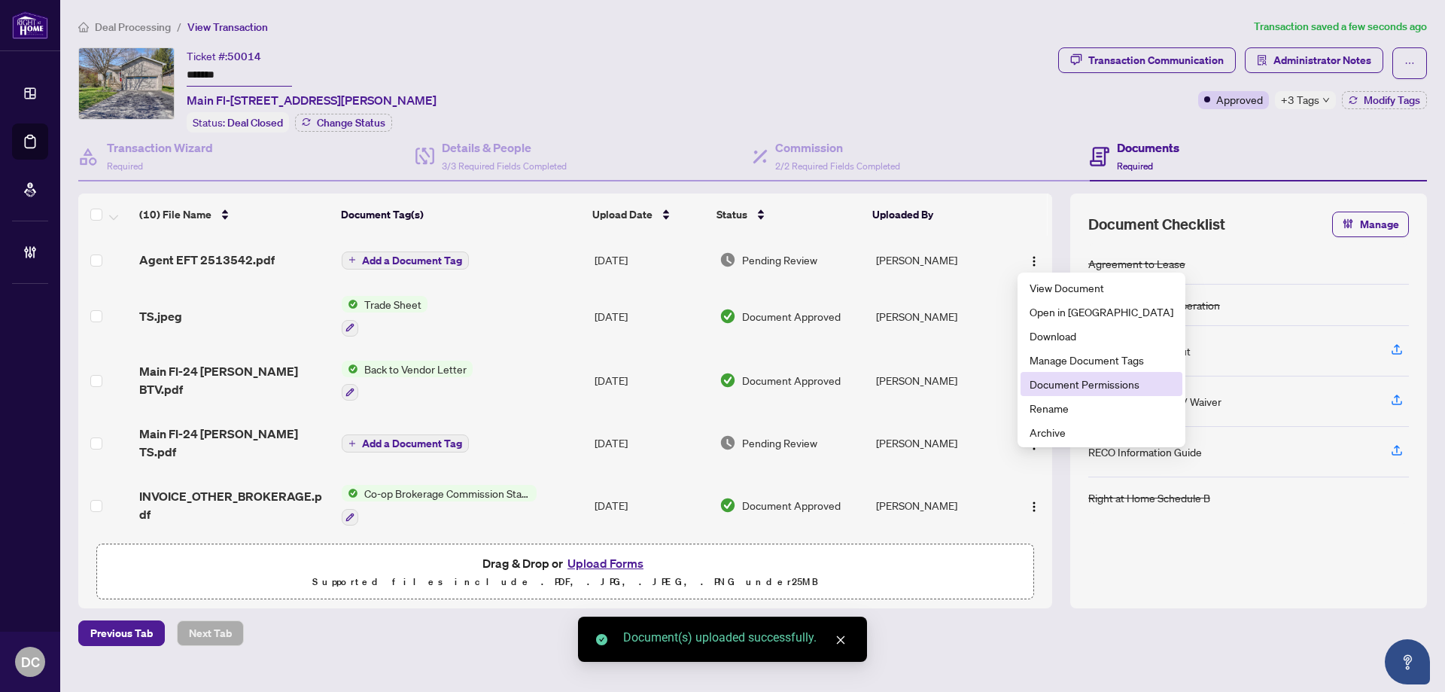
click at [1064, 382] on span "Document Permissions" at bounding box center [1102, 384] width 144 height 17
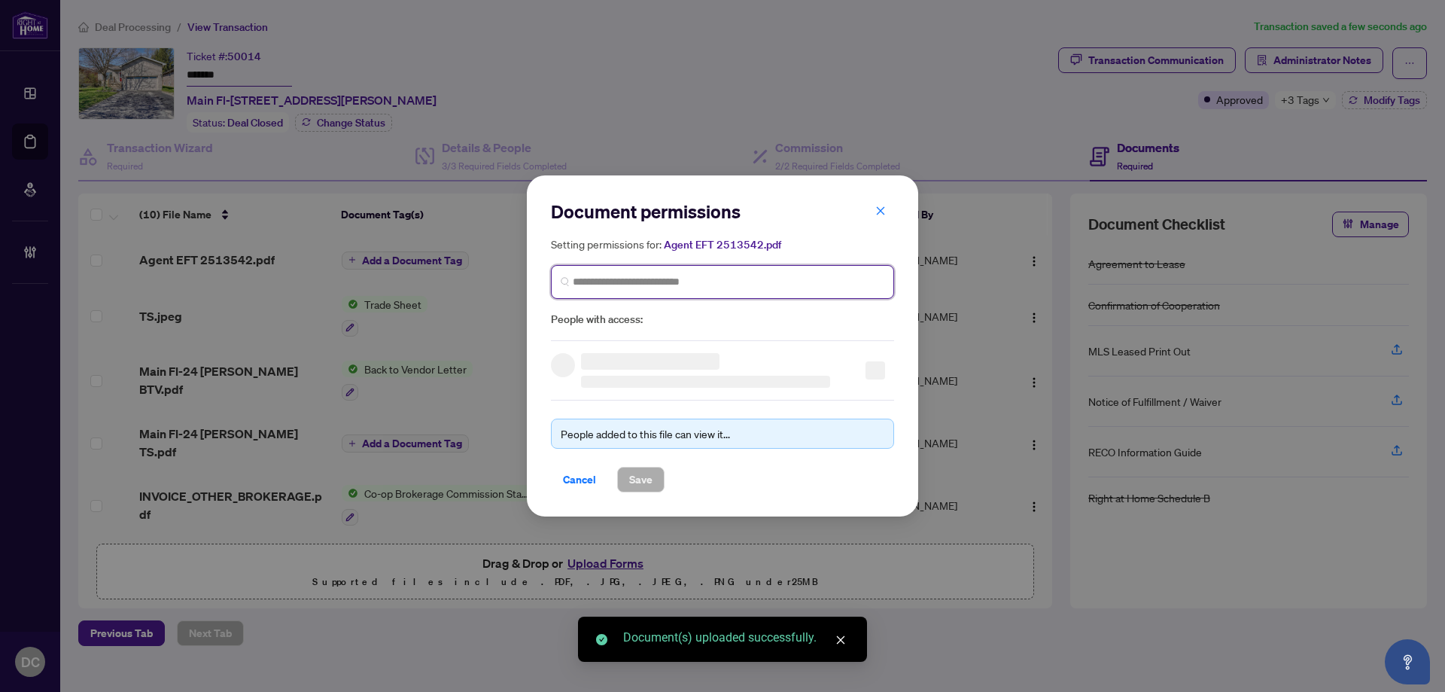
click at [737, 278] on input "search" at bounding box center [729, 282] width 312 height 16
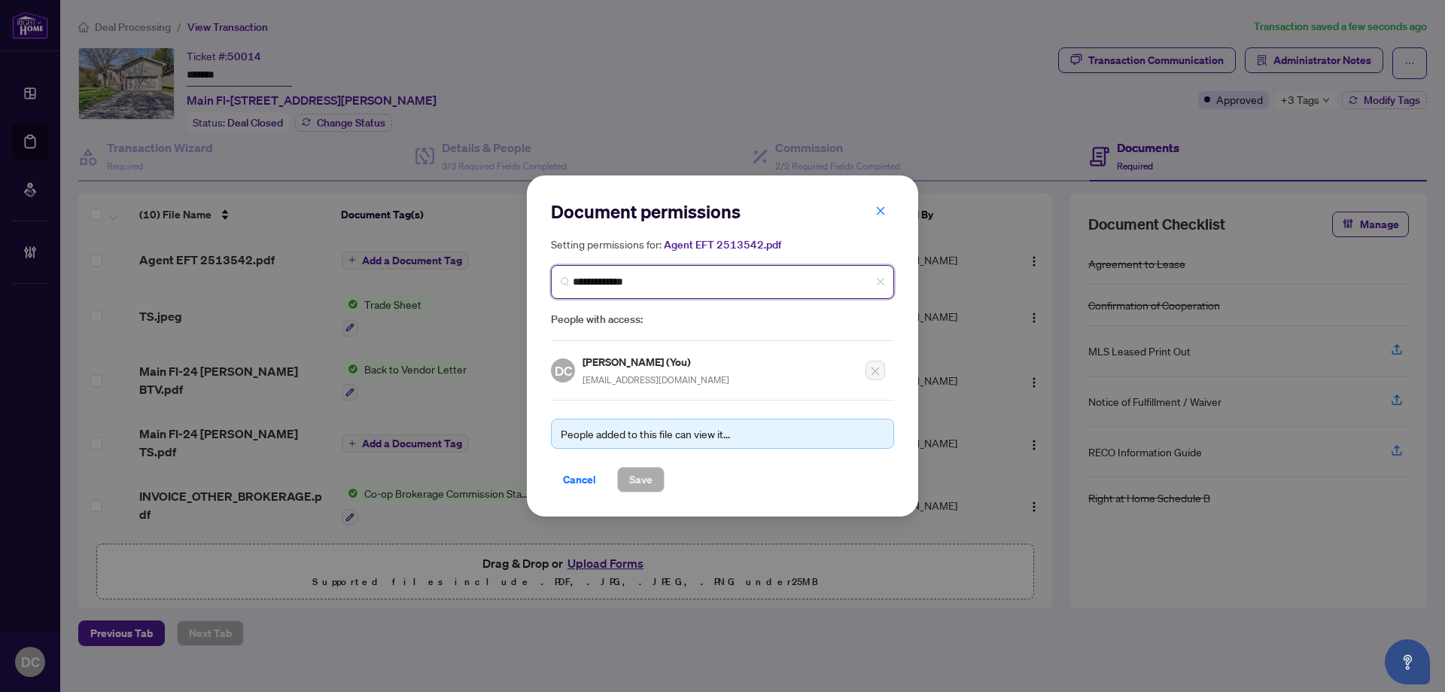
type input "**********"
click at [703, 324] on div "VZ Victoria Zibert vzibert@yahoo.ca" at bounding box center [722, 326] width 319 height 35
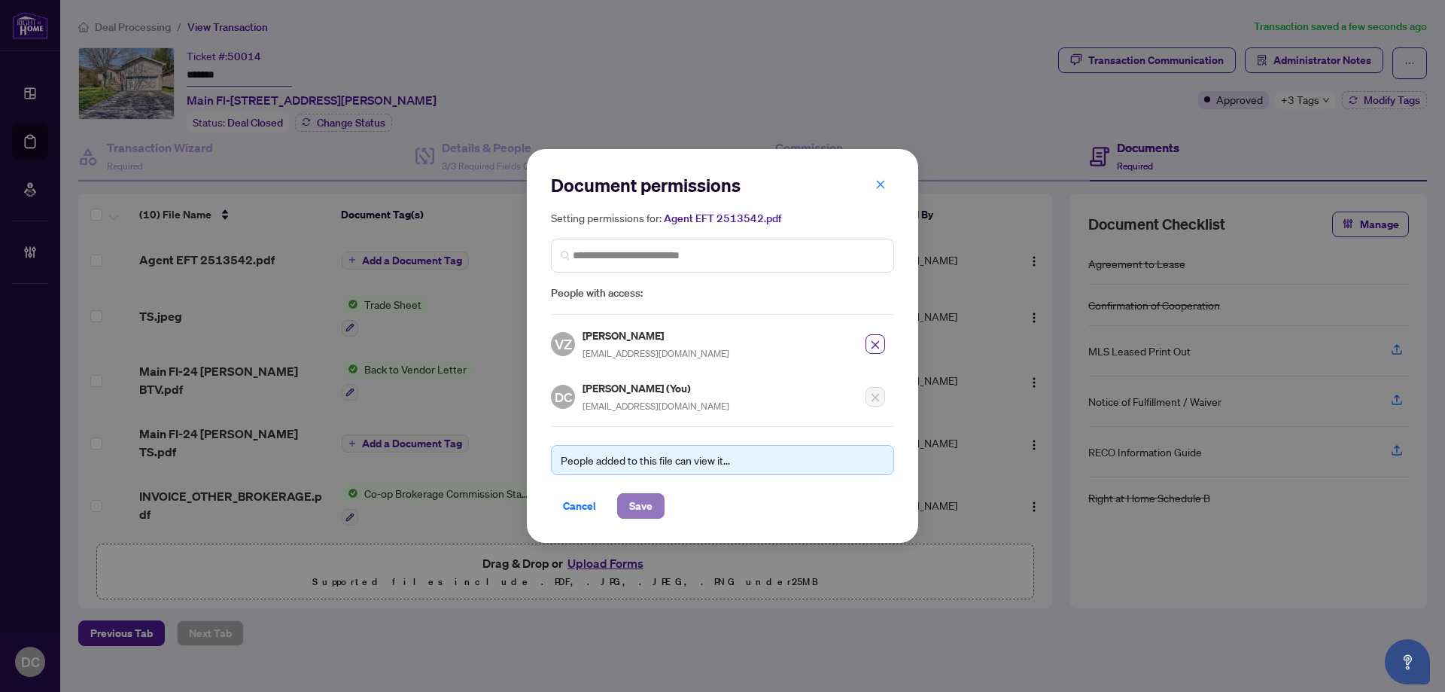
click at [642, 507] on span "Save" at bounding box center [640, 506] width 23 height 24
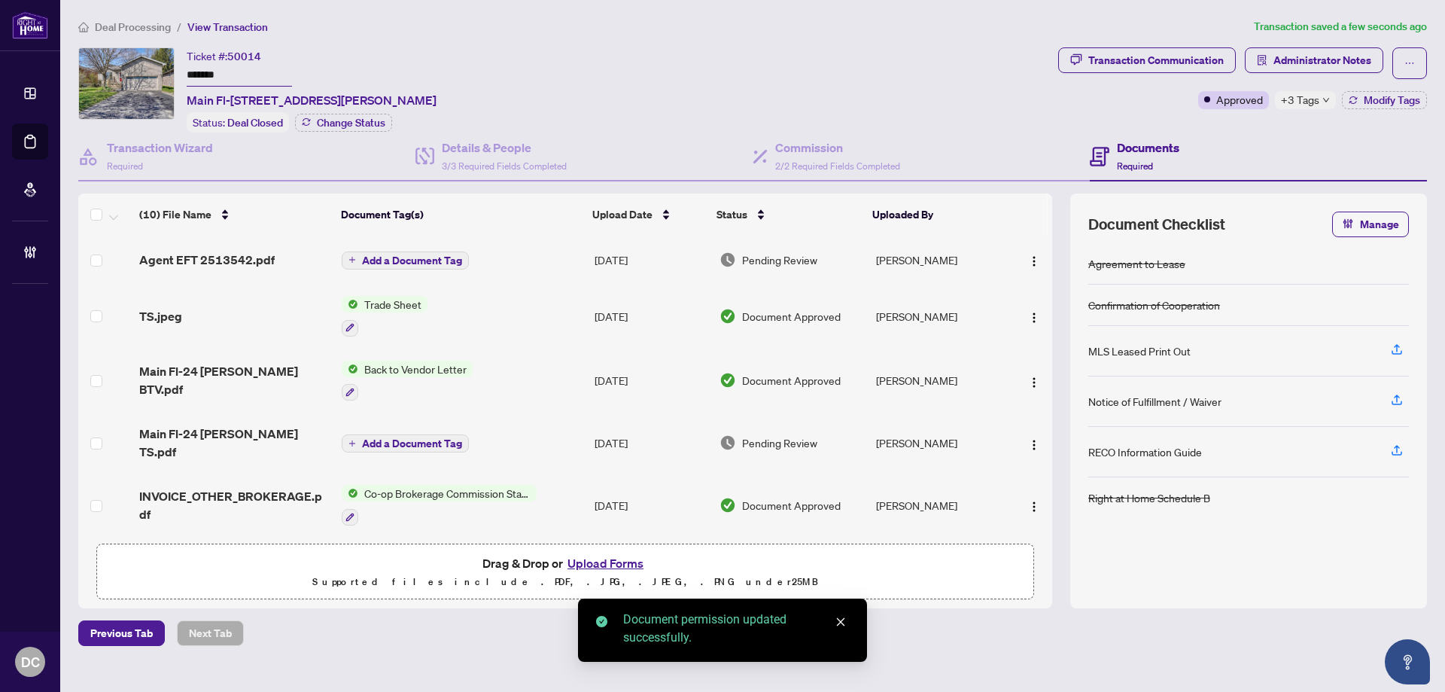
click at [165, 24] on span "Deal Processing" at bounding box center [133, 27] width 76 height 14
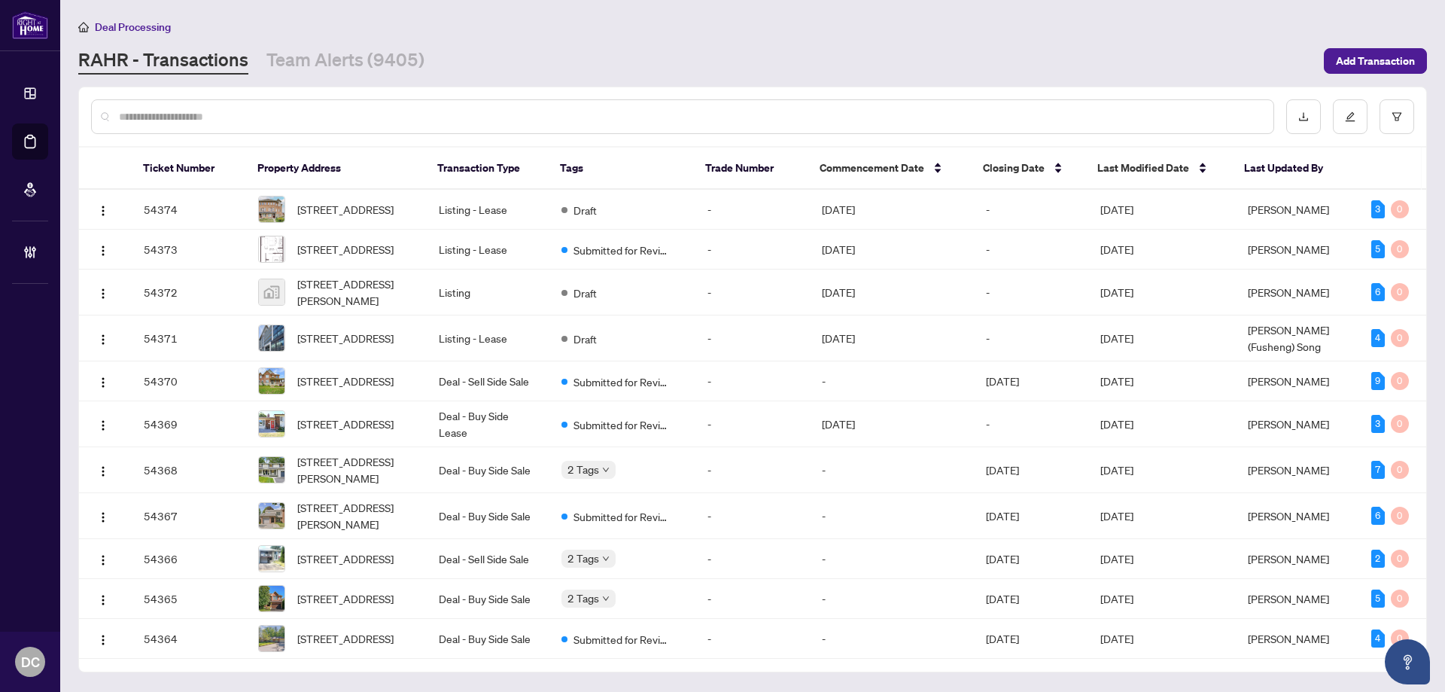
drag, startPoint x: 354, startPoint y: 64, endPoint x: 348, endPoint y: 81, distance: 18.6
click at [354, 63] on link "Team Alerts (9405)" at bounding box center [345, 60] width 158 height 27
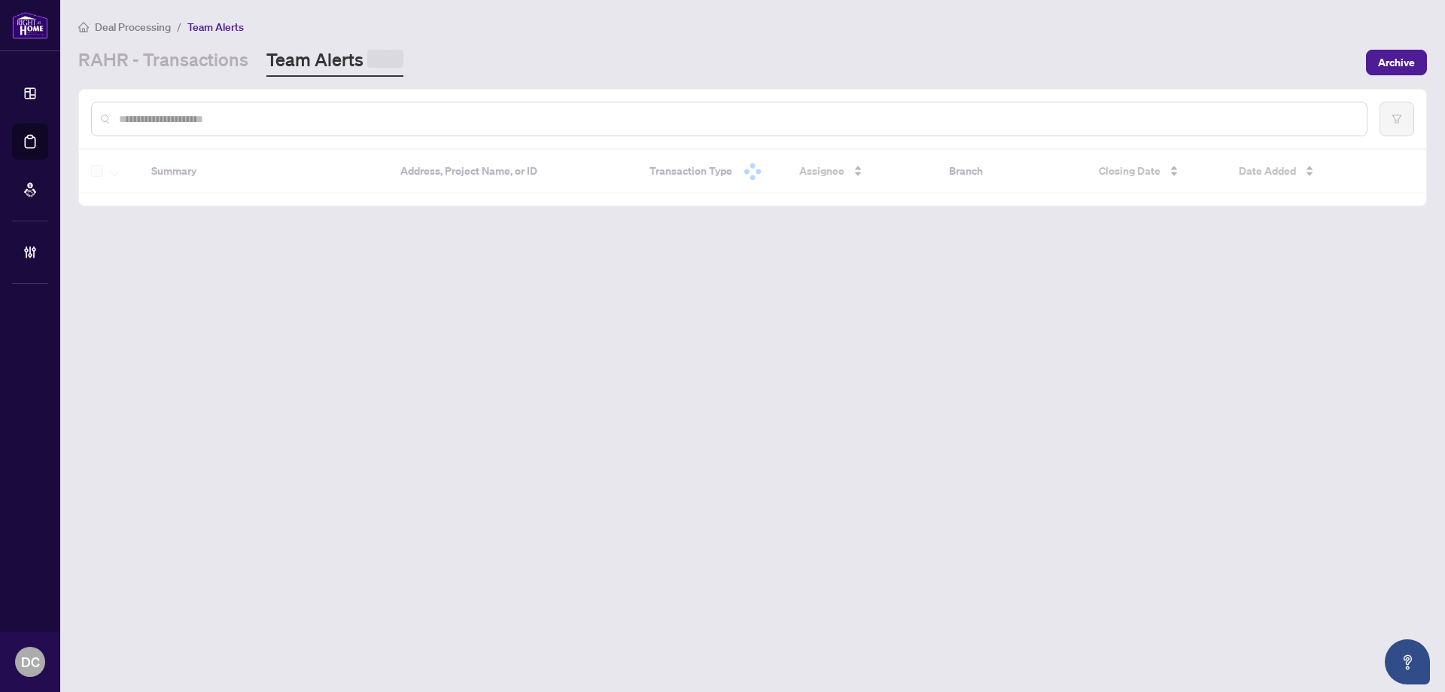
click at [334, 118] on input "text" at bounding box center [737, 119] width 1236 height 17
paste input "*******"
type input "*******"
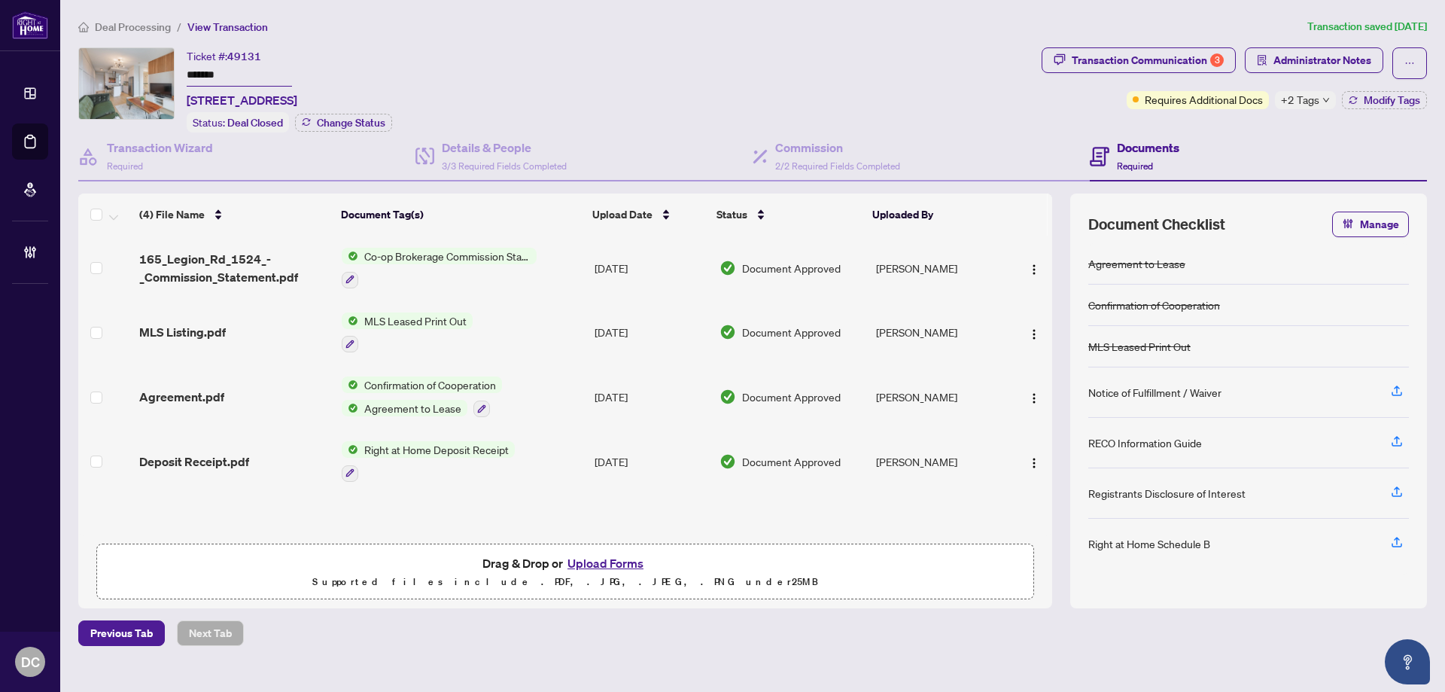
drag, startPoint x: 242, startPoint y: 65, endPoint x: 96, endPoint y: 71, distance: 146.1
click at [87, 69] on div "Ticket #: 49131 ******* [STREET_ADDRESS] Status: Deal Closed Change Status" at bounding box center [556, 89] width 957 height 85
click at [1313, 102] on span "+2 Tags" at bounding box center [1300, 99] width 38 height 17
click at [1332, 55] on span "Administrator Notes" at bounding box center [1322, 60] width 98 height 24
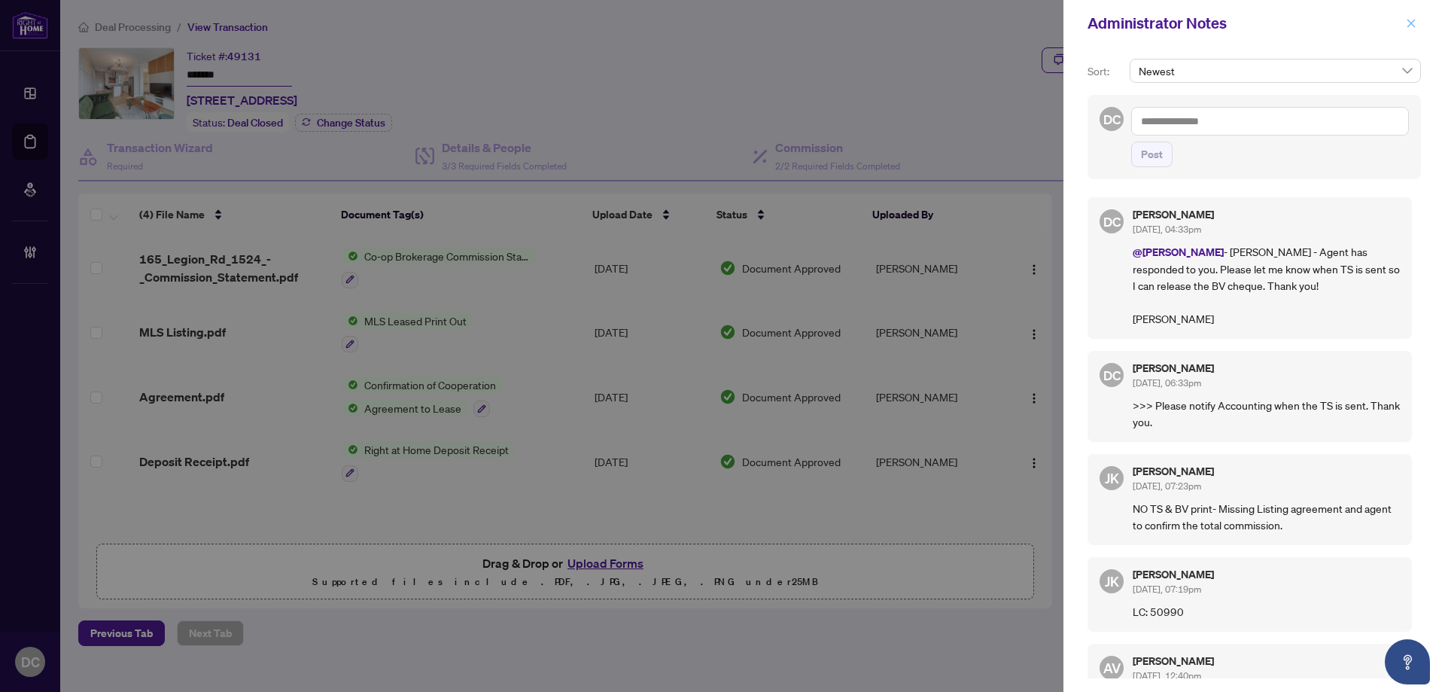
click at [1413, 29] on span "button" at bounding box center [1411, 23] width 11 height 24
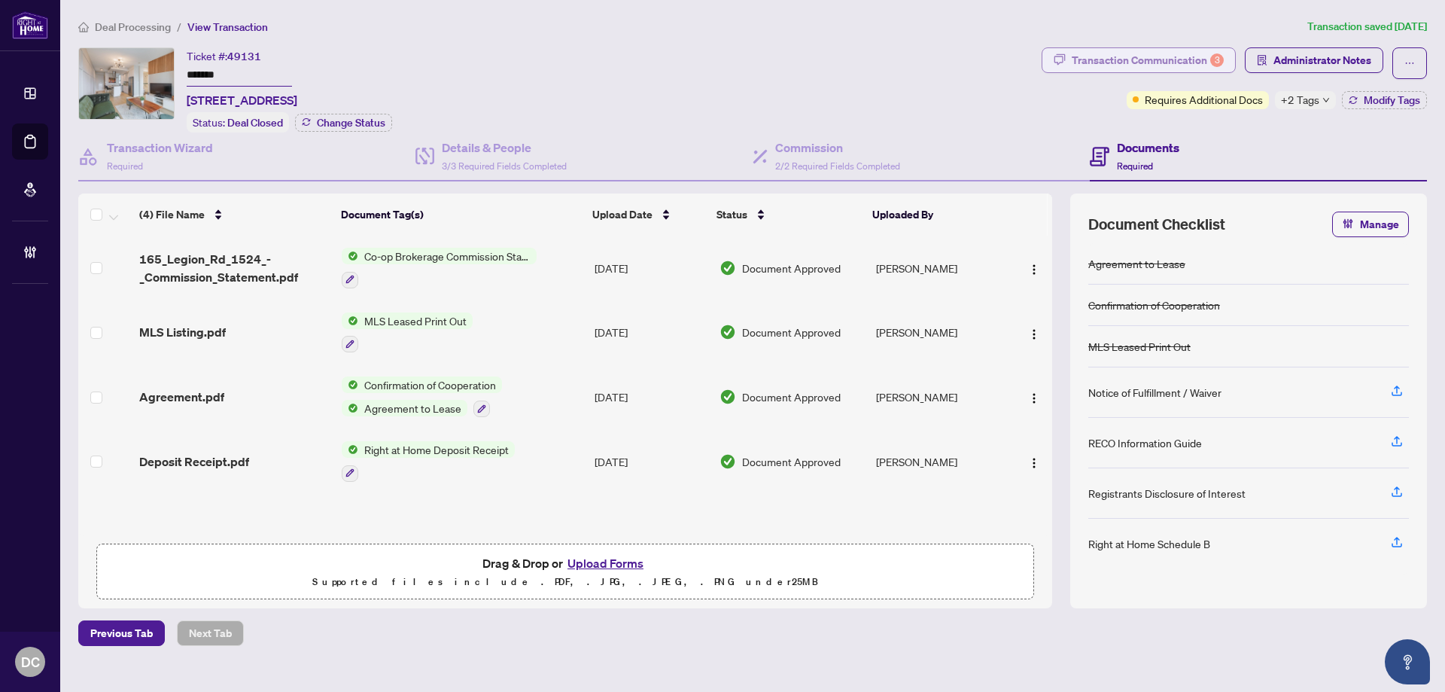
click at [1148, 65] on div "Transaction Communication 3" at bounding box center [1148, 60] width 152 height 24
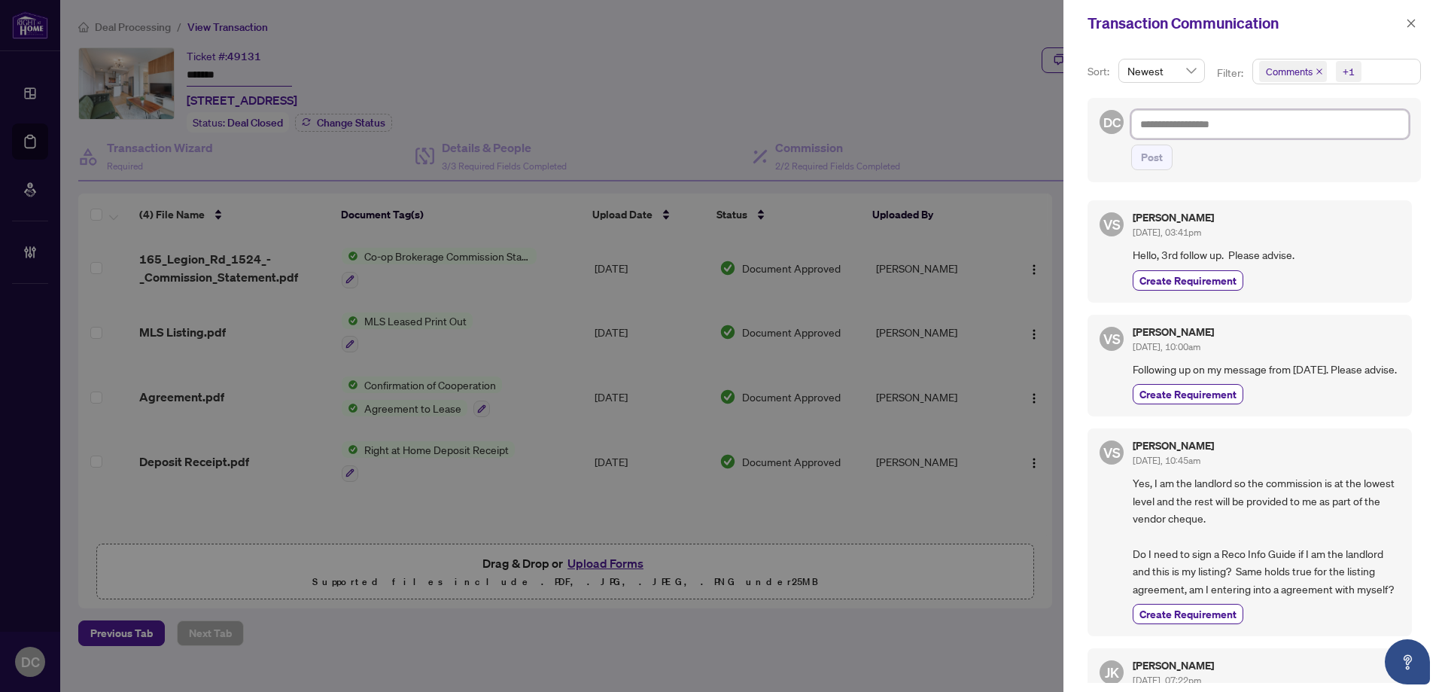
click at [1341, 128] on textarea at bounding box center [1270, 124] width 278 height 29
click at [1413, 25] on icon "close" at bounding box center [1411, 23] width 8 height 8
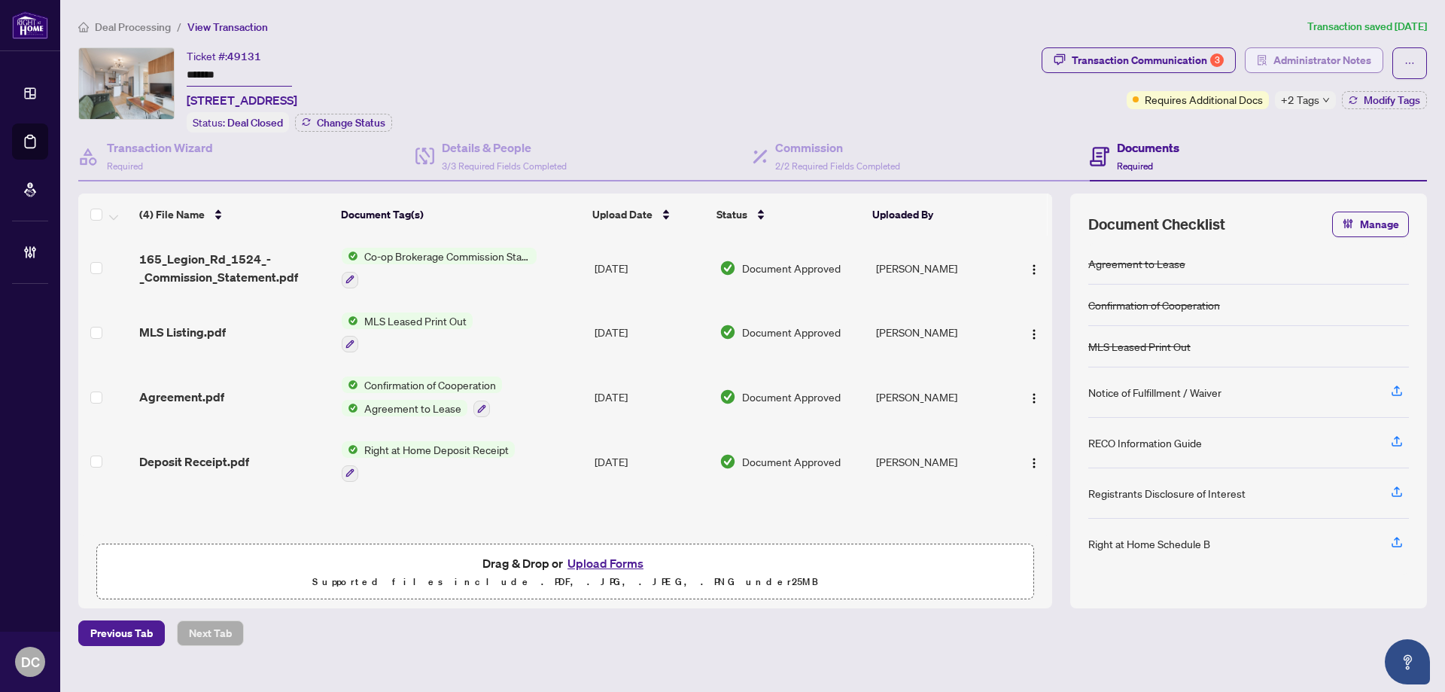
click at [1333, 58] on span "Administrator Notes" at bounding box center [1322, 60] width 98 height 24
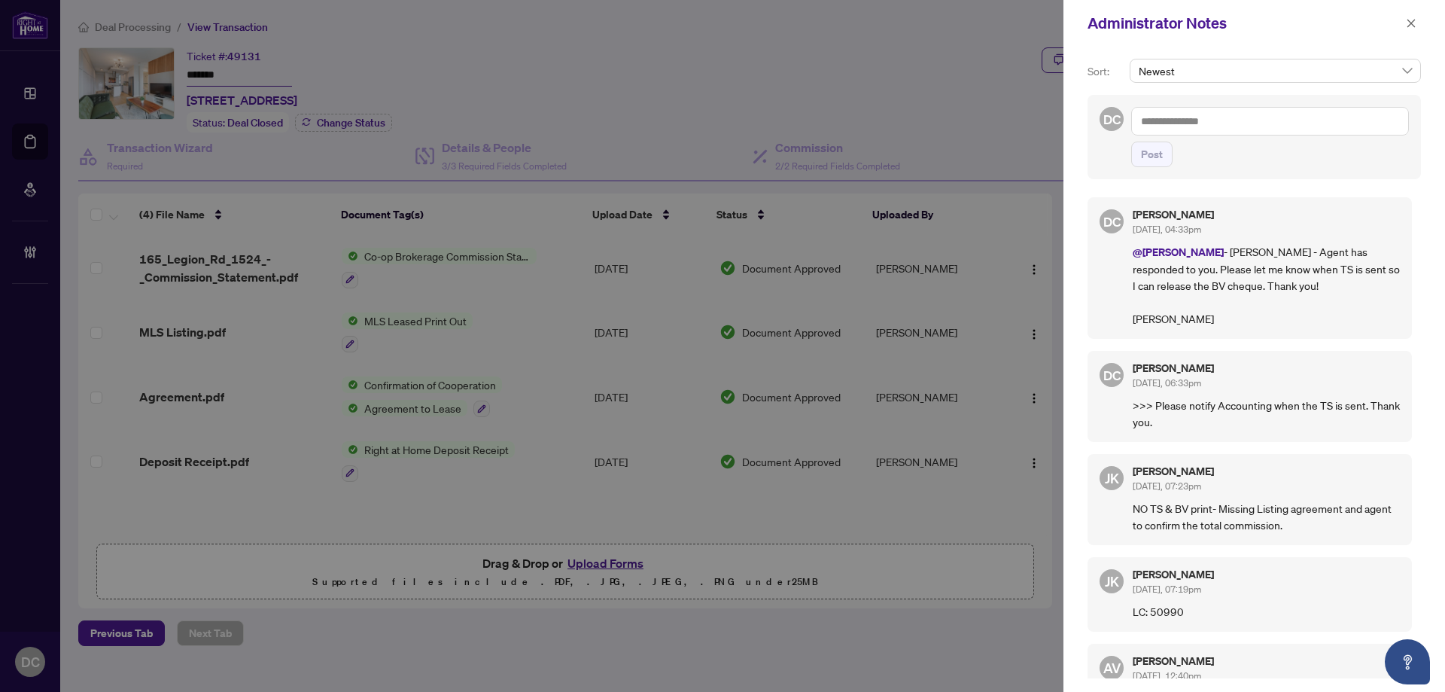
click at [1245, 121] on textarea at bounding box center [1270, 121] width 278 height 29
click at [1200, 135] on span "[PERSON_NAME]" at bounding box center [1220, 132] width 102 height 14
type textarea "**********"
click at [1169, 152] on button "Post" at bounding box center [1151, 154] width 41 height 26
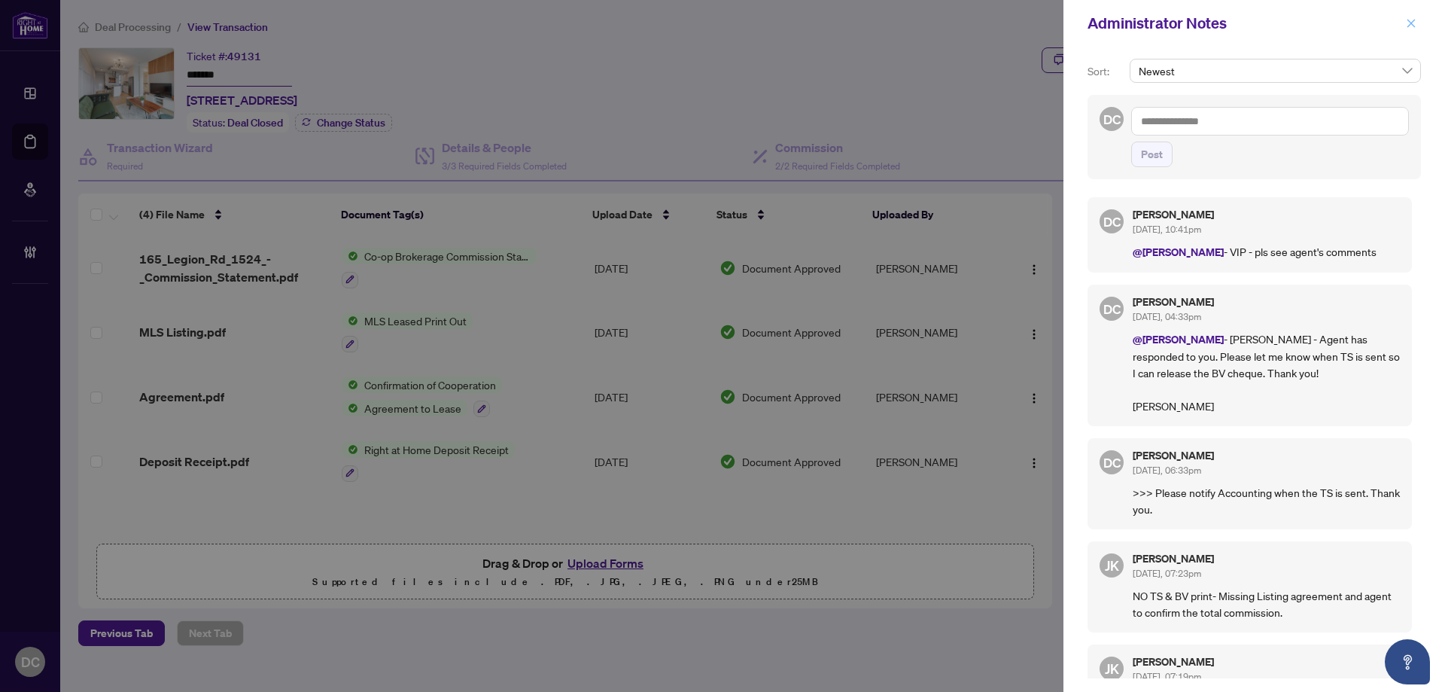
click at [1415, 24] on icon "close" at bounding box center [1411, 23] width 11 height 11
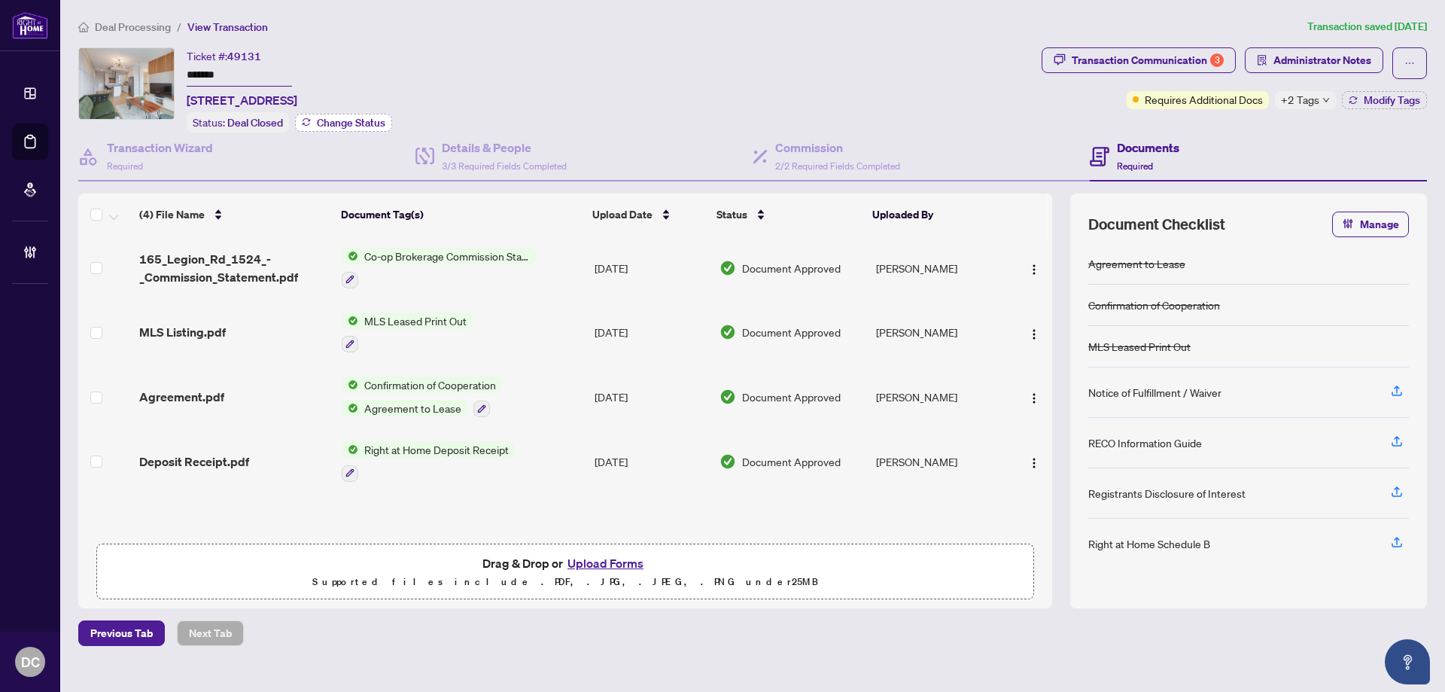
click at [366, 123] on span "Change Status" at bounding box center [351, 122] width 68 height 11
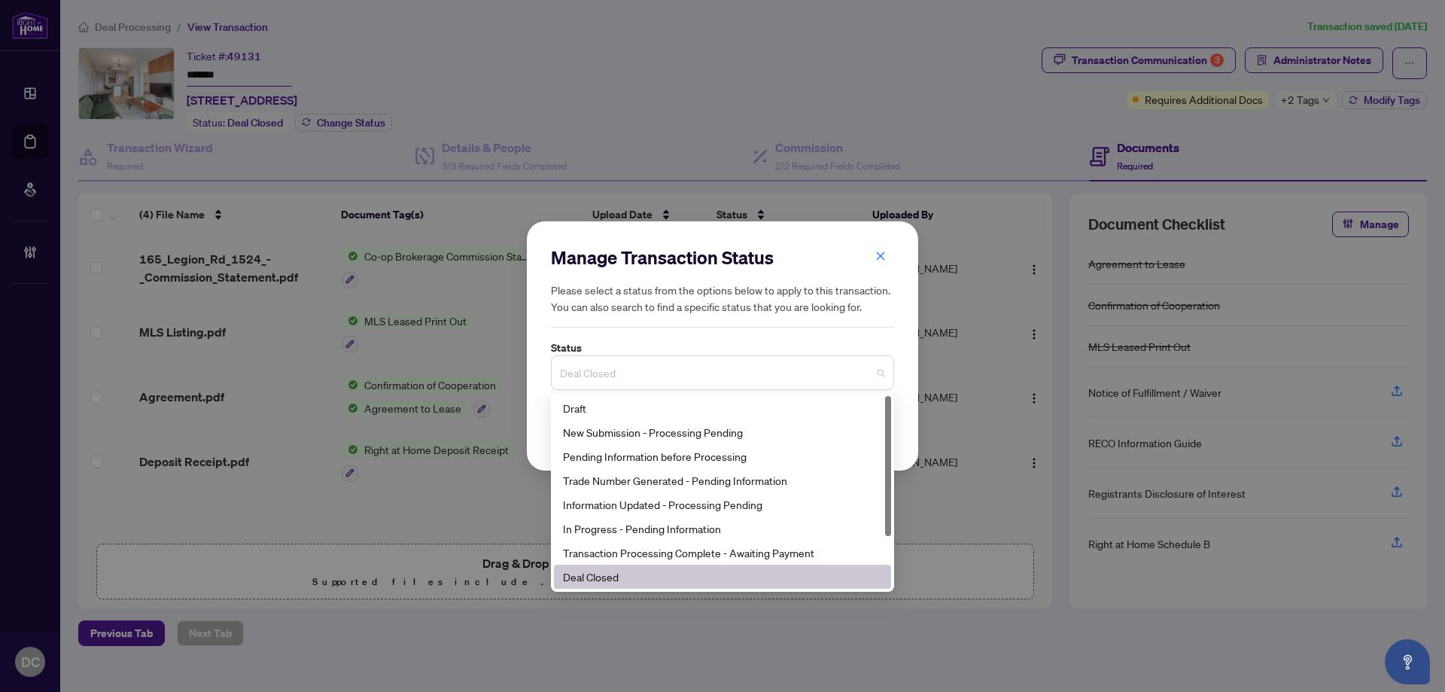
click at [698, 369] on span "Deal Closed" at bounding box center [722, 372] width 325 height 29
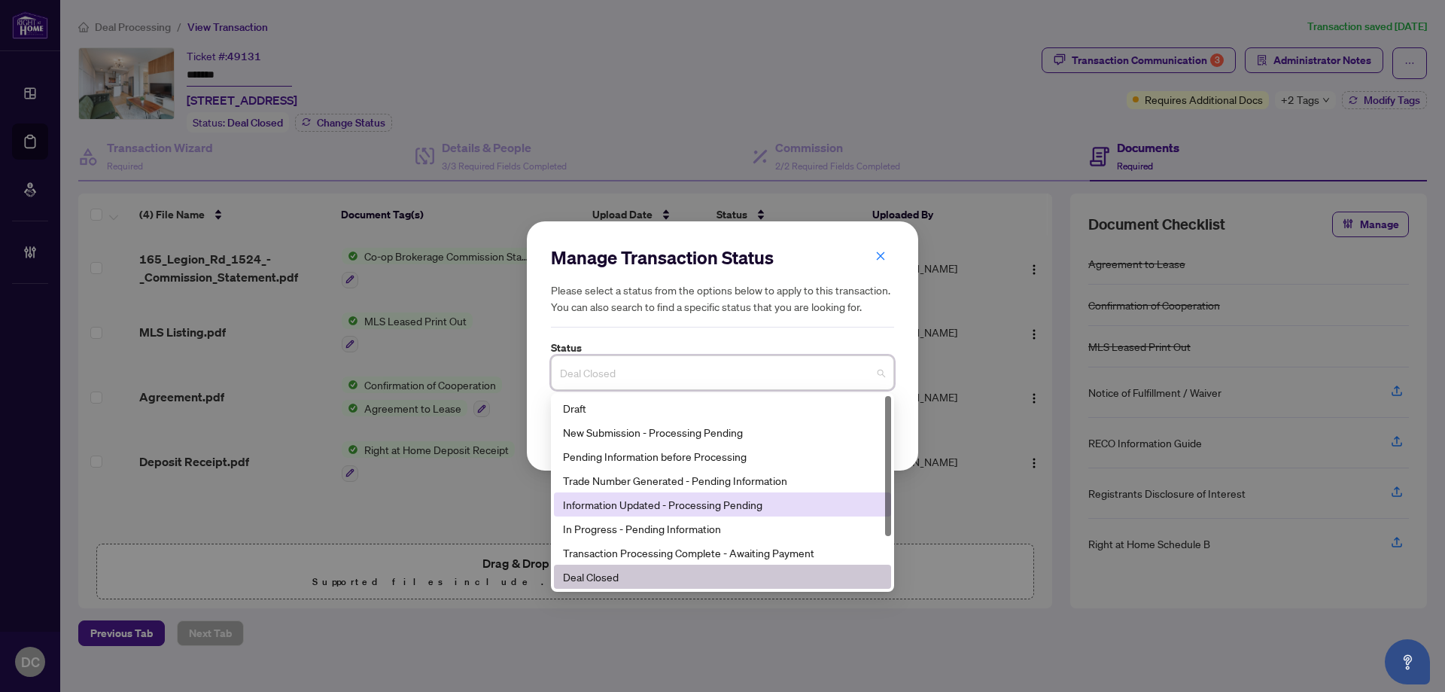
click at [674, 510] on div "Information Updated - Processing Pending" at bounding box center [722, 504] width 319 height 17
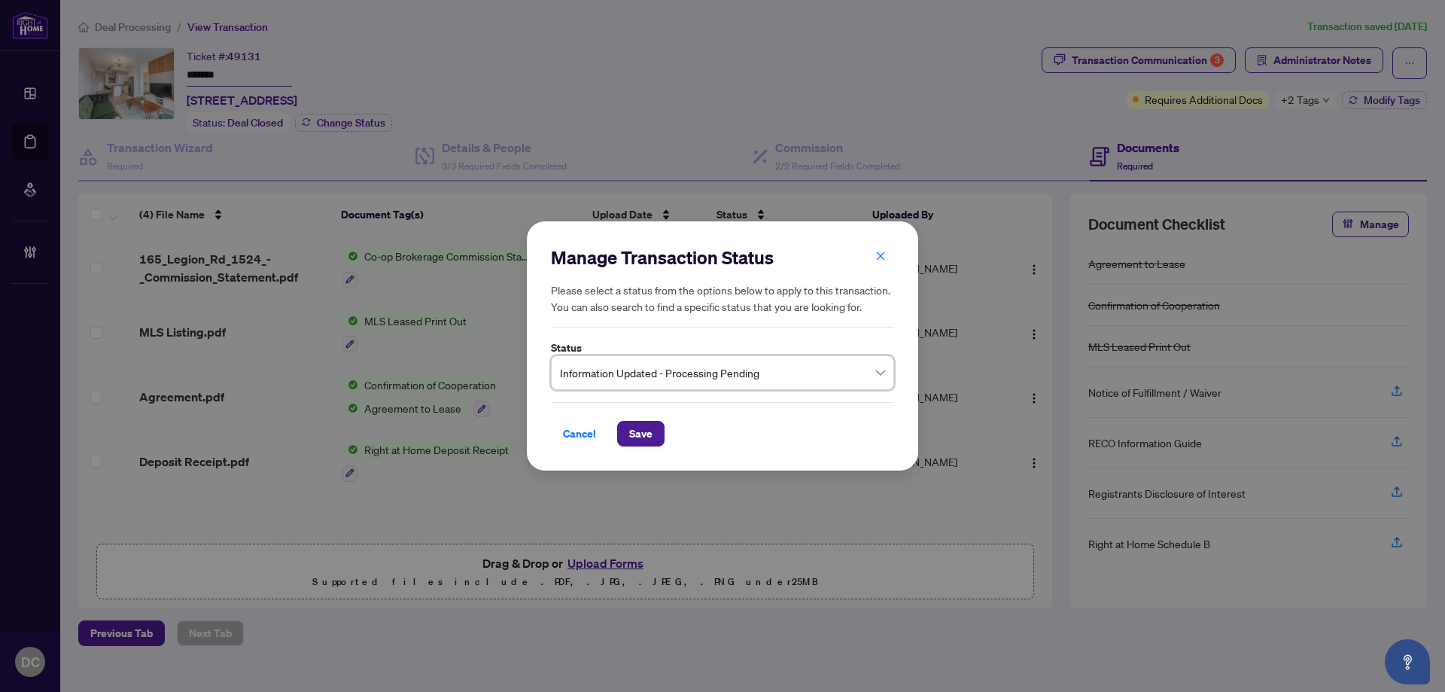
drag, startPoint x: 633, startPoint y: 423, endPoint x: 613, endPoint y: 415, distance: 21.9
click at [623, 418] on div "Cancel Save" at bounding box center [722, 424] width 343 height 44
click at [619, 432] on button "Save" at bounding box center [640, 434] width 47 height 26
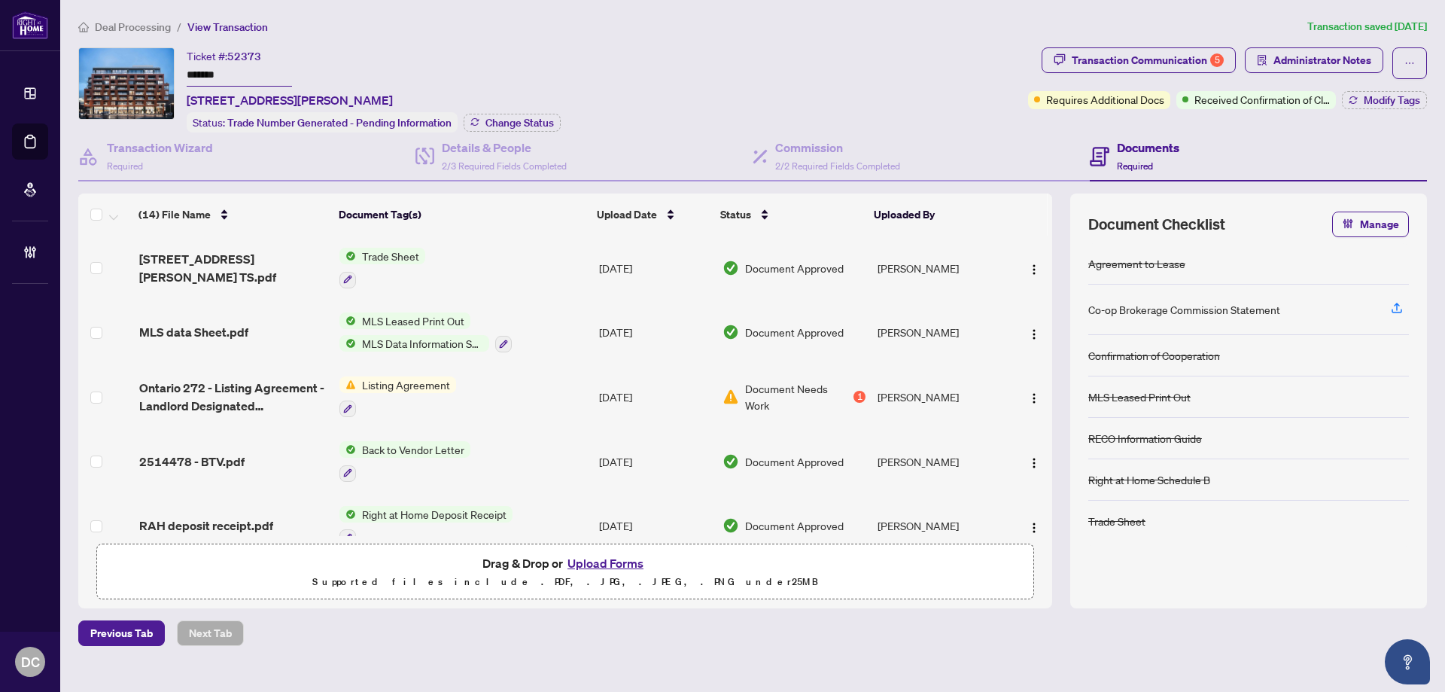
drag, startPoint x: 236, startPoint y: 71, endPoint x: 129, endPoint y: 73, distance: 106.9
click at [131, 72] on div "Ticket #: 52373 ******* [STREET_ADDRESS][PERSON_NAME] Status: Trade Number Gene…" at bounding box center [550, 89] width 944 height 85
click at [1144, 52] on div "Transaction Communication 5" at bounding box center [1148, 60] width 152 height 24
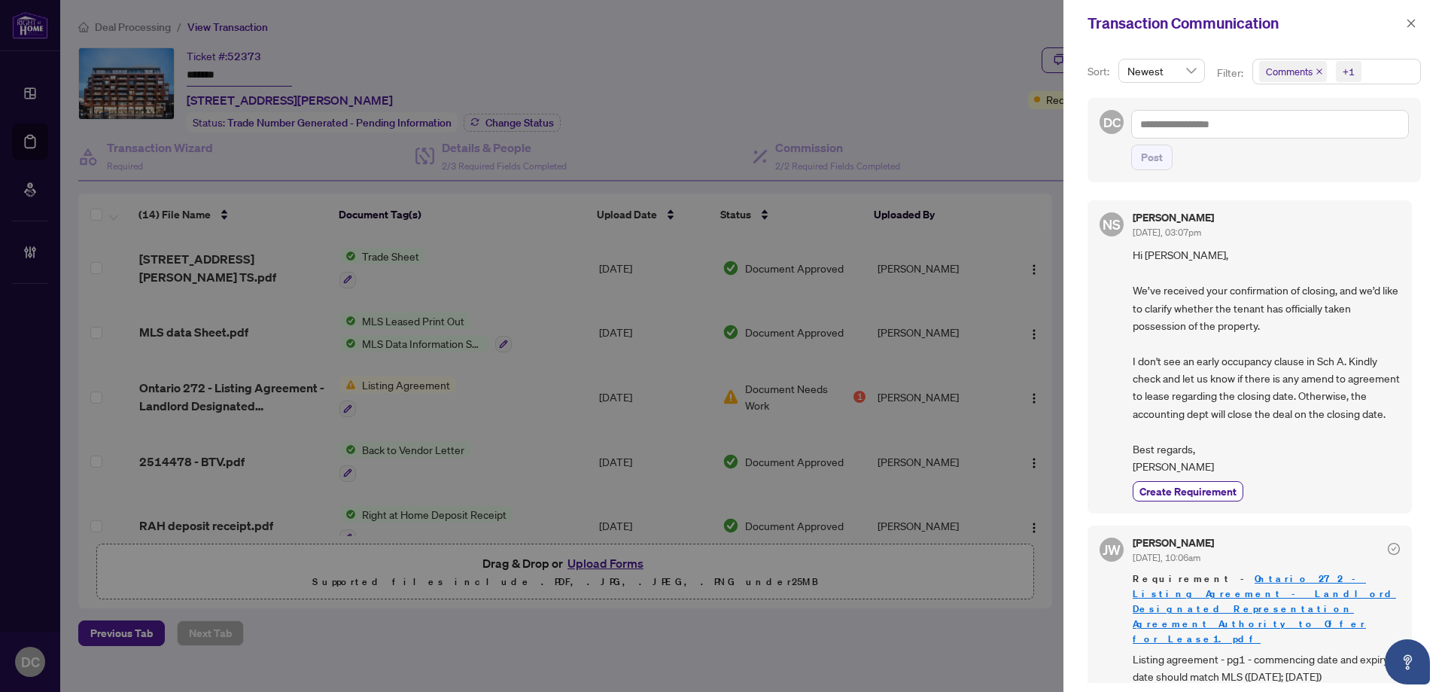
scroll to position [75, 0]
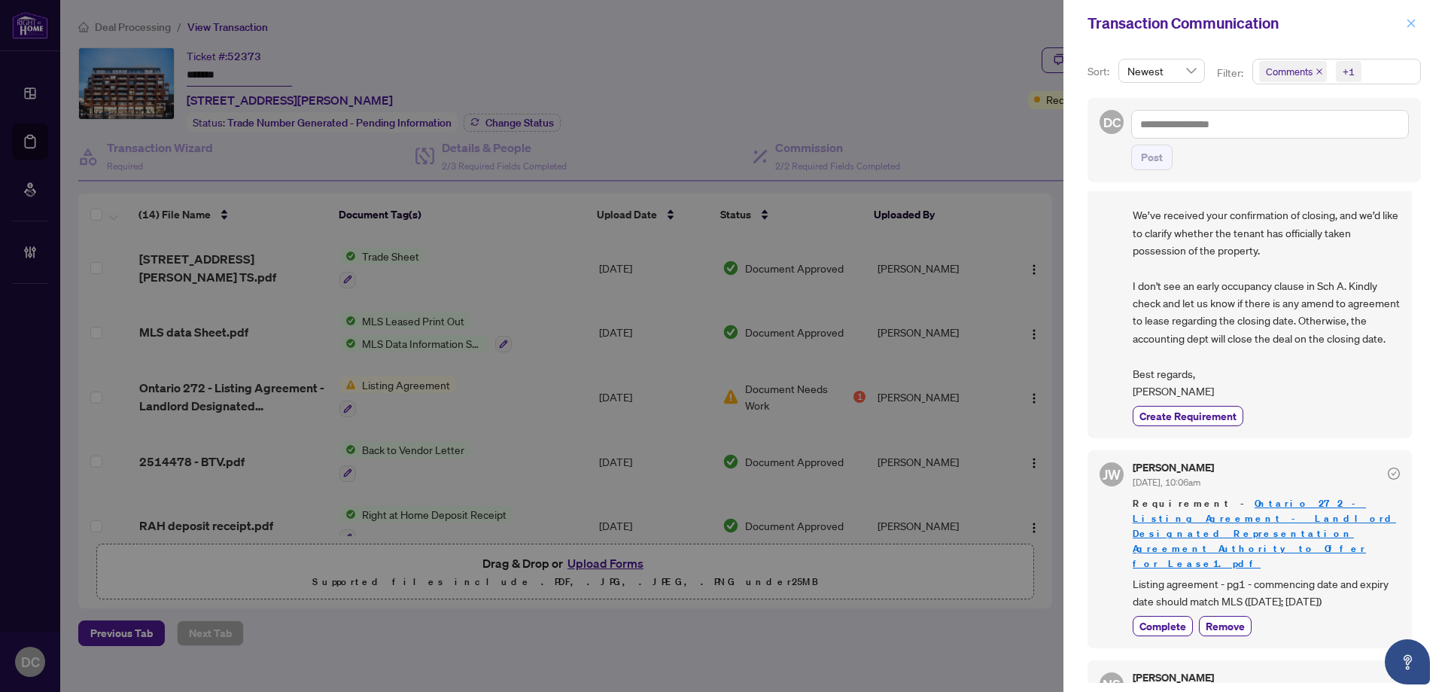
click at [1414, 17] on span "button" at bounding box center [1411, 23] width 11 height 24
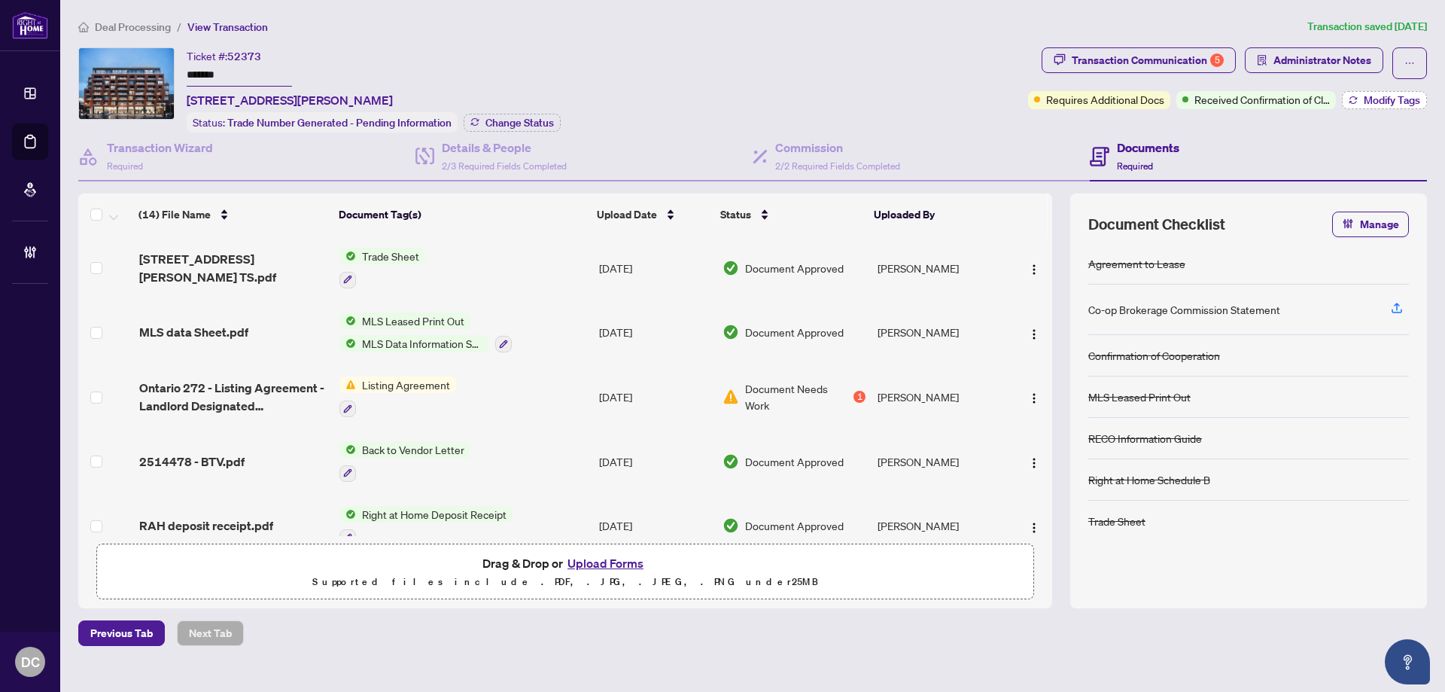
click at [1349, 99] on icon "button" at bounding box center [1353, 100] width 9 height 9
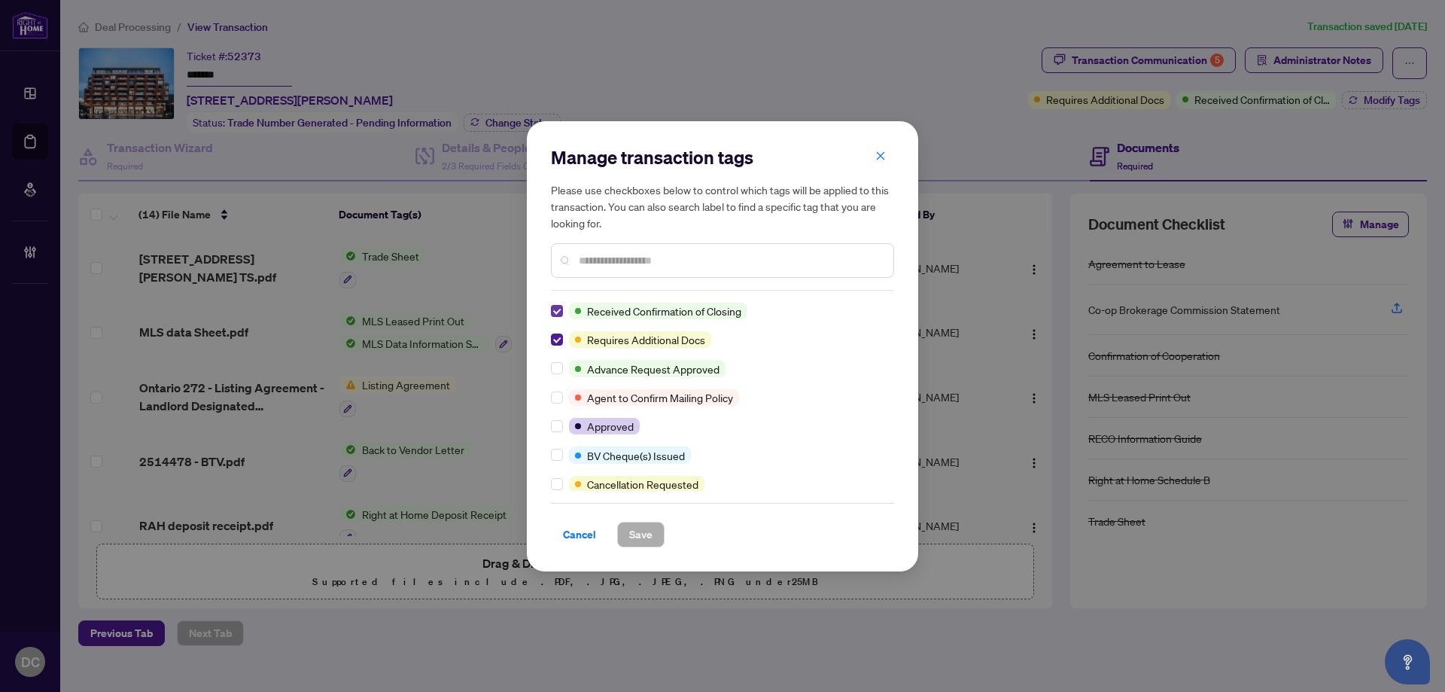
click at [554, 303] on label at bounding box center [557, 311] width 12 height 17
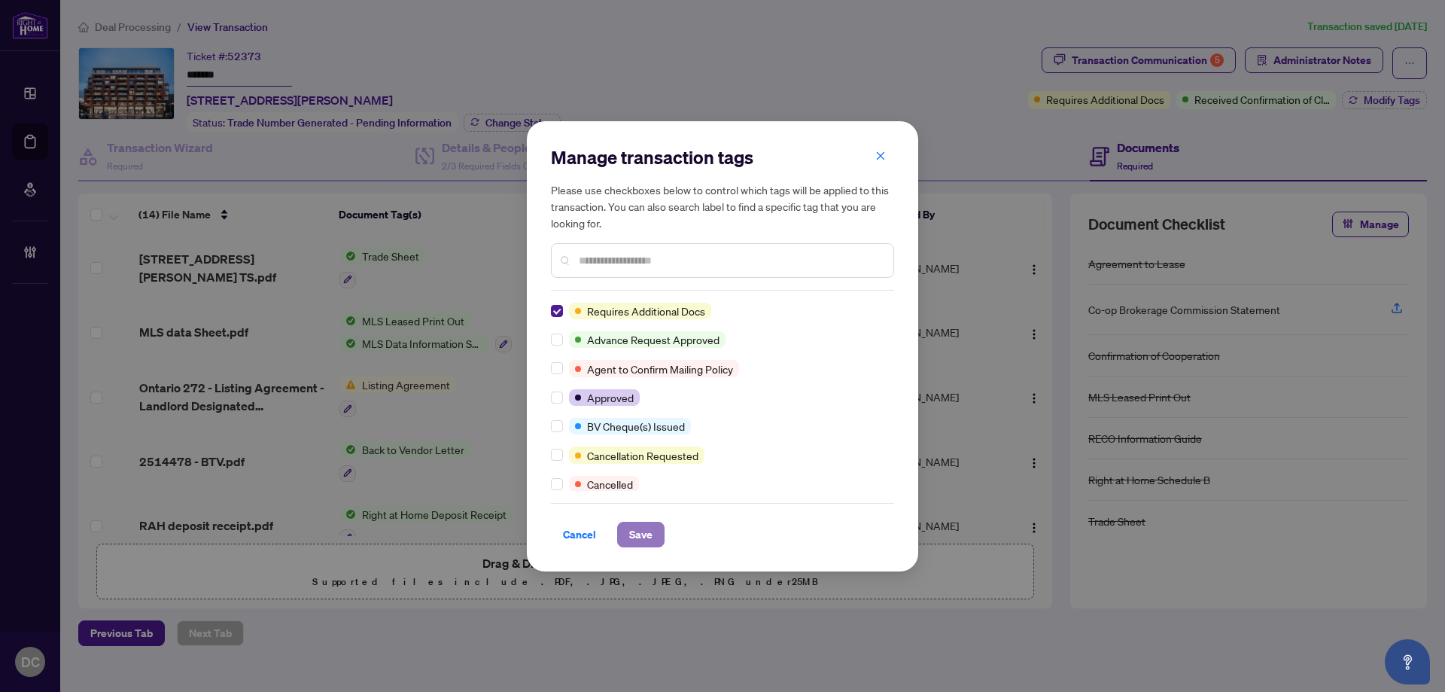
click at [635, 536] on span "Save" at bounding box center [640, 534] width 23 height 24
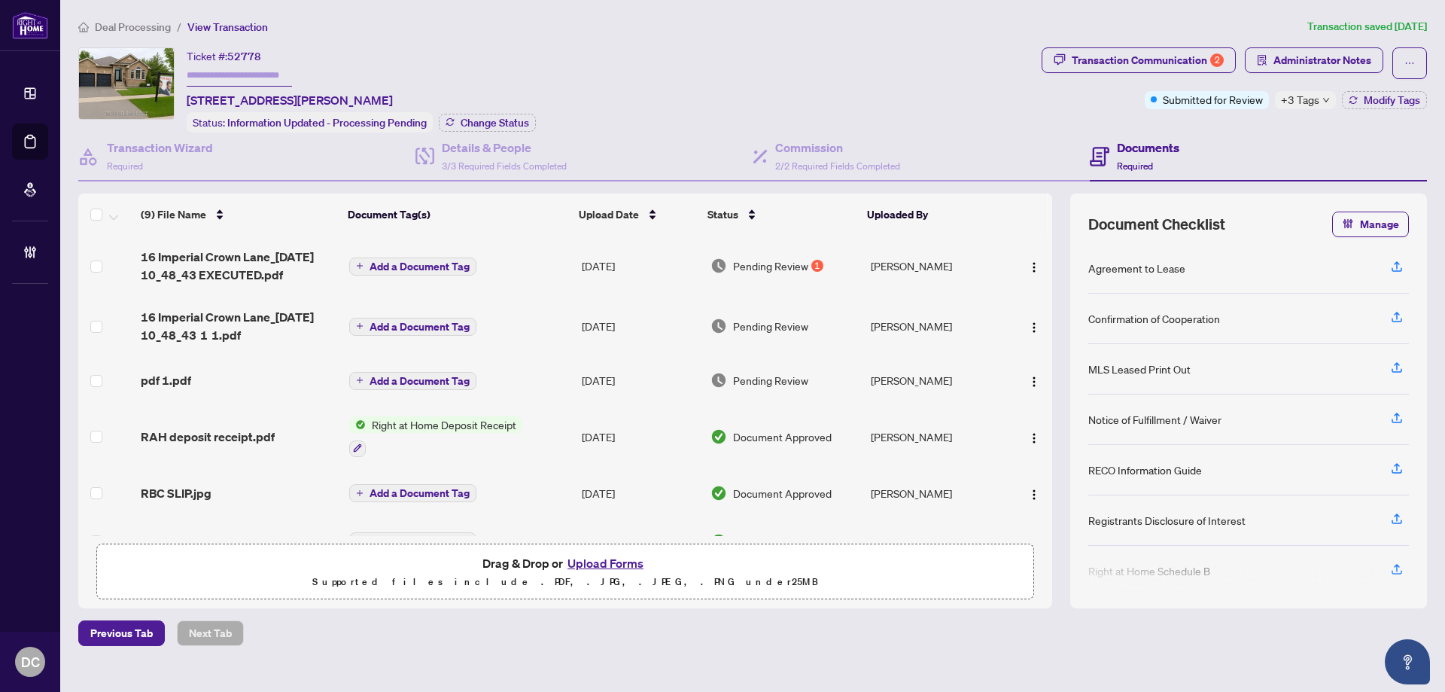
drag, startPoint x: 1197, startPoint y: 59, endPoint x: 1106, endPoint y: 88, distance: 95.5
click at [1106, 88] on div "Transaction Communication 2 Administrator Notes Submitted for Review +3 Tags Mo…" at bounding box center [1234, 78] width 385 height 62
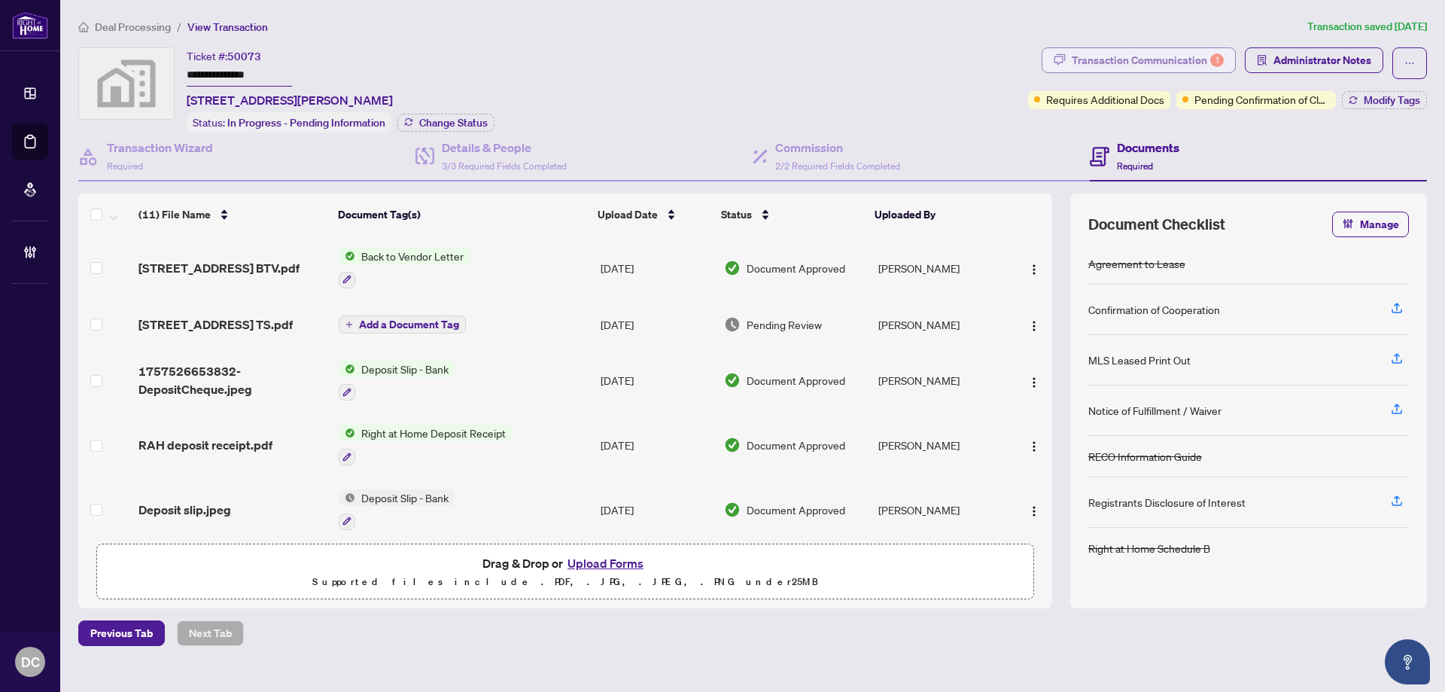
click at [1190, 52] on div "Transaction Communication 1" at bounding box center [1148, 60] width 152 height 24
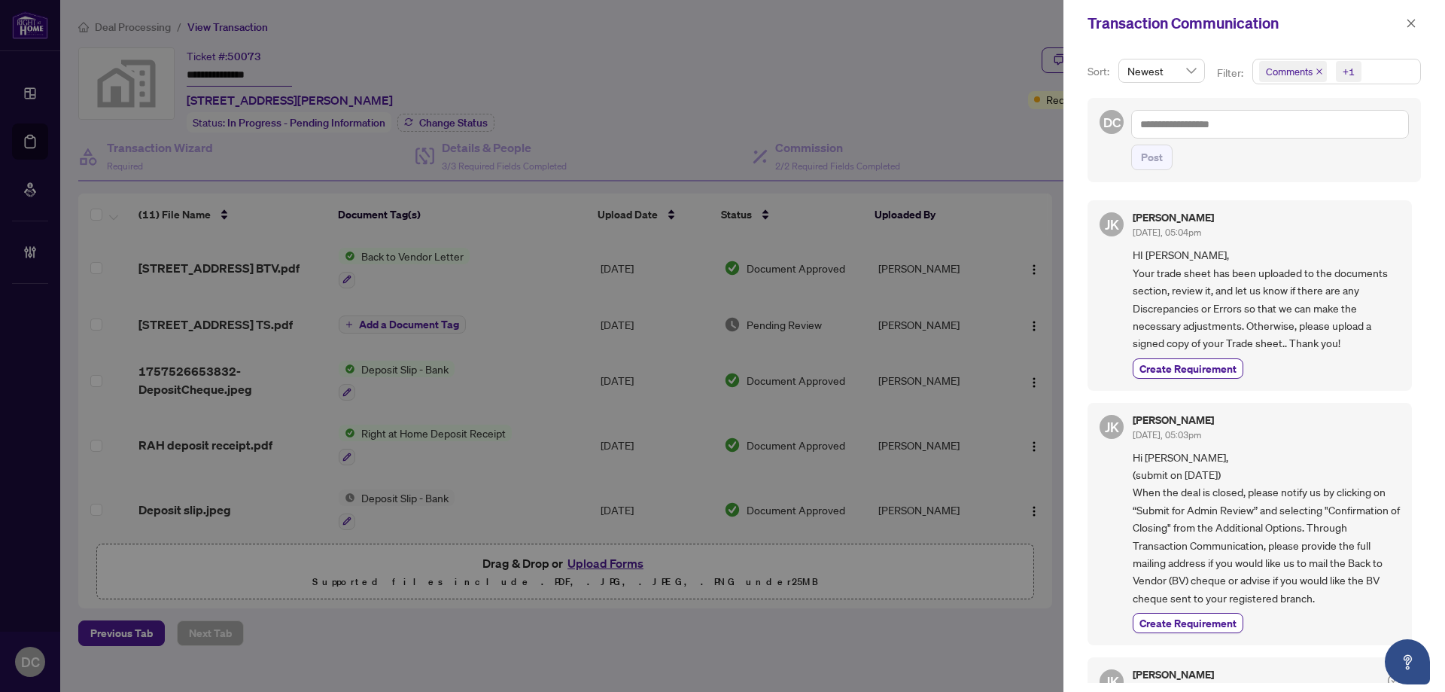
drag, startPoint x: 1411, startPoint y: 29, endPoint x: 1385, endPoint y: 229, distance: 201.2
click at [1376, 209] on div "Transaction Communication Sort: Newest Filter: Comments +1 DC Post [PERSON_NAME…" at bounding box center [1254, 346] width 382 height 692
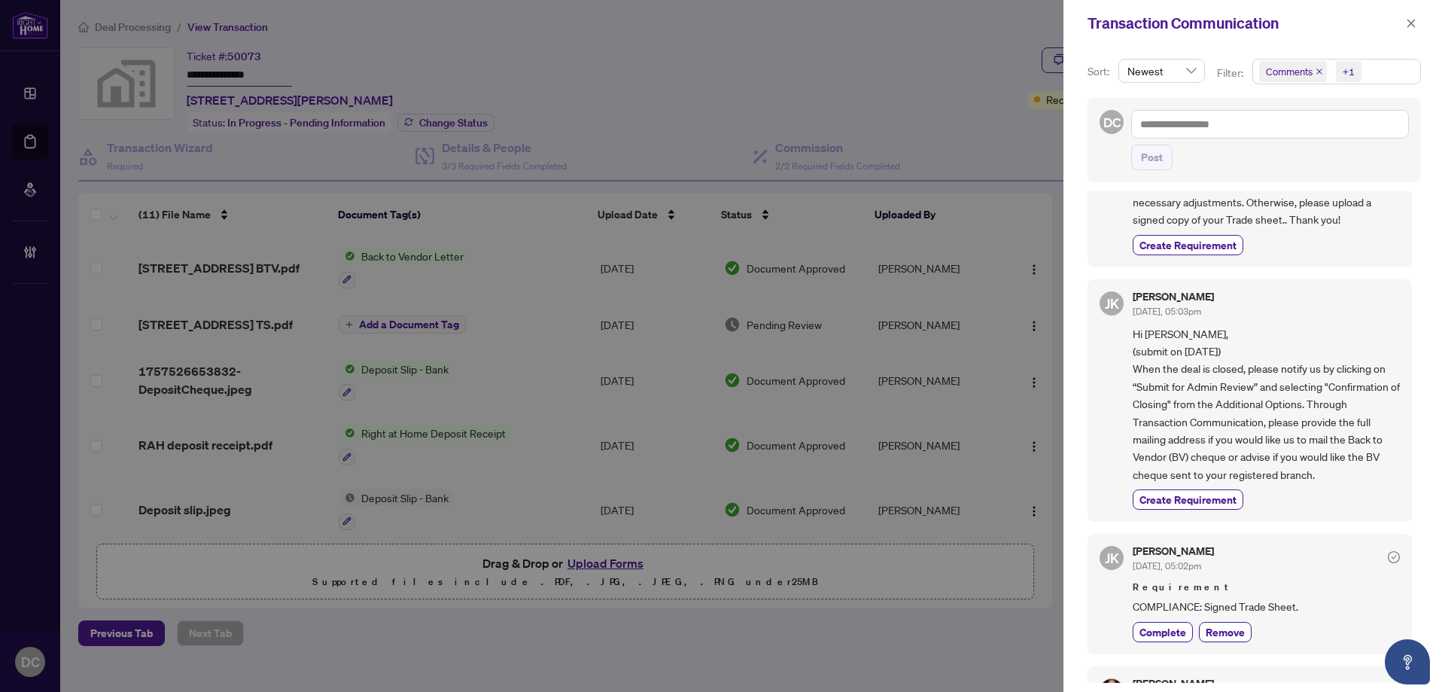
scroll to position [151, 0]
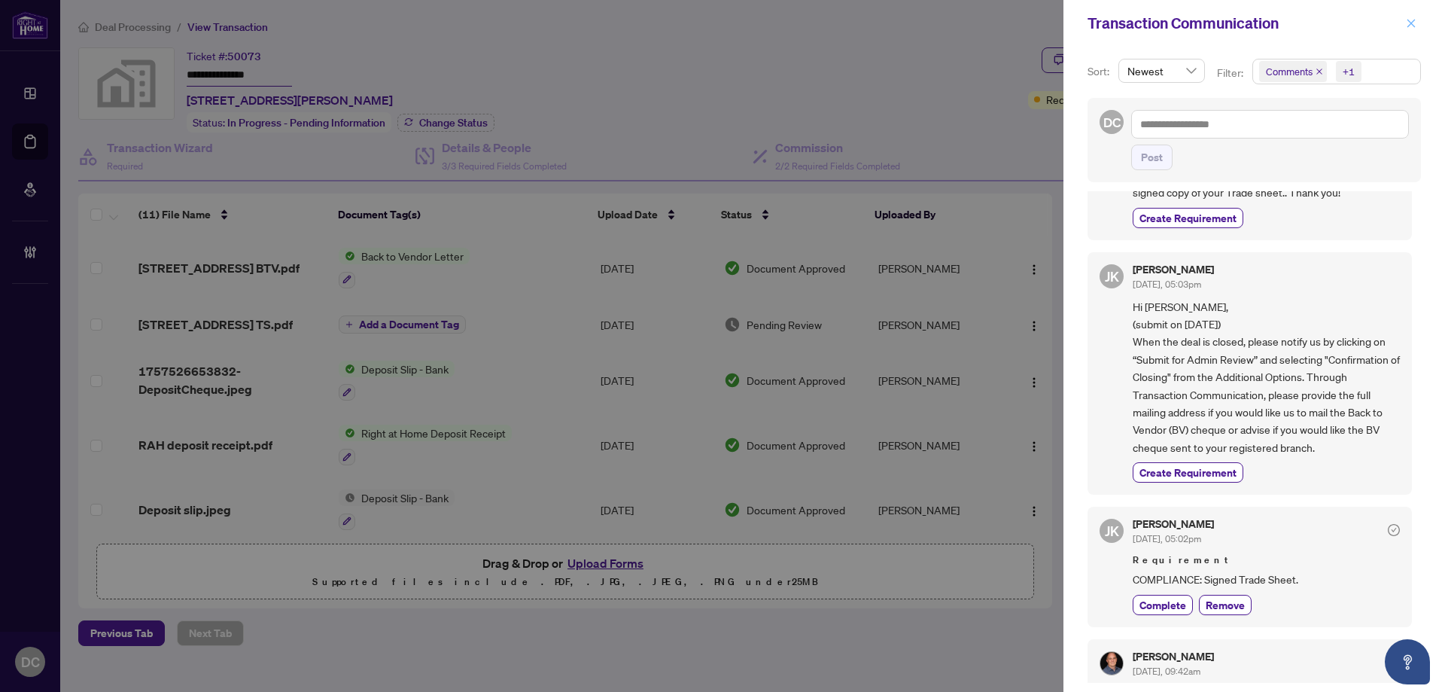
drag, startPoint x: 1414, startPoint y: 20, endPoint x: 1283, endPoint y: 2, distance: 132.3
click at [1411, 20] on icon "close" at bounding box center [1411, 23] width 11 height 11
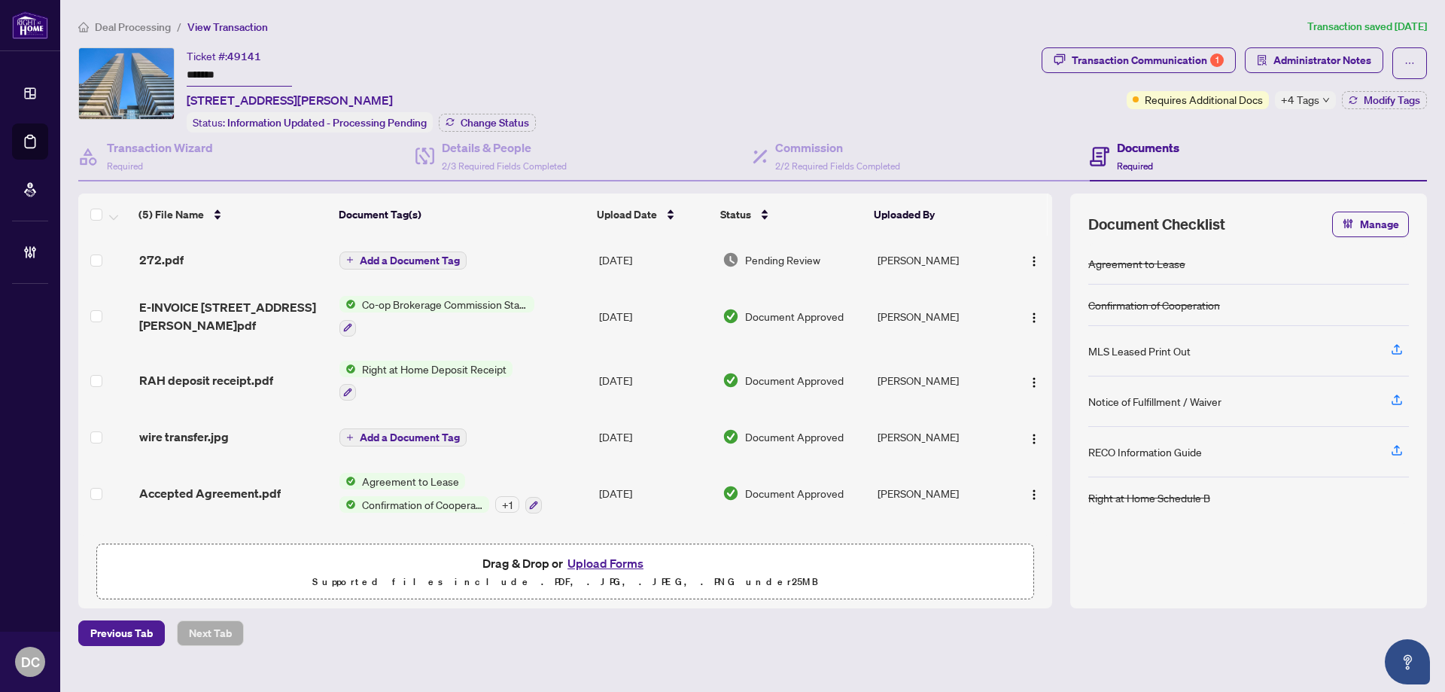
drag, startPoint x: 236, startPoint y: 76, endPoint x: 172, endPoint y: 100, distance: 68.4
click at [115, 74] on div "Ticket #: 49141 ******* [STREET_ADDRESS][PERSON_NAME] Status: Information Updat…" at bounding box center [556, 89] width 957 height 85
click at [1310, 107] on span "+4 Tags" at bounding box center [1300, 99] width 38 height 17
click at [1289, 62] on span "Administrator Notes" at bounding box center [1322, 60] width 98 height 24
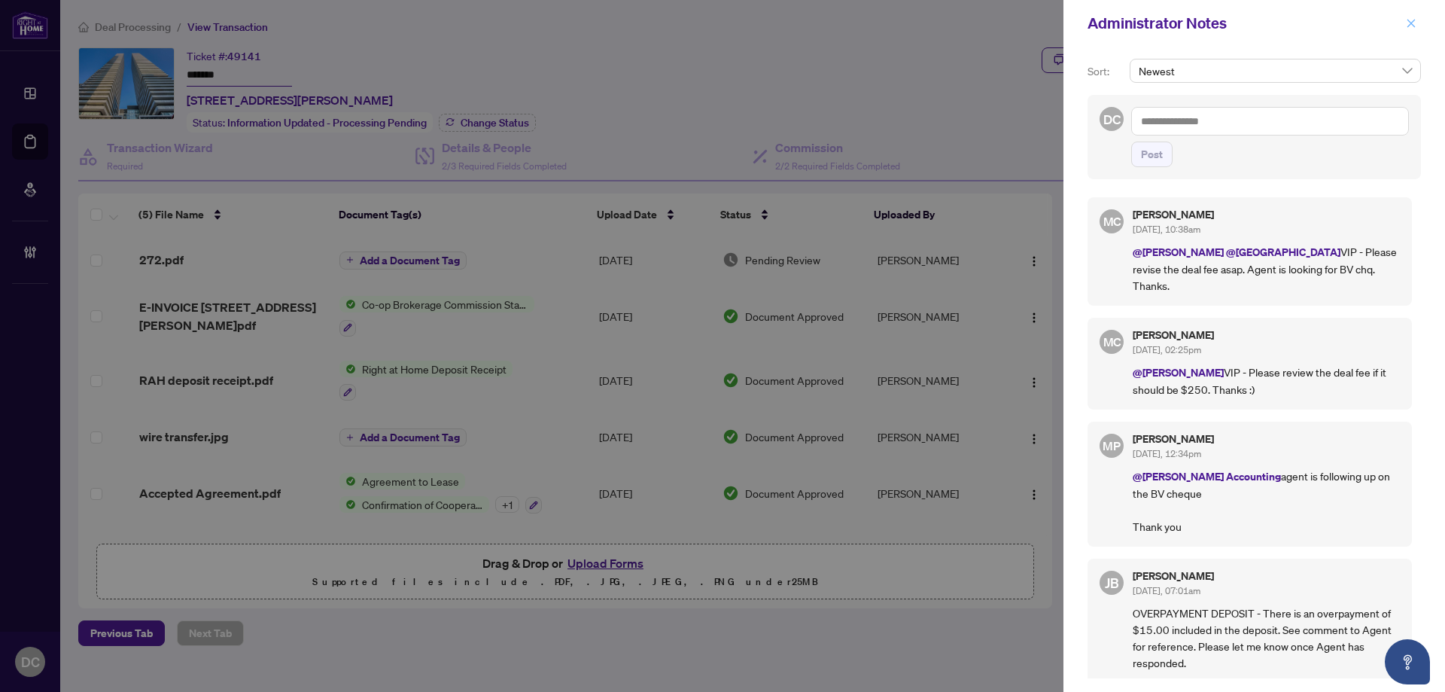
click at [1410, 28] on icon "close" at bounding box center [1411, 23] width 11 height 11
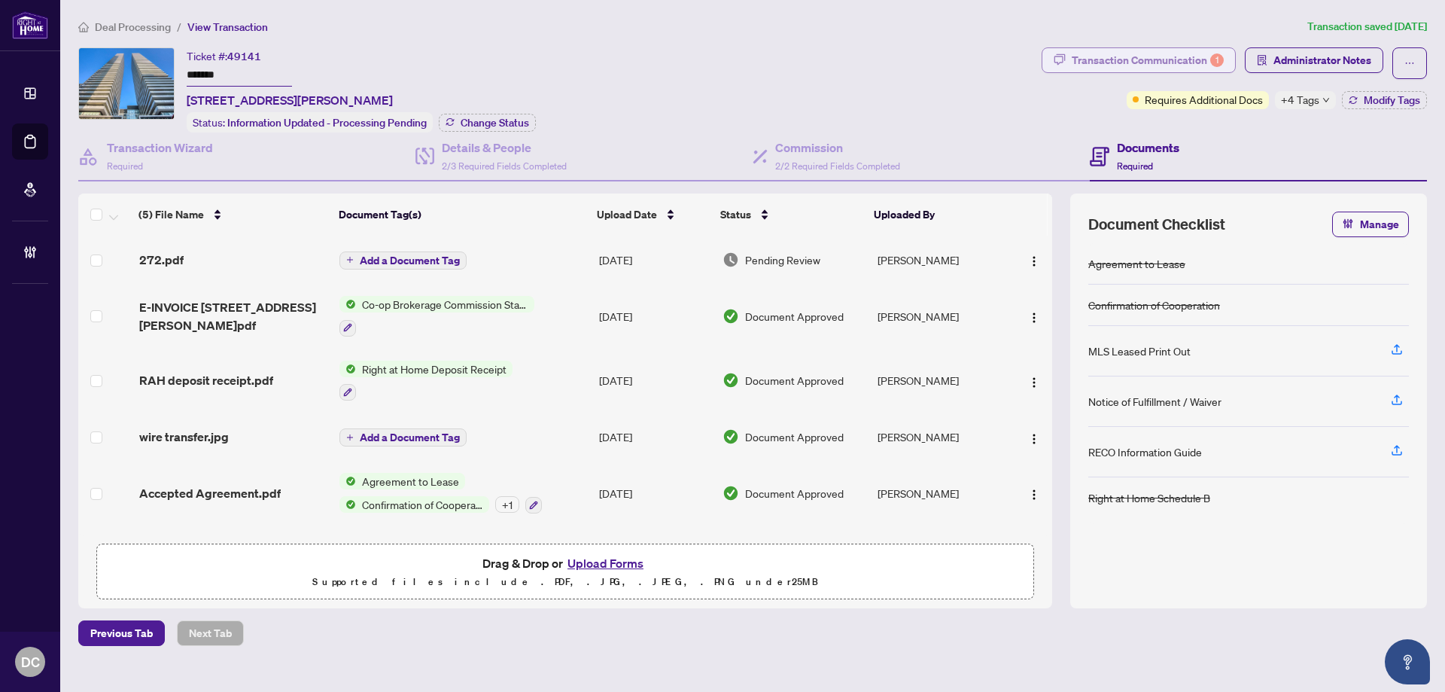
click at [1194, 61] on div "Transaction Communication 1" at bounding box center [1148, 60] width 152 height 24
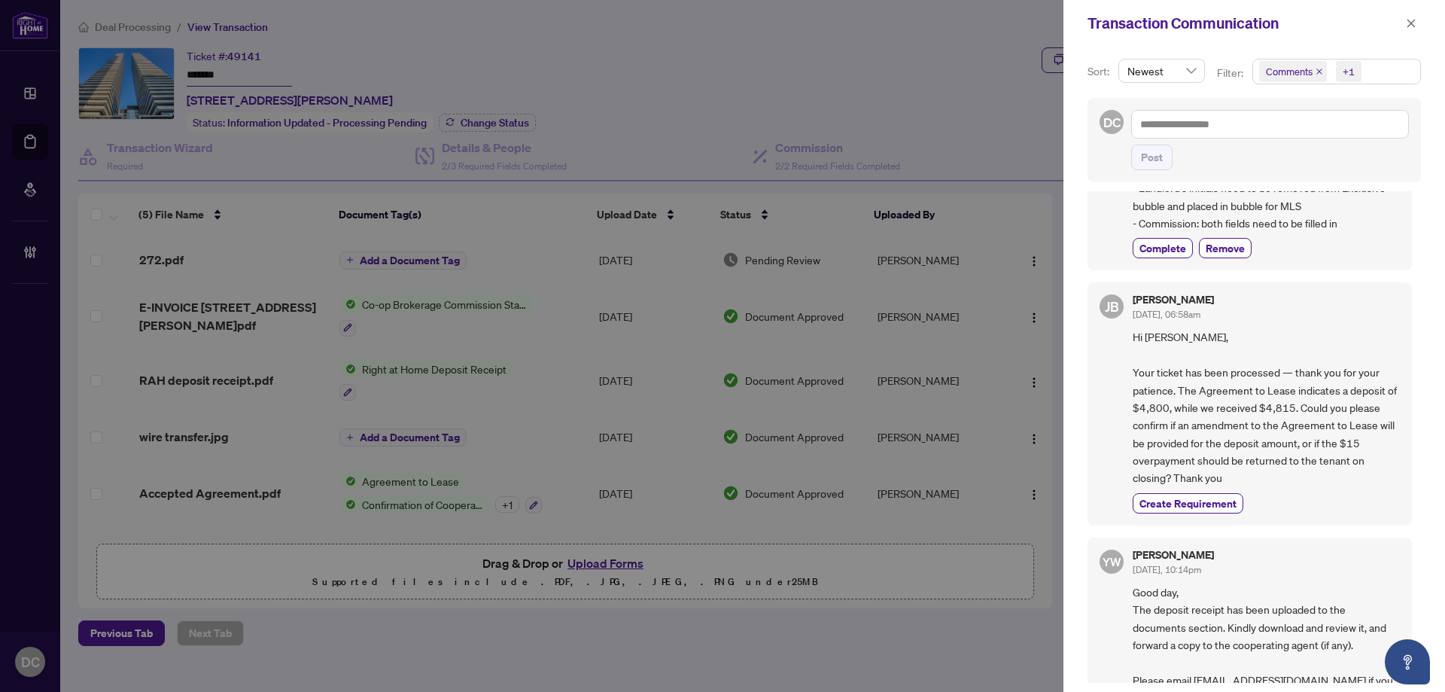
scroll to position [226, 0]
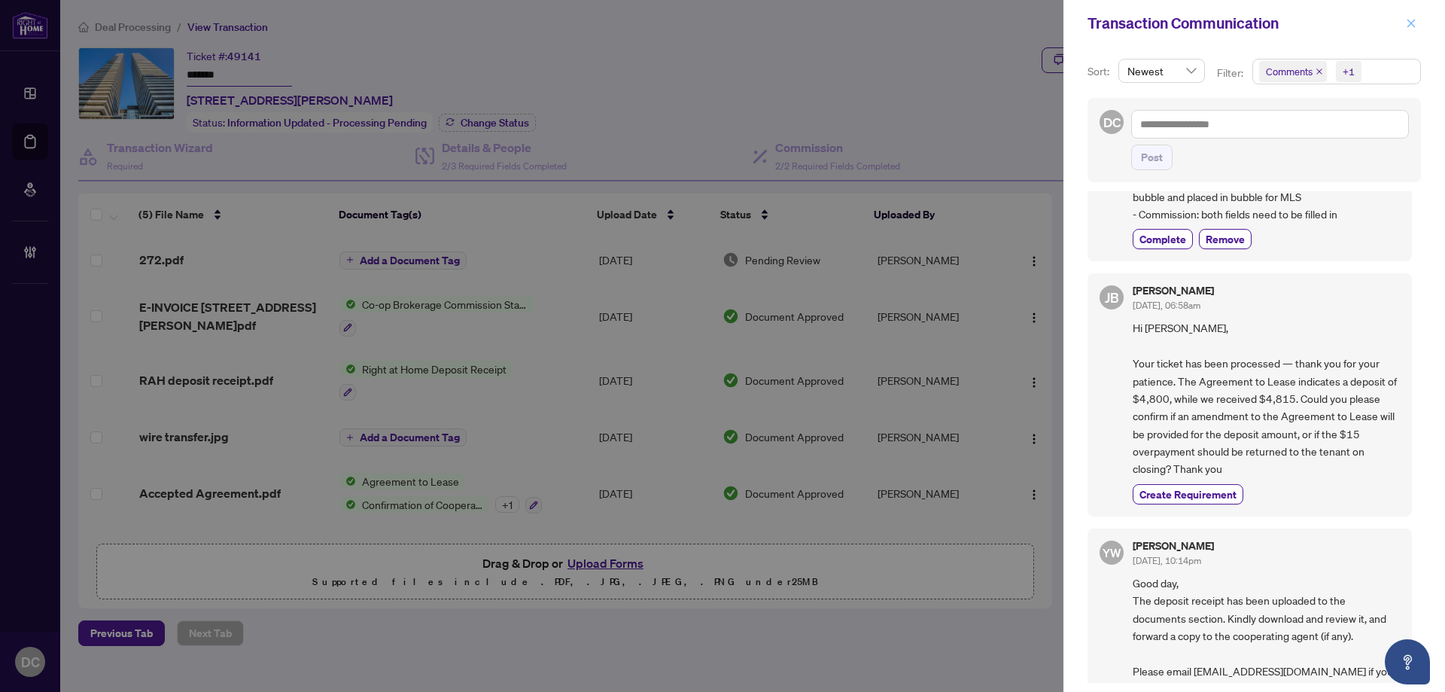
click at [1401, 26] on button "button" at bounding box center [1411, 23] width 20 height 18
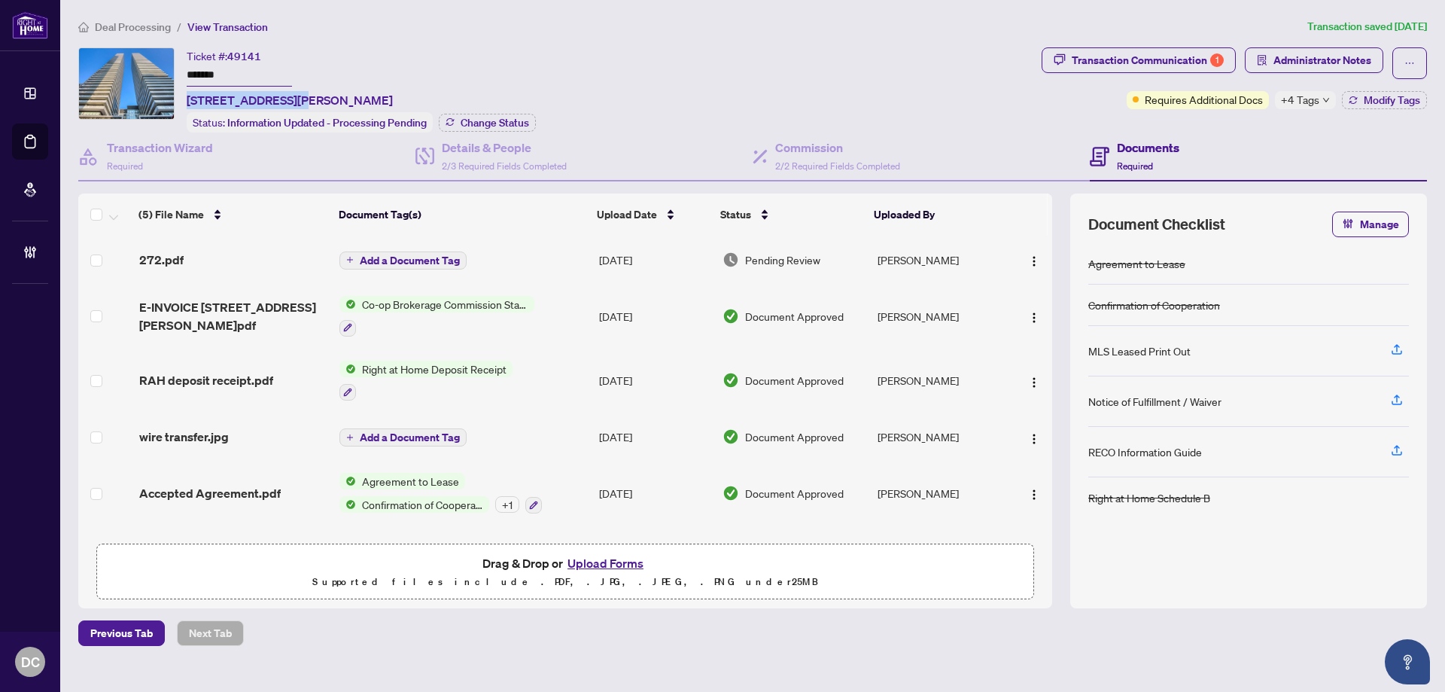
drag, startPoint x: 294, startPoint y: 99, endPoint x: 185, endPoint y: 105, distance: 108.5
click at [185, 105] on div "Ticket #: 49141 ******* [STREET_ADDRESS][PERSON_NAME] Status: Information Updat…" at bounding box center [556, 89] width 957 height 85
copy span "[STREET_ADDRESS][PERSON_NAME]"
drag, startPoint x: 300, startPoint y: 99, endPoint x: 339, endPoint y: 99, distance: 38.4
click at [339, 99] on span "[STREET_ADDRESS][PERSON_NAME]" at bounding box center [290, 100] width 206 height 18
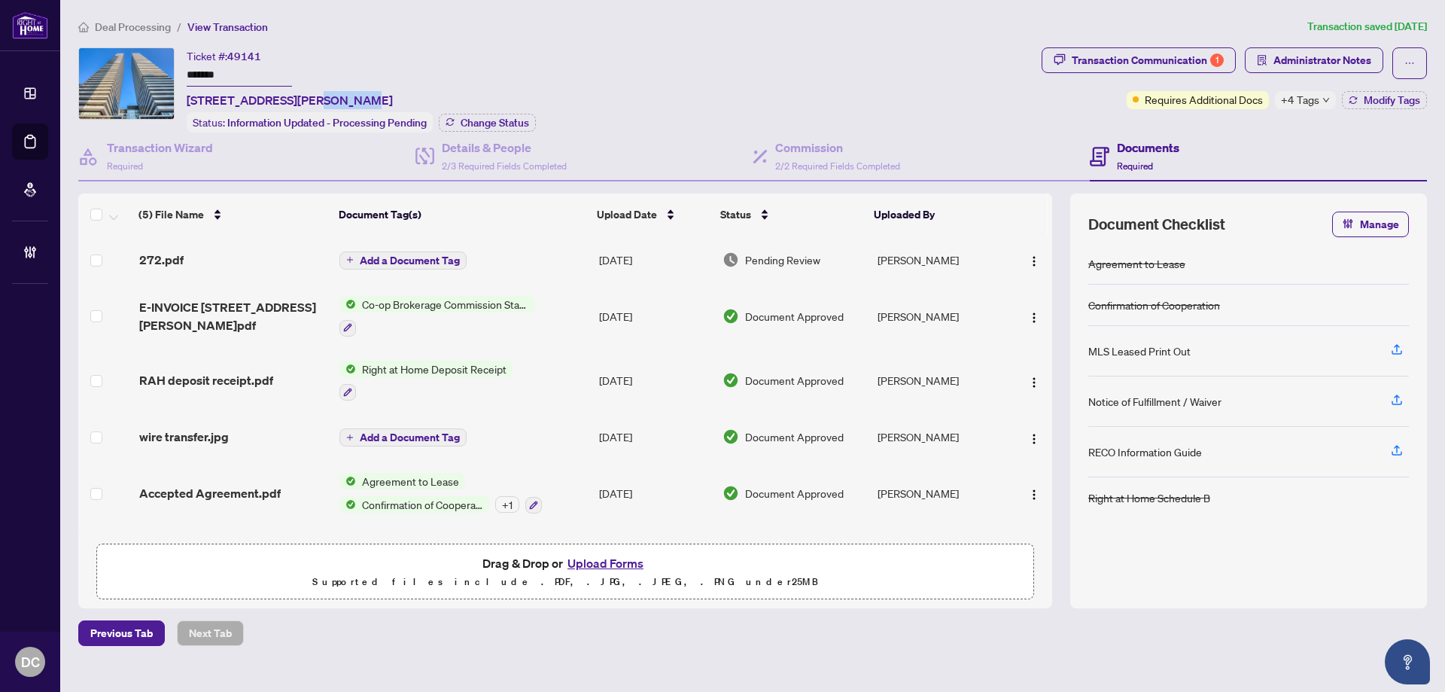
copy span "[GEOGRAPHIC_DATA]"
click at [1343, 52] on span "Administrator Notes" at bounding box center [1322, 60] width 98 height 24
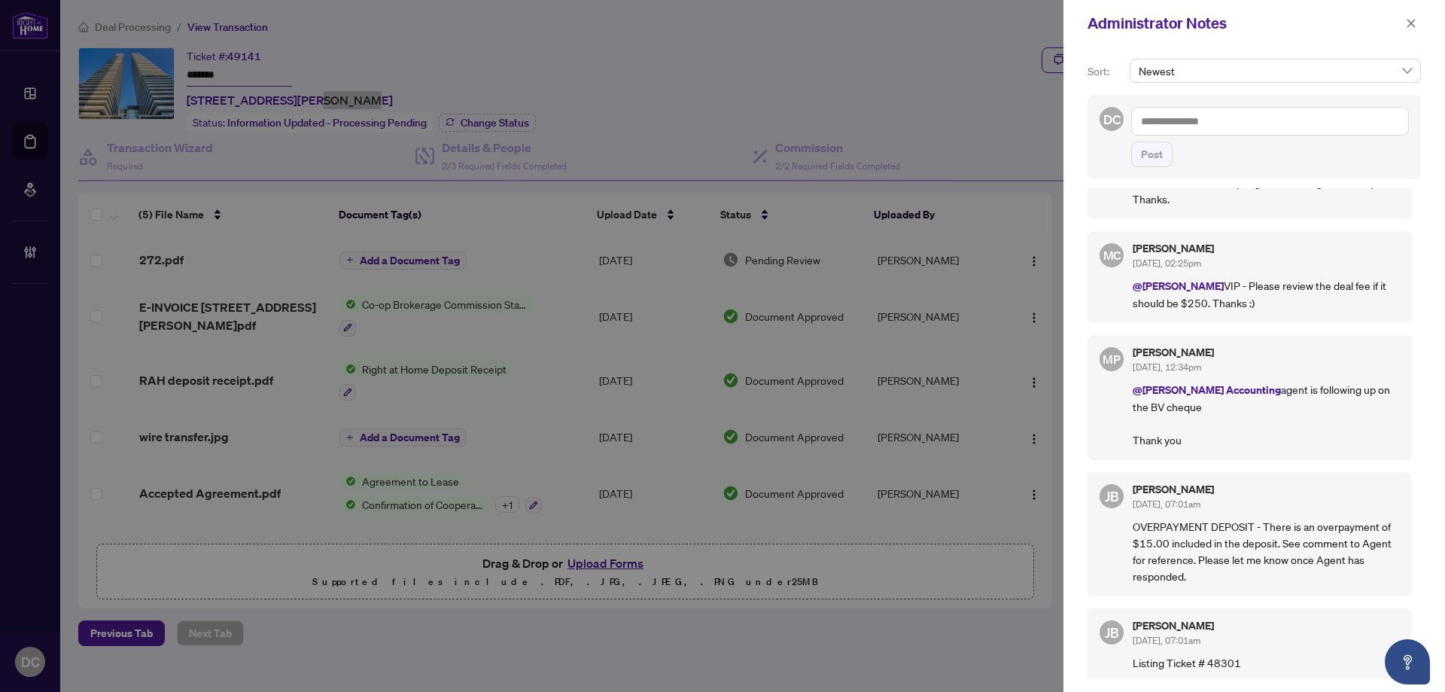
scroll to position [0, 0]
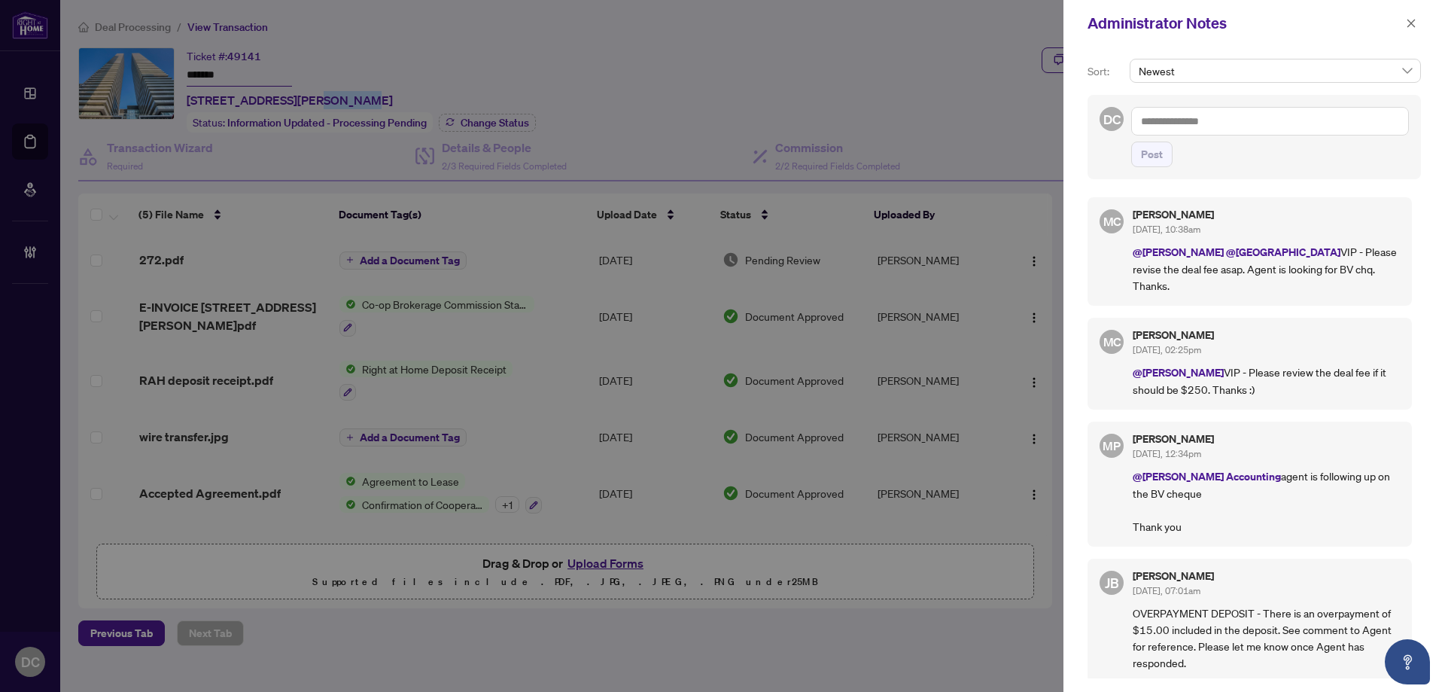
drag, startPoint x: 1407, startPoint y: 21, endPoint x: 1285, endPoint y: 16, distance: 122.8
click at [1406, 21] on icon "close" at bounding box center [1411, 23] width 11 height 11
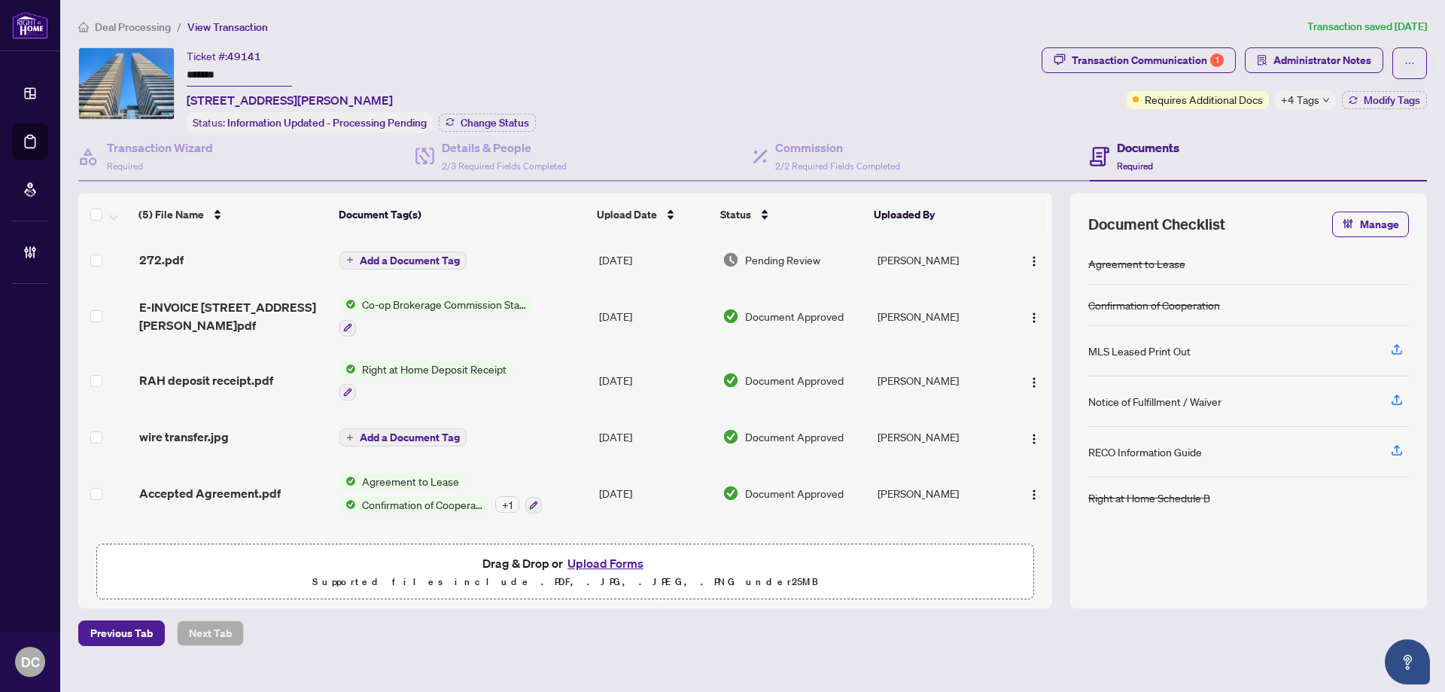
click at [510, 270] on td "Add a Document Tag" at bounding box center [463, 260] width 260 height 48
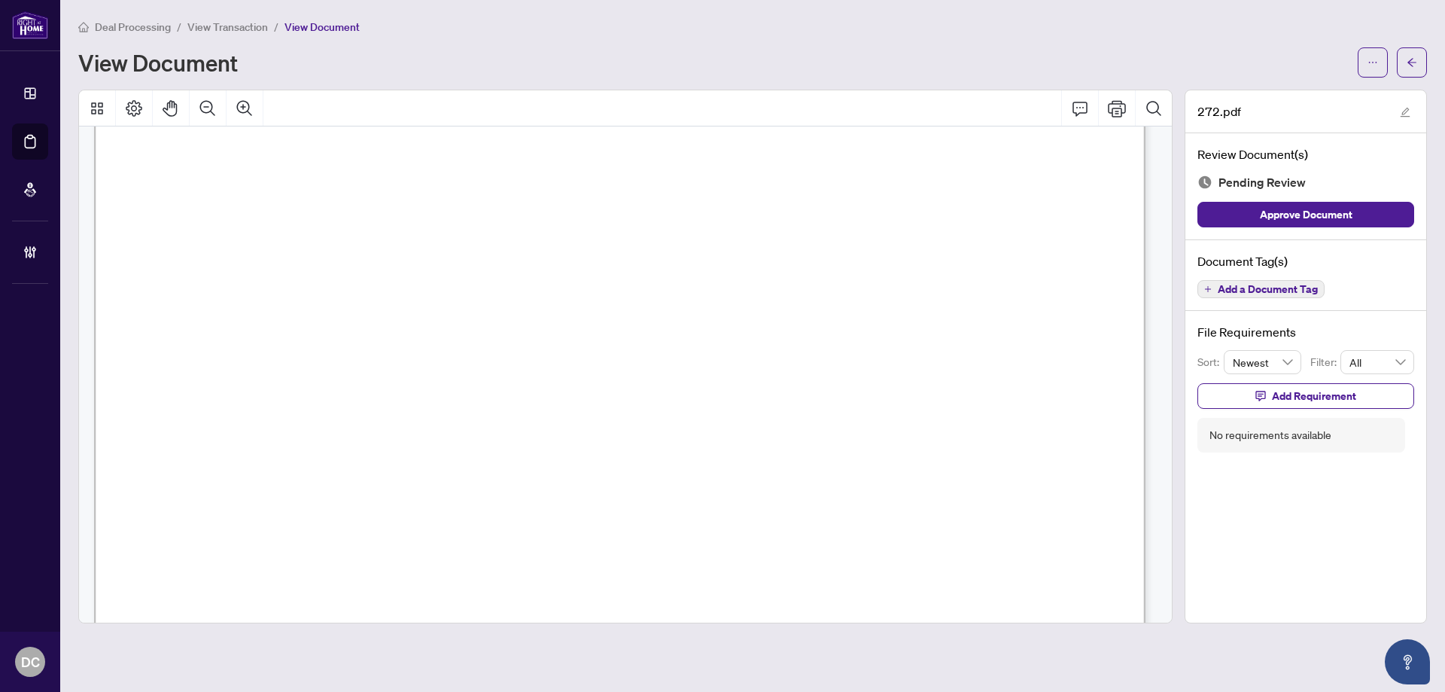
scroll to position [301, 0]
drag, startPoint x: 1422, startPoint y: 64, endPoint x: 1413, endPoint y: 59, distance: 10.1
click at [1413, 59] on button "button" at bounding box center [1412, 62] width 30 height 30
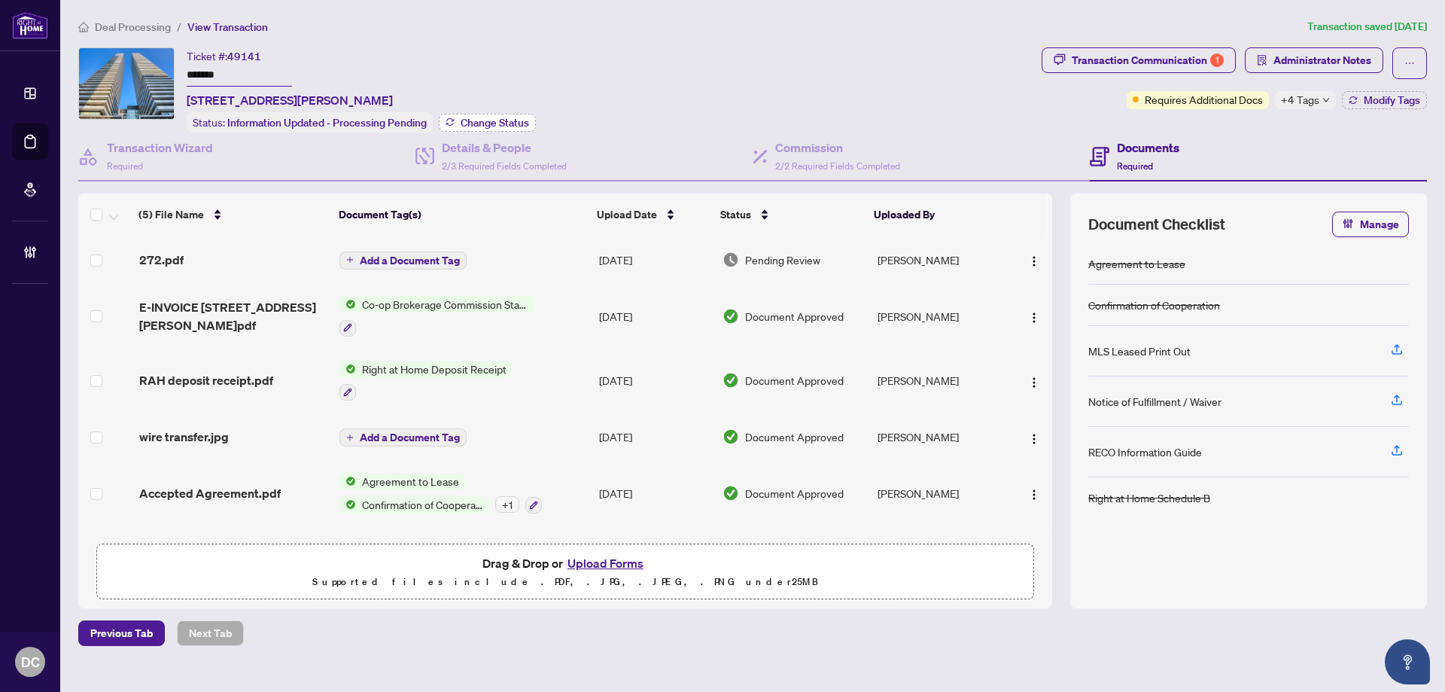
click at [513, 124] on span "Change Status" at bounding box center [495, 122] width 68 height 11
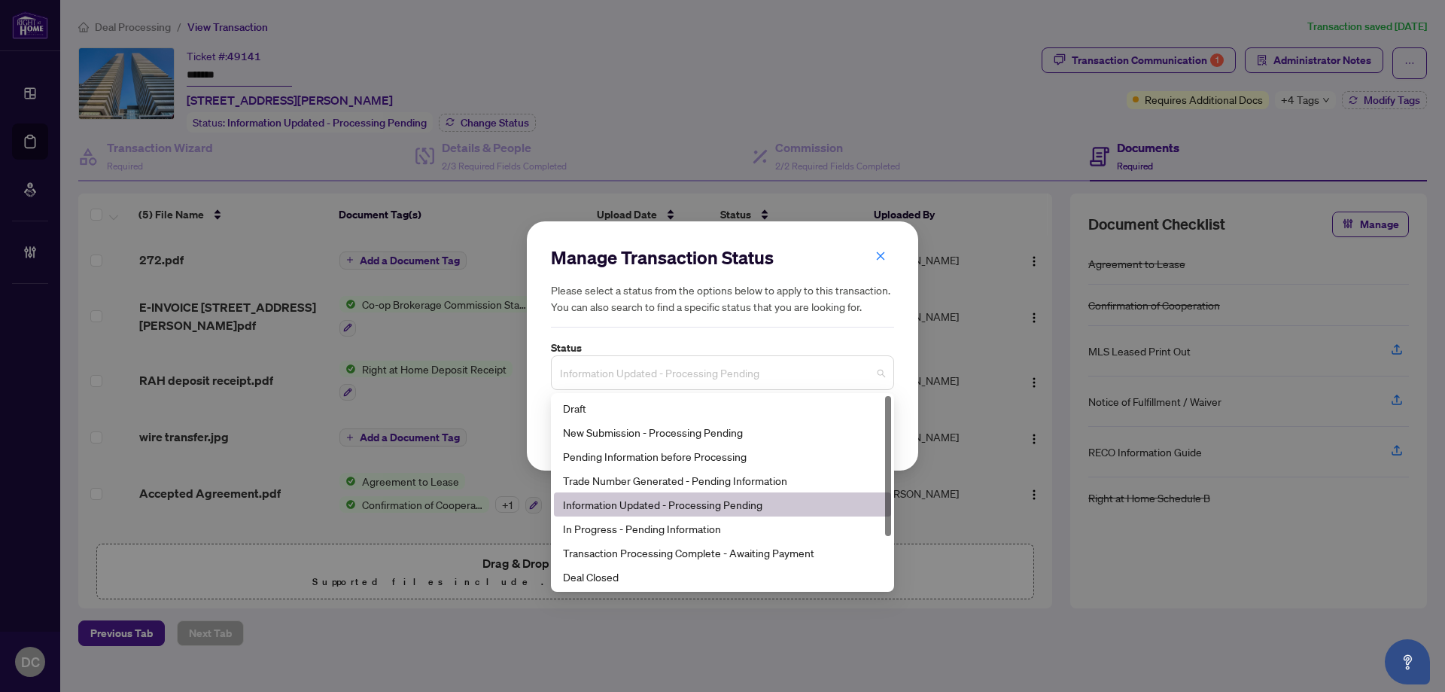
click at [643, 363] on span "Information Updated - Processing Pending" at bounding box center [722, 372] width 325 height 29
click at [598, 574] on div "Deal Closed" at bounding box center [722, 576] width 319 height 17
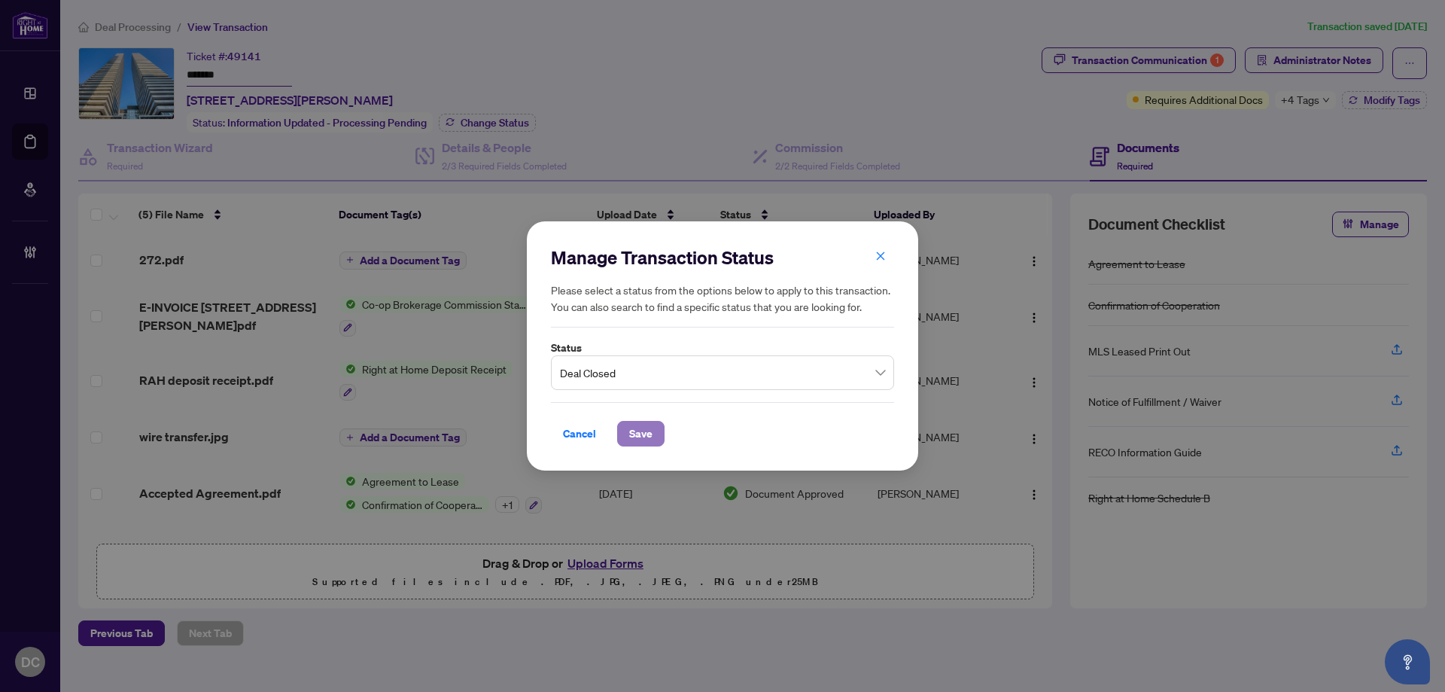
click at [651, 433] on span "Save" at bounding box center [640, 433] width 23 height 24
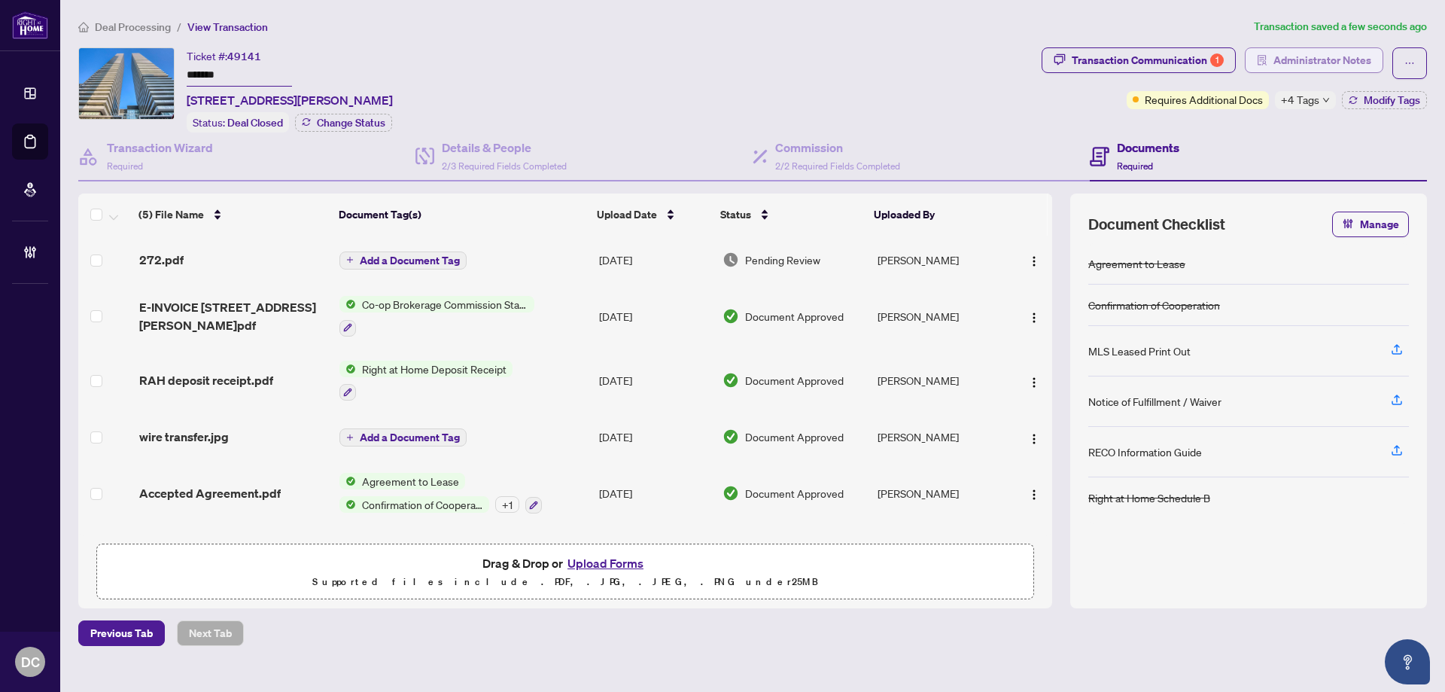
click at [1297, 61] on span "Administrator Notes" at bounding box center [1322, 60] width 98 height 24
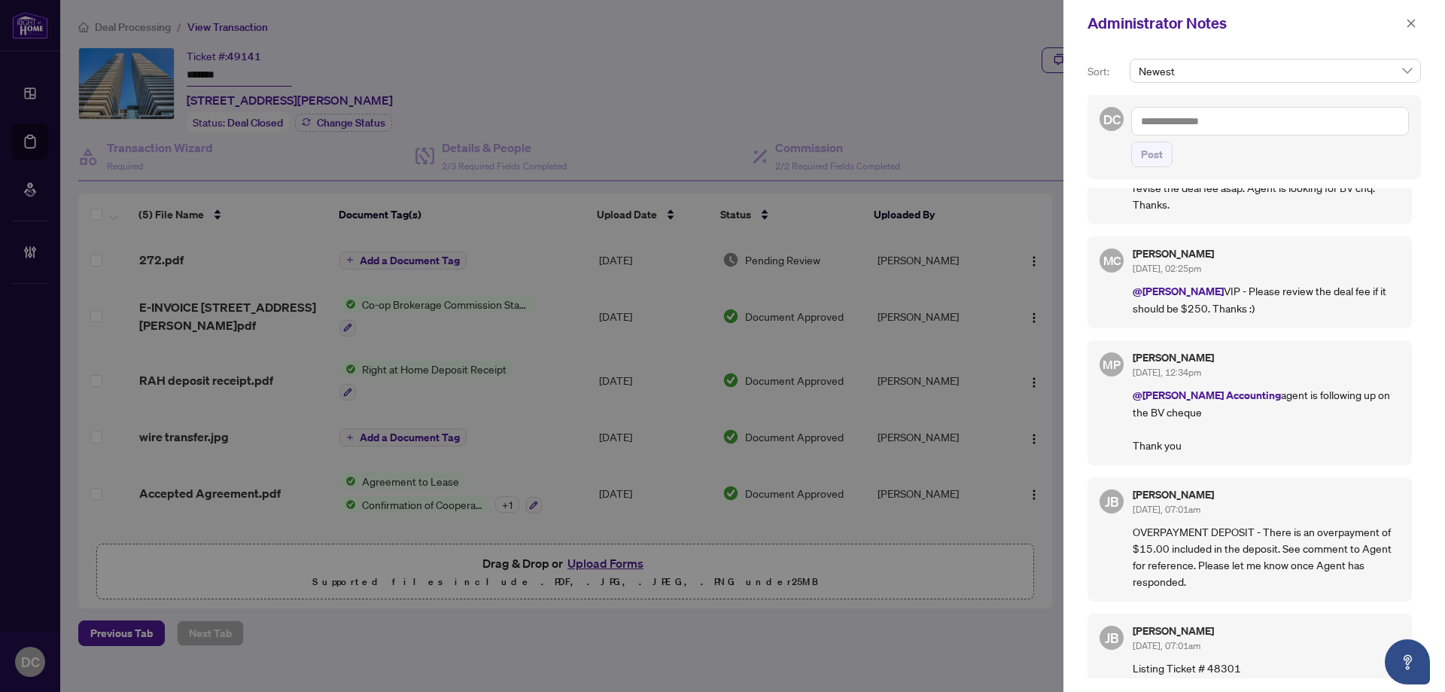
scroll to position [81, 0]
click at [1410, 34] on span "button" at bounding box center [1411, 23] width 11 height 24
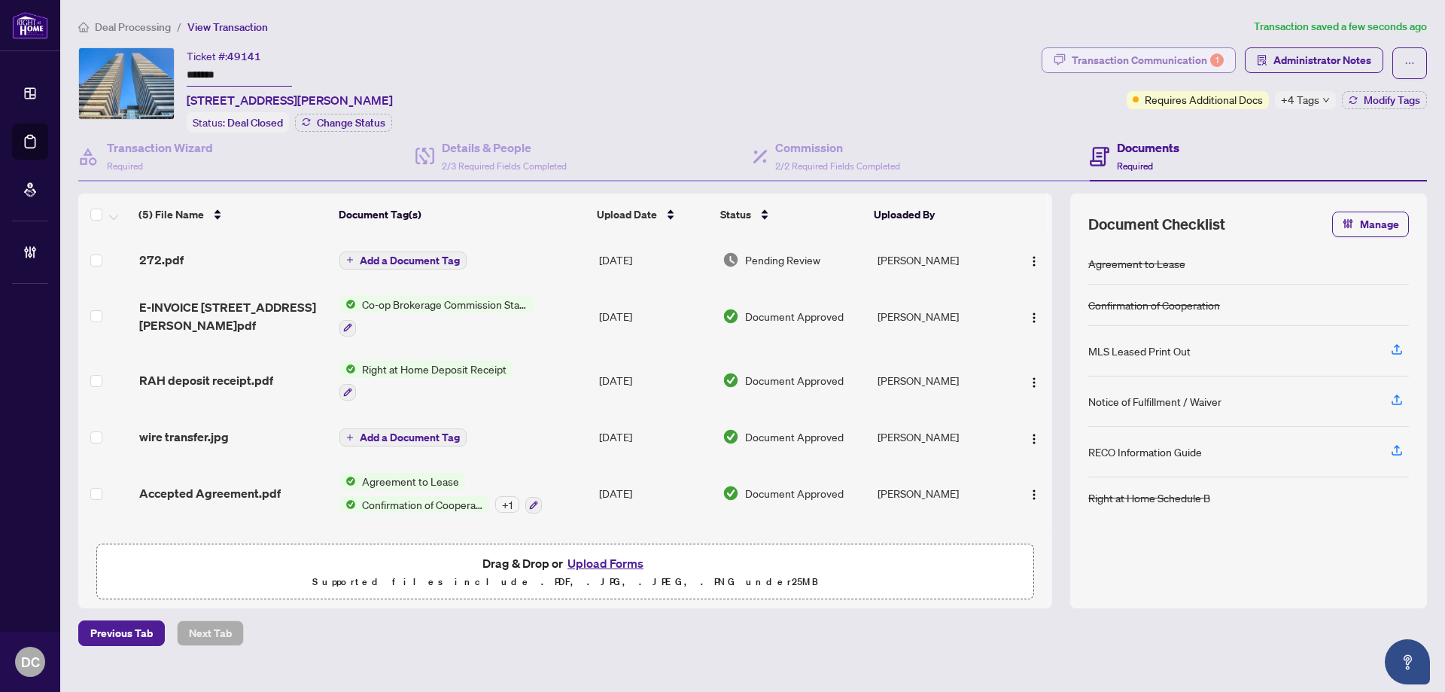
click at [1155, 53] on div "Transaction Communication 1" at bounding box center [1148, 60] width 152 height 24
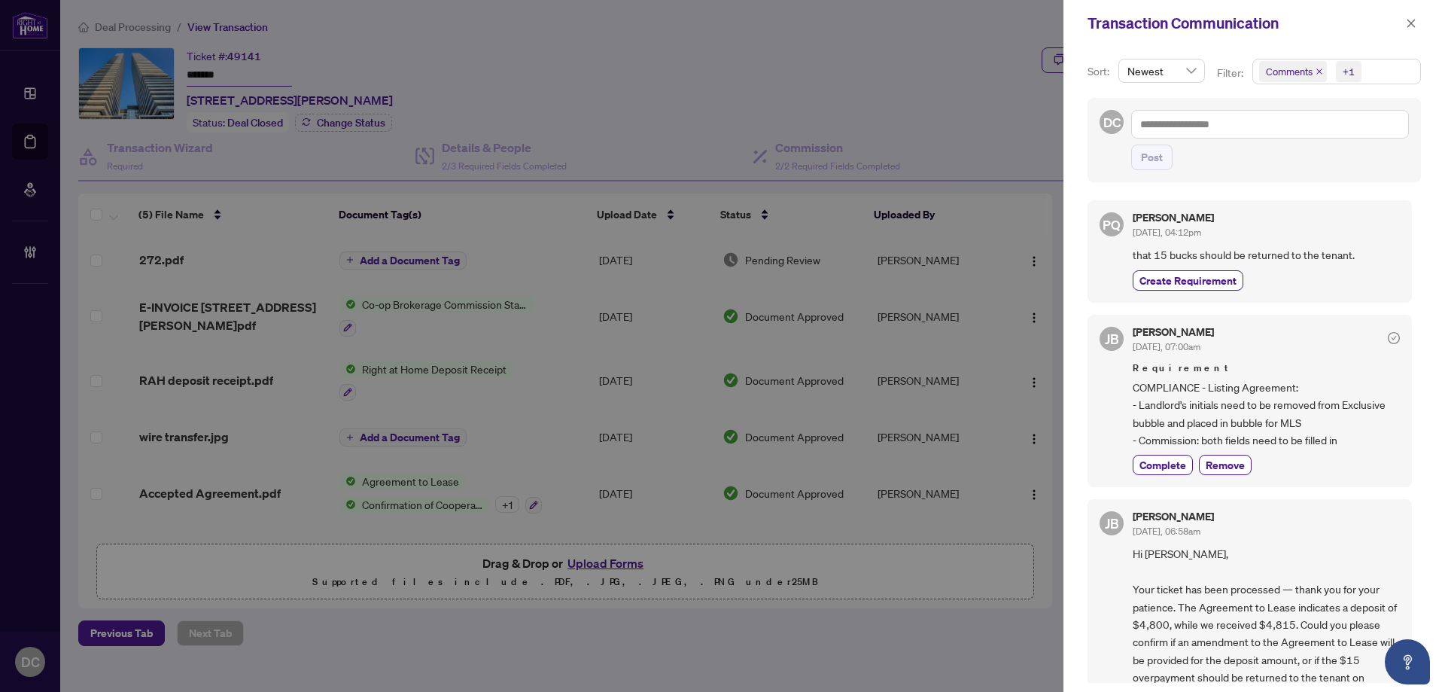
click at [1419, 527] on div "Sort: Newest Filter: Comments +1 DC Post PQ [PERSON_NAME] [DATE], 04:12pm that …" at bounding box center [1254, 369] width 382 height 645
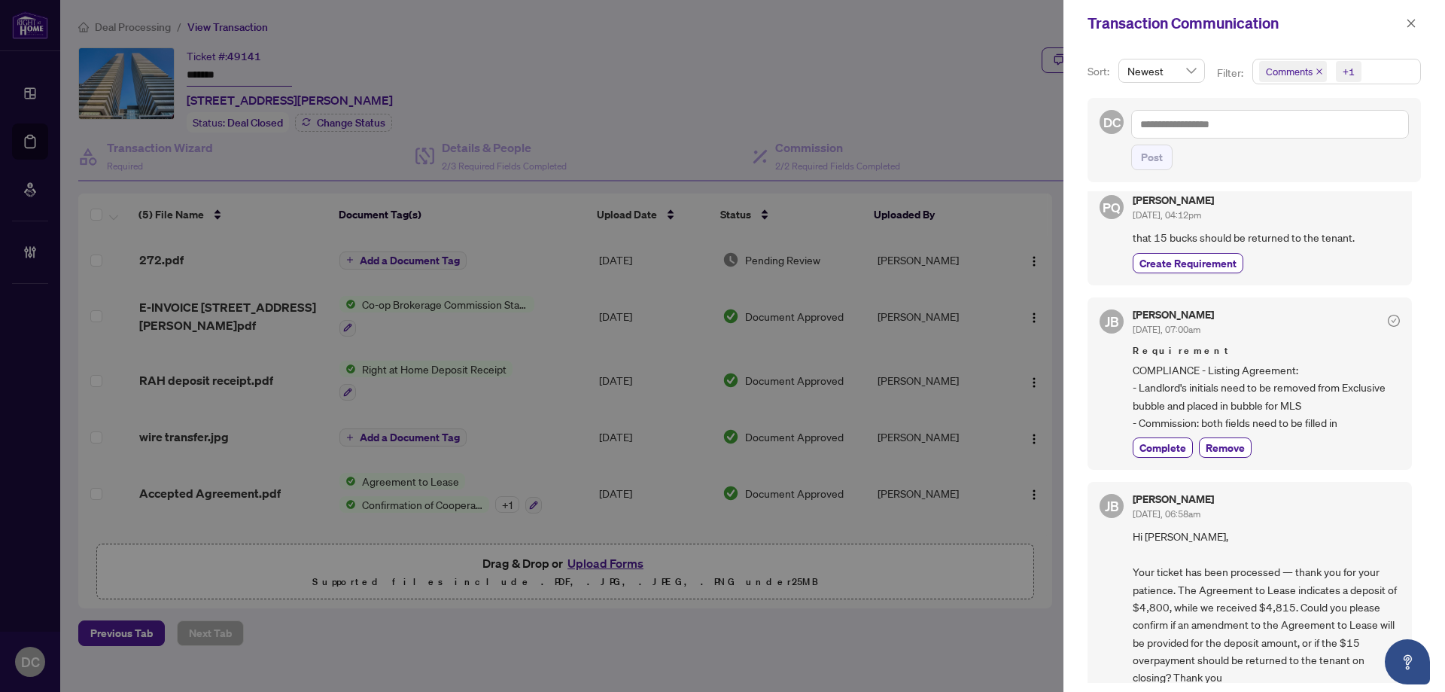
scroll to position [0, 0]
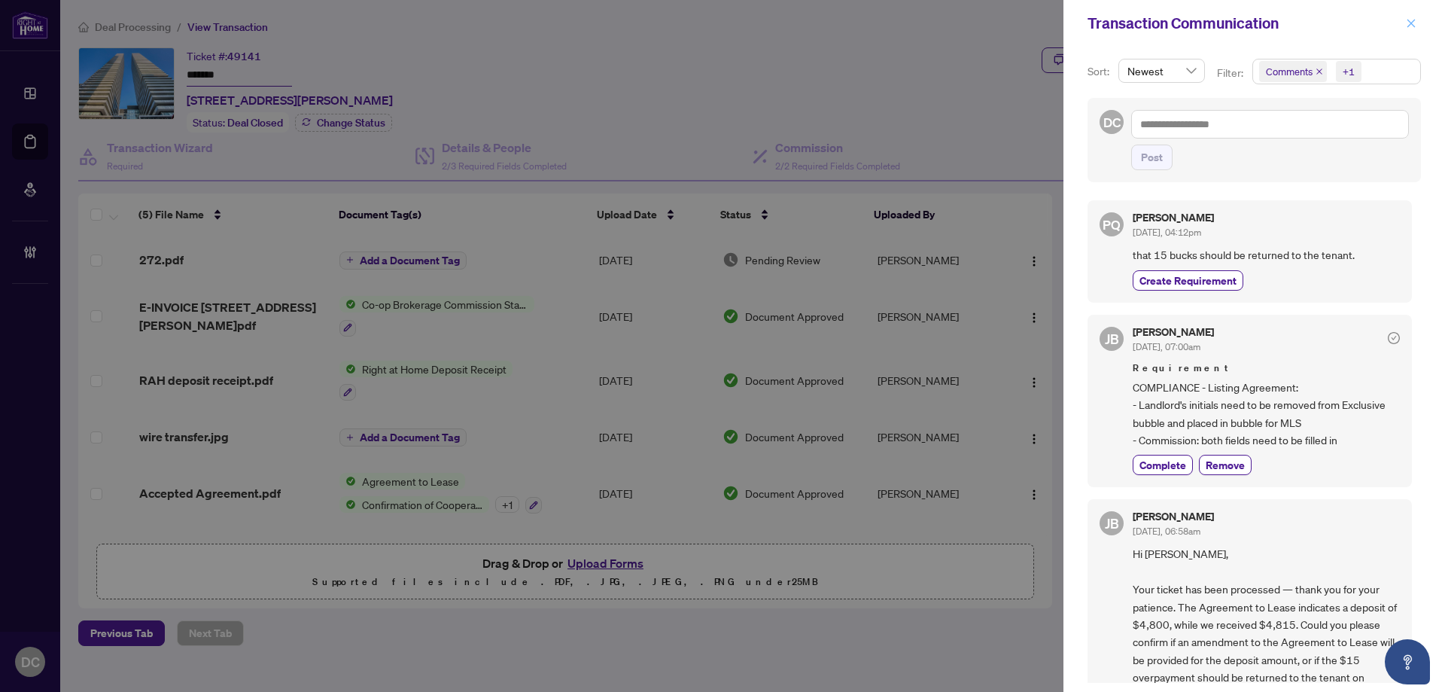
click at [1416, 23] on icon "close" at bounding box center [1411, 23] width 11 height 11
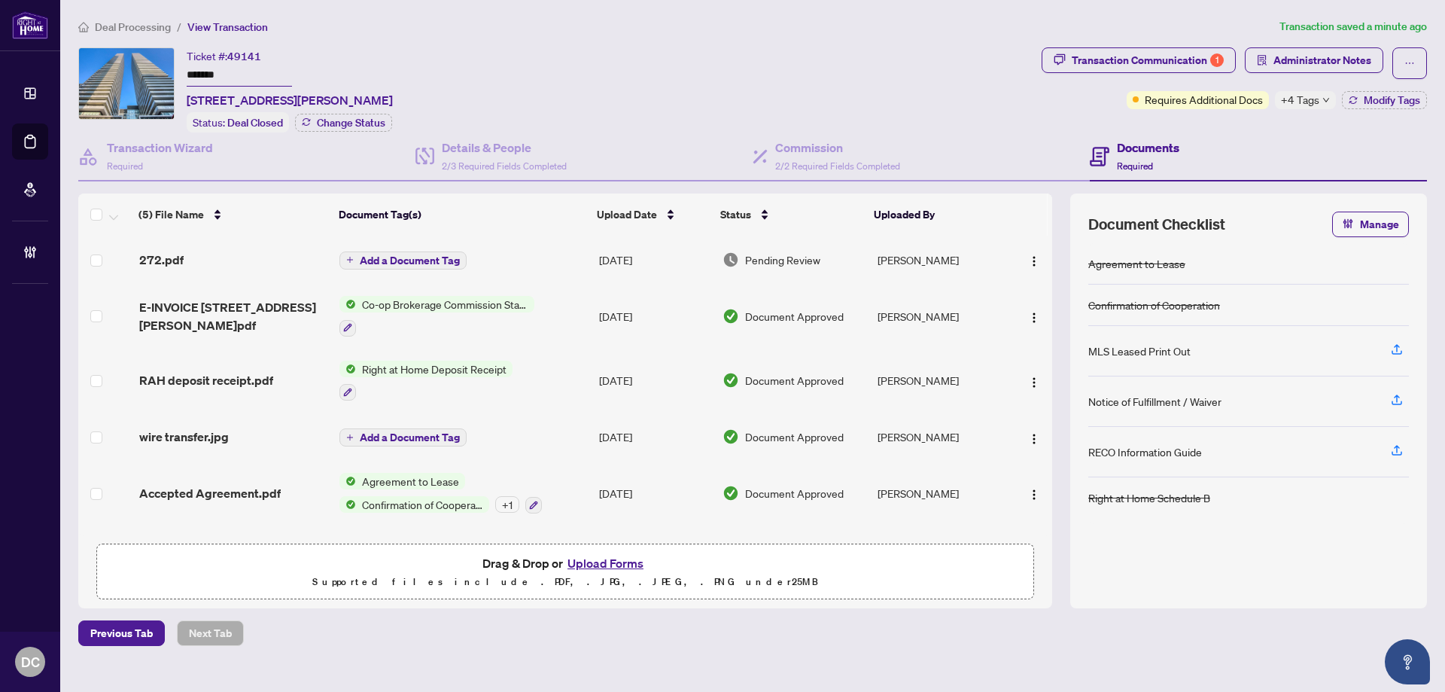
click at [221, 98] on span "[STREET_ADDRESS][PERSON_NAME]" at bounding box center [290, 100] width 206 height 18
drag, startPoint x: 221, startPoint y: 99, endPoint x: 289, endPoint y: 94, distance: 68.6
click at [289, 94] on span "[STREET_ADDRESS][PERSON_NAME]" at bounding box center [290, 100] width 206 height 18
copy span "50 [PERSON_NAME]"
drag, startPoint x: 275, startPoint y: 71, endPoint x: 142, endPoint y: 71, distance: 132.5
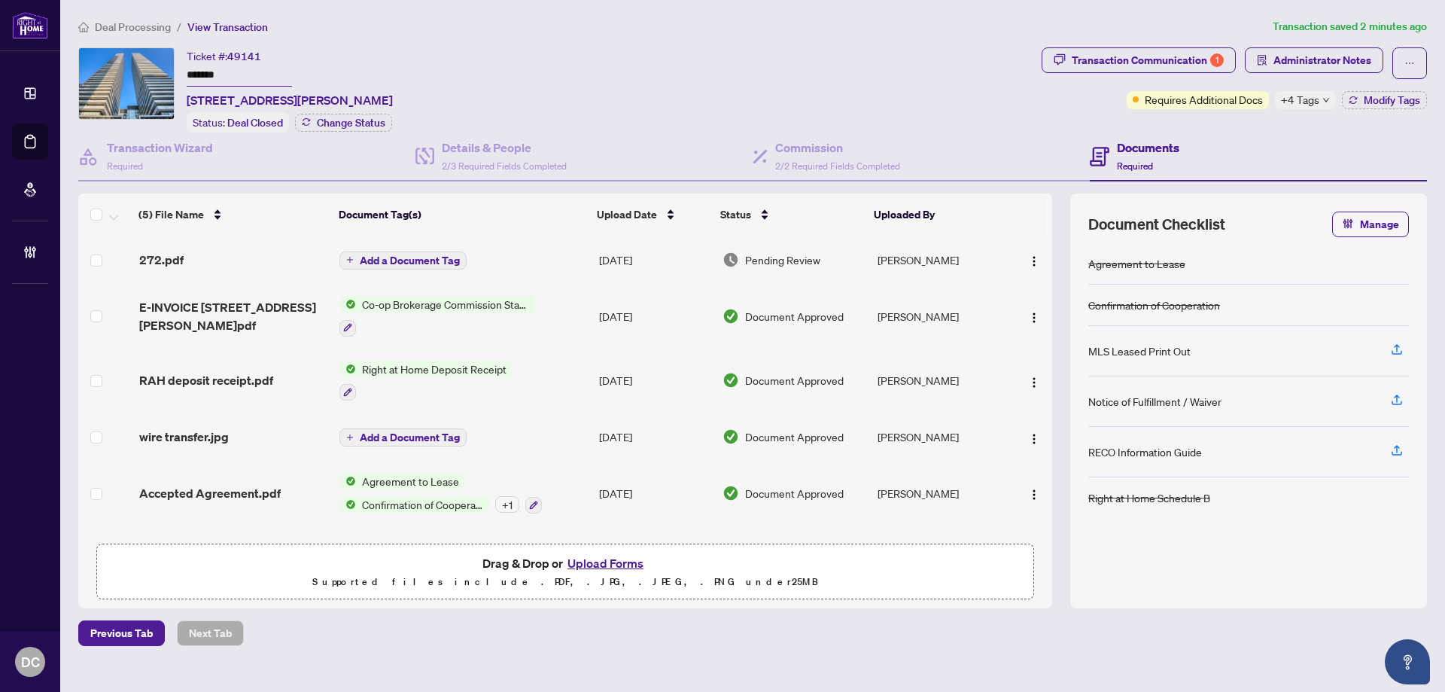
click at [142, 71] on div "Ticket #: 49141 ******* [STREET_ADDRESS][PERSON_NAME] Status: Deal Closed Chang…" at bounding box center [556, 89] width 957 height 85
click at [1318, 56] on span "Administrator Notes" at bounding box center [1322, 60] width 98 height 24
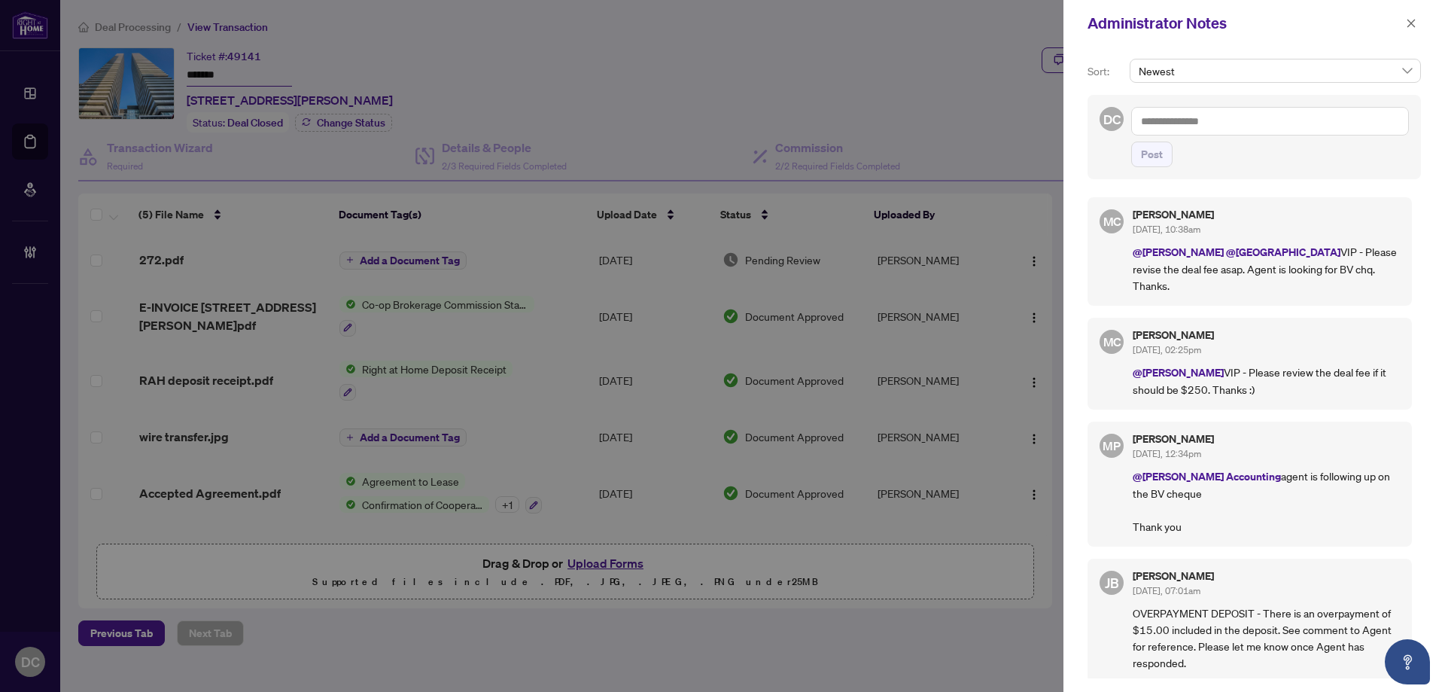
click at [1328, 117] on textarea at bounding box center [1270, 121] width 278 height 29
click at [1328, 117] on textarea "**********" at bounding box center [1270, 121] width 278 height 29
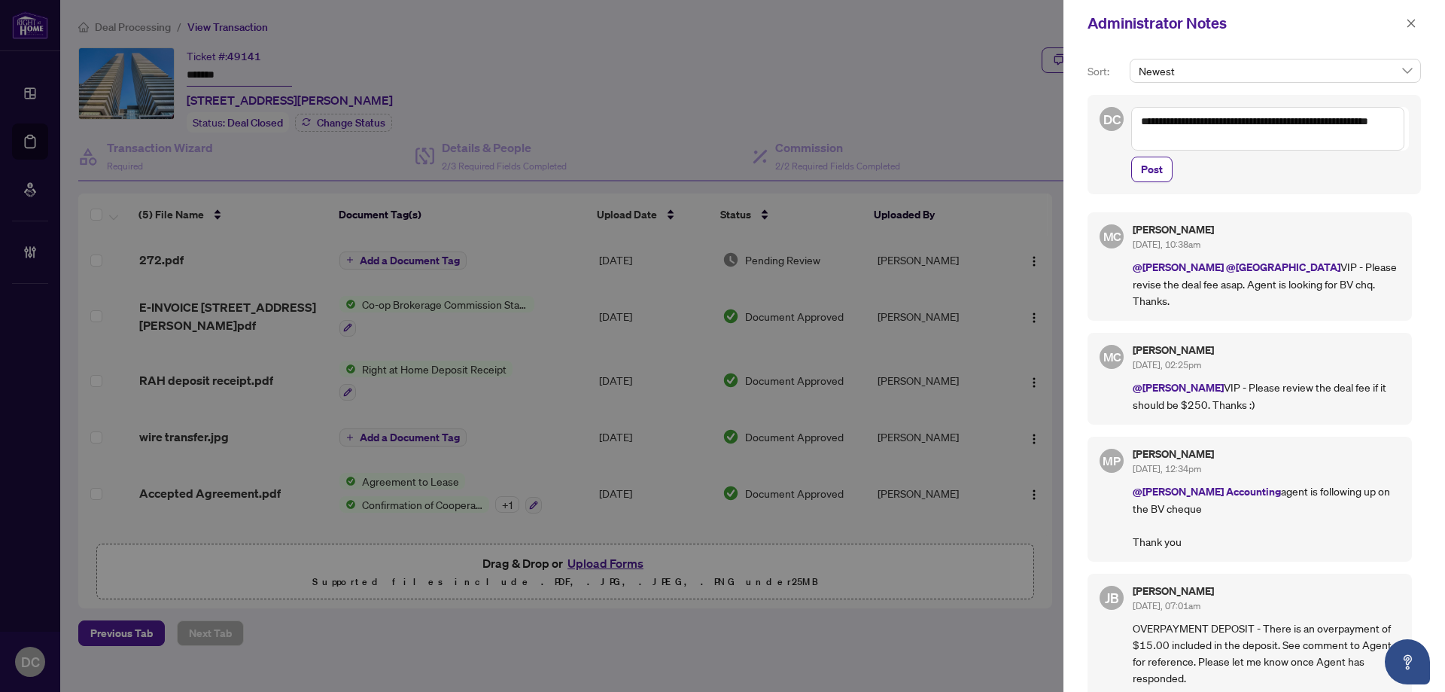
drag, startPoint x: 1302, startPoint y: 124, endPoint x: 1377, endPoint y: 126, distance: 74.5
click at [1302, 124] on textarea "**********" at bounding box center [1267, 129] width 273 height 44
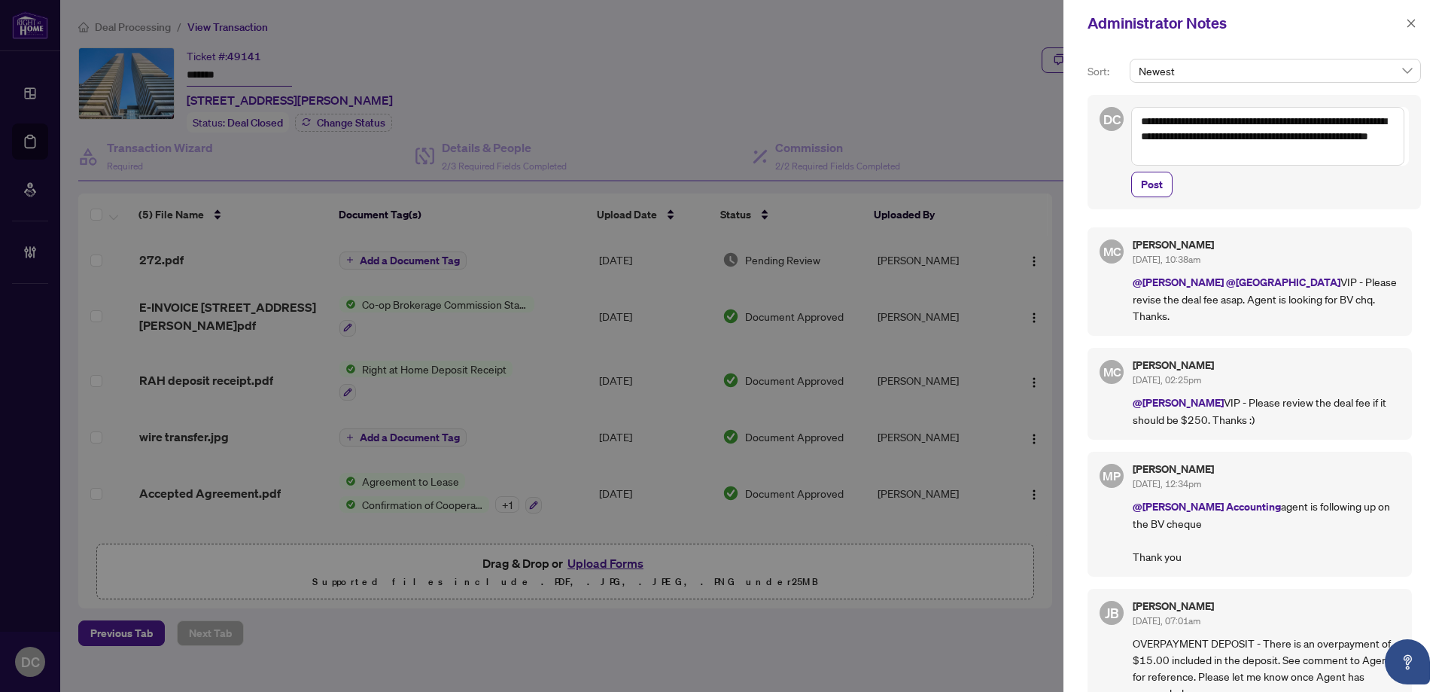
click at [1139, 123] on textarea "**********" at bounding box center [1267, 136] width 273 height 59
drag, startPoint x: 1240, startPoint y: 125, endPoint x: 1293, endPoint y: 120, distance: 52.9
click at [1293, 120] on textarea "**********" at bounding box center [1267, 136] width 273 height 59
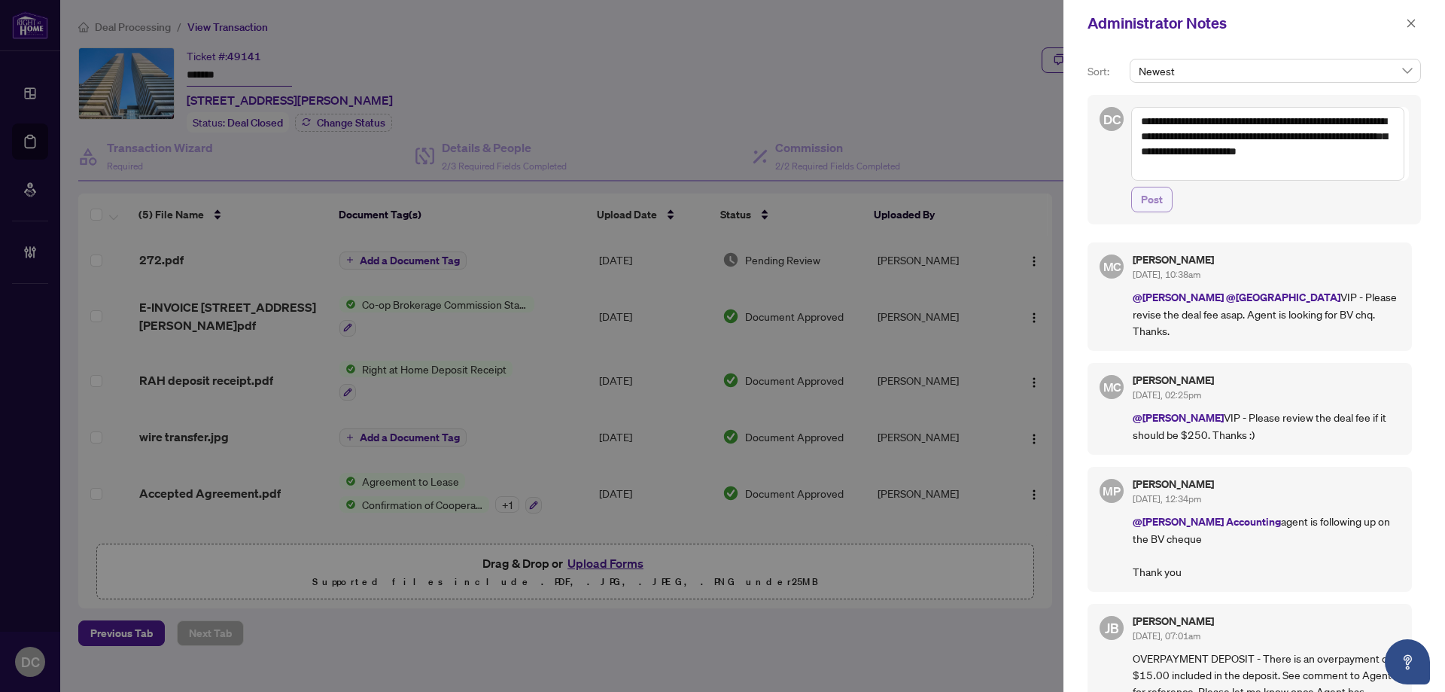
type textarea "**********"
drag, startPoint x: 1149, startPoint y: 192, endPoint x: 1159, endPoint y: 192, distance: 9.8
click at [1149, 192] on span "Post" at bounding box center [1152, 199] width 22 height 24
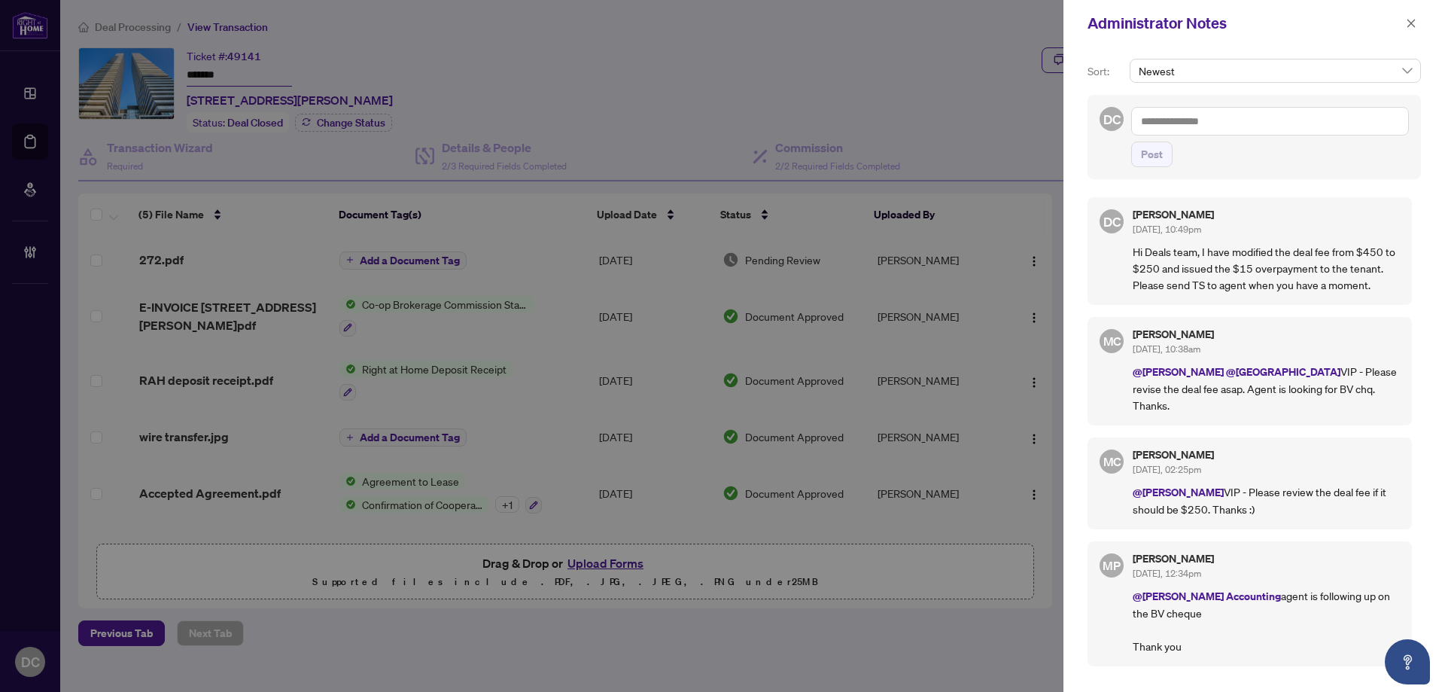
drag, startPoint x: 1411, startPoint y: 26, endPoint x: 1401, endPoint y: 27, distance: 10.6
click at [1411, 26] on icon "close" at bounding box center [1411, 23] width 11 height 11
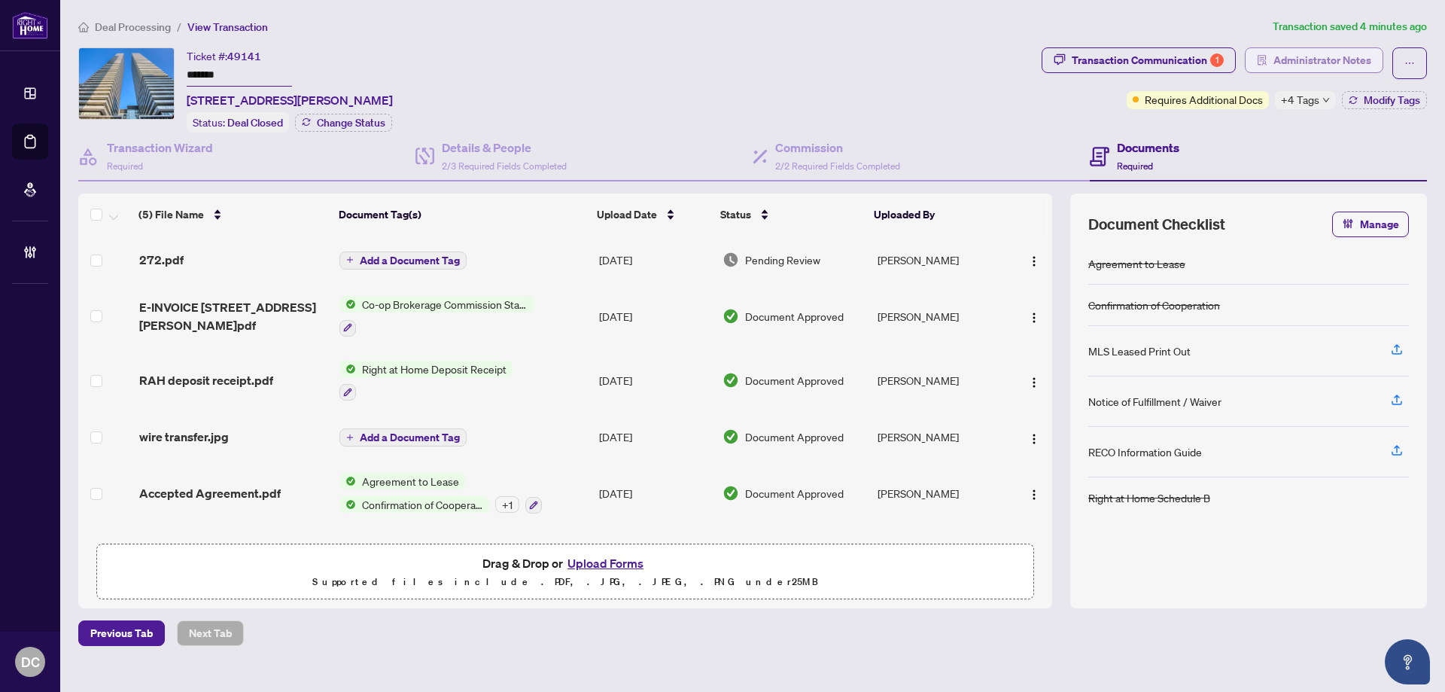
drag, startPoint x: 1315, startPoint y: 50, endPoint x: 1316, endPoint y: 58, distance: 8.3
click at [1316, 58] on span "Administrator Notes" at bounding box center [1322, 60] width 98 height 24
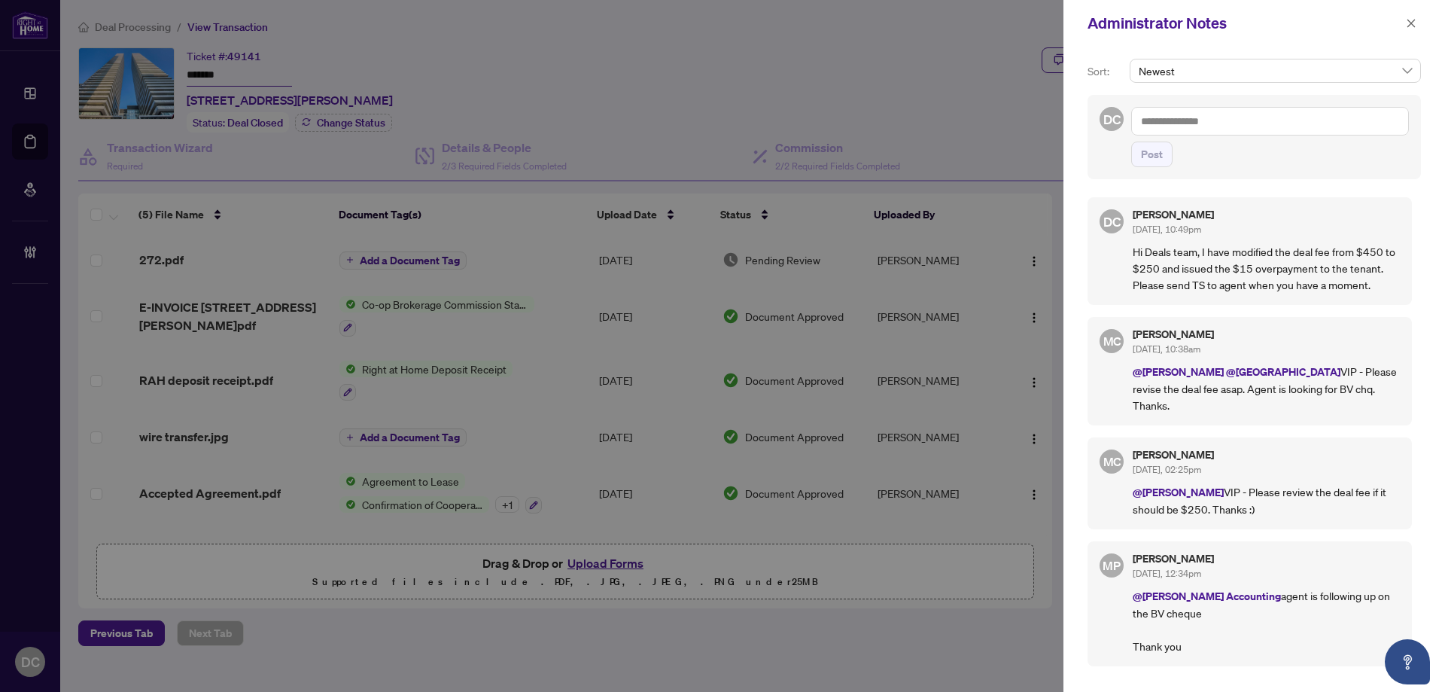
click at [556, 318] on div at bounding box center [722, 346] width 1445 height 692
click at [588, 317] on div at bounding box center [722, 346] width 1445 height 692
click at [1410, 29] on span "button" at bounding box center [1411, 23] width 11 height 24
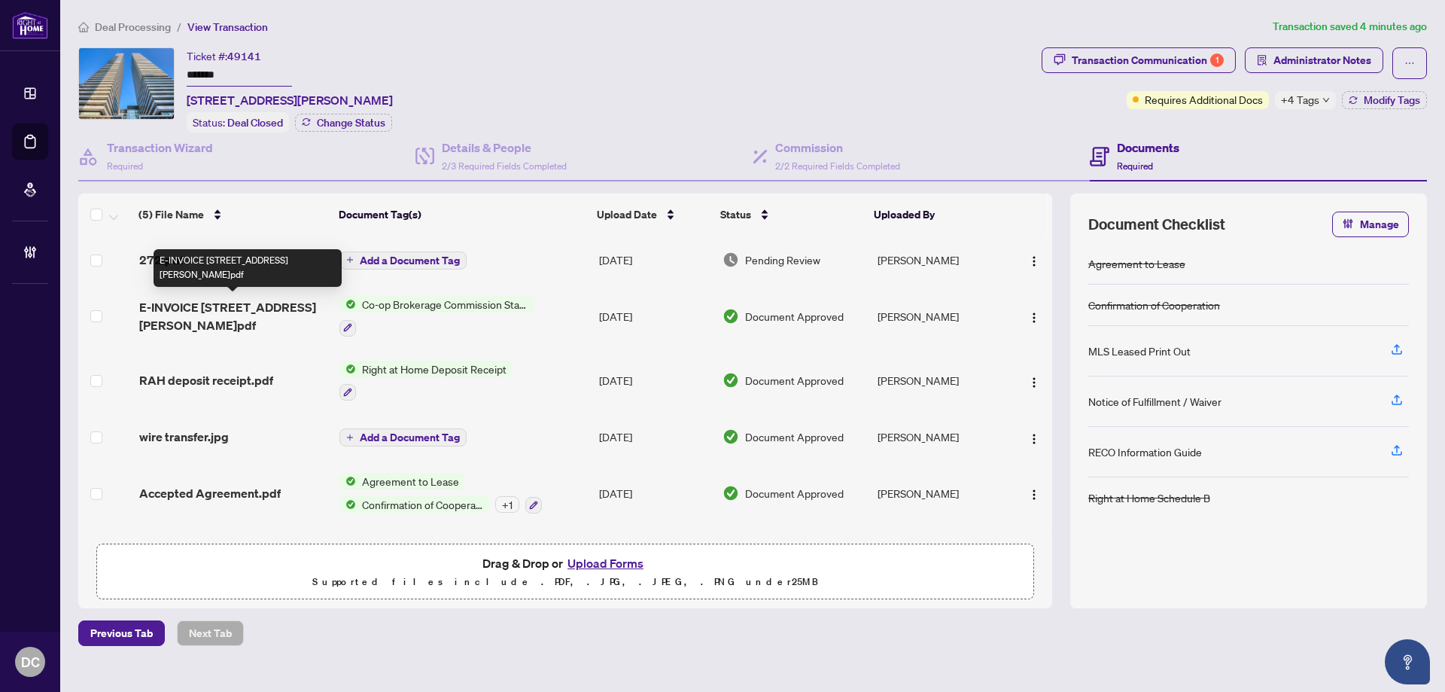
click at [242, 310] on span "E-INVOICE [STREET_ADDRESS][PERSON_NAME]pdf" at bounding box center [233, 316] width 188 height 36
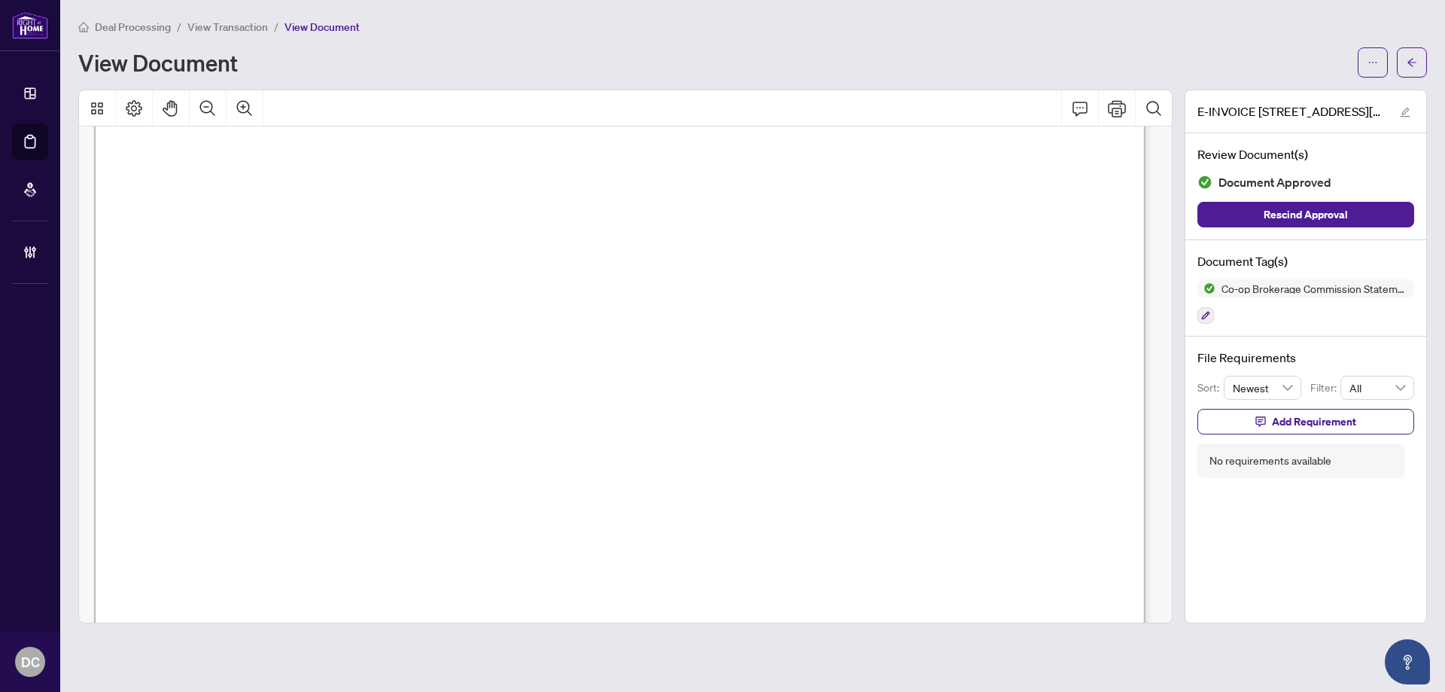
scroll to position [301, 0]
click at [1415, 46] on div "Deal Processing / View Transaction / View Document View Document" at bounding box center [752, 47] width 1349 height 59
click at [1412, 61] on icon "arrow-left" at bounding box center [1412, 62] width 11 height 11
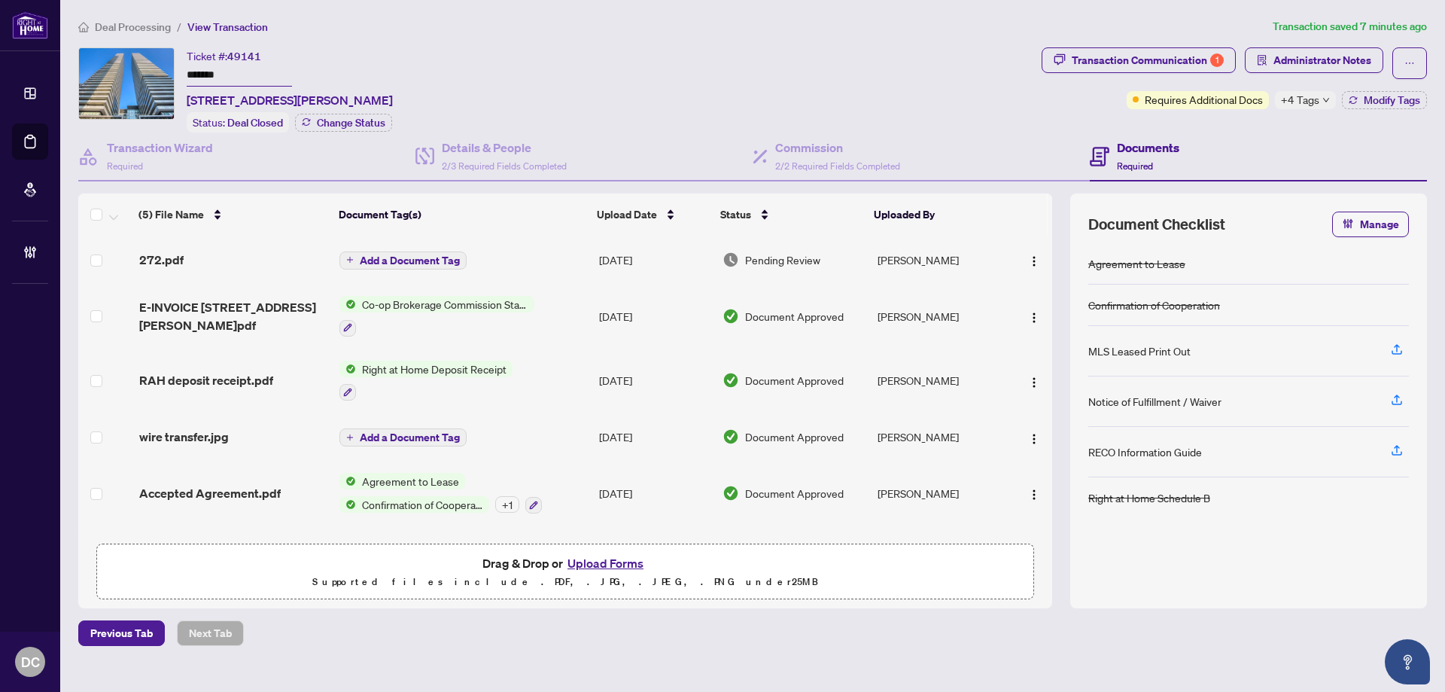
click at [1316, 100] on span "+4 Tags" at bounding box center [1300, 99] width 38 height 17
click at [1258, 135] on div "Documents Required" at bounding box center [1258, 156] width 337 height 49
click at [1377, 106] on button "Modify Tags" at bounding box center [1384, 100] width 85 height 18
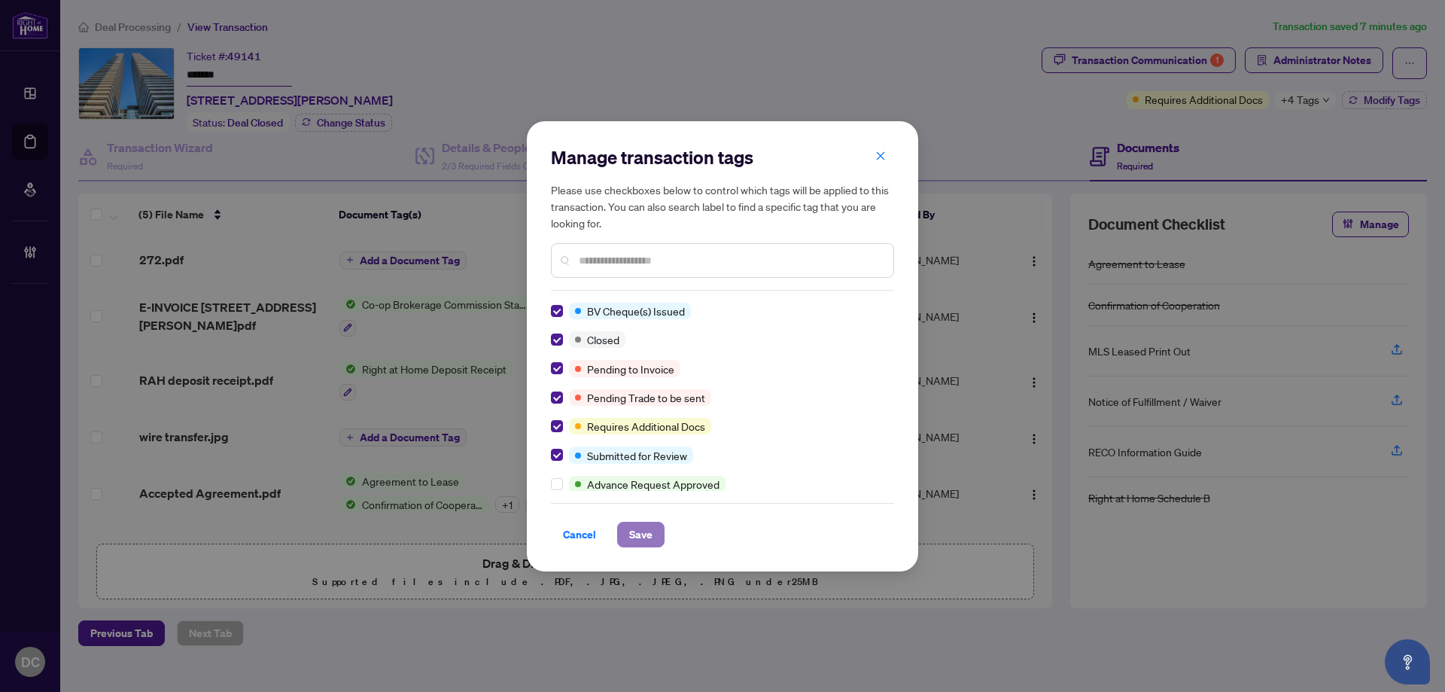
click at [642, 528] on span "Save" at bounding box center [640, 534] width 23 height 24
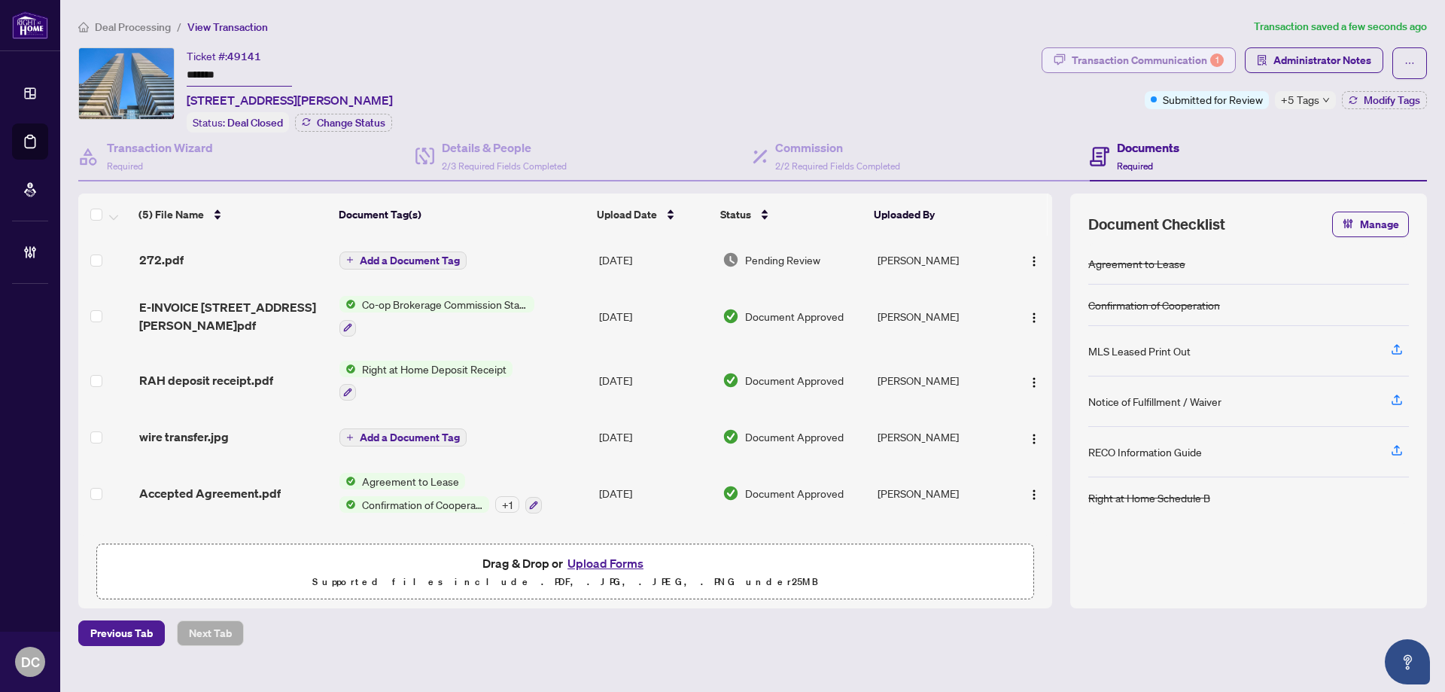
click at [1183, 50] on div "Transaction Communication 1" at bounding box center [1148, 60] width 152 height 24
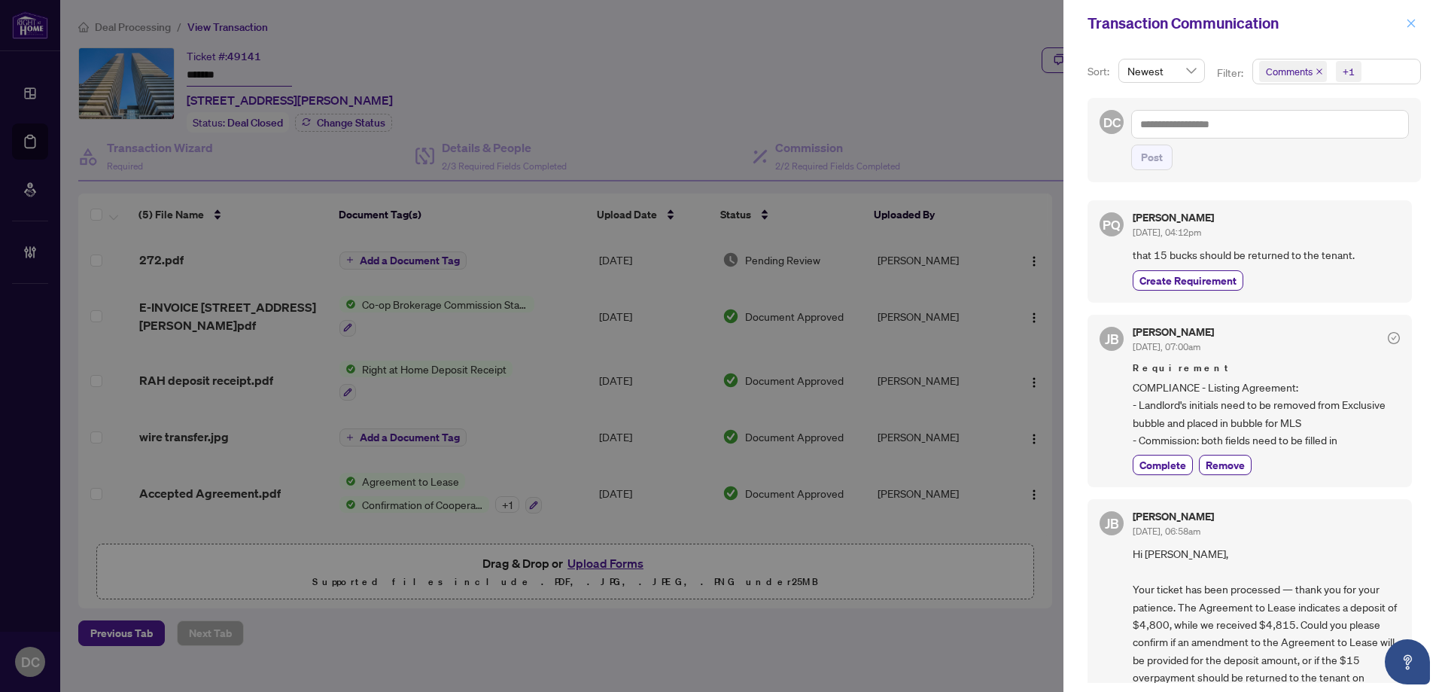
click at [1415, 23] on icon "close" at bounding box center [1411, 23] width 11 height 11
